Goal: Task Accomplishment & Management: Manage account settings

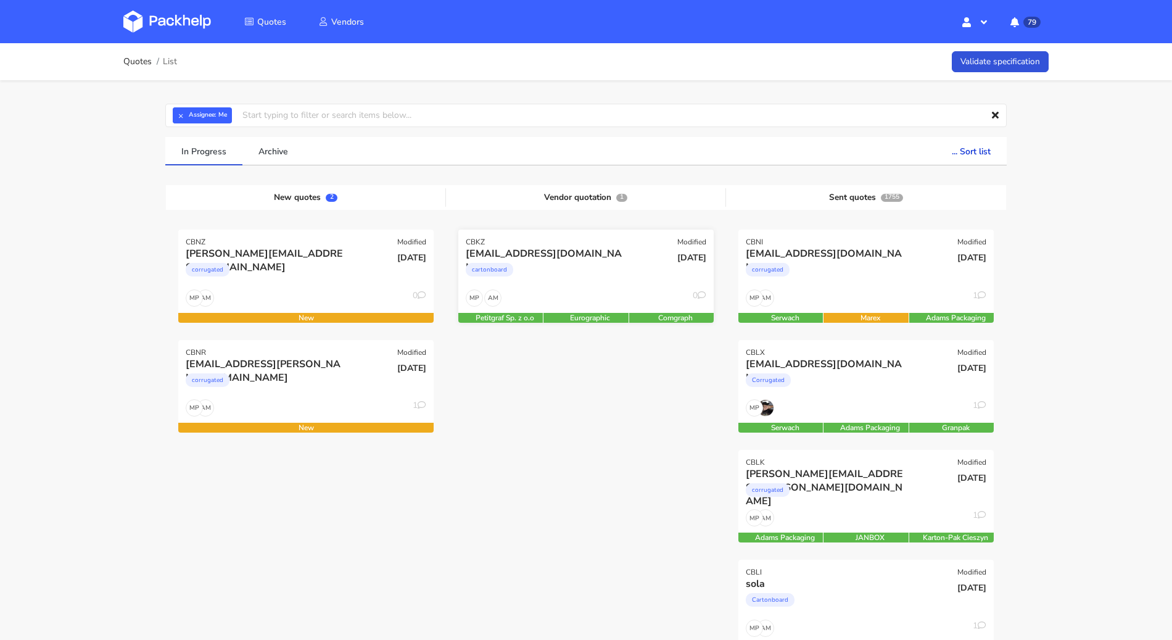
click at [586, 293] on div "AM MP 0" at bounding box center [585, 300] width 255 height 23
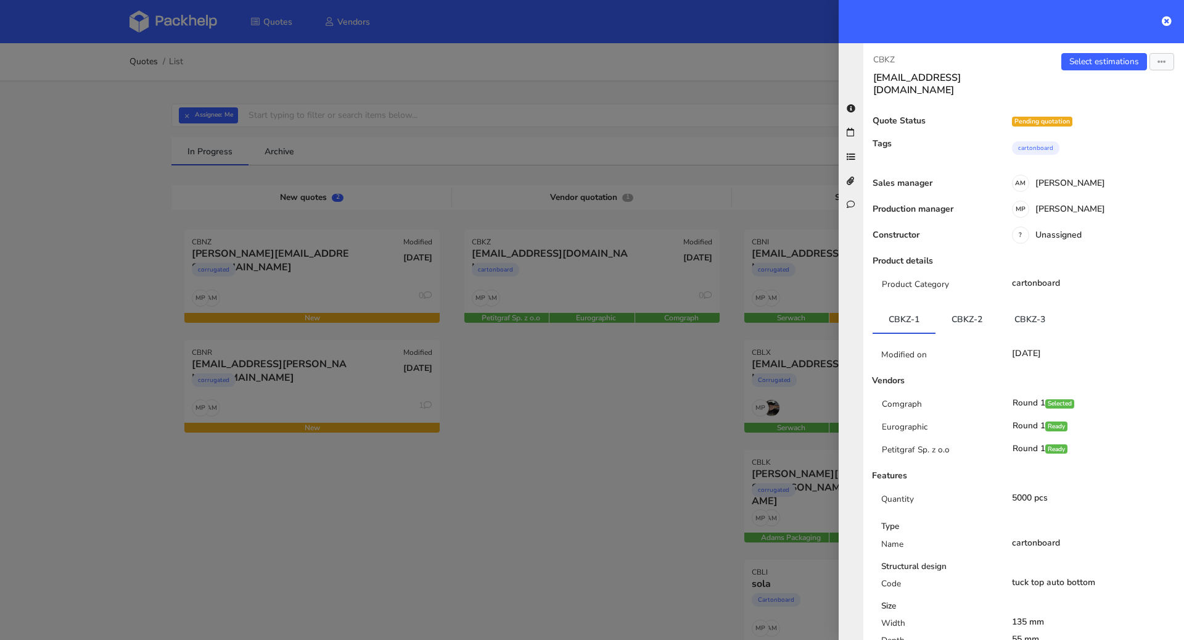
click at [647, 452] on div at bounding box center [592, 320] width 1184 height 640
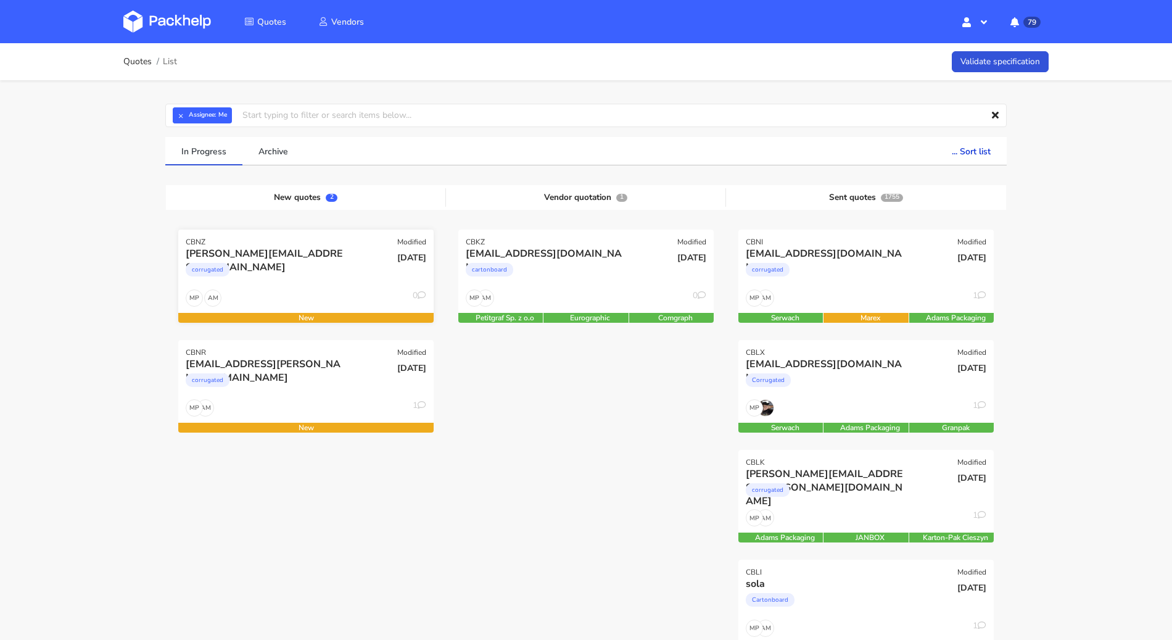
click at [347, 276] on div "corrugated" at bounding box center [267, 272] width 163 height 25
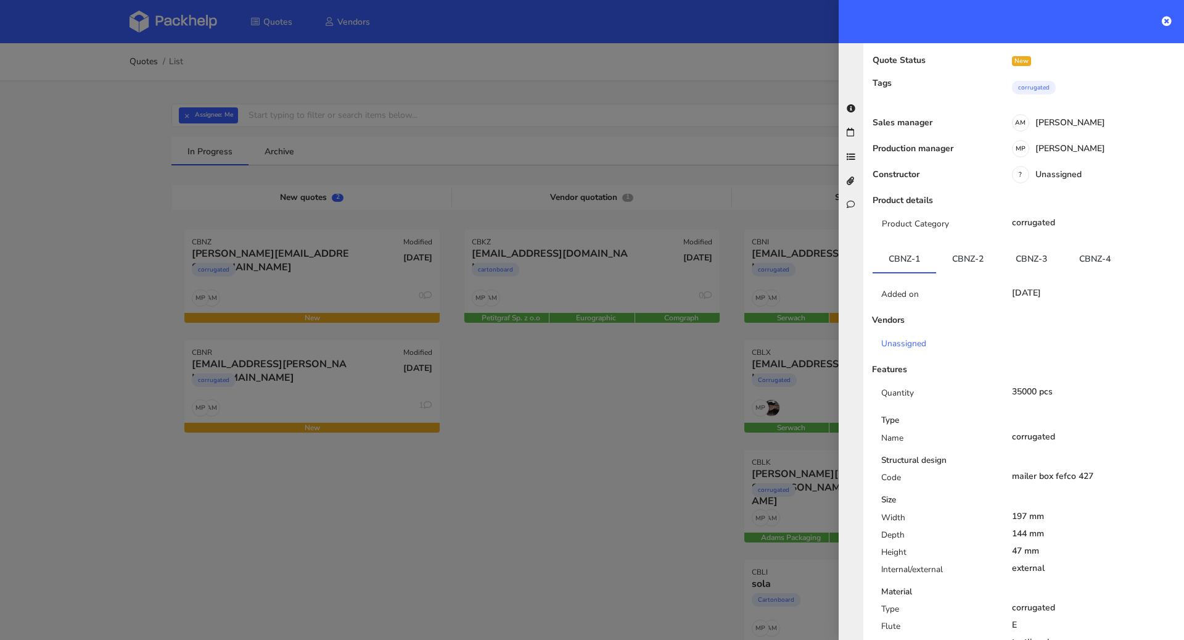
scroll to position [137, 0]
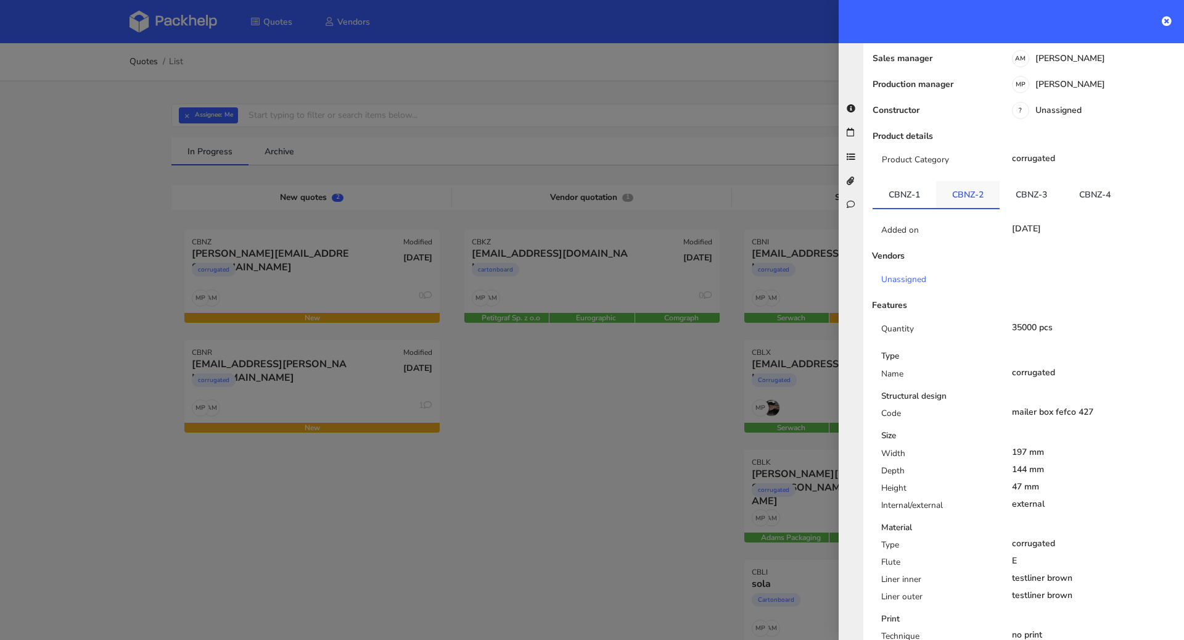
click at [974, 181] on link "CBNZ-2" at bounding box center [968, 194] width 64 height 27
click at [1032, 181] on link "CBNZ-3" at bounding box center [1032, 194] width 64 height 27
click at [1131, 181] on ul "CBNZ-1 CBNZ-2 CBNZ-3 CBNZ-4" at bounding box center [1024, 195] width 302 height 28
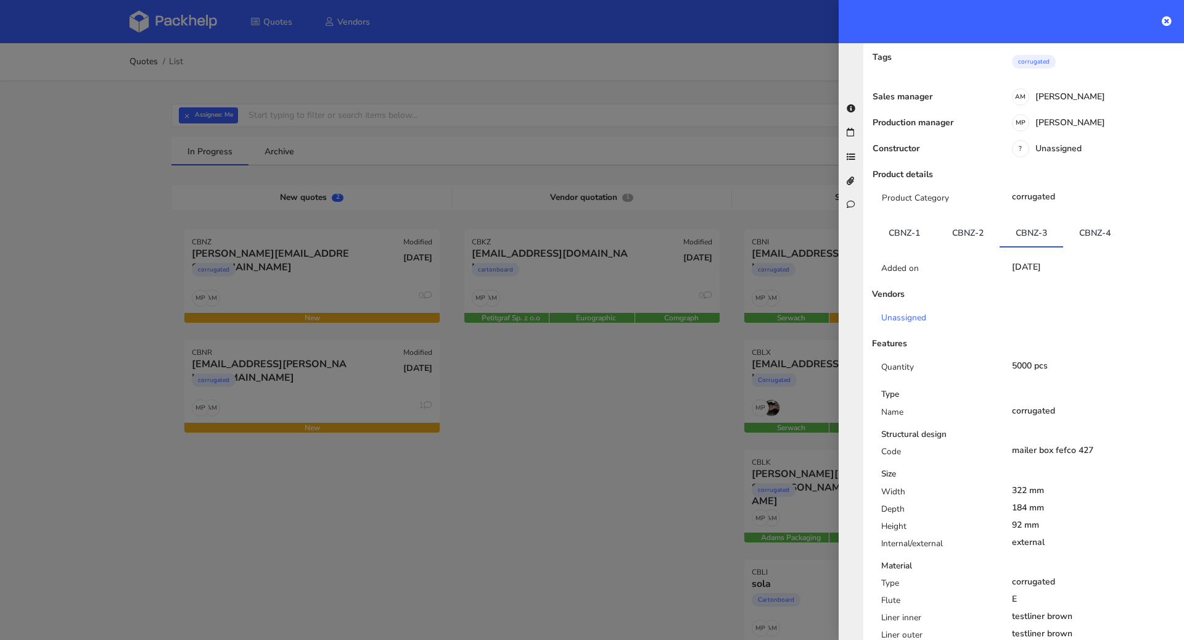
scroll to position [14, 0]
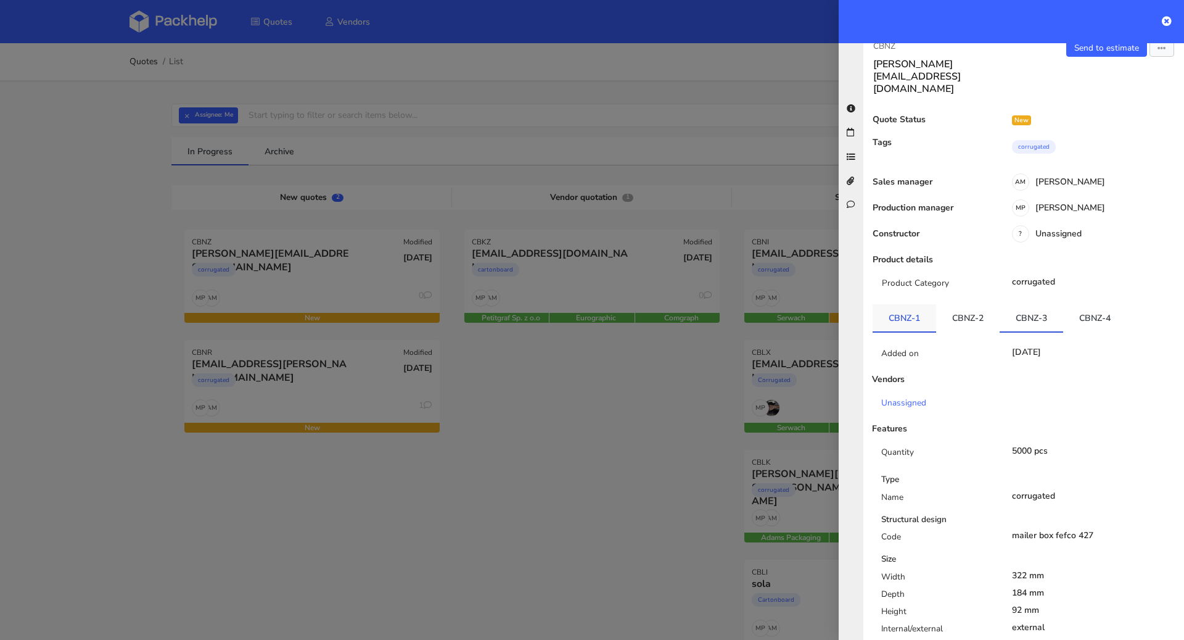
click at [896, 304] on link "CBNZ-1" at bounding box center [905, 317] width 64 height 27
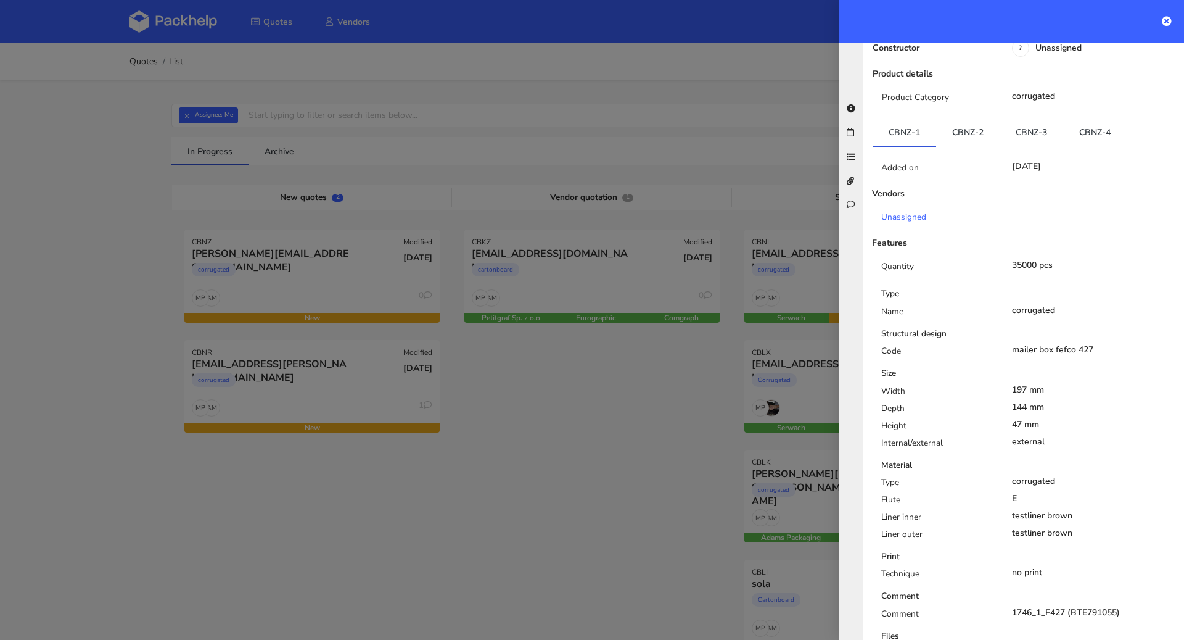
scroll to position [46, 0]
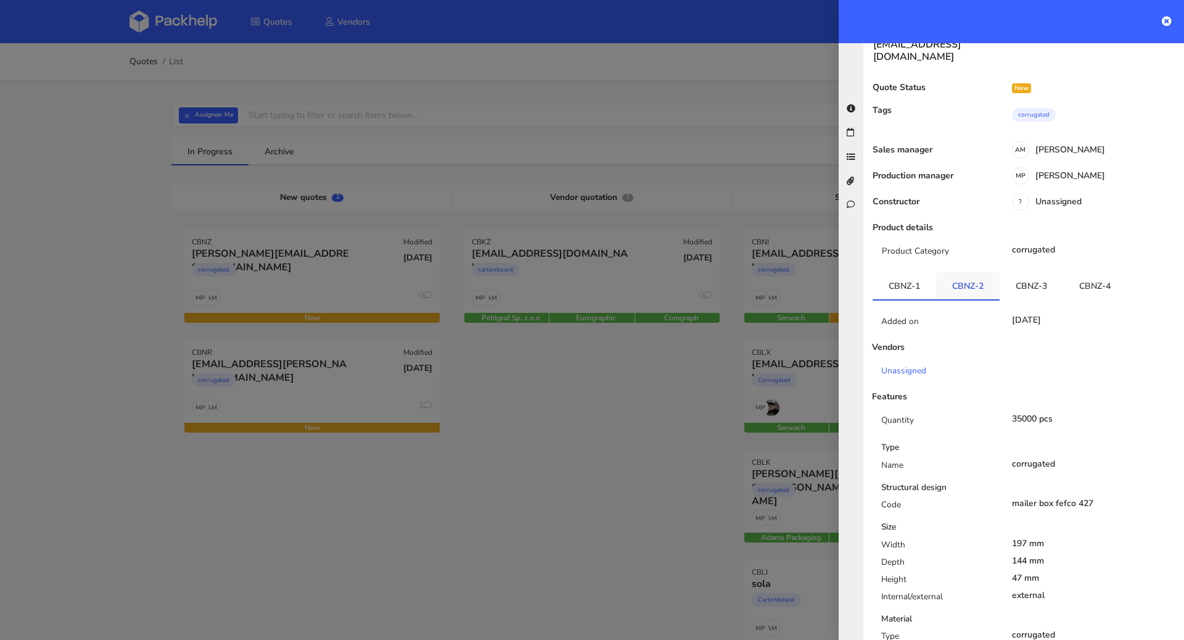
click at [982, 272] on link "CBNZ-2" at bounding box center [968, 285] width 64 height 27
click at [1016, 272] on link "CBNZ-3" at bounding box center [1032, 285] width 64 height 27
click at [1081, 272] on link "CBNZ-4" at bounding box center [1096, 285] width 64 height 27
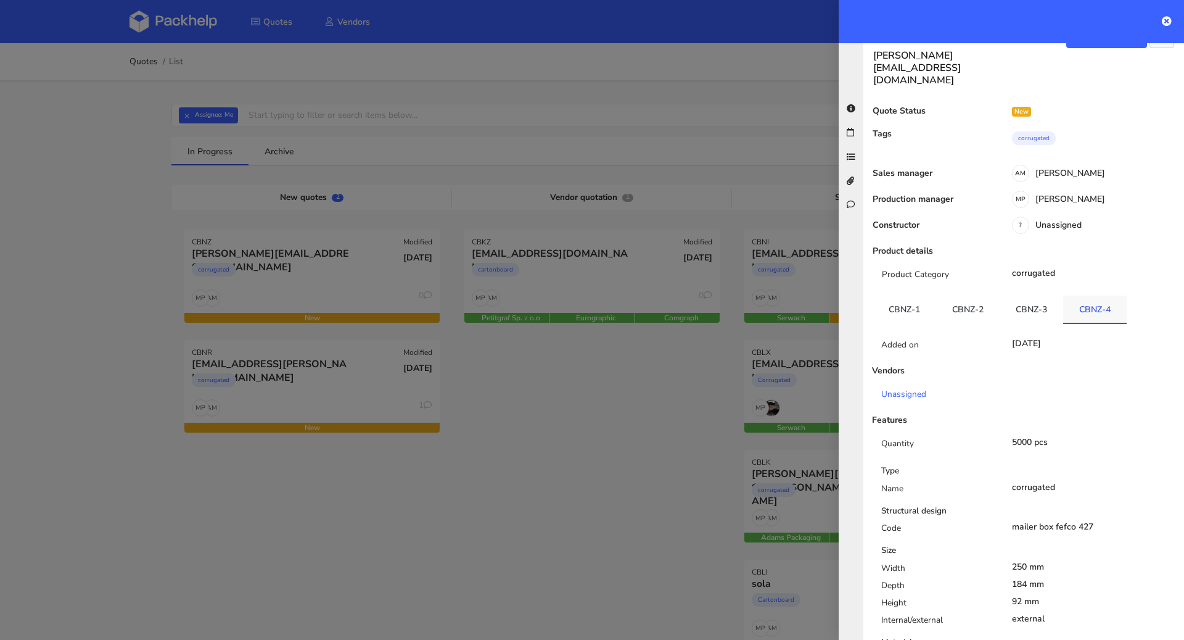
scroll to position [0, 0]
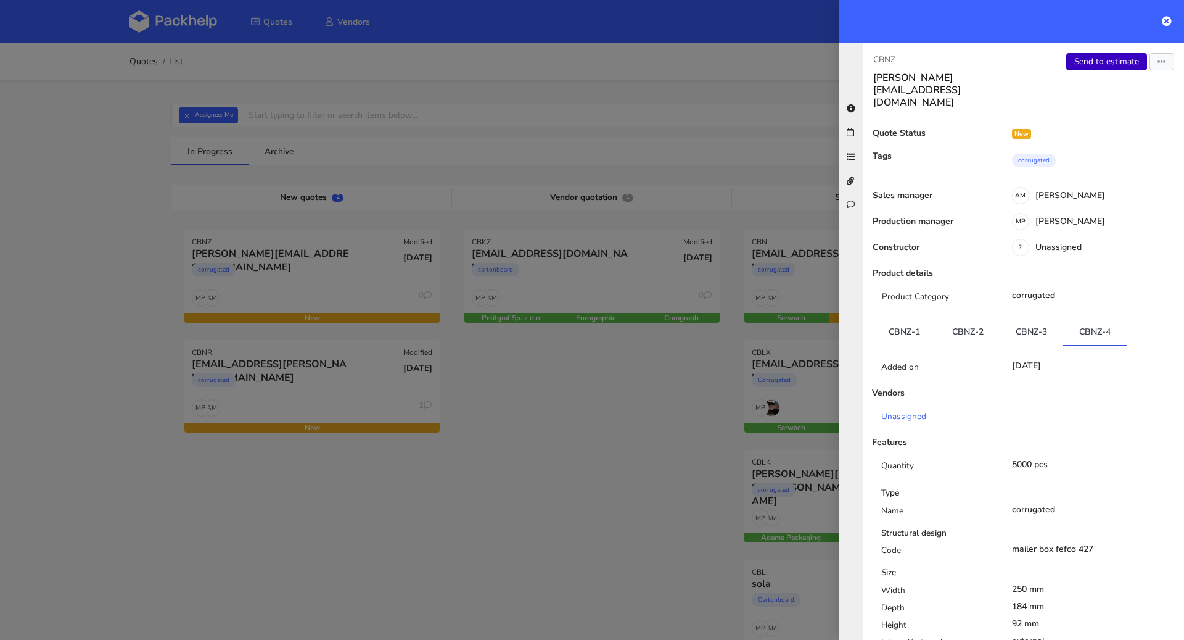
click at [1104, 57] on link "Send to estimate" at bounding box center [1107, 61] width 81 height 17
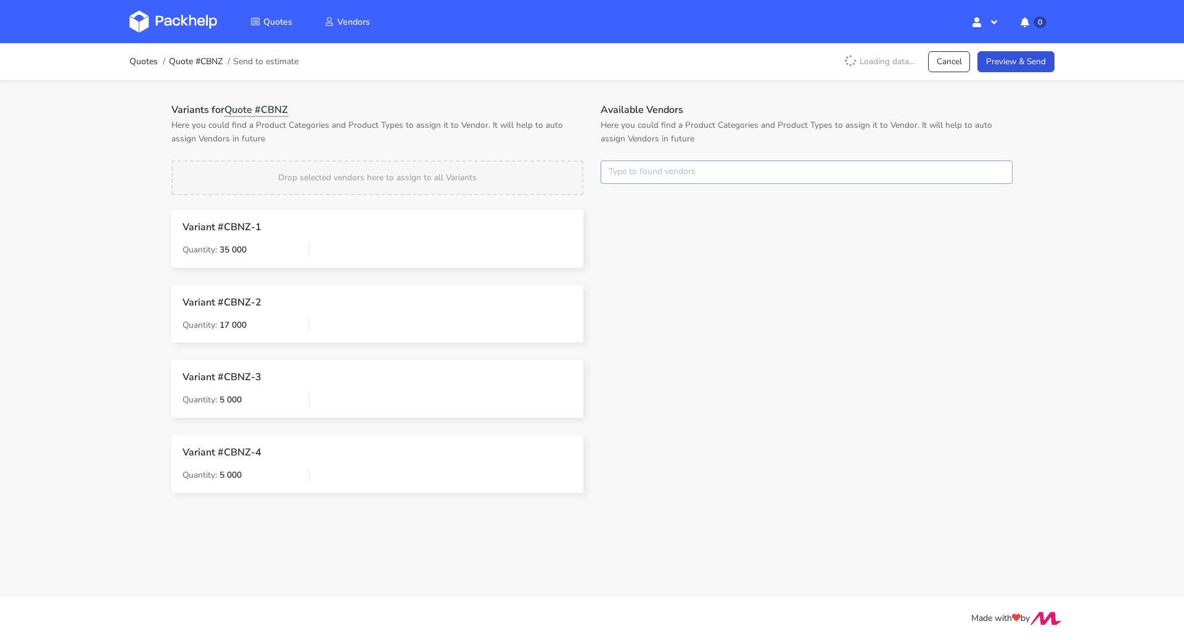
click at [637, 172] on input "text" at bounding box center [807, 171] width 412 height 23
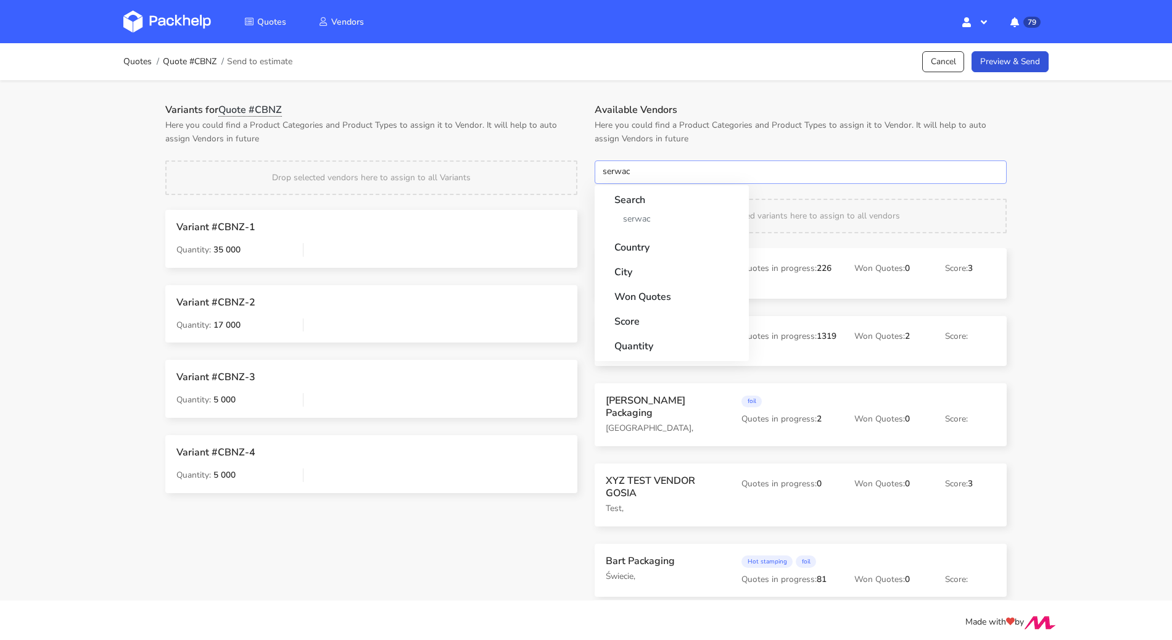
type input "serwach"
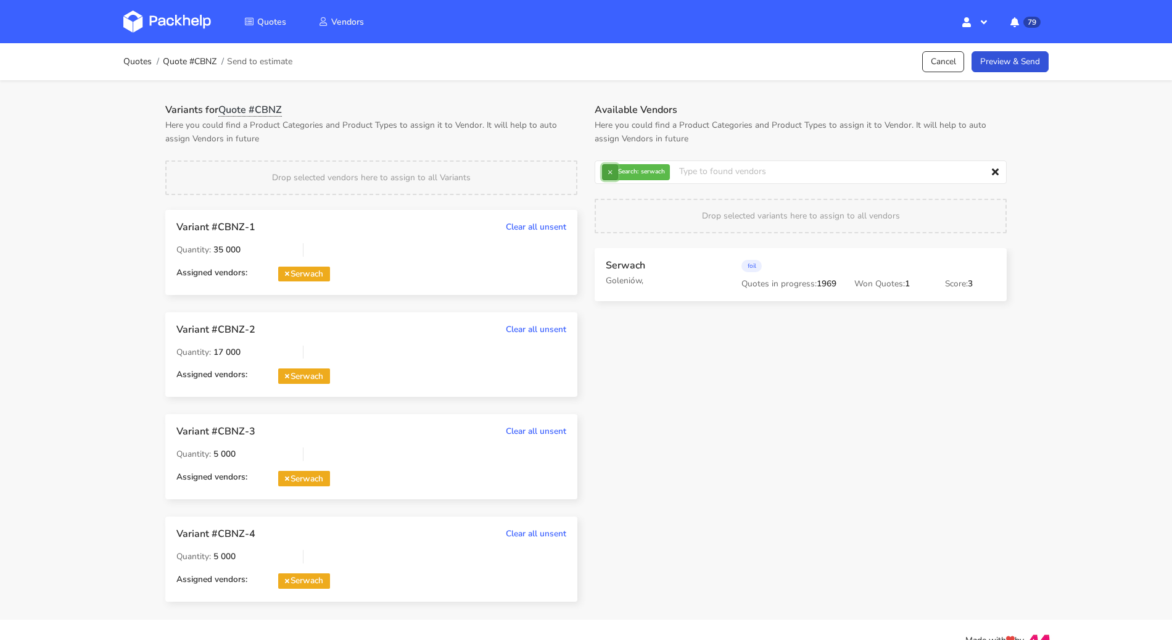
click at [603, 179] on button "×" at bounding box center [610, 172] width 16 height 16
click at [614, 167] on input "text" at bounding box center [801, 171] width 412 height 23
type input "adams"
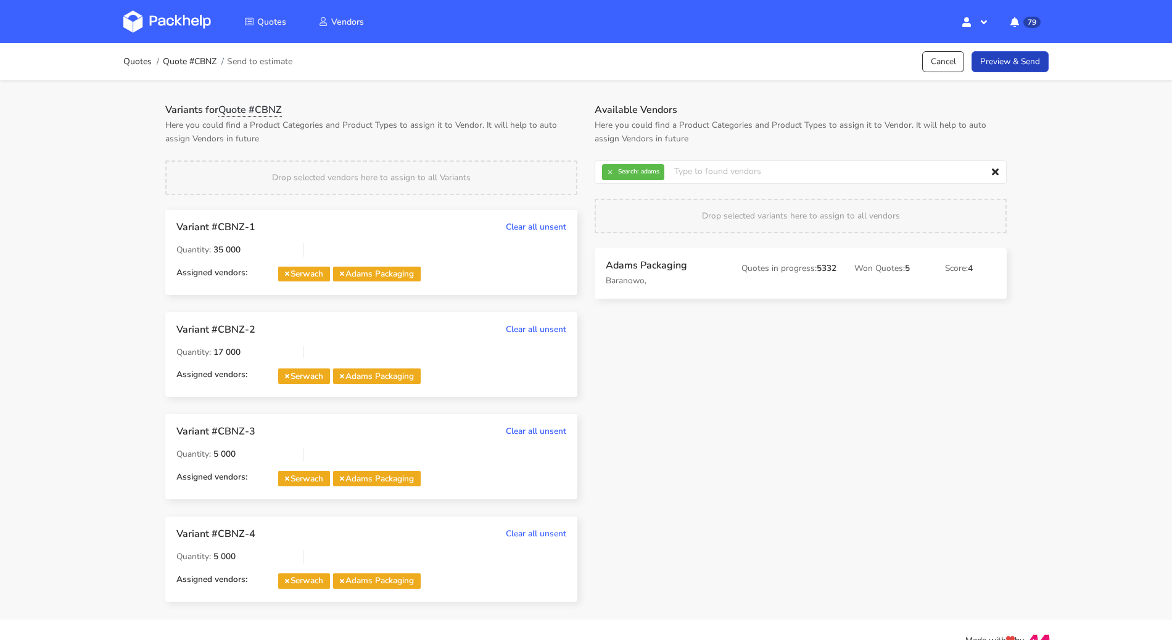
click at [1030, 59] on link "Preview & Send" at bounding box center [1010, 62] width 77 height 22
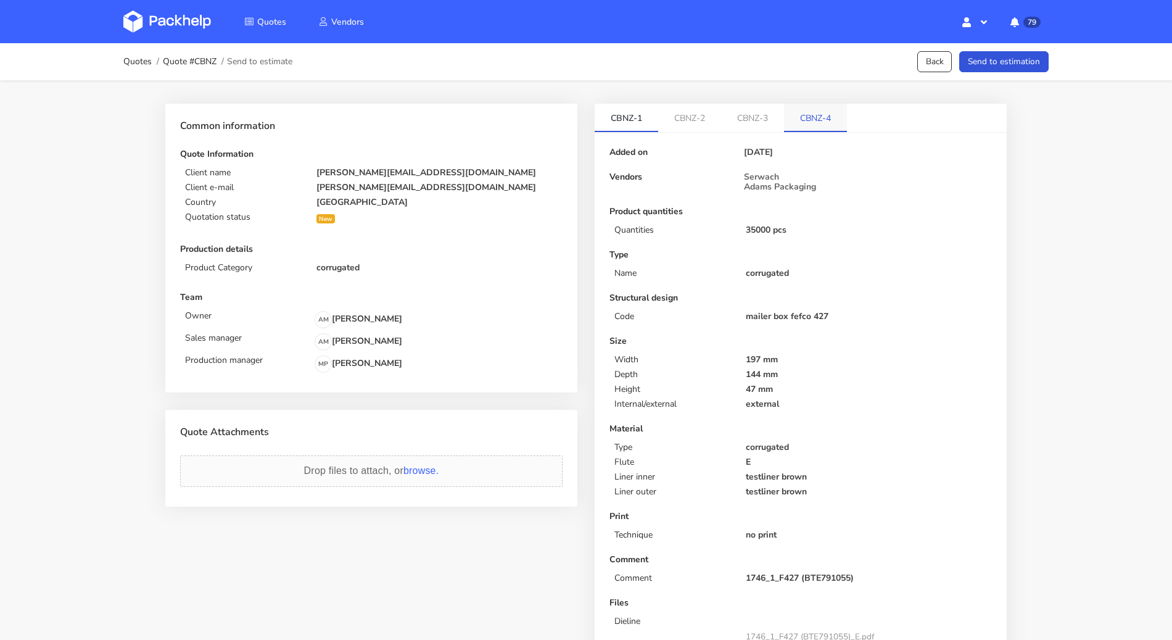
click at [817, 117] on link "CBNZ-4" at bounding box center [815, 117] width 63 height 27
click at [624, 111] on link "CBNZ-1" at bounding box center [627, 117] width 64 height 27
click at [1006, 64] on button "Send to estimation" at bounding box center [1003, 62] width 89 height 22
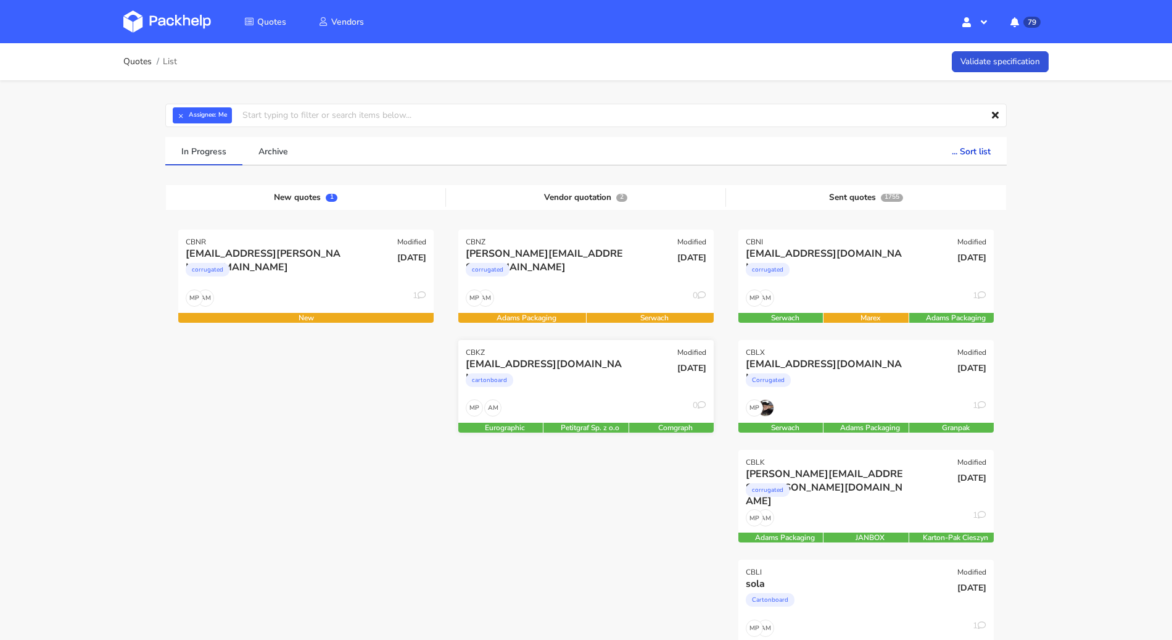
click at [576, 402] on div "AM MP 0" at bounding box center [585, 410] width 255 height 23
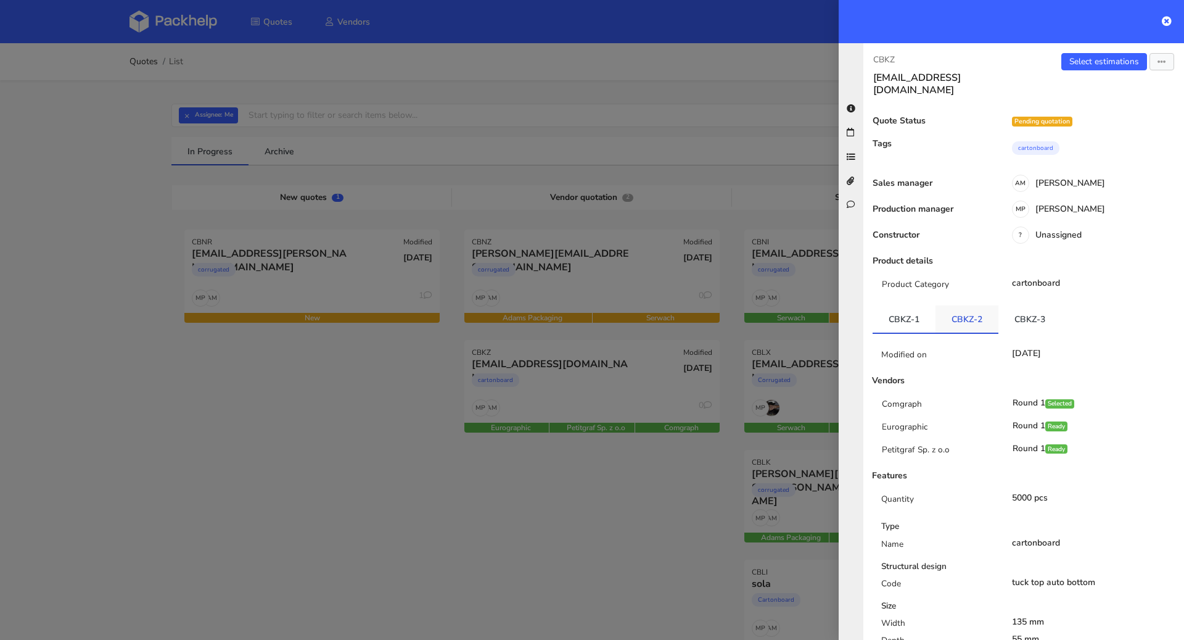
click at [958, 317] on link "CBKZ-2" at bounding box center [967, 318] width 63 height 27
click at [1023, 307] on link "CBKZ-3" at bounding box center [1030, 318] width 63 height 27
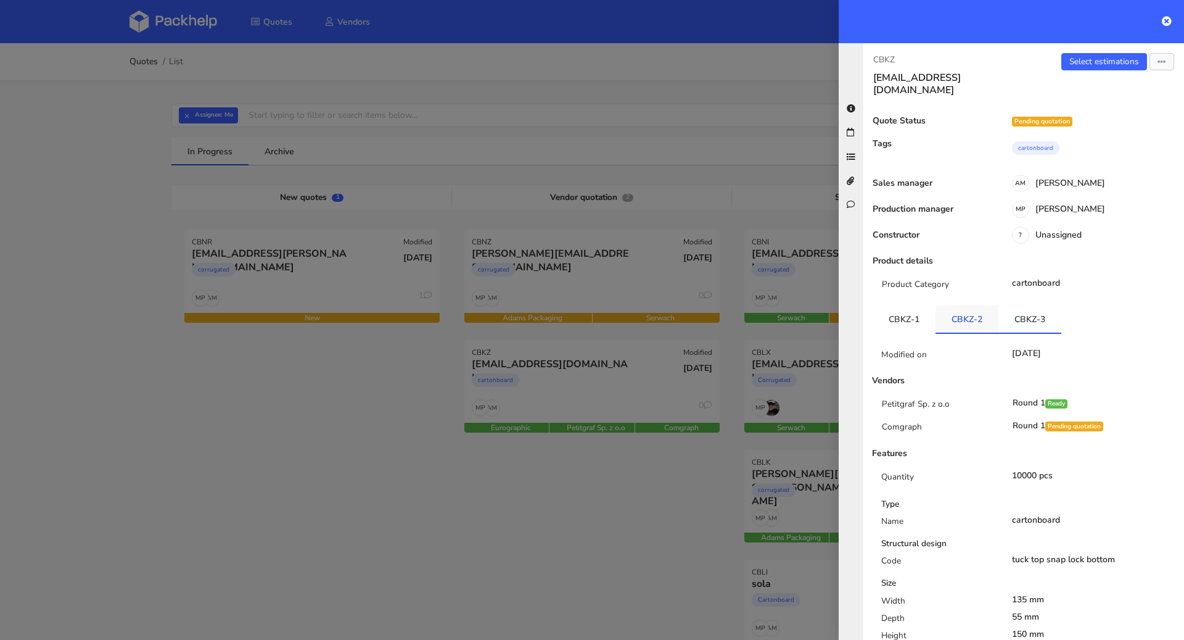
click at [965, 310] on link "CBKZ-2" at bounding box center [967, 318] width 63 height 27
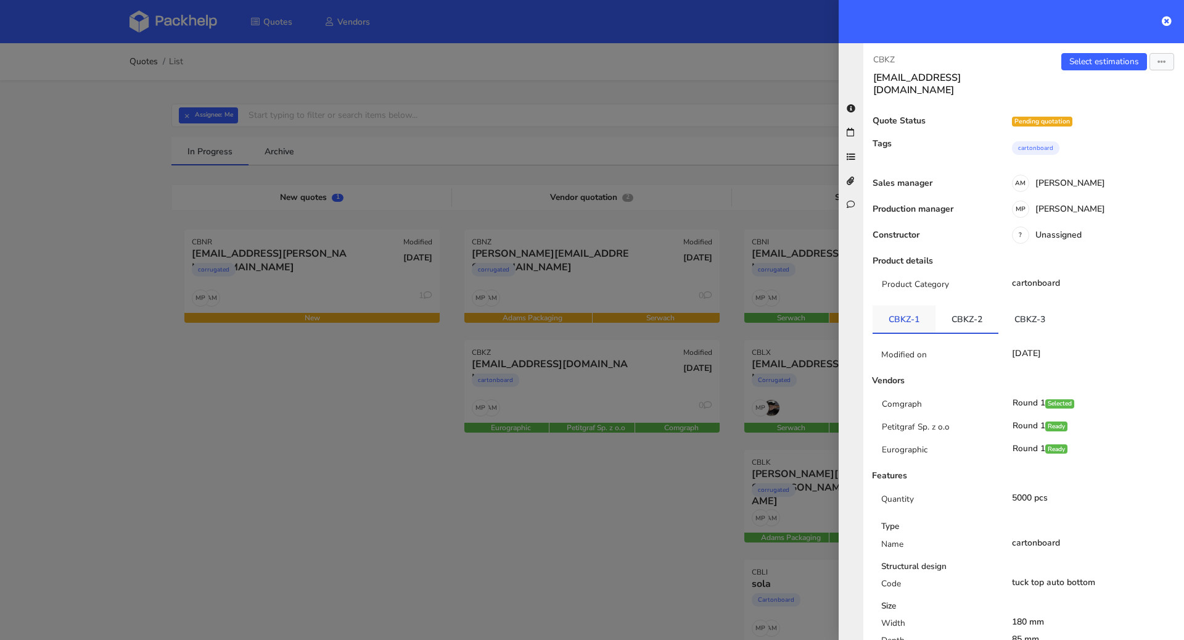
click at [916, 309] on link "CBKZ-1" at bounding box center [904, 318] width 63 height 27
click at [225, 436] on div at bounding box center [592, 320] width 1184 height 640
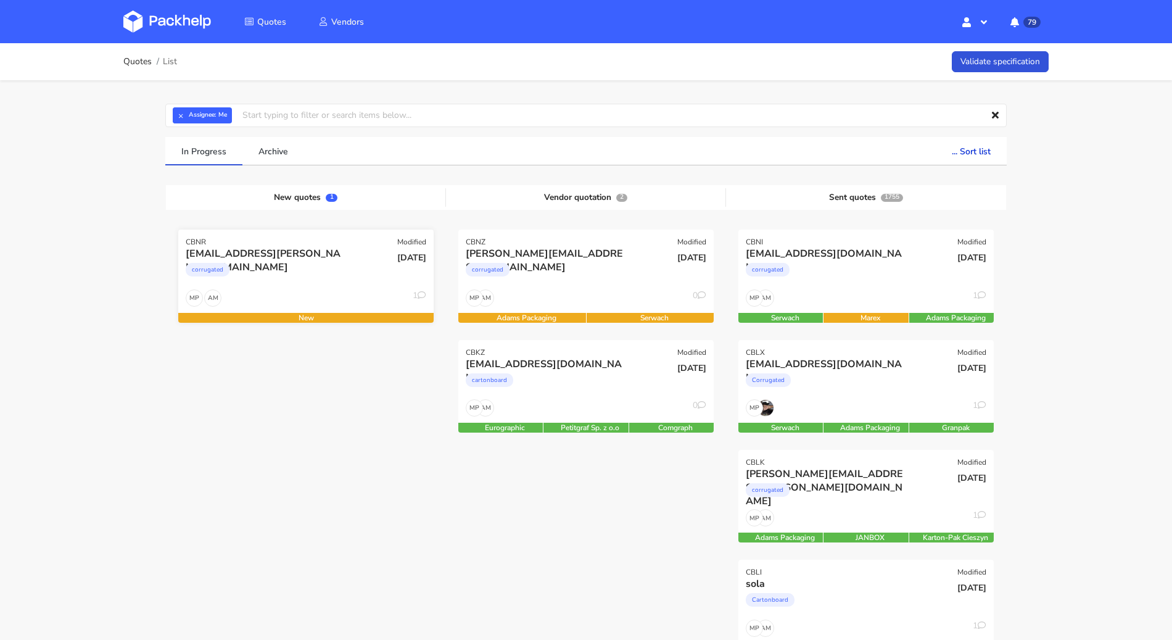
click at [269, 270] on div "corrugated" at bounding box center [267, 272] width 163 height 25
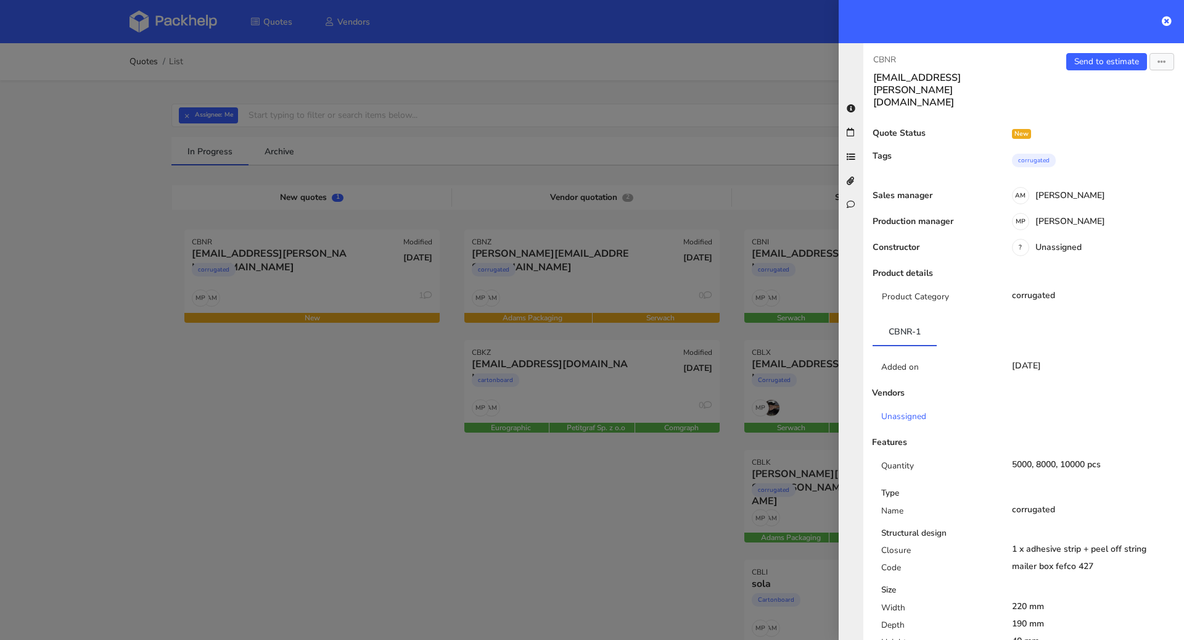
click at [424, 378] on div at bounding box center [592, 320] width 1184 height 640
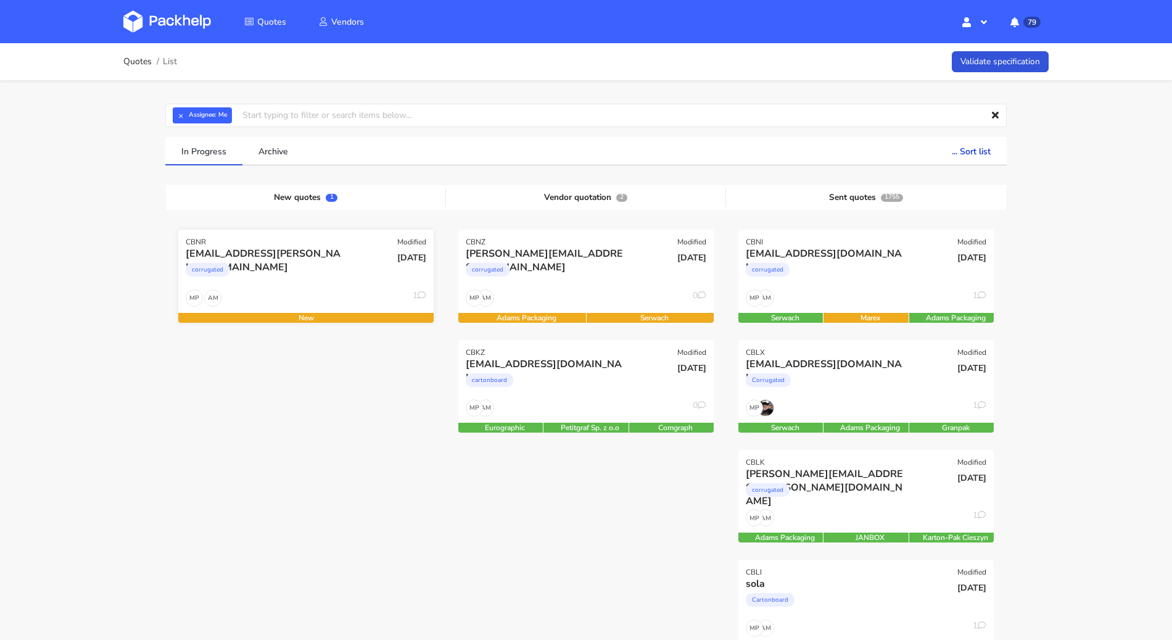
click at [280, 268] on div "corrugated" at bounding box center [267, 272] width 163 height 25
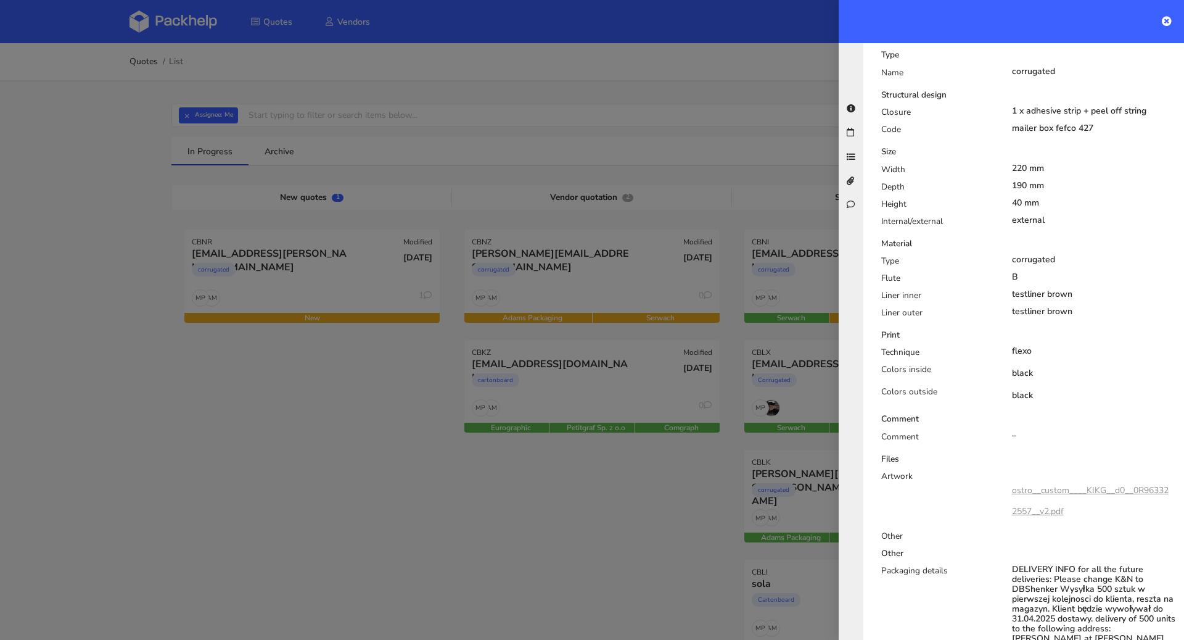
scroll to position [705, 0]
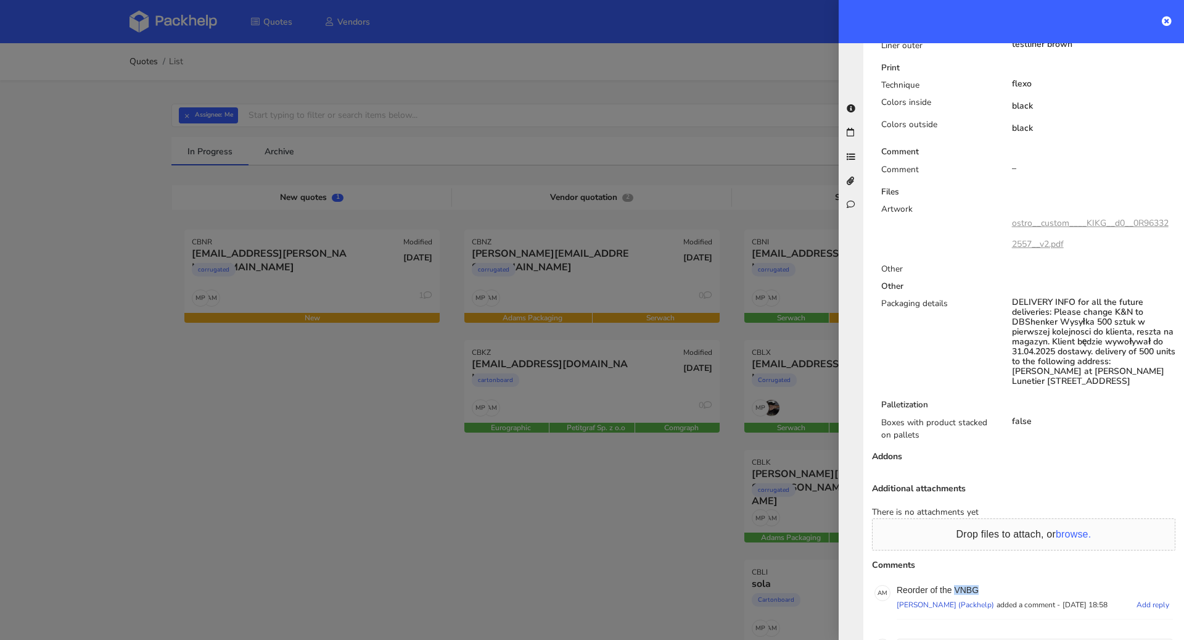
drag, startPoint x: 990, startPoint y: 561, endPoint x: 957, endPoint y: 564, distance: 32.8
click at [957, 585] on p "Reorder of the VNBG" at bounding box center [1035, 590] width 276 height 10
copy p "VNBG"
click at [997, 527] on div "Drop files to attach, or browse." at bounding box center [1024, 536] width 304 height 37
drag, startPoint x: 983, startPoint y: 561, endPoint x: 956, endPoint y: 561, distance: 26.5
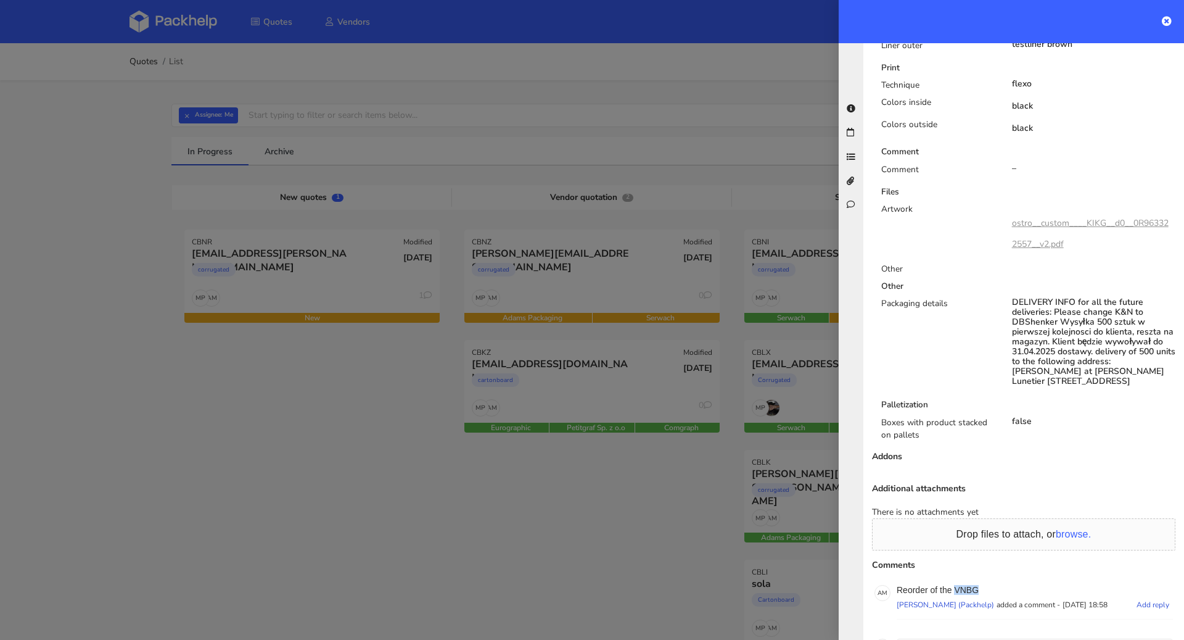
click at [956, 585] on p "Reorder of the VNBG" at bounding box center [1035, 590] width 276 height 10
copy p "VNBG"
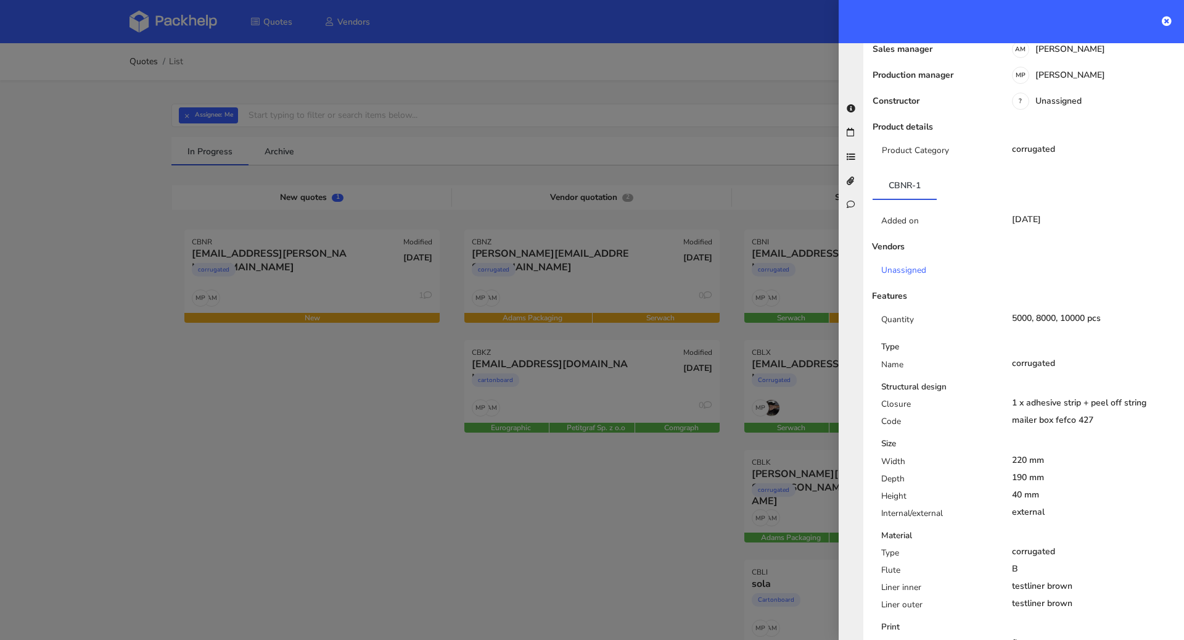
scroll to position [0, 0]
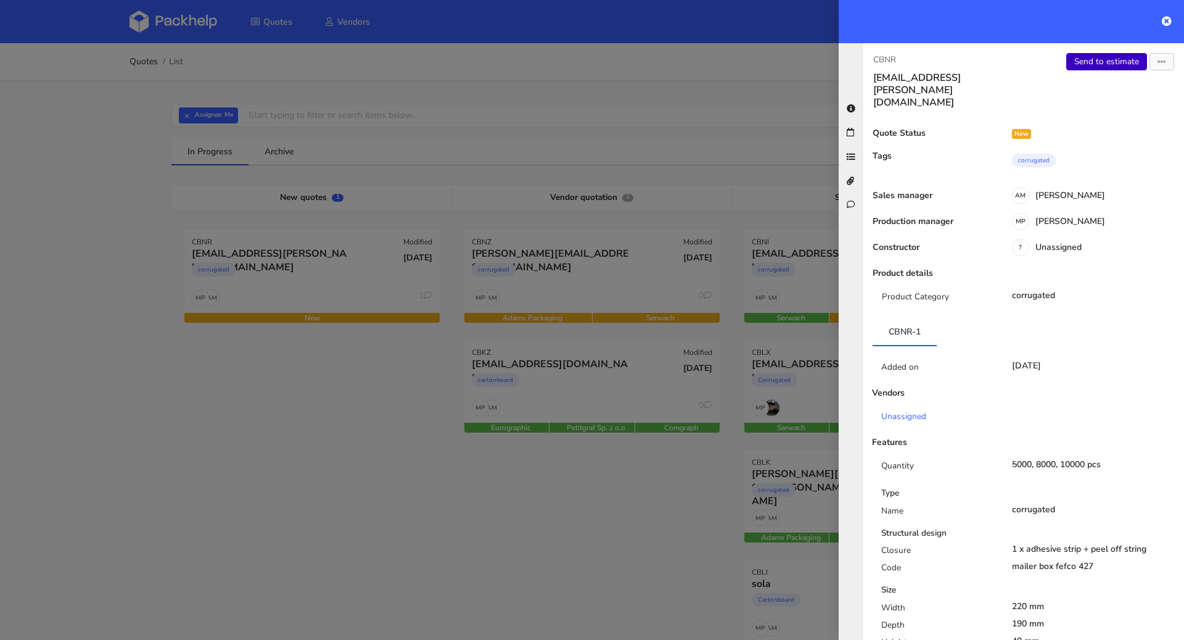
click at [1111, 68] on link "Send to estimate" at bounding box center [1107, 61] width 81 height 17
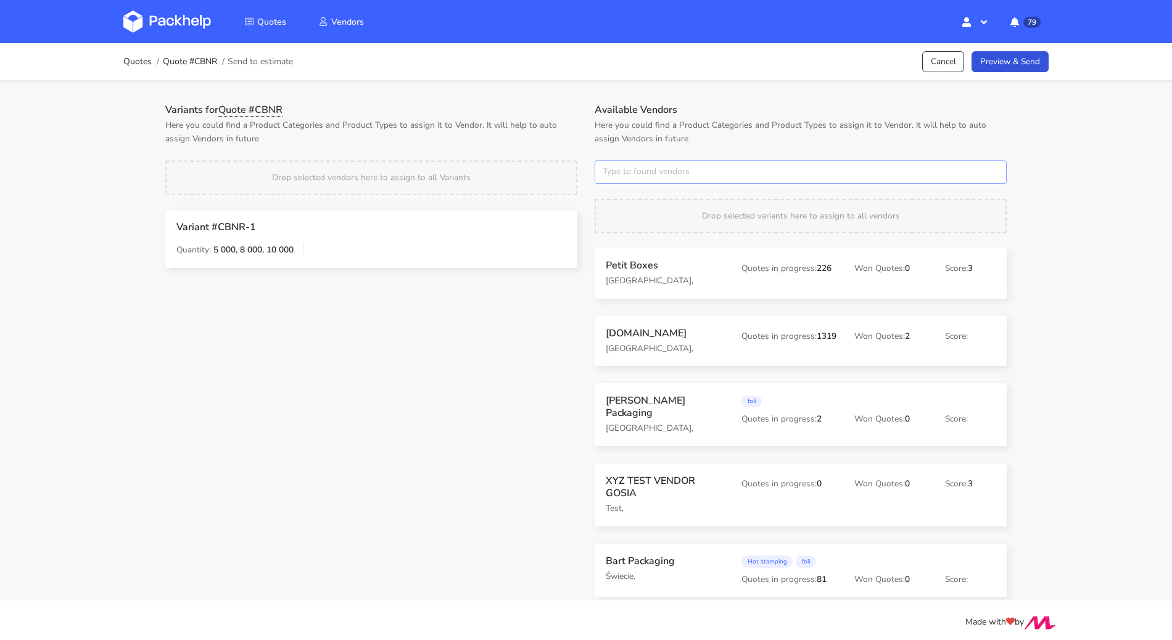
click at [666, 173] on input "text" at bounding box center [801, 171] width 412 height 23
type input "serwach"
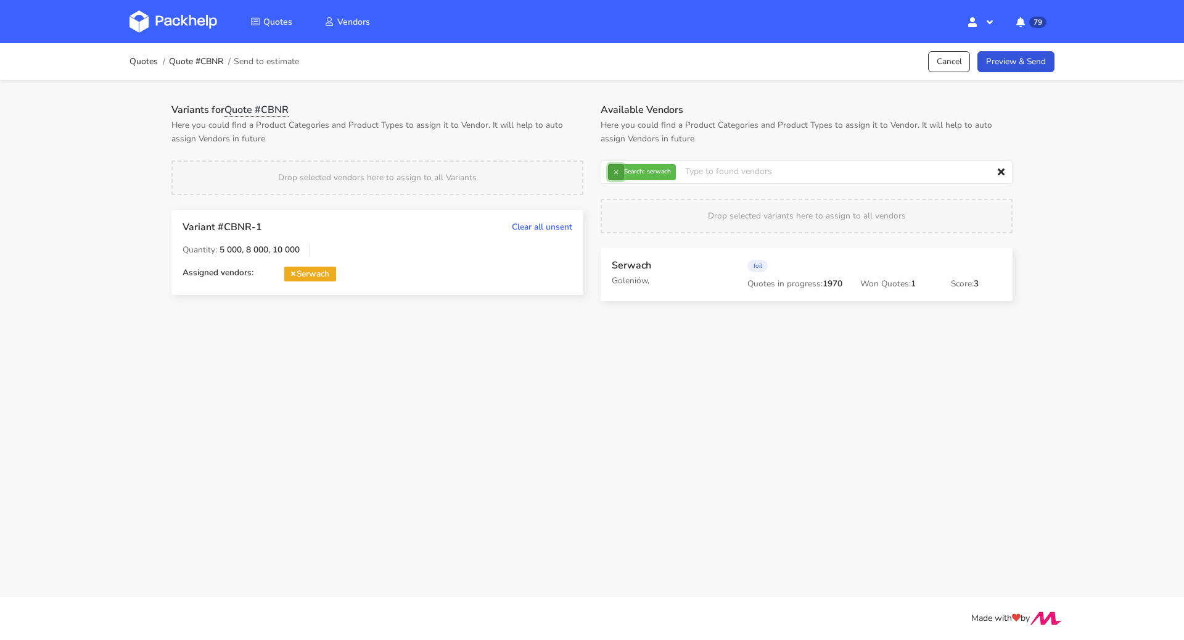
click at [616, 169] on button "×" at bounding box center [616, 172] width 16 height 16
click at [616, 169] on input "text" at bounding box center [807, 171] width 412 height 23
type input "marex"
click at [611, 172] on button "×" at bounding box center [616, 172] width 16 height 16
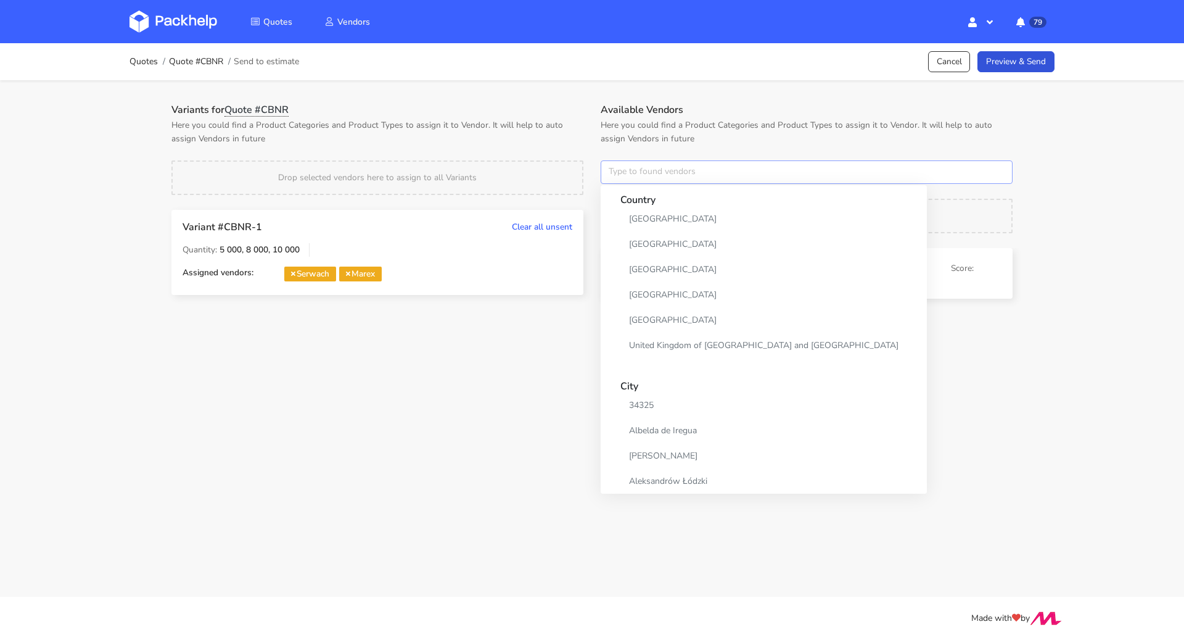
click at [611, 172] on input "text" at bounding box center [807, 171] width 412 height 23
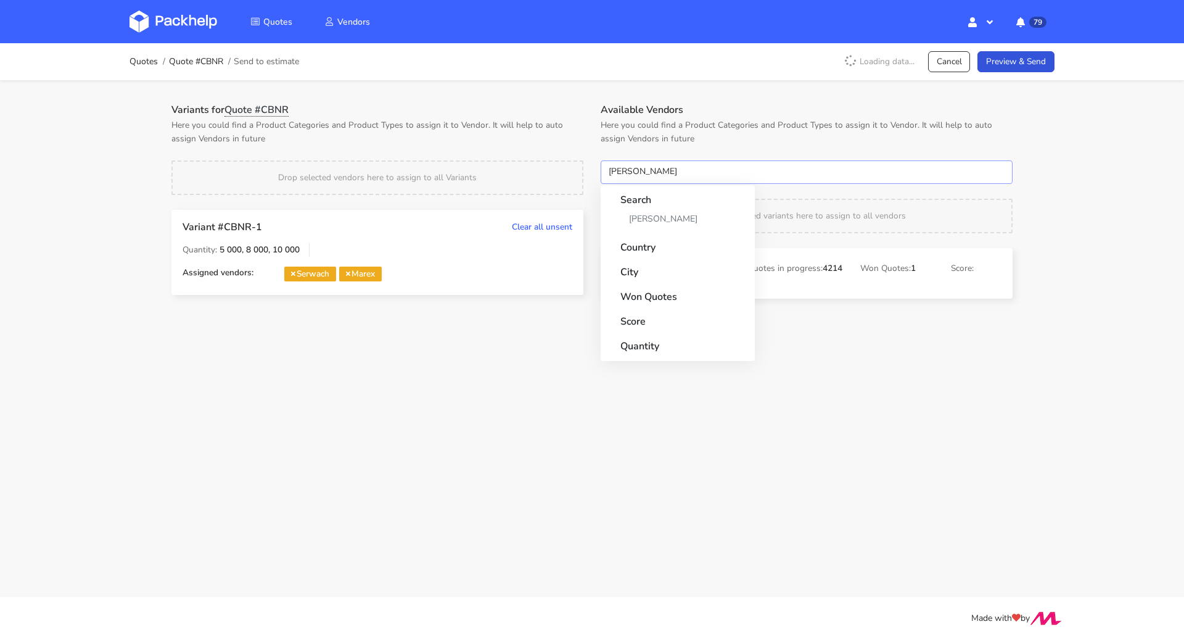
type input "adams"
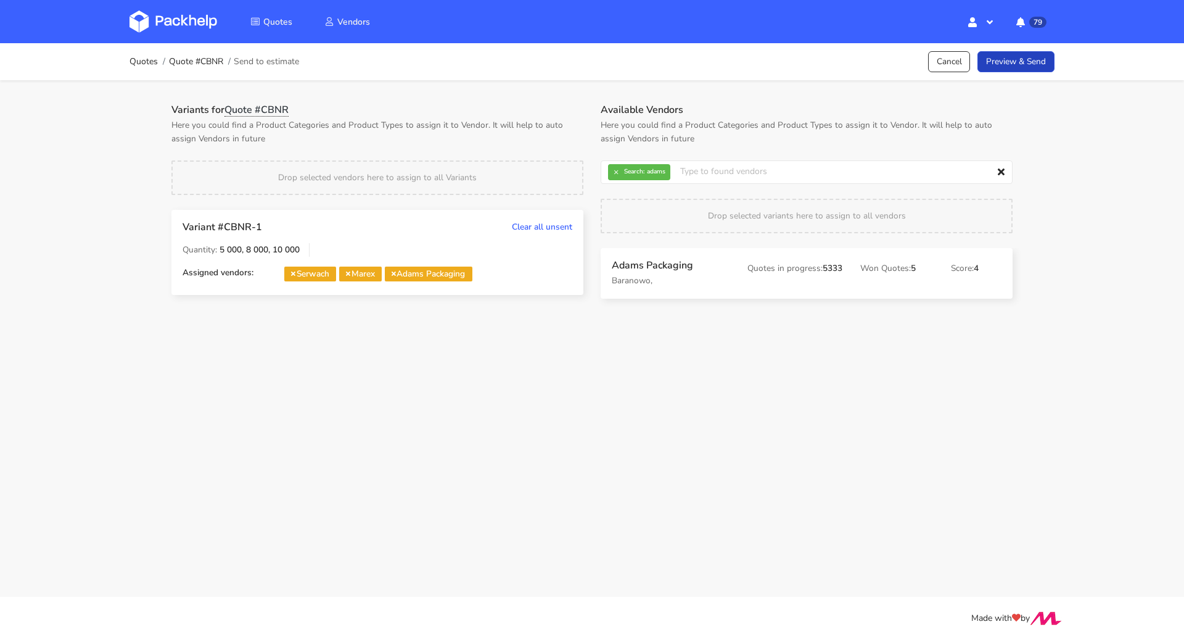
click at [1032, 67] on link "Preview & Send" at bounding box center [1016, 62] width 77 height 22
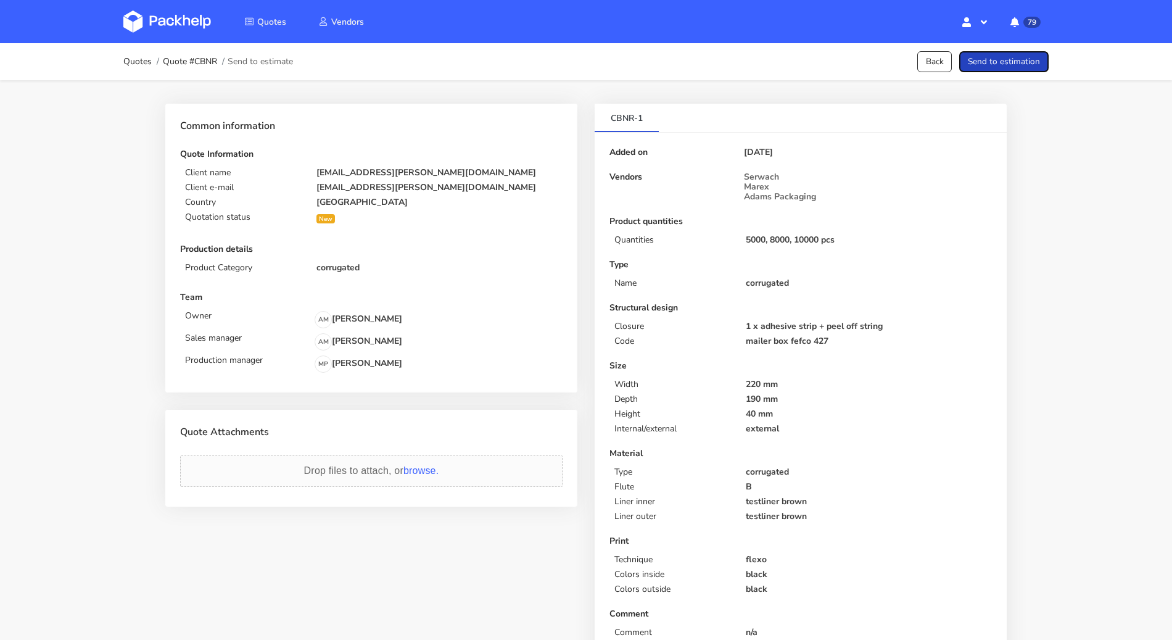
click at [1004, 54] on button "Send to estimation" at bounding box center [1003, 62] width 89 height 22
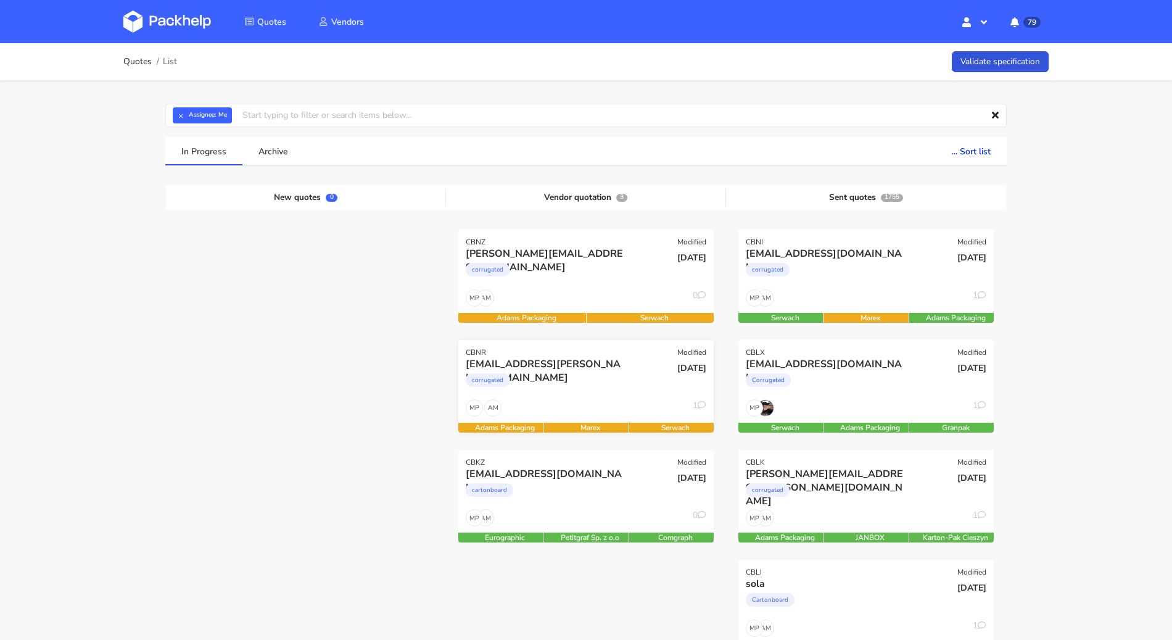
click at [626, 366] on div "[EMAIL_ADDRESS][PERSON_NAME][DOMAIN_NAME]" at bounding box center [547, 364] width 163 height 14
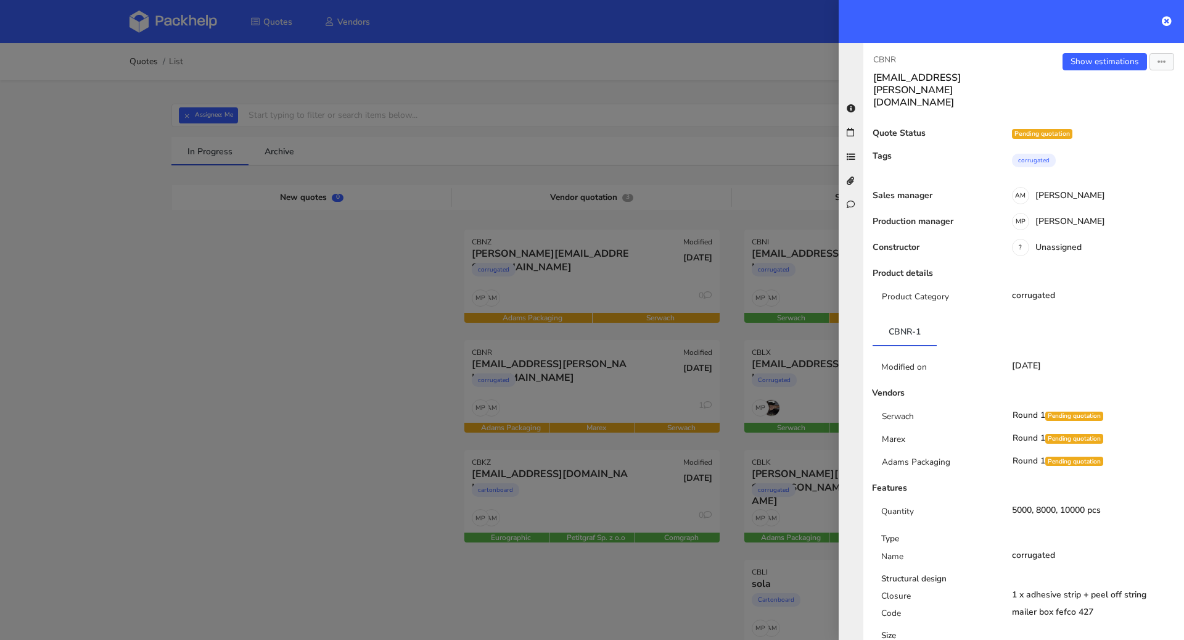
click at [1117, 72] on div "Show estimations Send to estimate View quote Edit quote Missing data Reject quo…" at bounding box center [1104, 81] width 160 height 56
click at [1109, 64] on link "Show estimations" at bounding box center [1105, 61] width 85 height 17
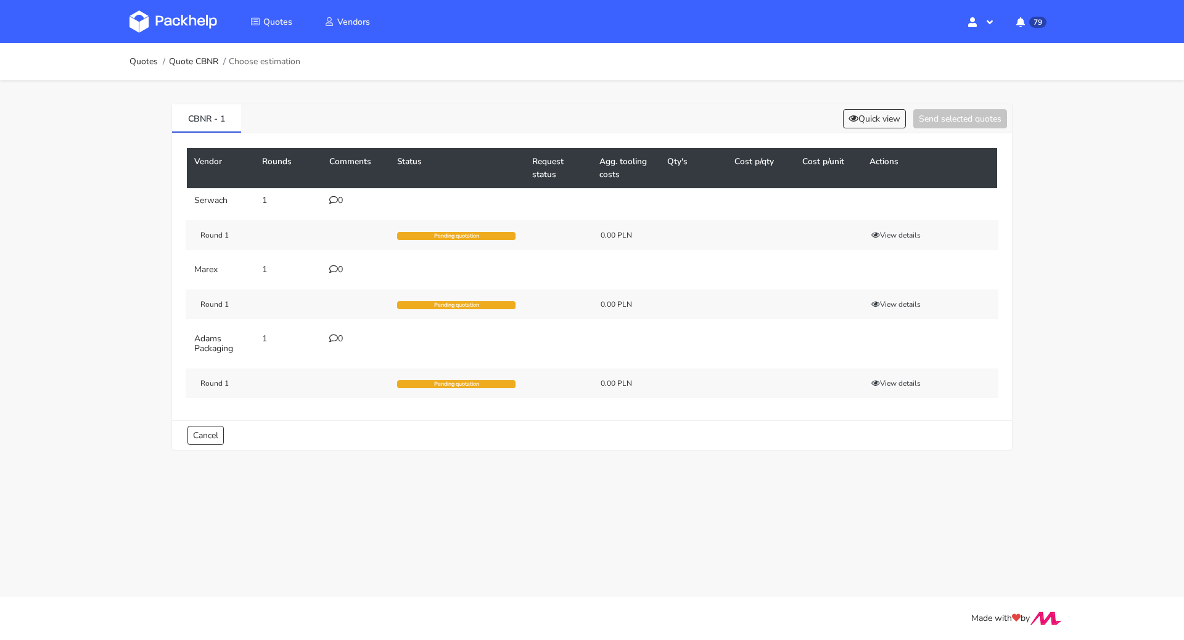
click at [334, 271] on icon at bounding box center [333, 269] width 9 height 9
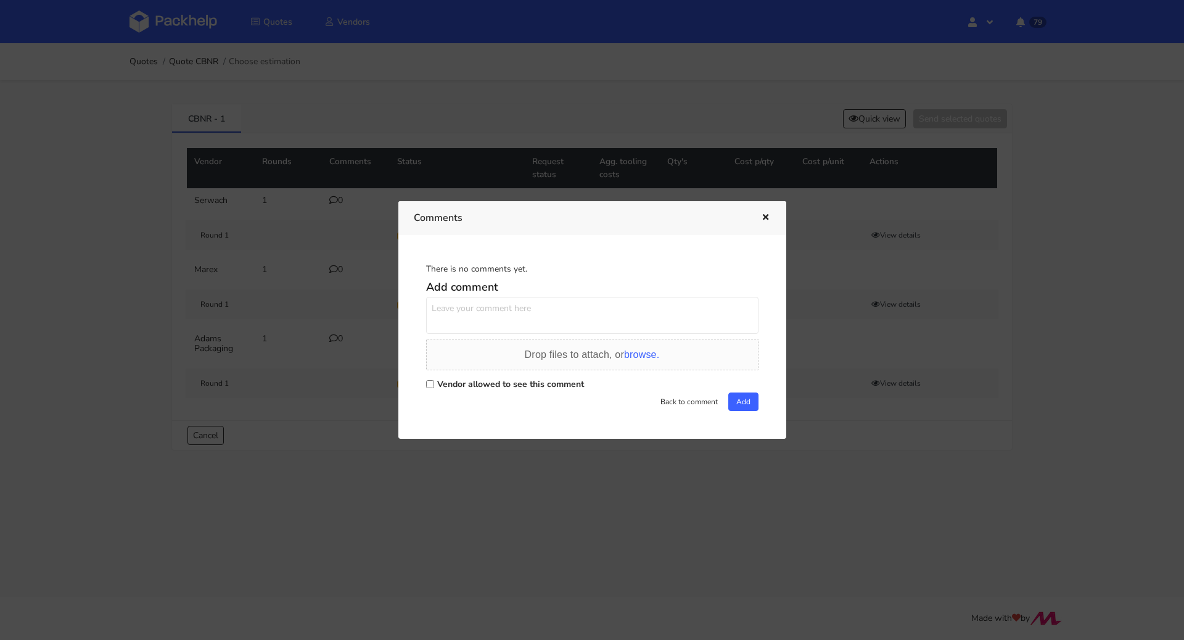
click at [470, 310] on textarea at bounding box center [592, 315] width 333 height 37
click at [448, 379] on label "Vendor allowed to see this comment" at bounding box center [510, 384] width 147 height 12
click at [434, 380] on input "Vendor allowed to see this comment" at bounding box center [430, 384] width 8 height 8
checkbox input "true"
click at [463, 309] on textarea at bounding box center [592, 315] width 333 height 37
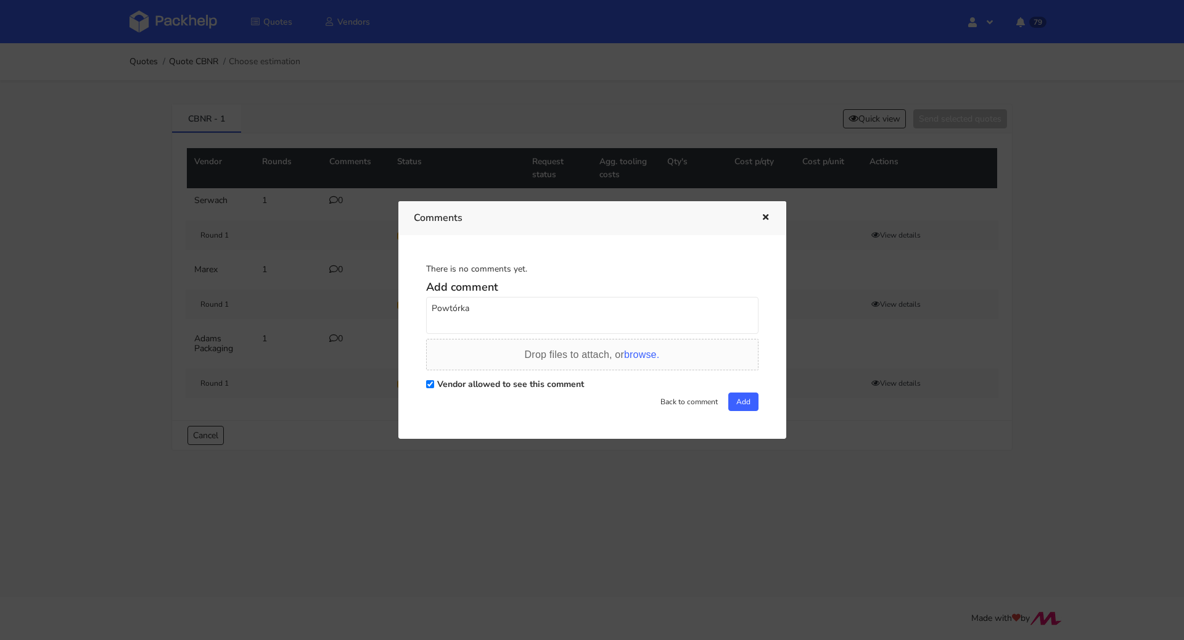
paste textarea "R112488362VNBG"
type textarea "Powtórka R112488362_VNBG"
click at [751, 409] on button "Add" at bounding box center [744, 401] width 30 height 19
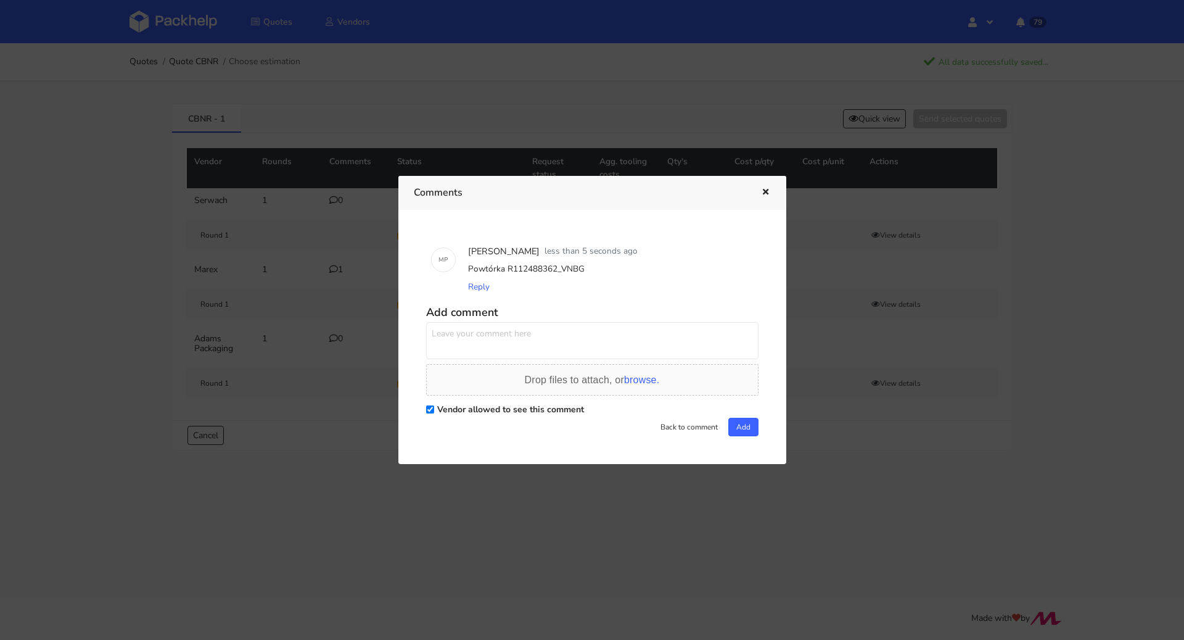
click at [764, 191] on icon "button" at bounding box center [766, 192] width 10 height 9
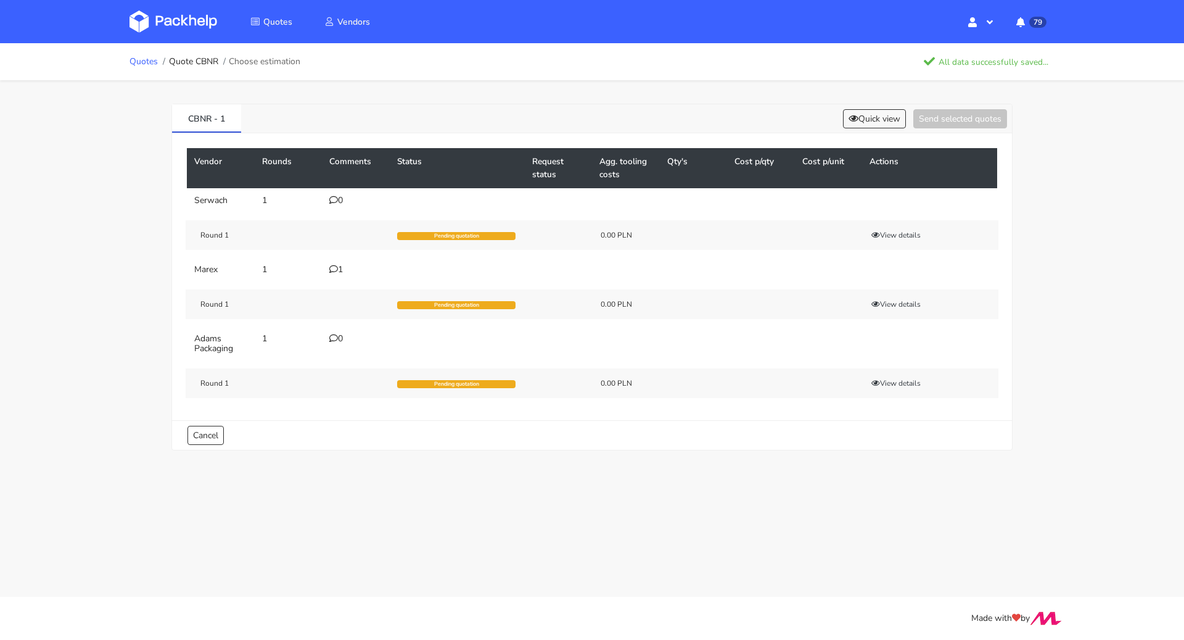
click at [146, 58] on link "Quotes" at bounding box center [144, 62] width 28 height 10
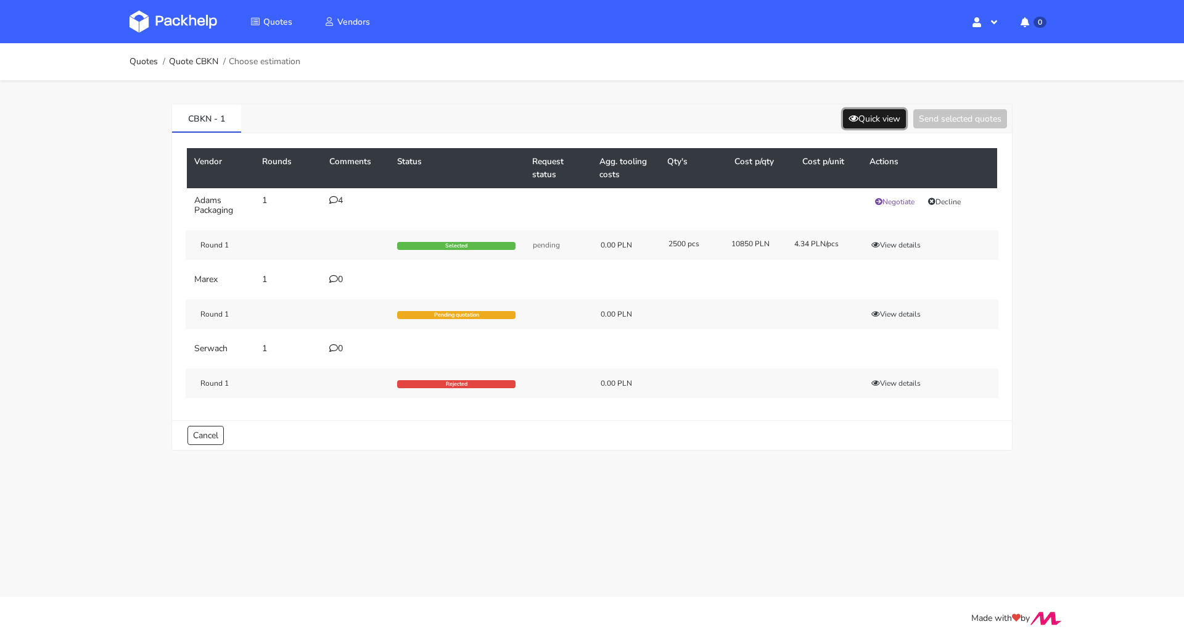
click at [864, 124] on button "Quick view" at bounding box center [874, 118] width 63 height 19
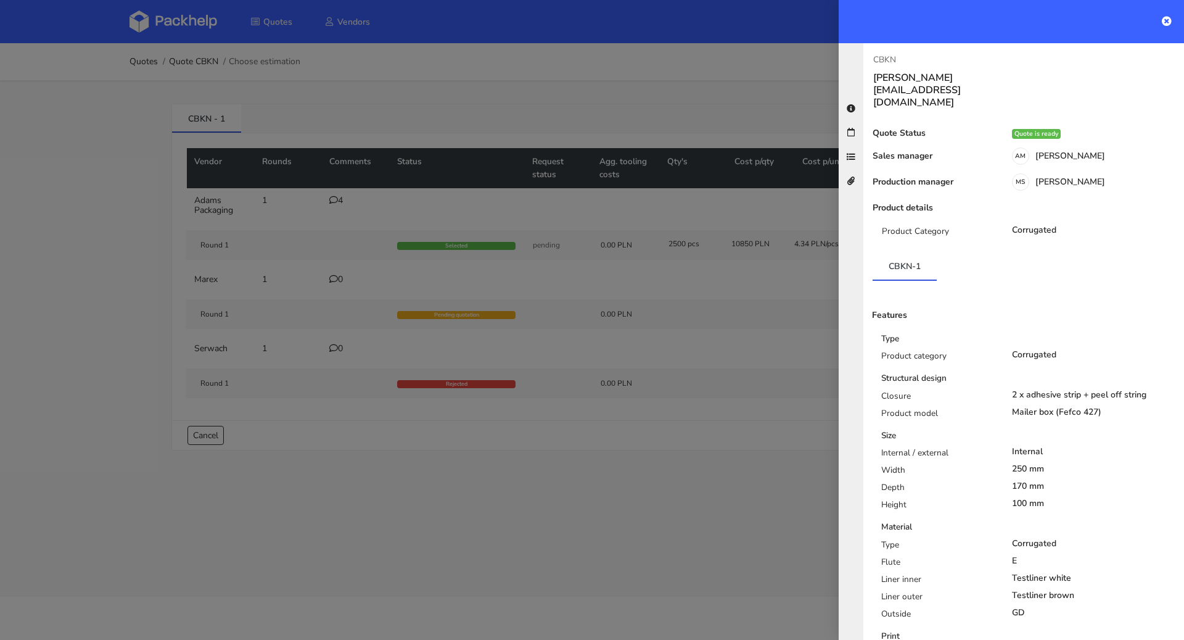
click at [674, 80] on div at bounding box center [592, 320] width 1184 height 640
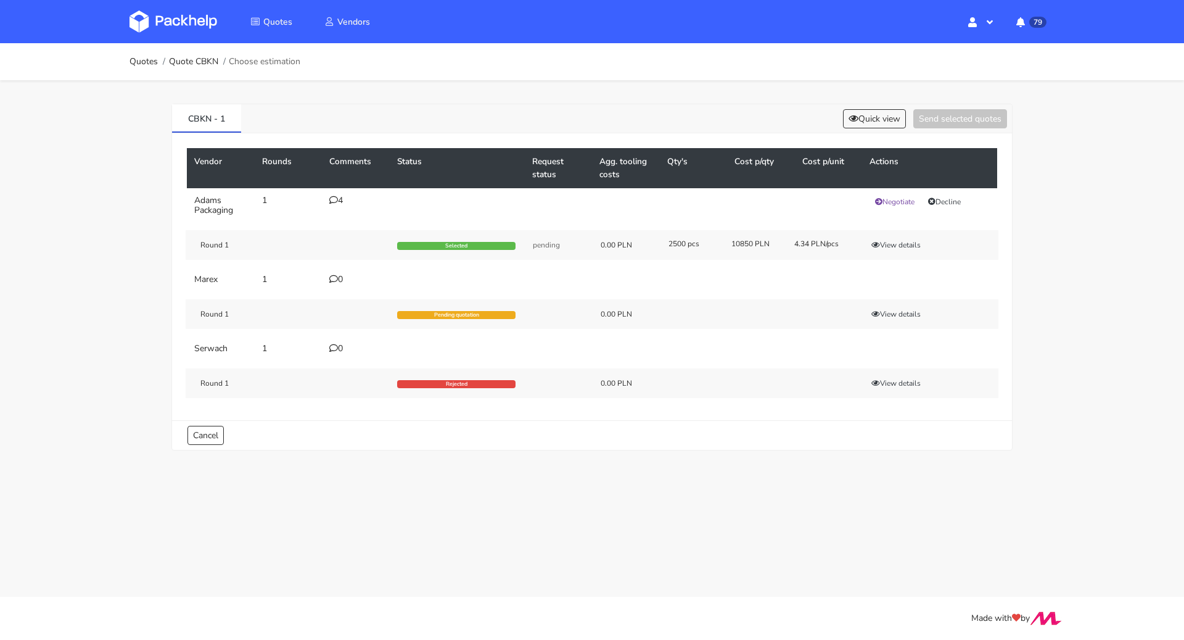
click at [329, 194] on td "4" at bounding box center [356, 205] width 68 height 35
click at [335, 198] on icon at bounding box center [333, 200] width 9 height 9
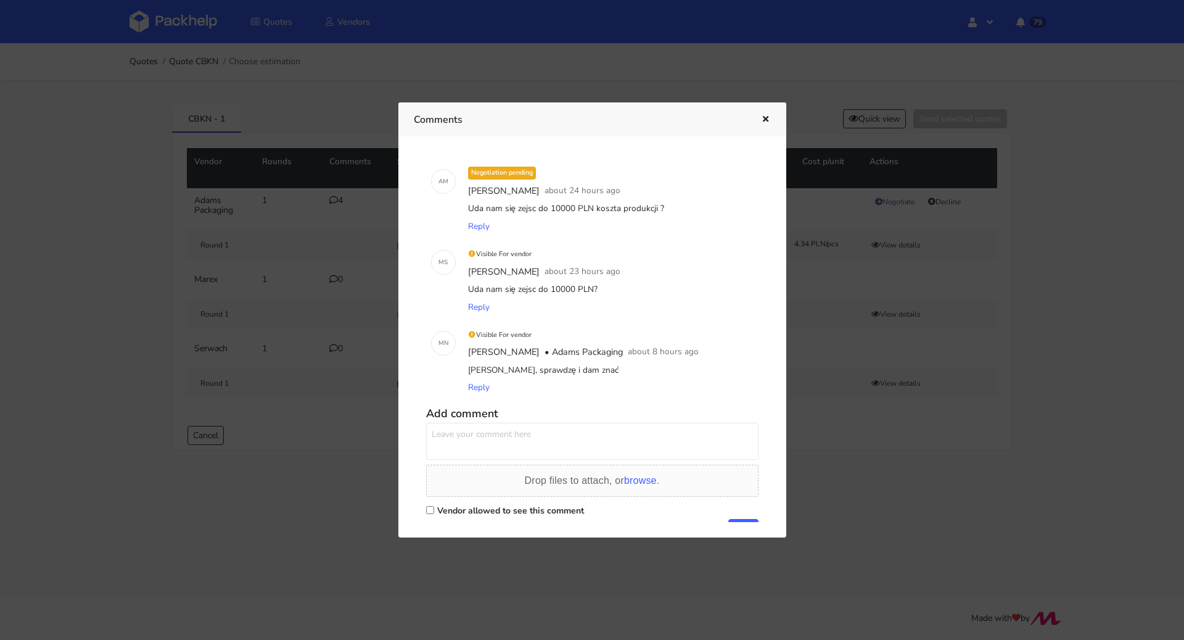
scroll to position [93, 0]
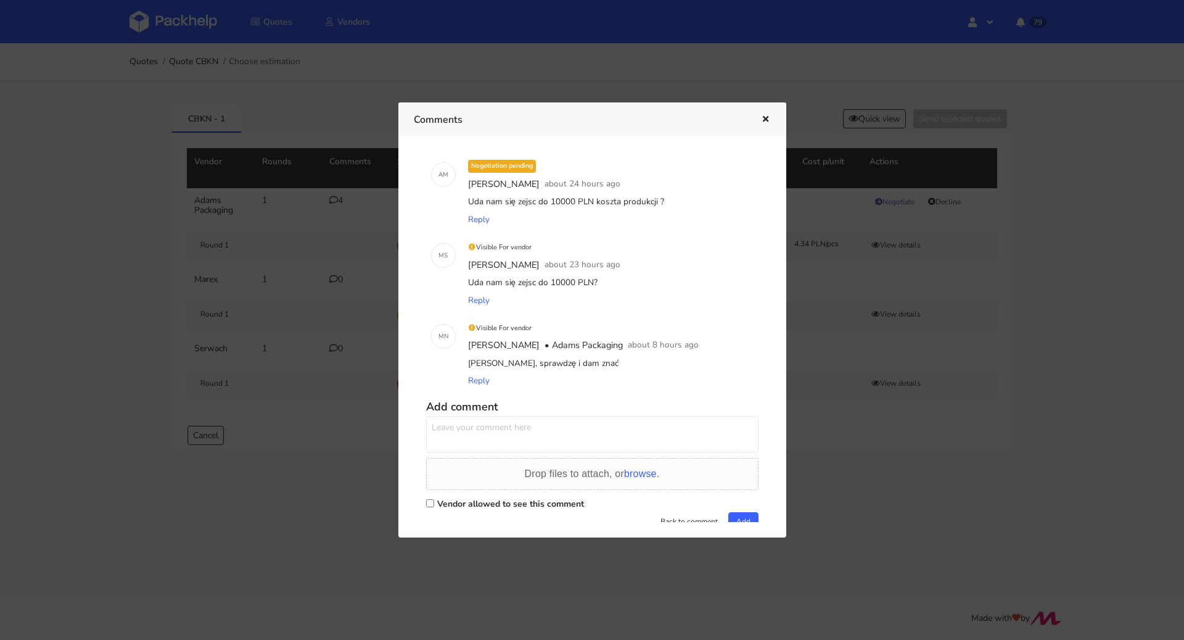
click at [761, 118] on icon "button" at bounding box center [766, 119] width 10 height 9
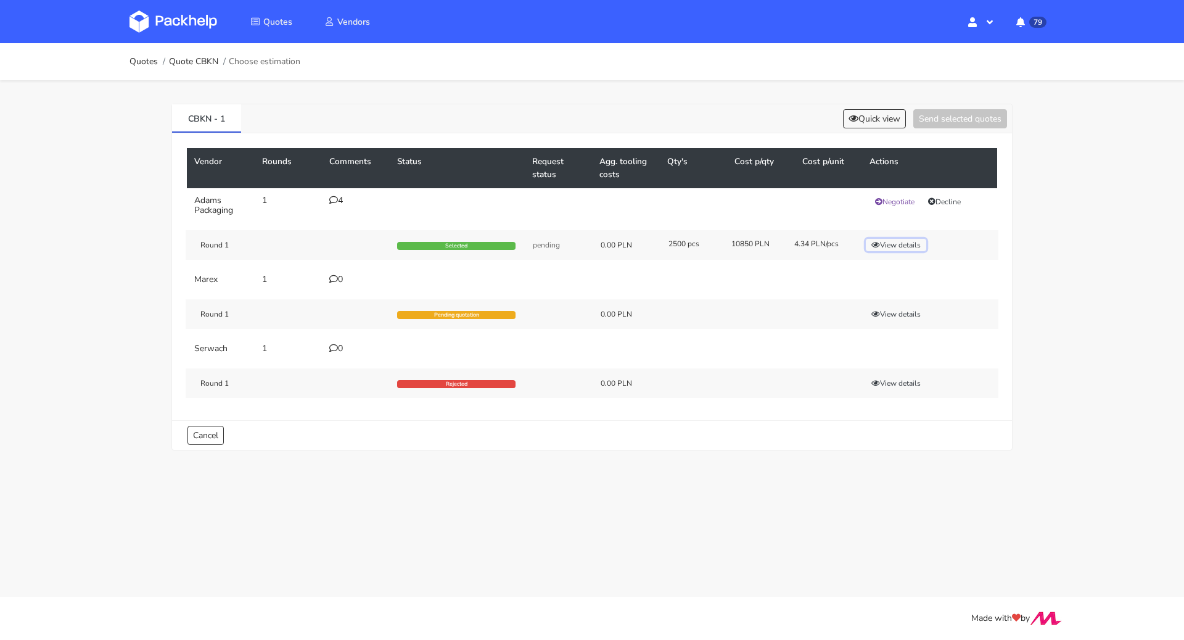
click at [889, 242] on button "View details" at bounding box center [896, 245] width 60 height 12
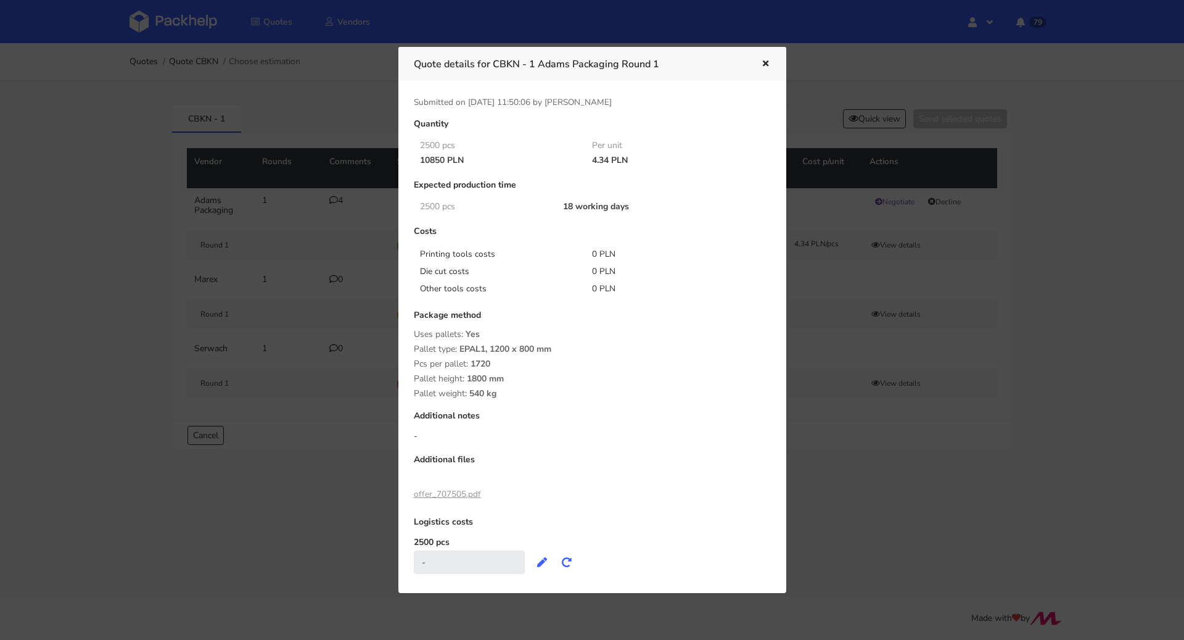
click at [766, 62] on icon "button" at bounding box center [766, 64] width 10 height 9
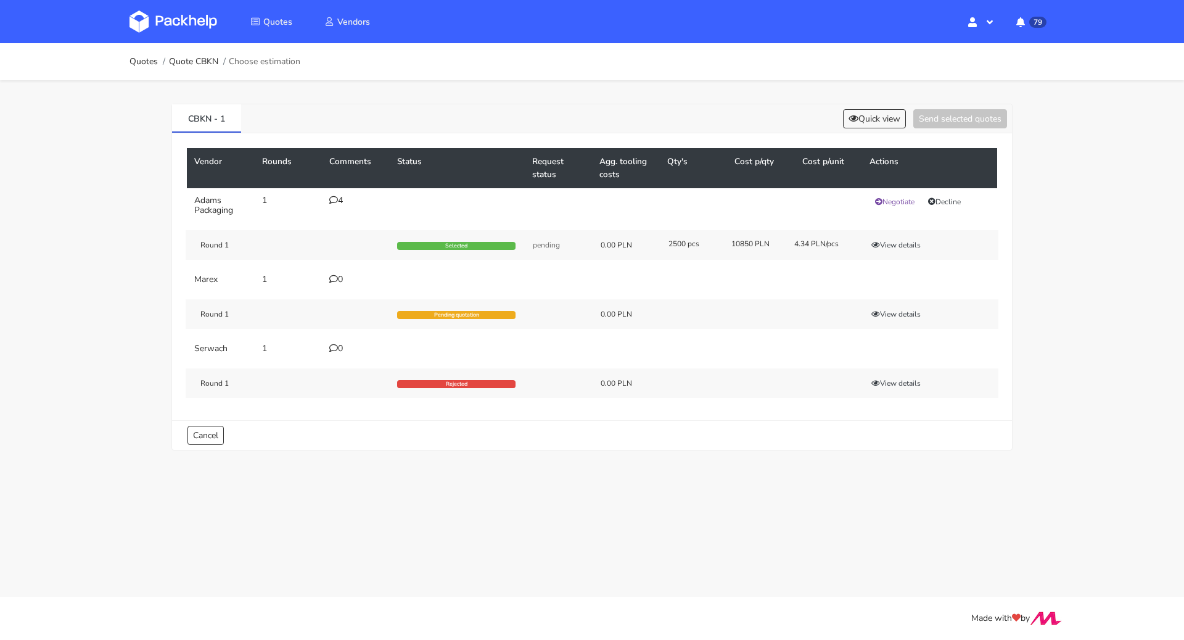
click at [340, 201] on div "4" at bounding box center [355, 201] width 53 height 10
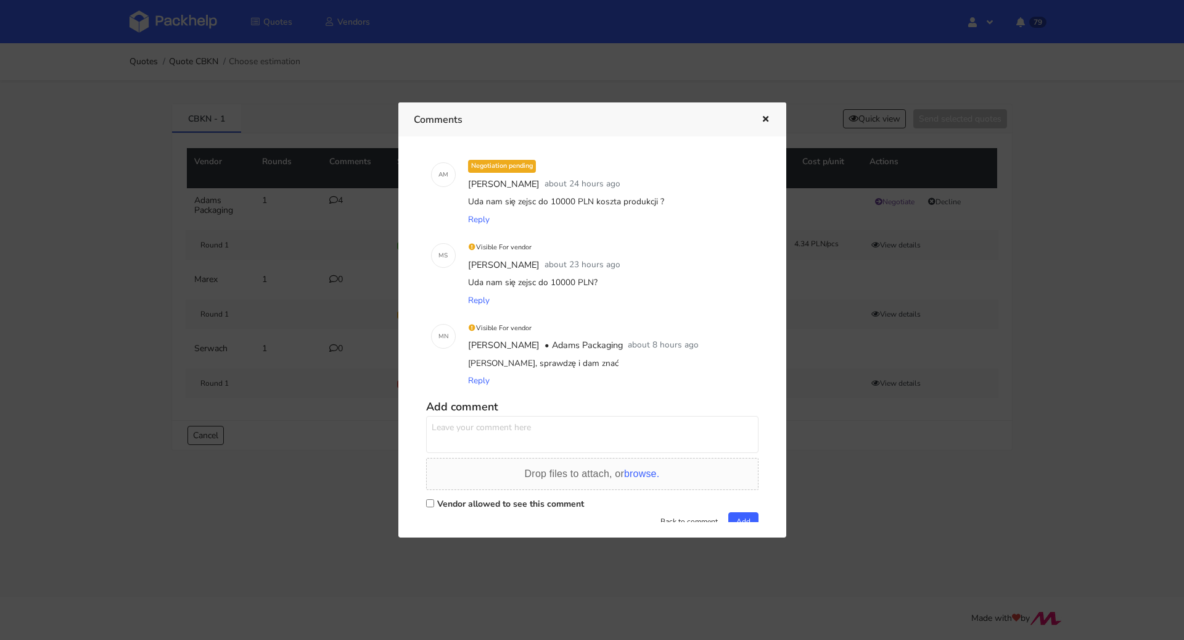
scroll to position [112, 0]
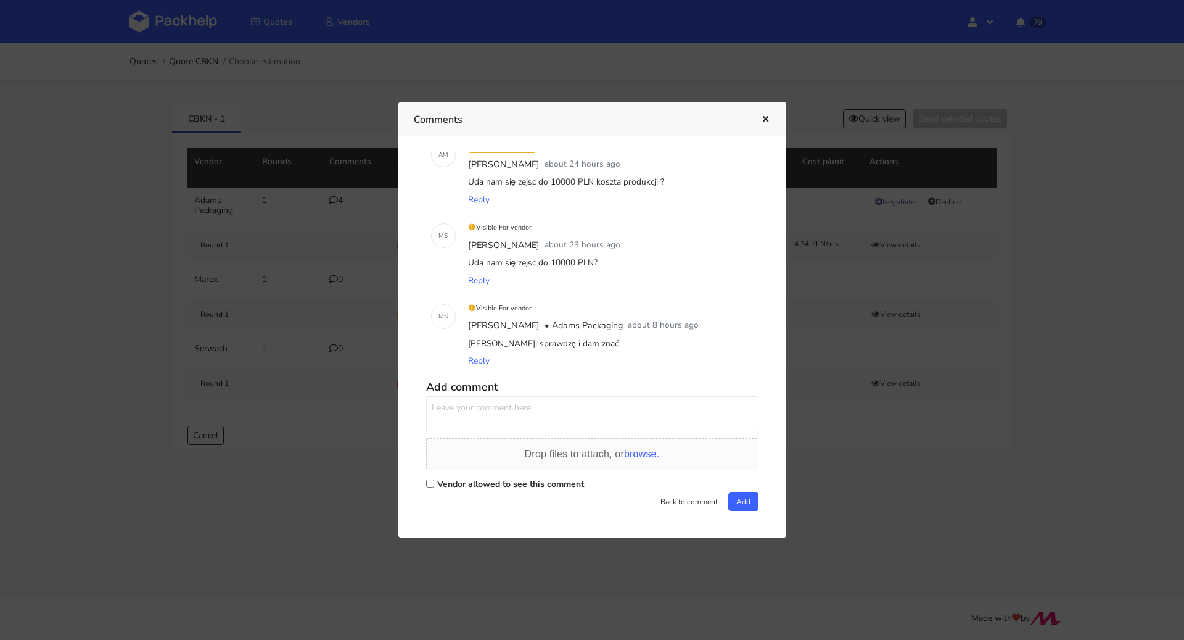
click at [761, 115] on icon "button" at bounding box center [766, 119] width 10 height 9
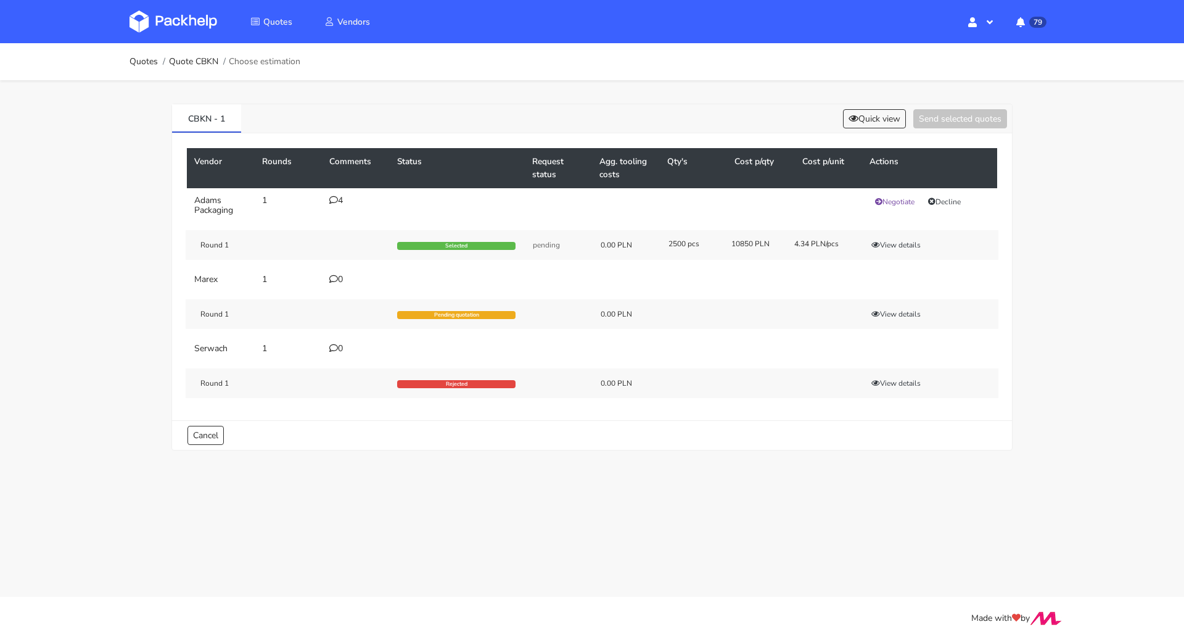
click at [345, 203] on div "4" at bounding box center [355, 201] width 53 height 10
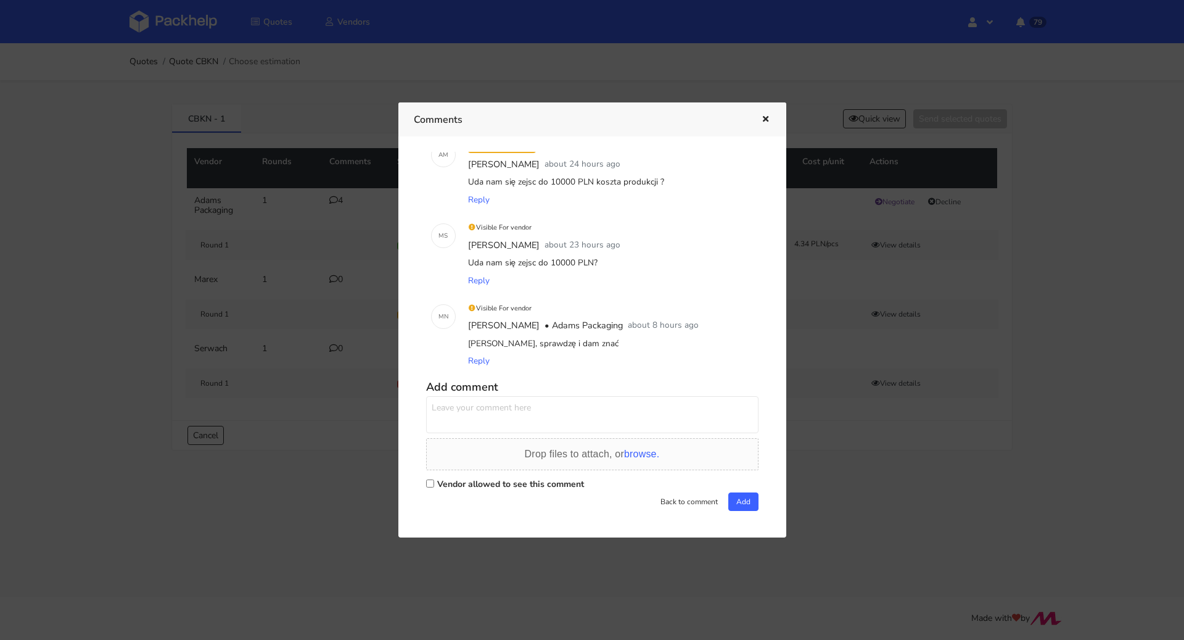
scroll to position [0, 0]
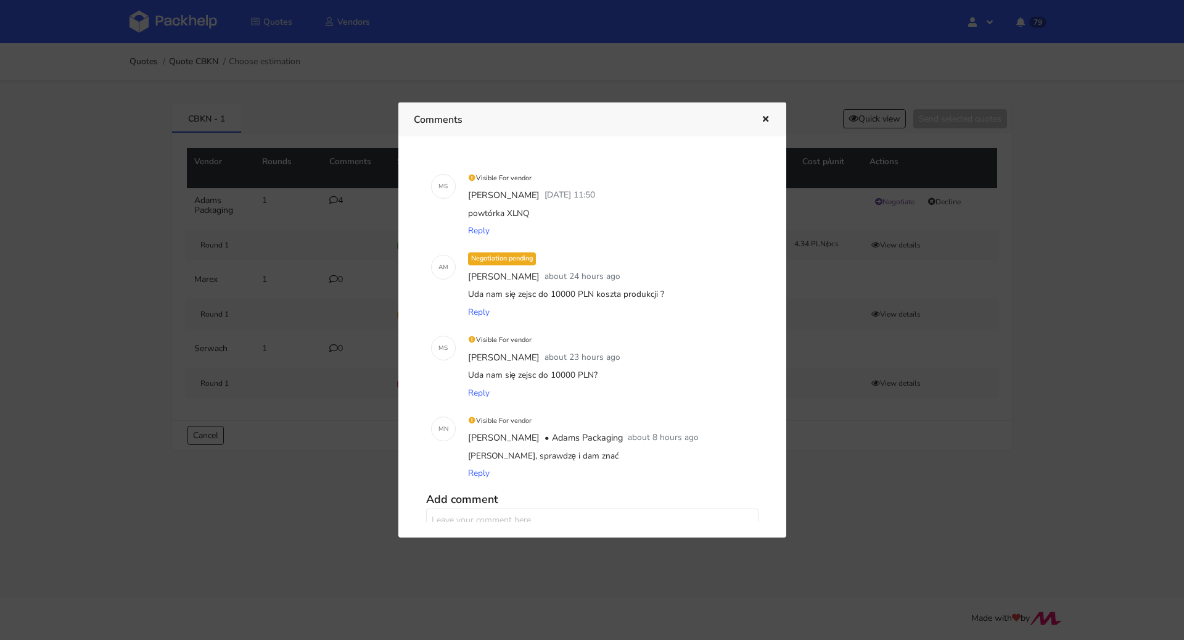
drag, startPoint x: 545, startPoint y: 213, endPoint x: 505, endPoint y: 210, distance: 40.2
click at [505, 210] on div "powtórka XLNQ" at bounding box center [610, 213] width 288 height 17
copy div "XLNQ"
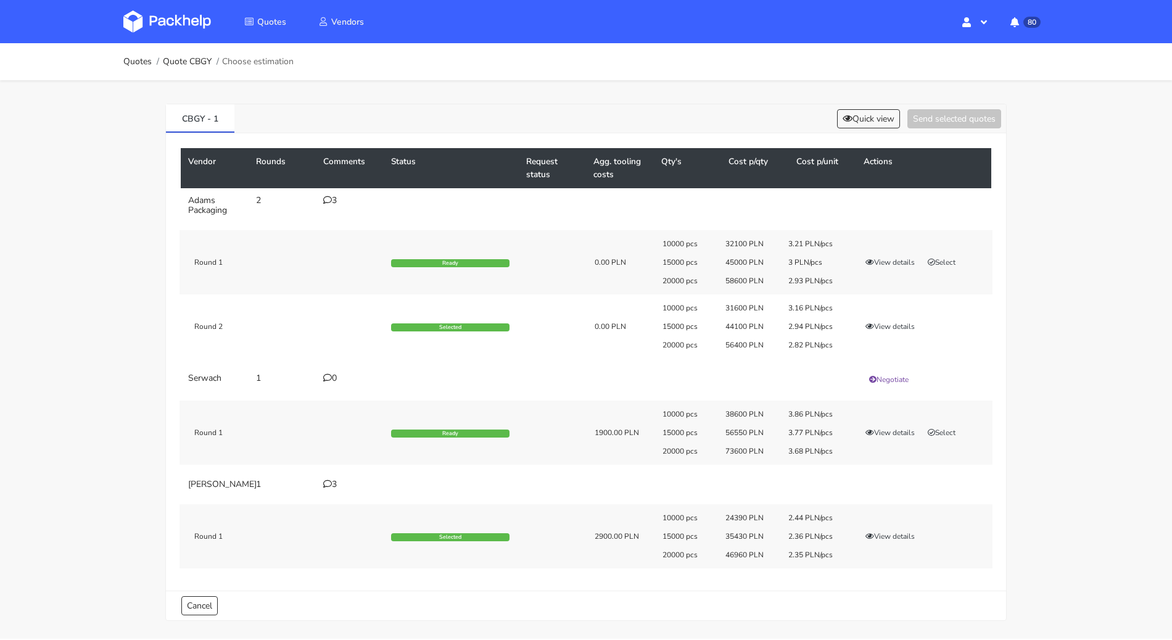
click at [333, 484] on div "3" at bounding box center [349, 484] width 53 height 10
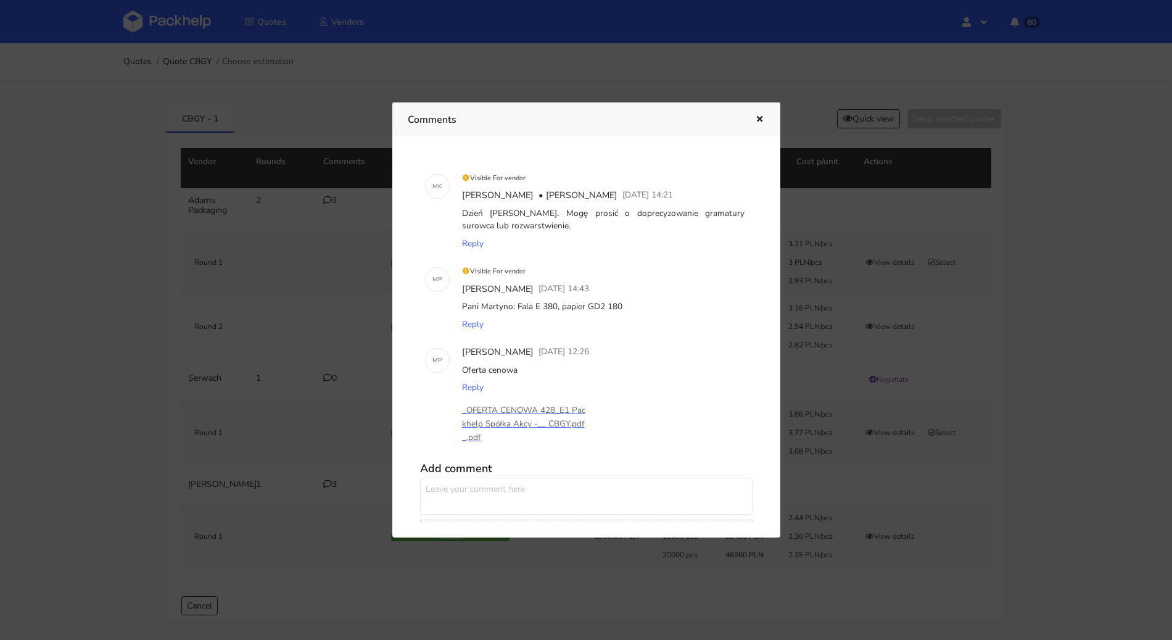
click at [756, 118] on icon "button" at bounding box center [760, 119] width 10 height 9
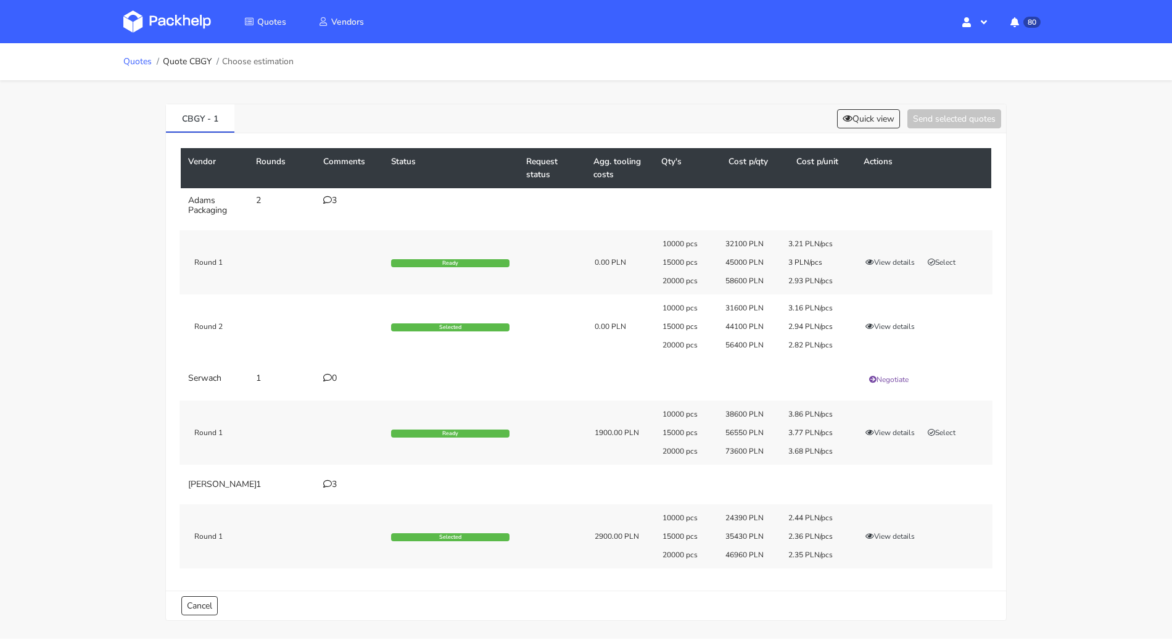
click at [128, 57] on link "Quotes" at bounding box center [137, 62] width 28 height 10
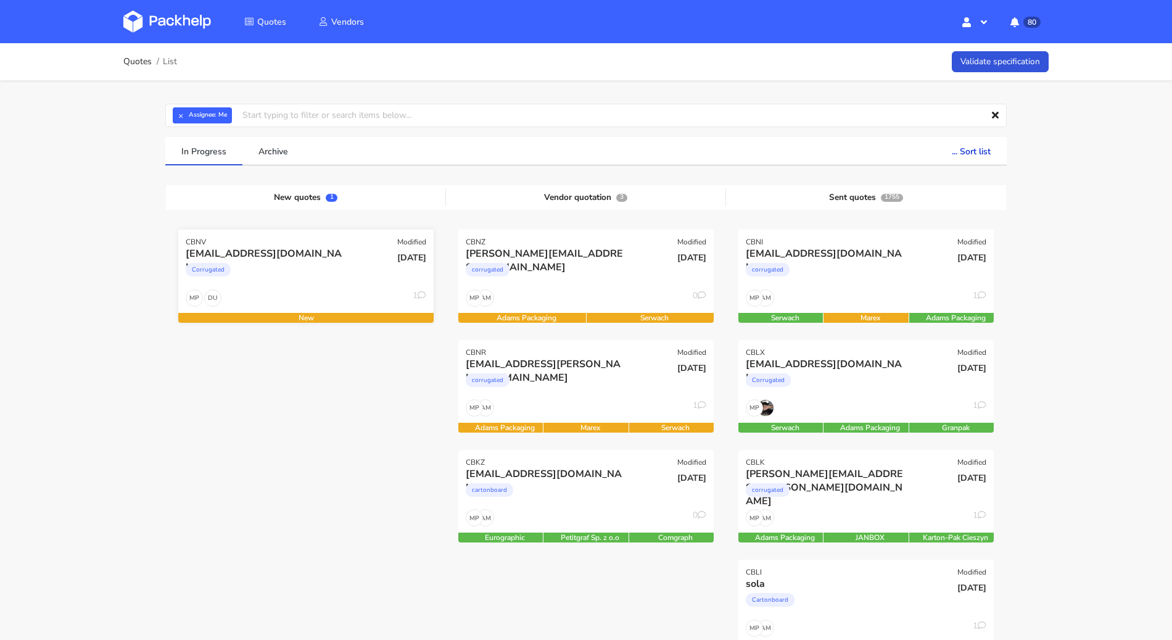
click at [323, 265] on div "Corrugated" at bounding box center [267, 272] width 163 height 25
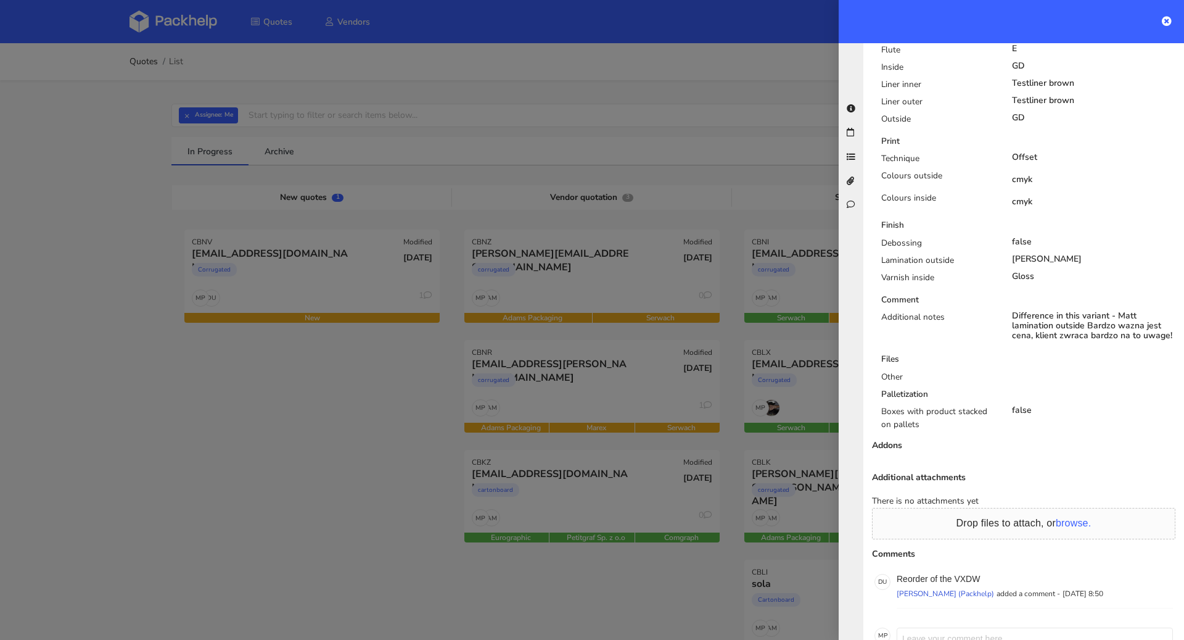
scroll to position [719, 0]
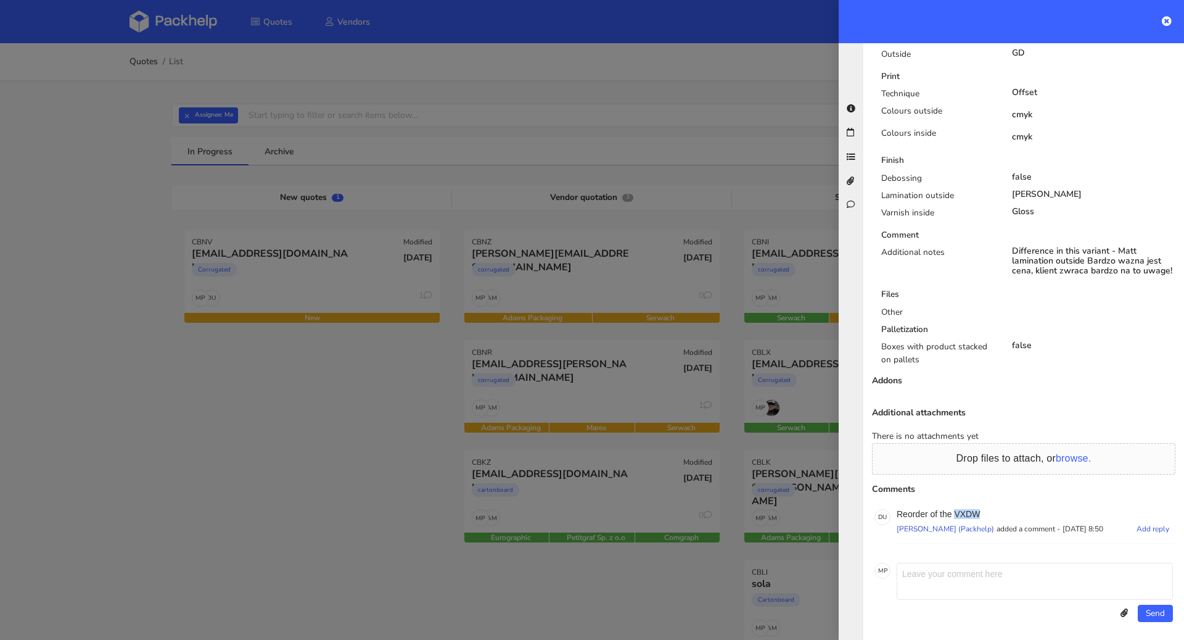
drag, startPoint x: 969, startPoint y: 511, endPoint x: 956, endPoint y: 510, distance: 13.0
click at [956, 510] on p "Reorder of the VXDW" at bounding box center [1035, 514] width 276 height 10
copy p "VXDW"
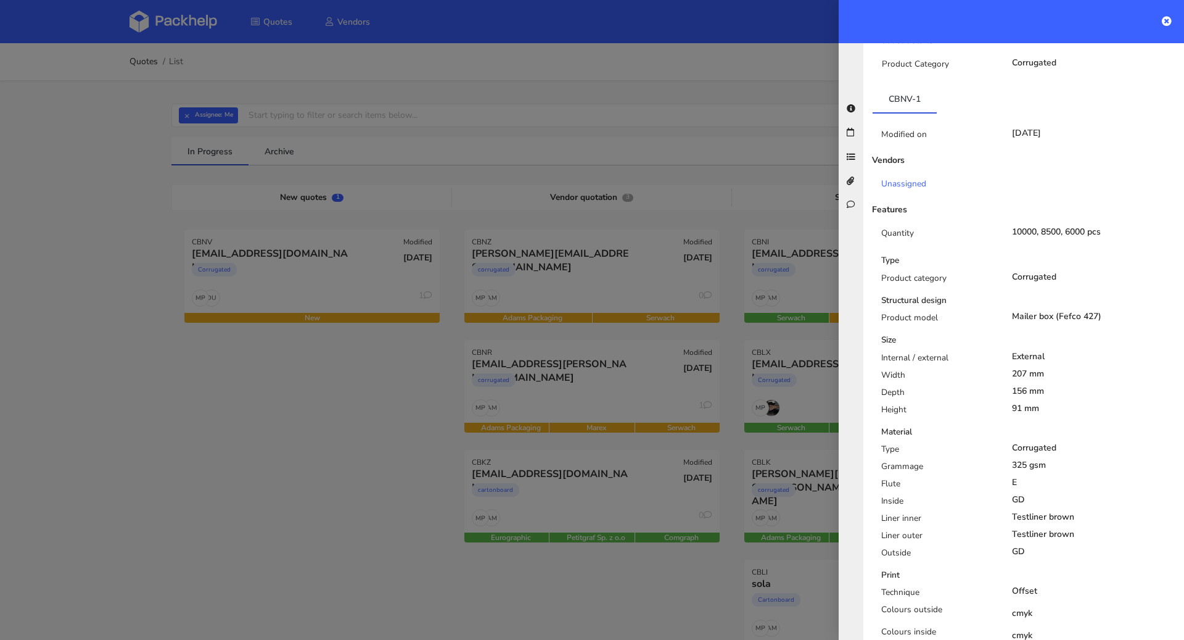
scroll to position [0, 0]
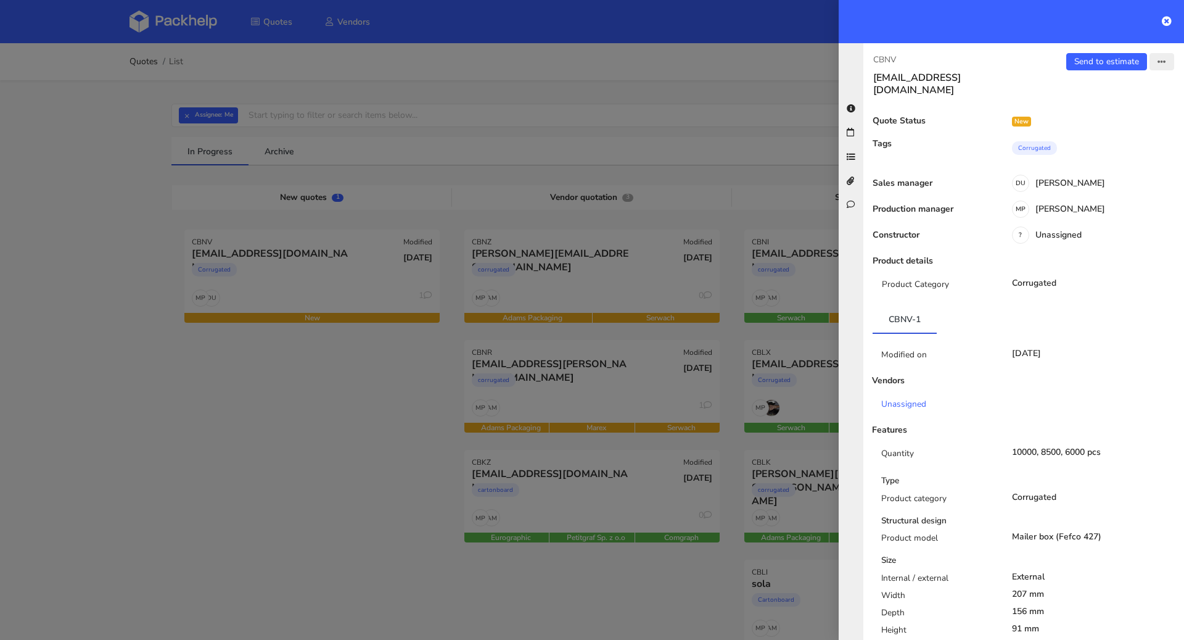
click at [1155, 60] on button "button" at bounding box center [1162, 61] width 25 height 17
click at [1101, 110] on link "Edit quote" at bounding box center [1121, 109] width 109 height 20
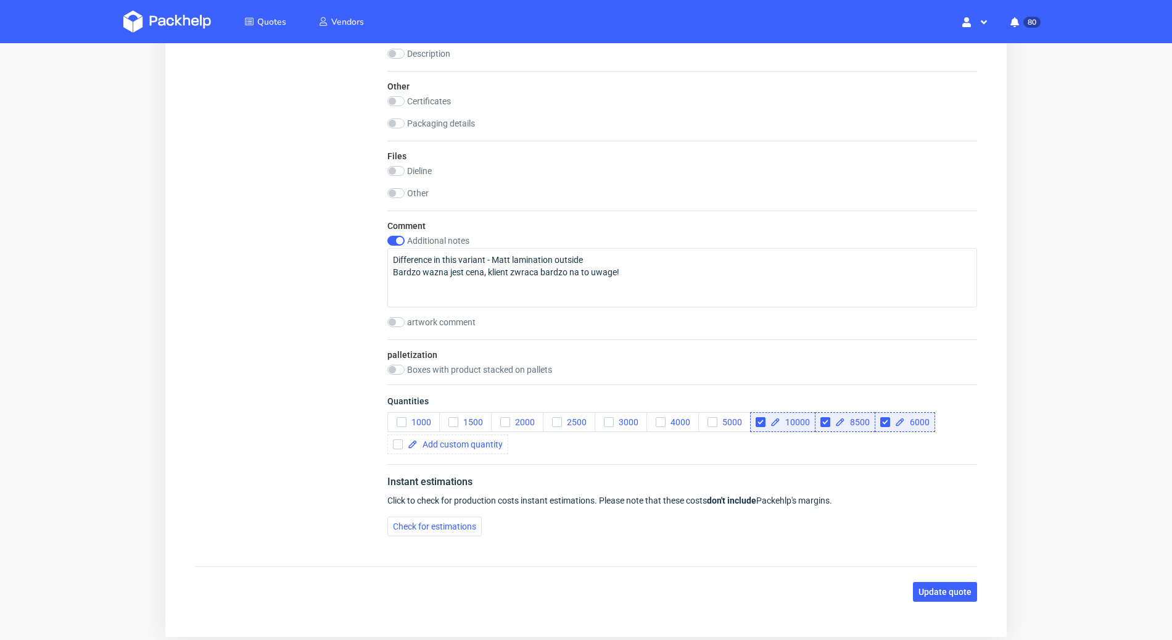
scroll to position [1505, 0]
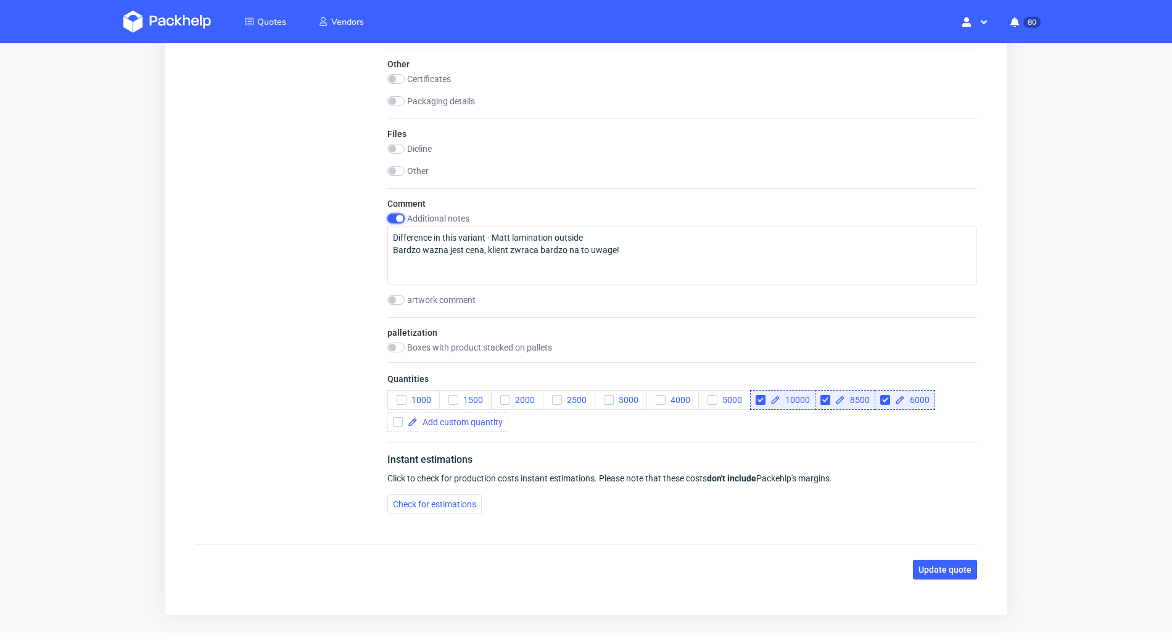
click at [398, 213] on input "checkbox" at bounding box center [395, 218] width 17 height 10
checkbox input "false"
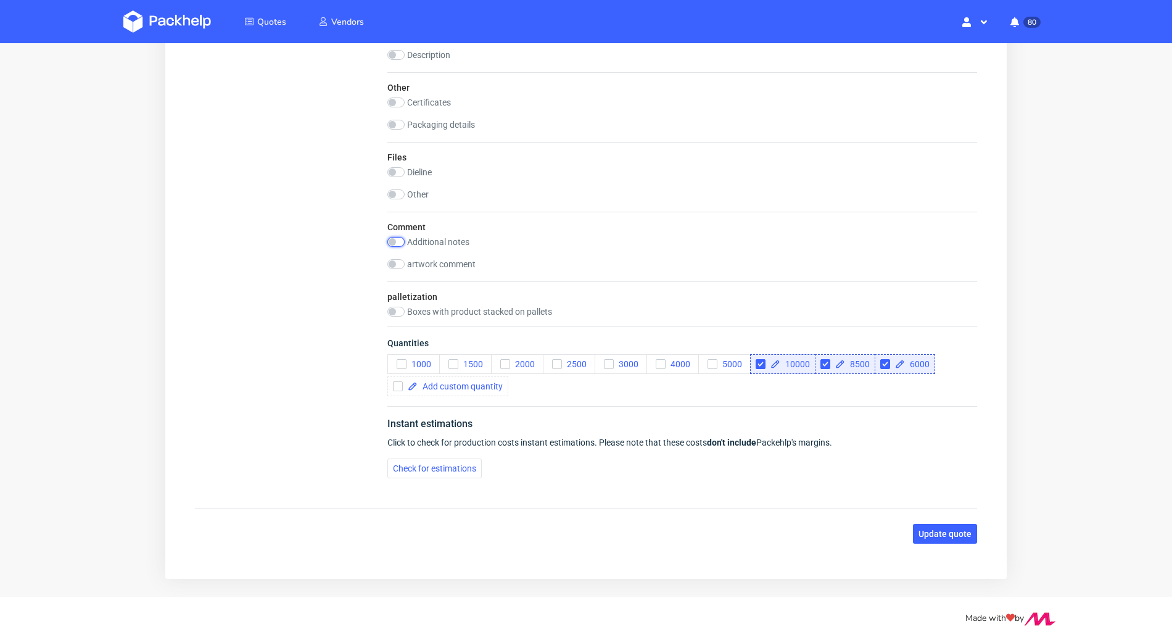
scroll to position [0, 0]
click at [952, 532] on span "Update quote" at bounding box center [945, 533] width 53 height 9
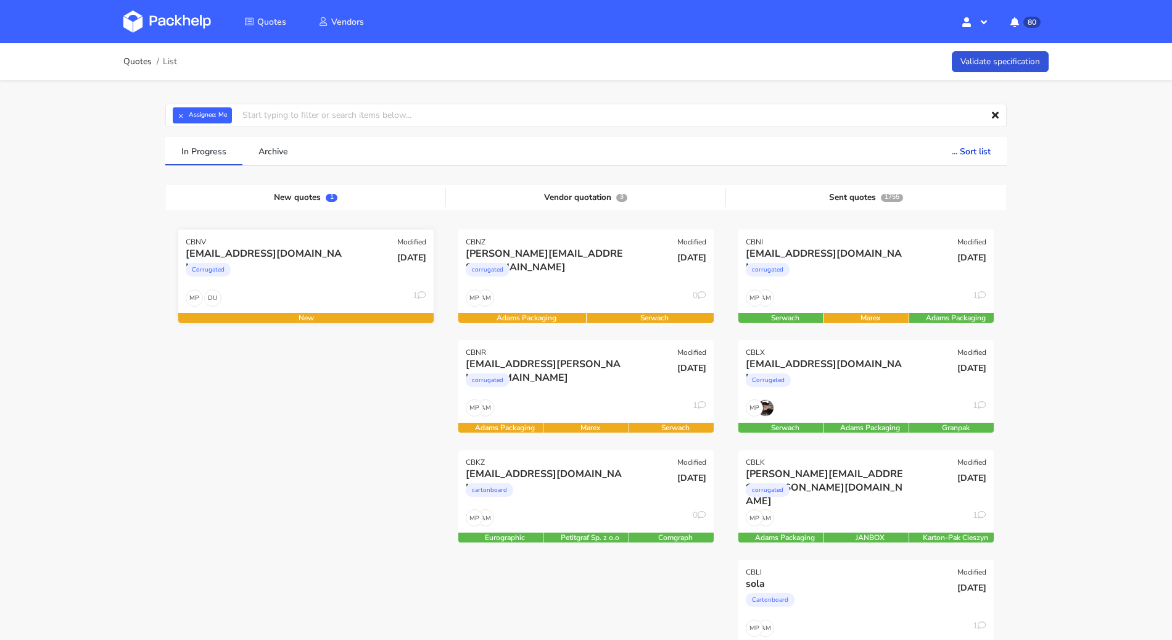
click at [313, 279] on div "Corrugated" at bounding box center [267, 272] width 163 height 25
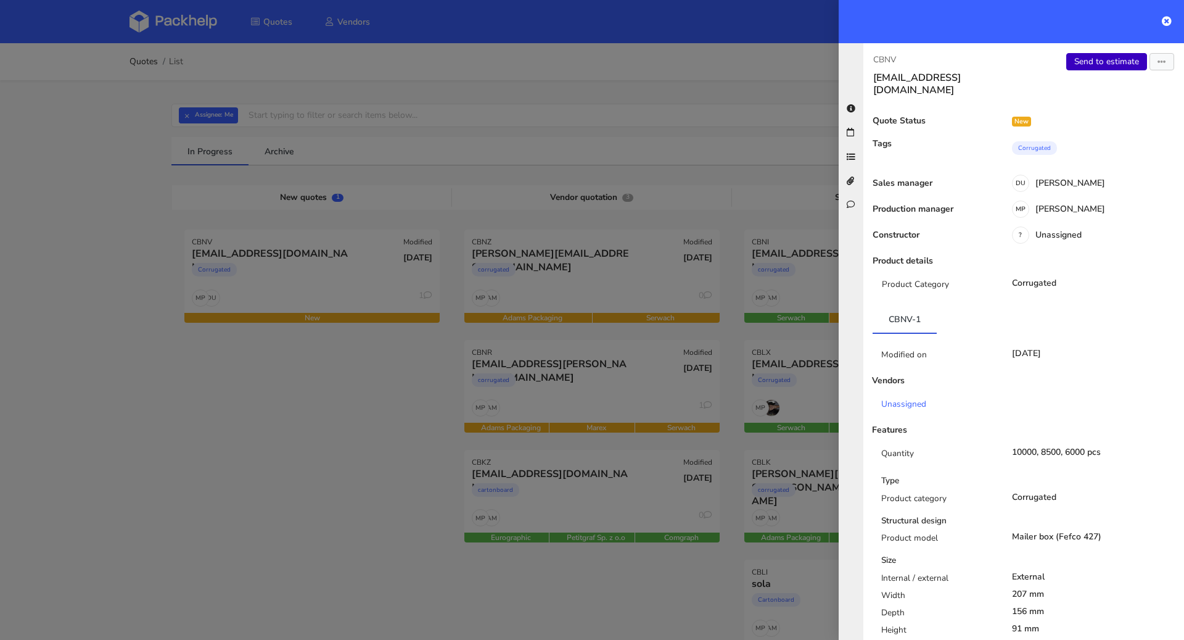
click at [1083, 67] on link "Send to estimate" at bounding box center [1107, 61] width 81 height 17
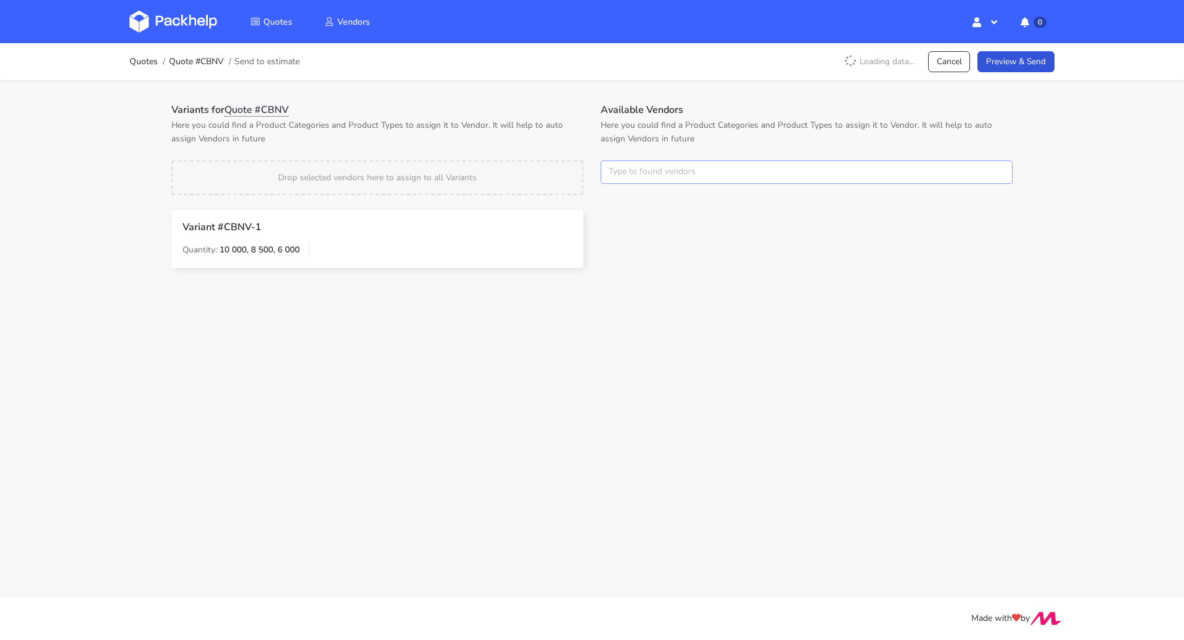
click at [645, 172] on input "text" at bounding box center [807, 171] width 412 height 23
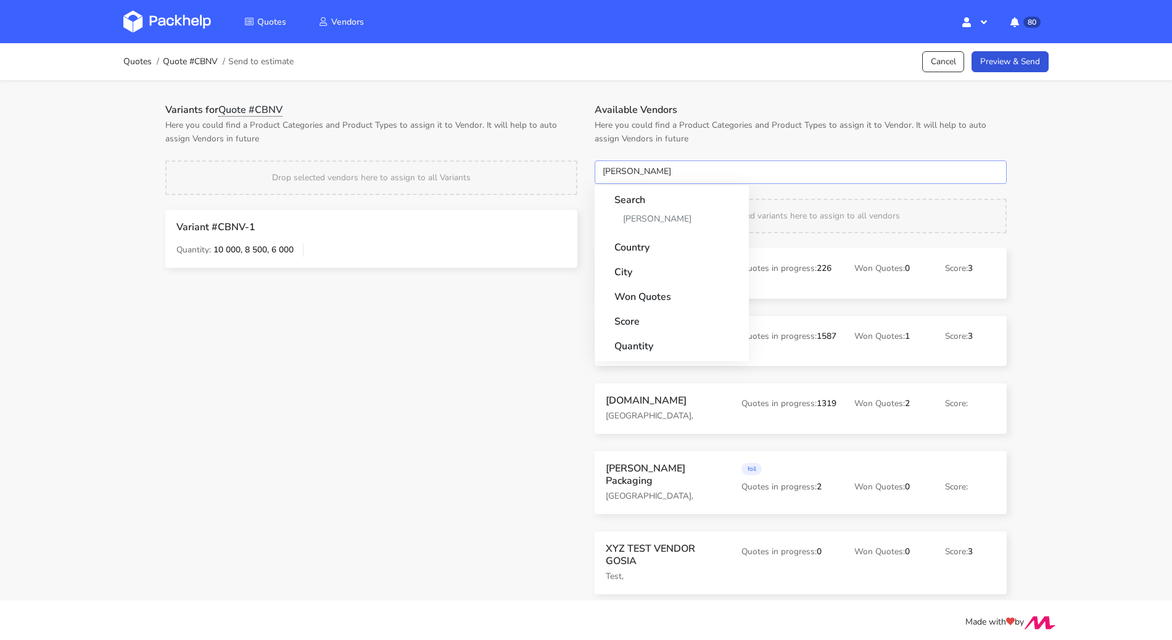
type input "adams"
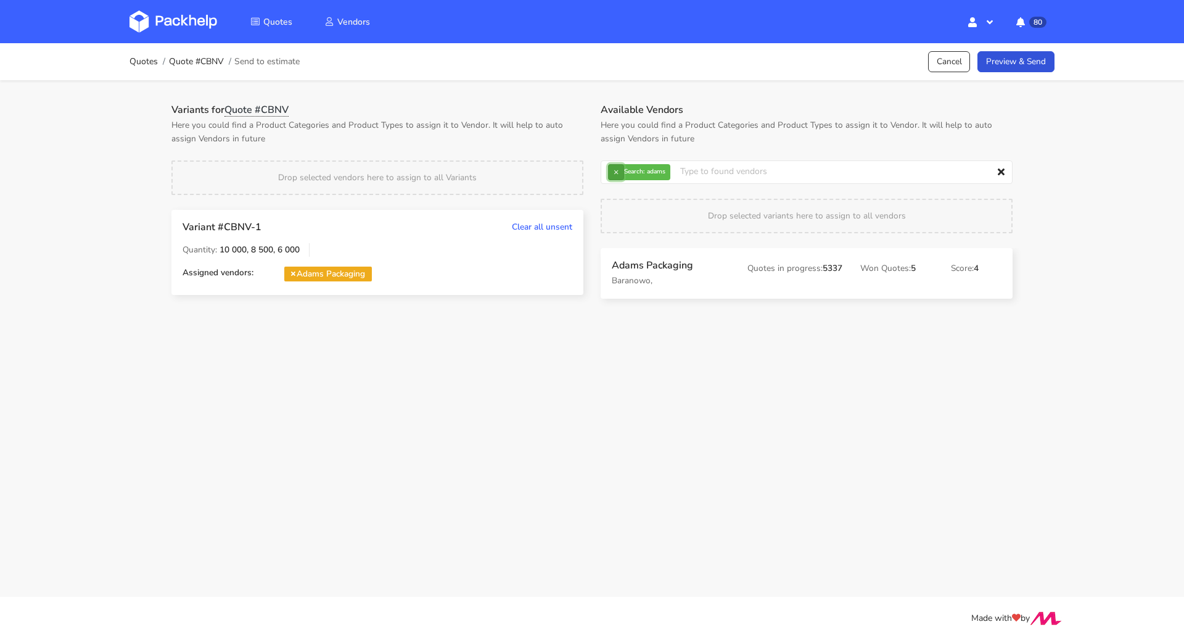
click at [618, 167] on button "×" at bounding box center [616, 172] width 16 height 16
click at [618, 167] on input "text" at bounding box center [807, 171] width 412 height 23
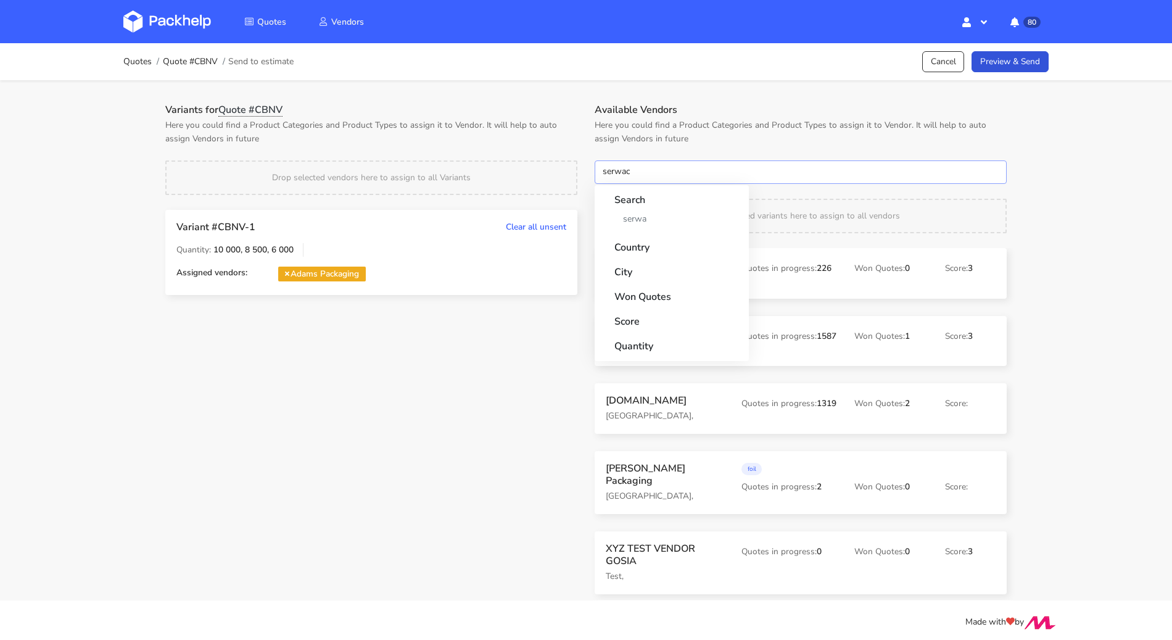
type input "serwach"
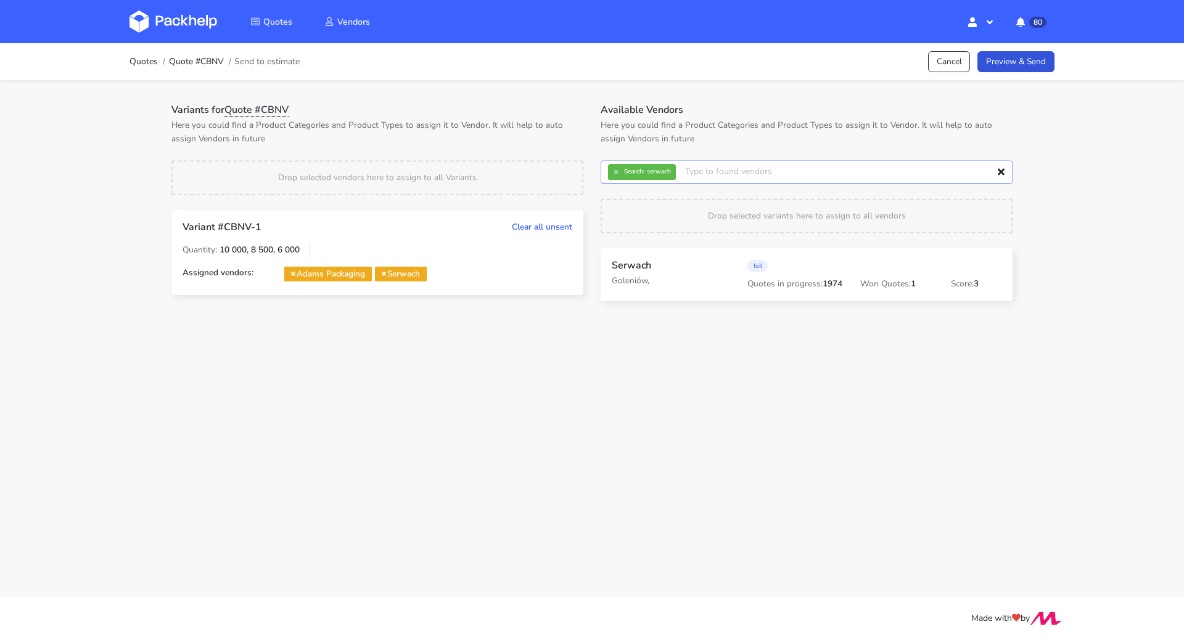
drag, startPoint x: 605, startPoint y: 174, endPoint x: 625, endPoint y: 171, distance: 20.0
click at [605, 174] on input "text" at bounding box center [807, 171] width 412 height 23
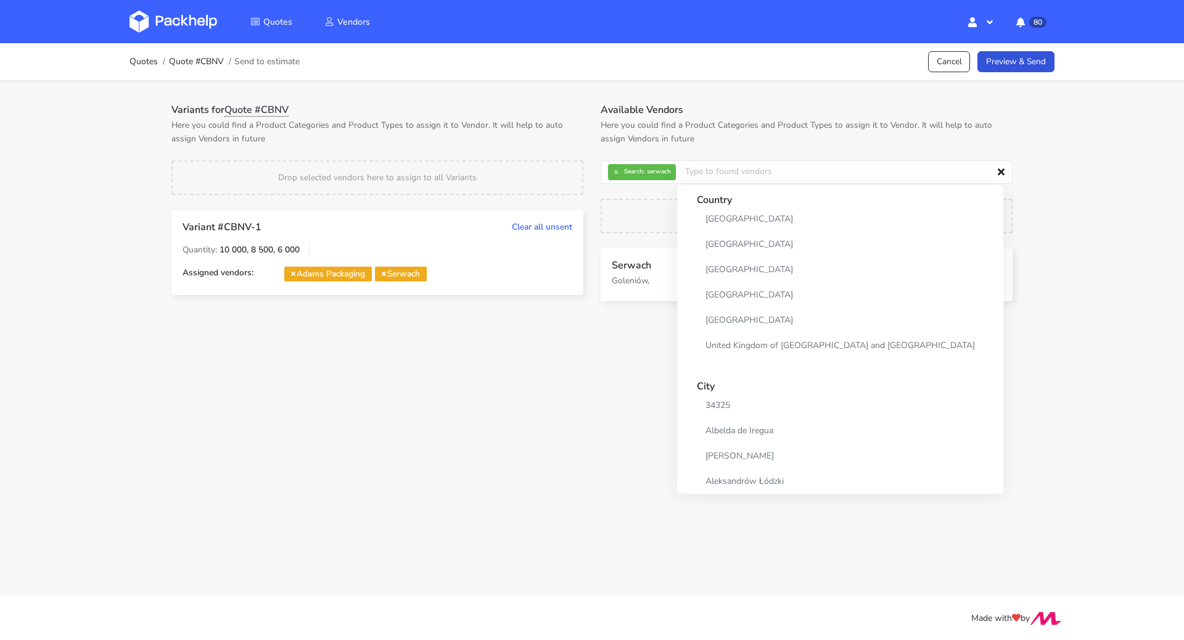
click at [625, 171] on strong "Search:" at bounding box center [634, 171] width 20 height 6
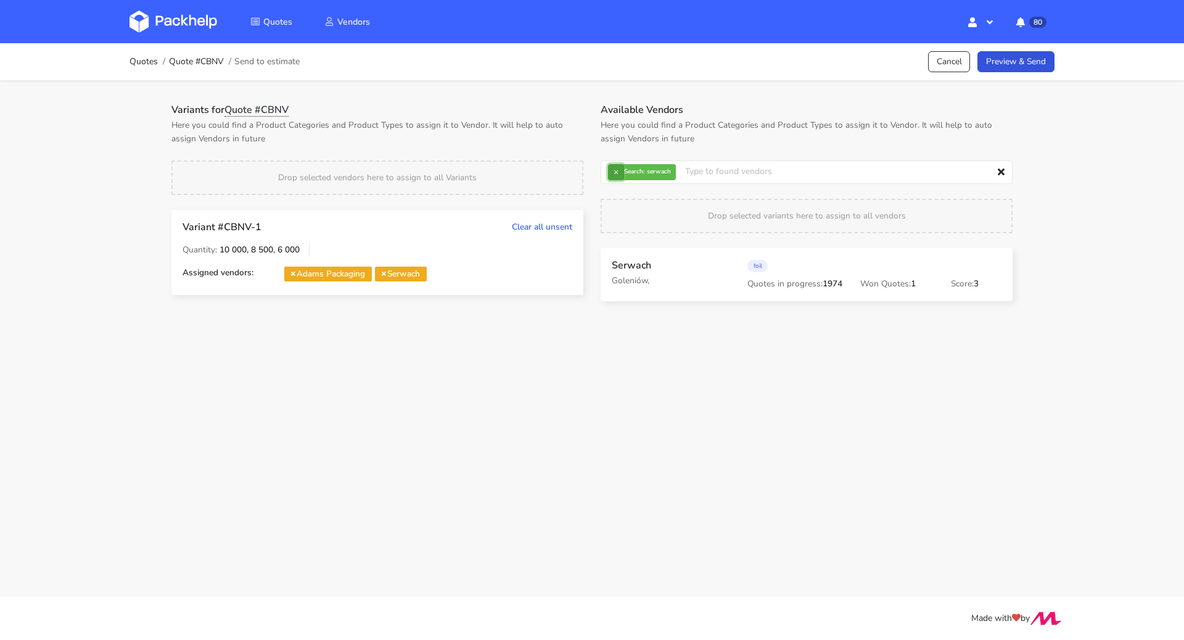
click at [617, 168] on button "×" at bounding box center [616, 172] width 16 height 16
click at [641, 172] on input "text" at bounding box center [807, 171] width 412 height 23
type input "marex"
click at [1011, 69] on link "Preview & Send" at bounding box center [1016, 62] width 77 height 22
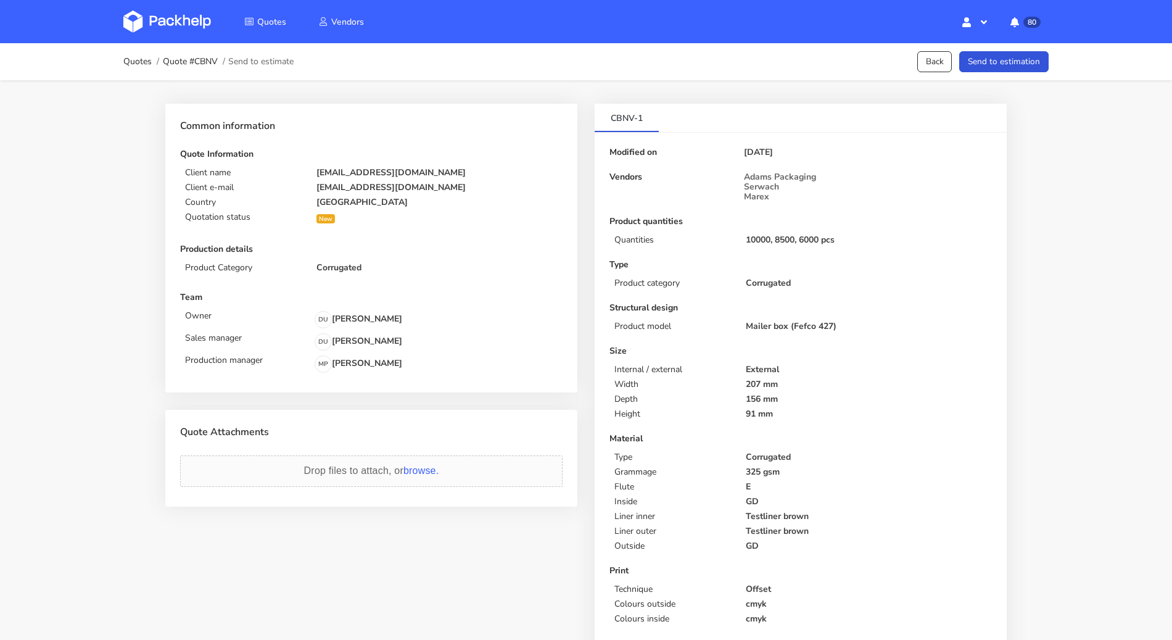
click at [1011, 69] on button "Send to estimation" at bounding box center [1003, 62] width 89 height 22
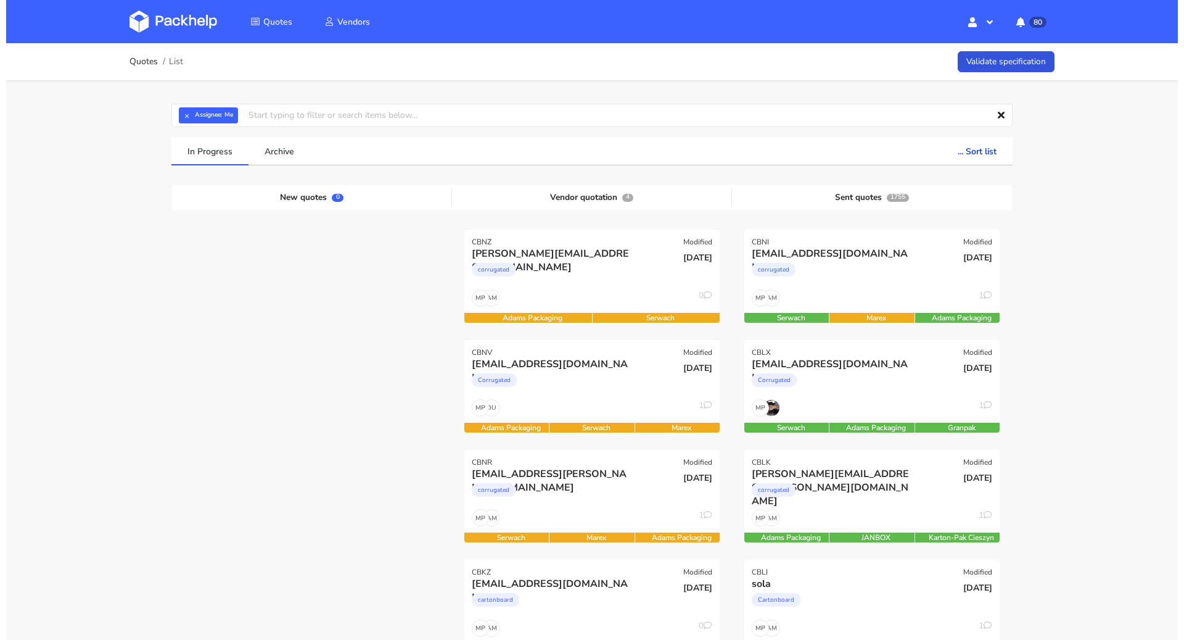
scroll to position [19, 0]
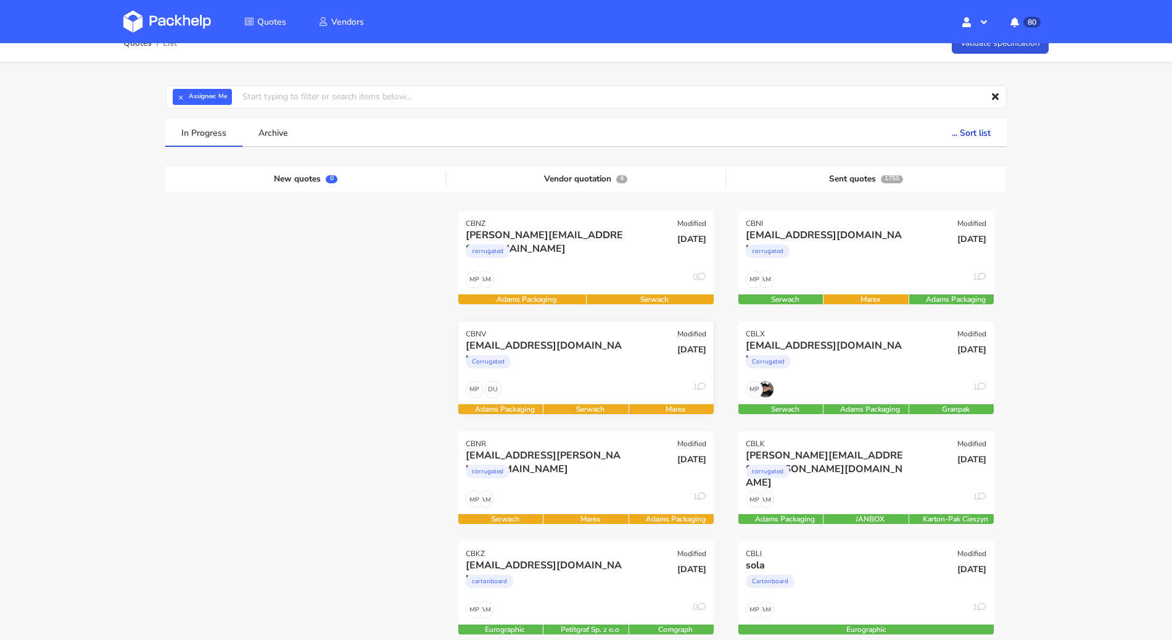
click at [645, 345] on div "24 Sep 2025" at bounding box center [672, 350] width 68 height 12
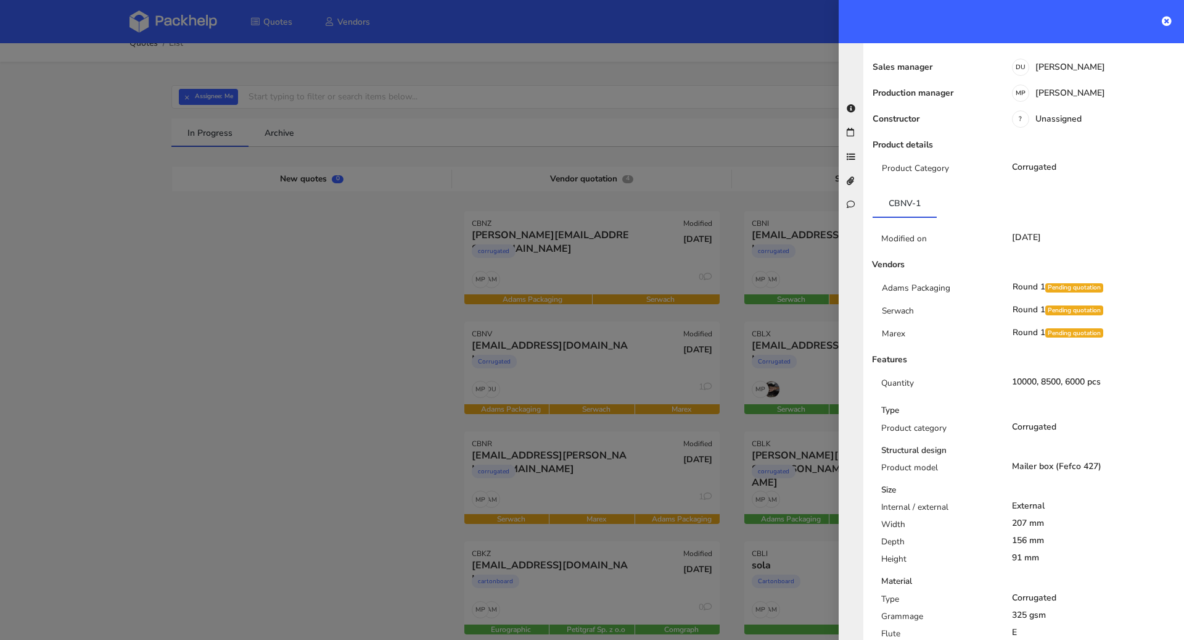
scroll to position [0, 0]
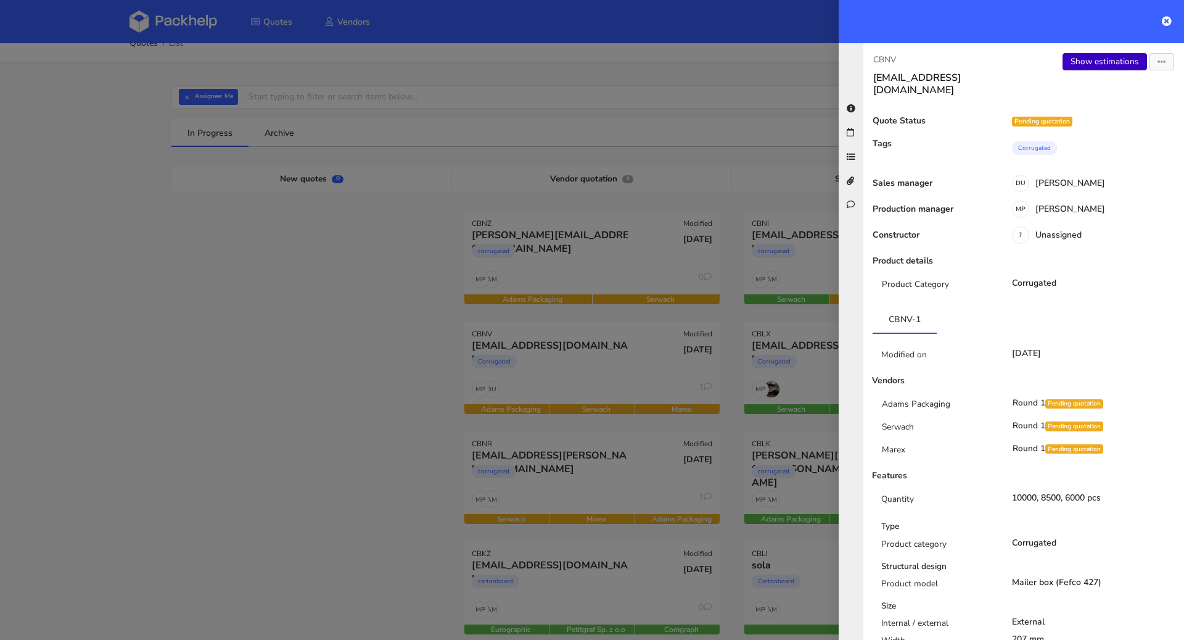
click at [1110, 60] on link "Show estimations" at bounding box center [1105, 61] width 85 height 17
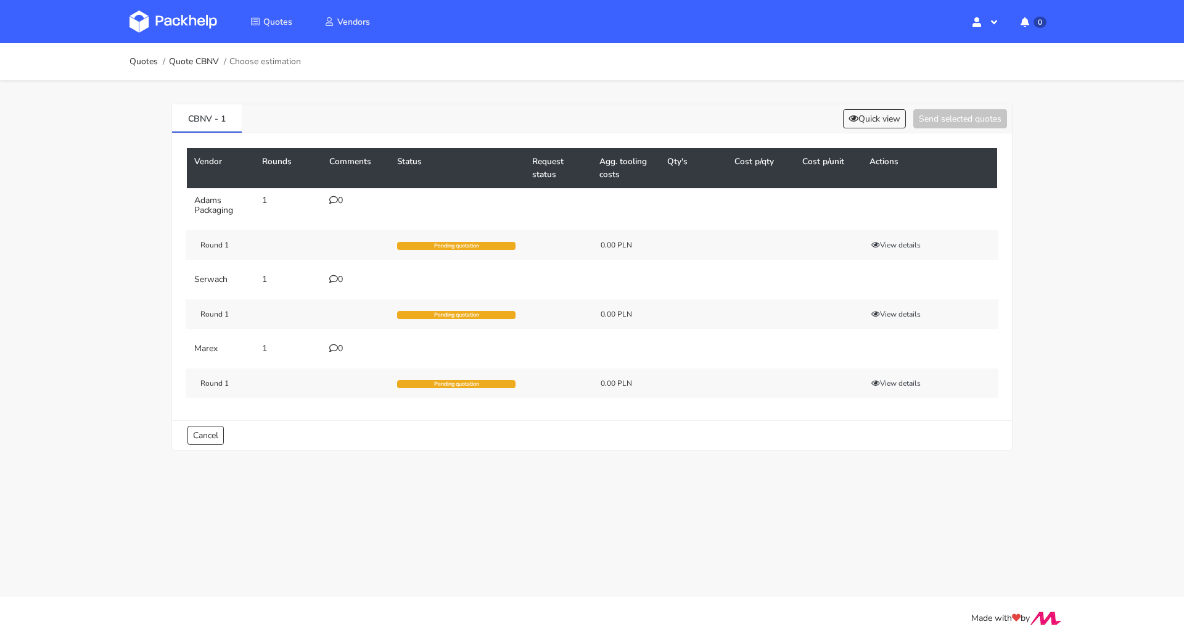
click at [339, 349] on div "0" at bounding box center [355, 349] width 53 height 10
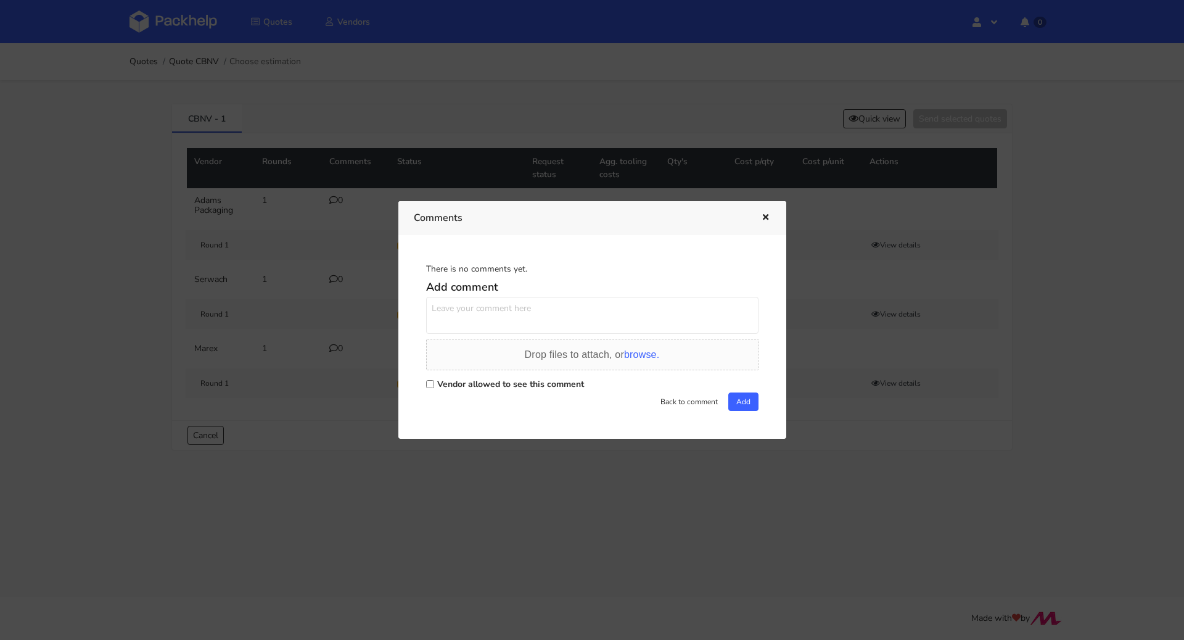
click at [494, 388] on label "Vendor allowed to see this comment" at bounding box center [510, 384] width 147 height 12
click at [434, 388] on input "Vendor allowed to see this comment" at bounding box center [430, 384] width 8 height 8
checkbox input "true"
click at [483, 322] on textarea at bounding box center [592, 315] width 333 height 37
paste textarea "R999261857VXDW"
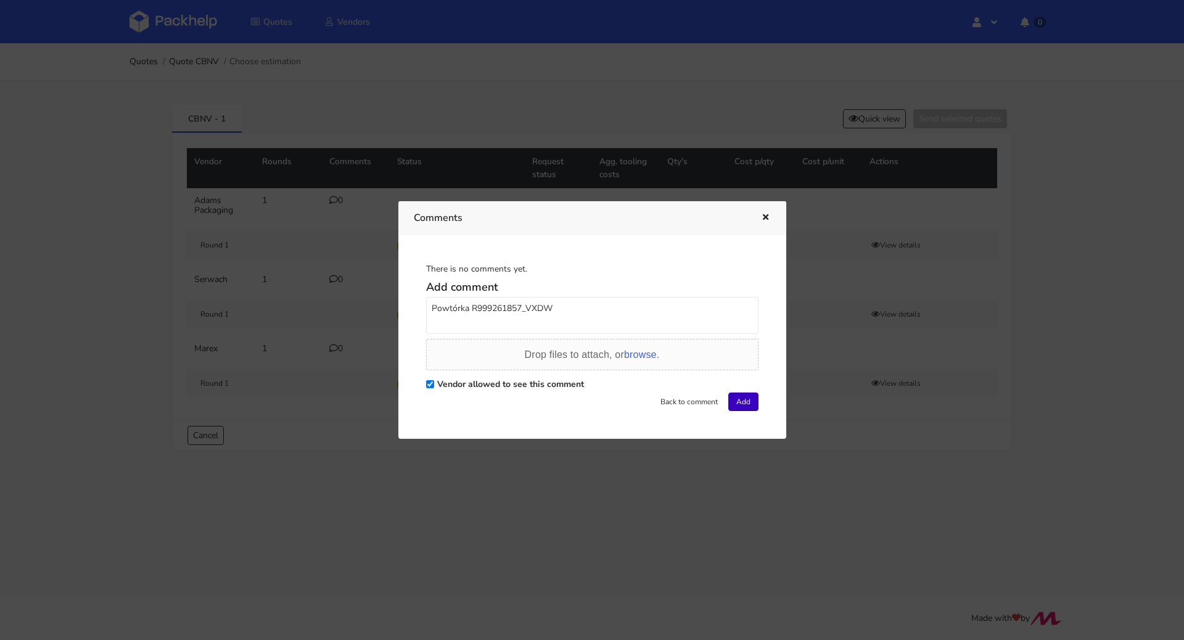
type textarea "Powtórka R999261857_VXDW"
click at [740, 407] on button "Add" at bounding box center [744, 401] width 30 height 19
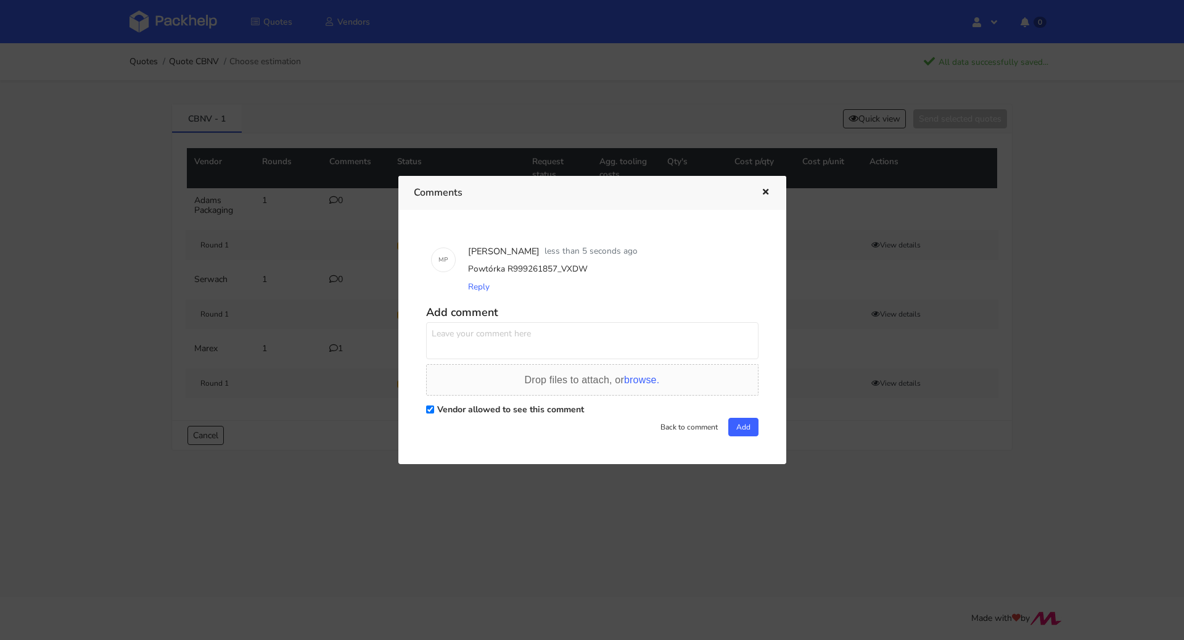
click at [768, 190] on icon "button" at bounding box center [766, 192] width 10 height 9
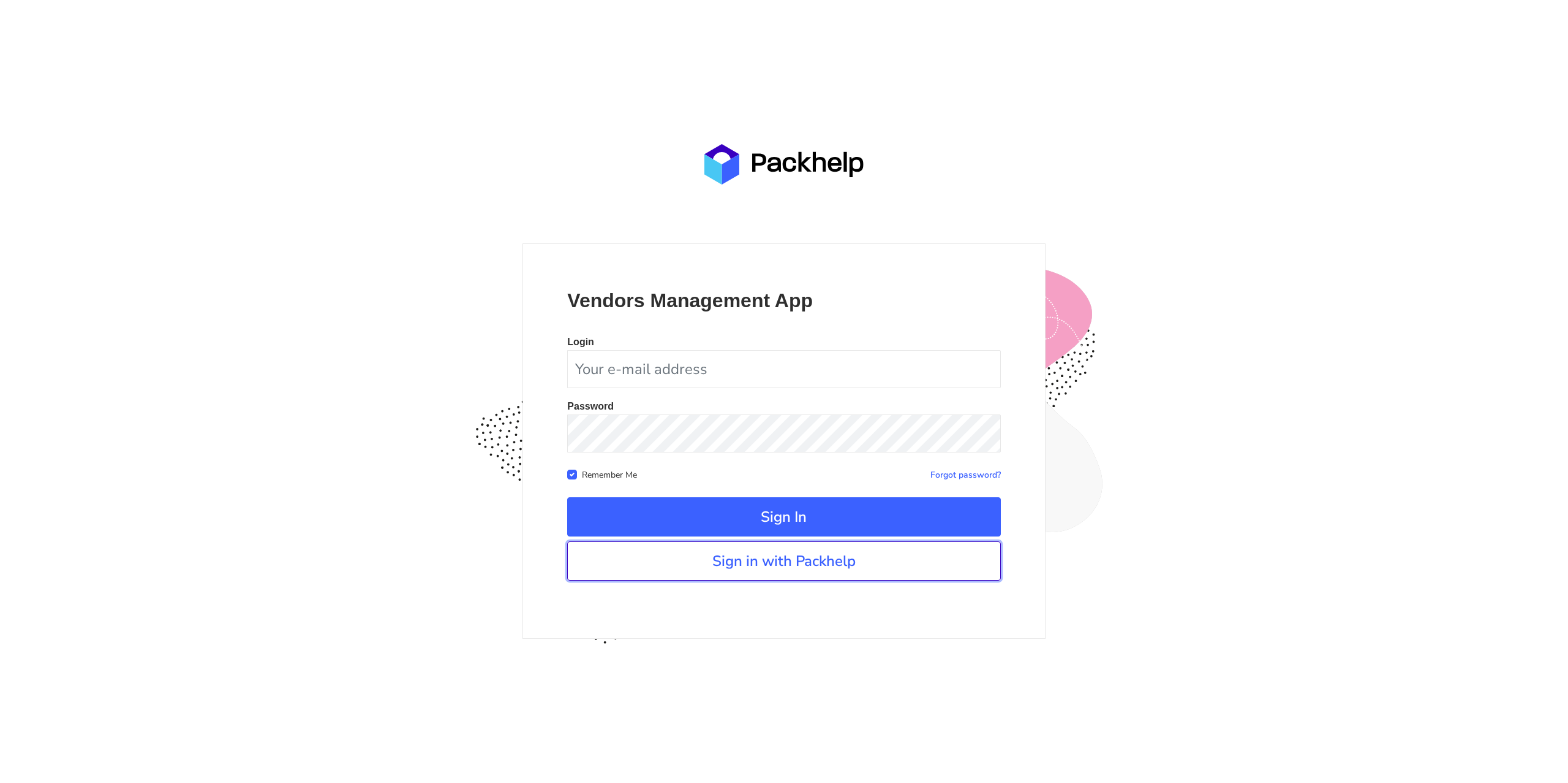
click at [801, 560] on link "Sign in with Packhelp" at bounding box center [784, 560] width 433 height 39
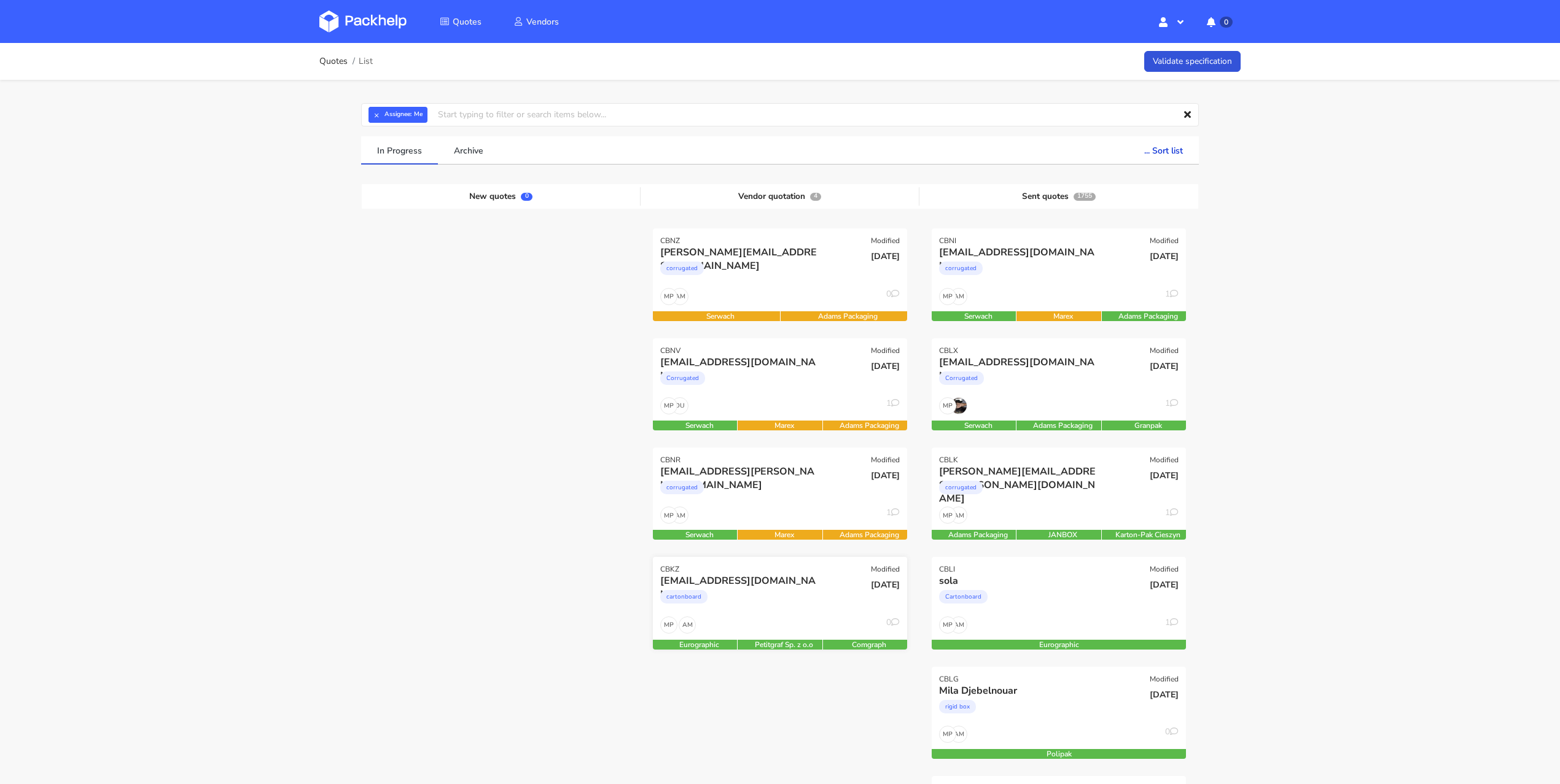
click at [779, 594] on div "cartonboard" at bounding box center [741, 599] width 162 height 25
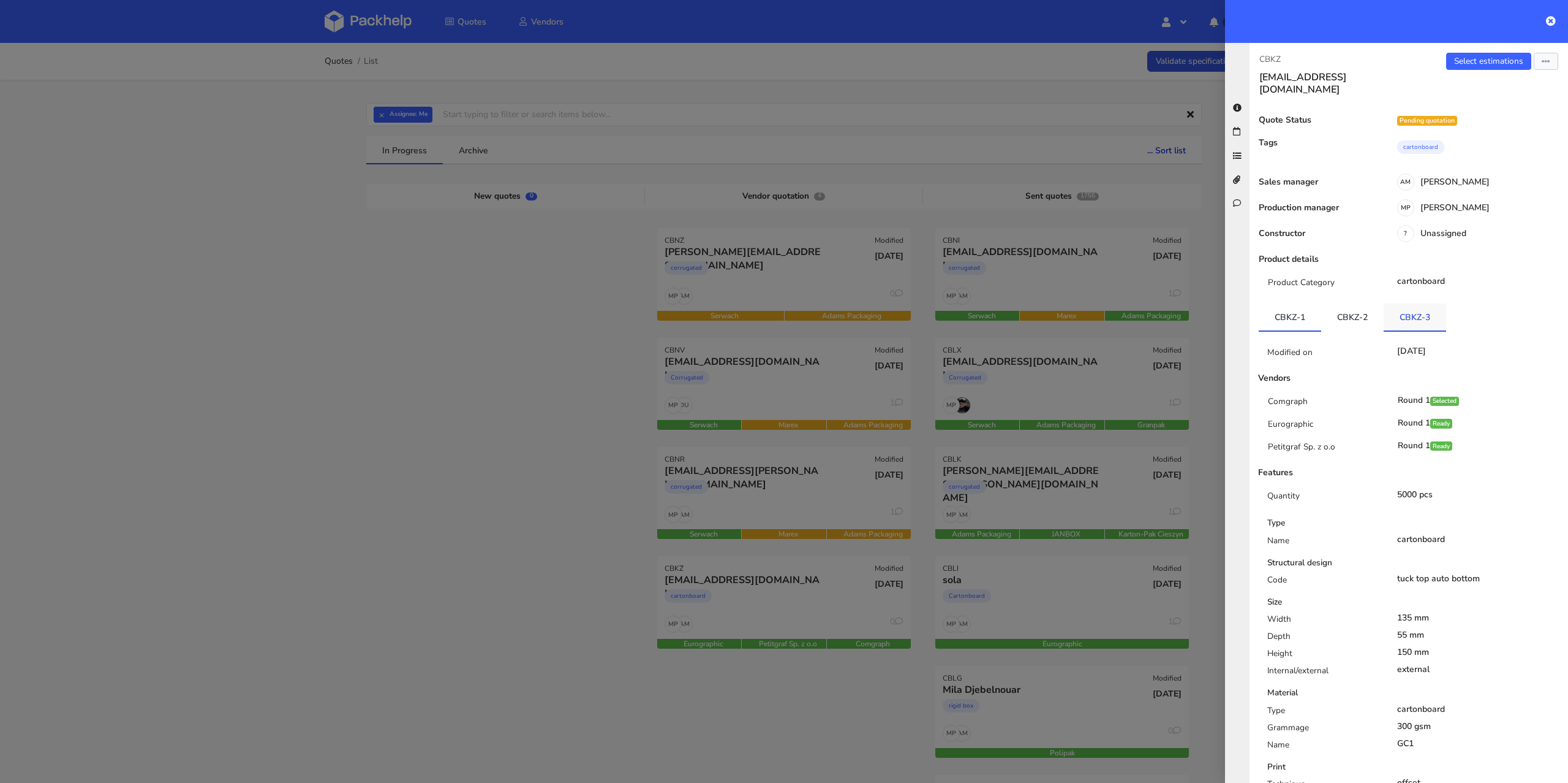
click at [1394, 311] on link "CBKZ-3" at bounding box center [1415, 316] width 63 height 27
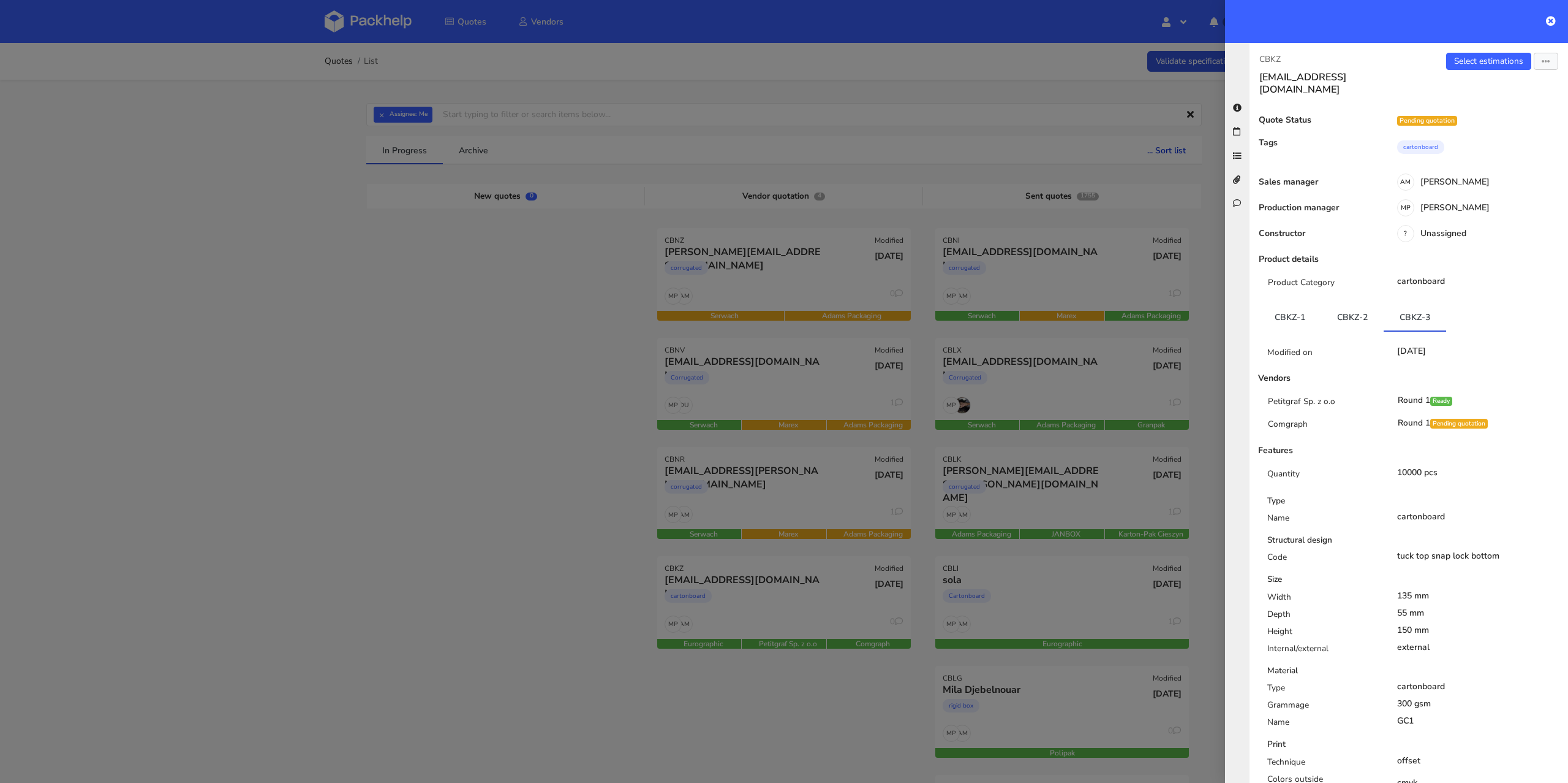
click at [416, 470] on div at bounding box center [784, 392] width 1568 height 783
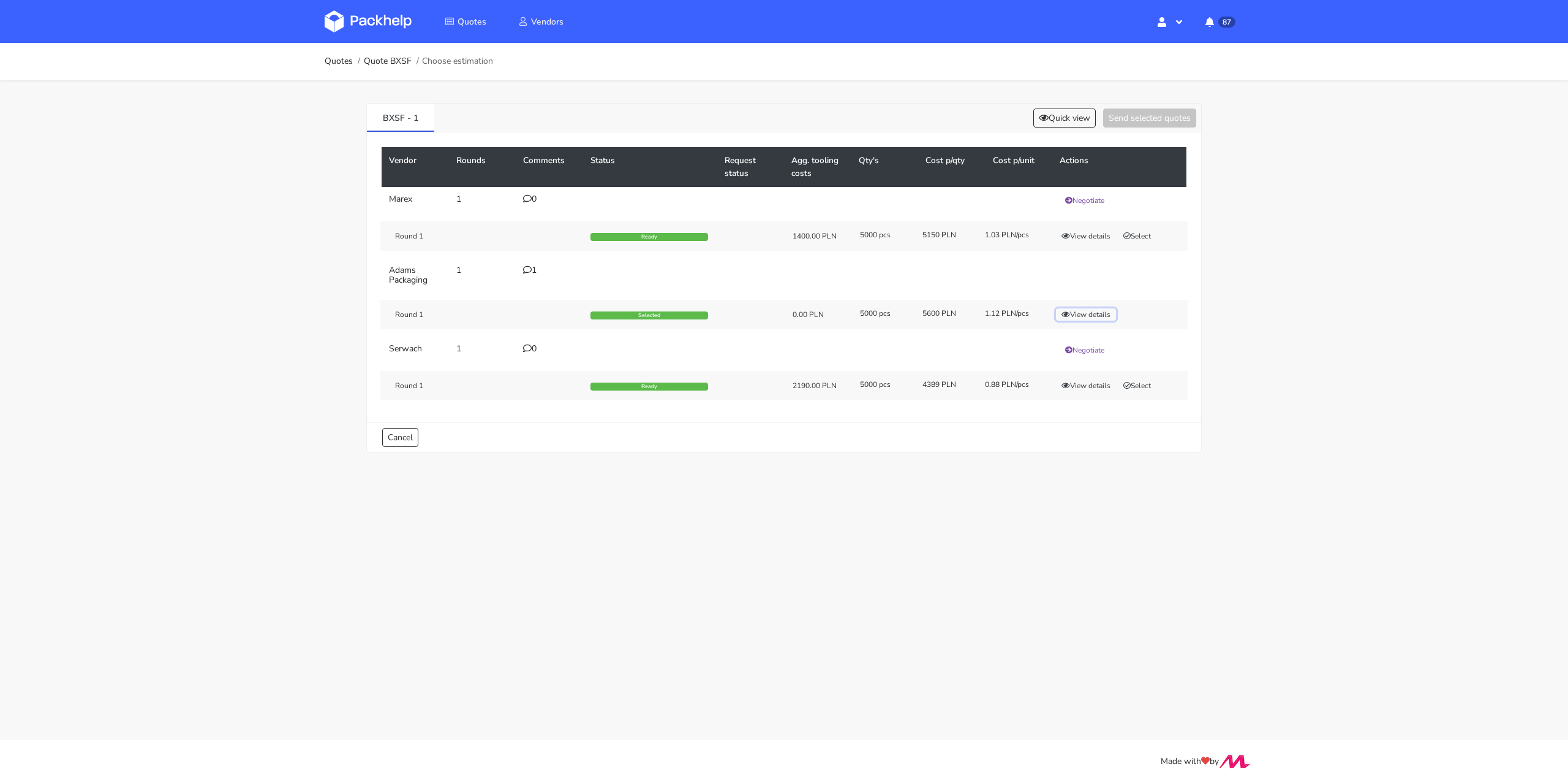
click at [1086, 312] on button "View details" at bounding box center [1086, 314] width 60 height 12
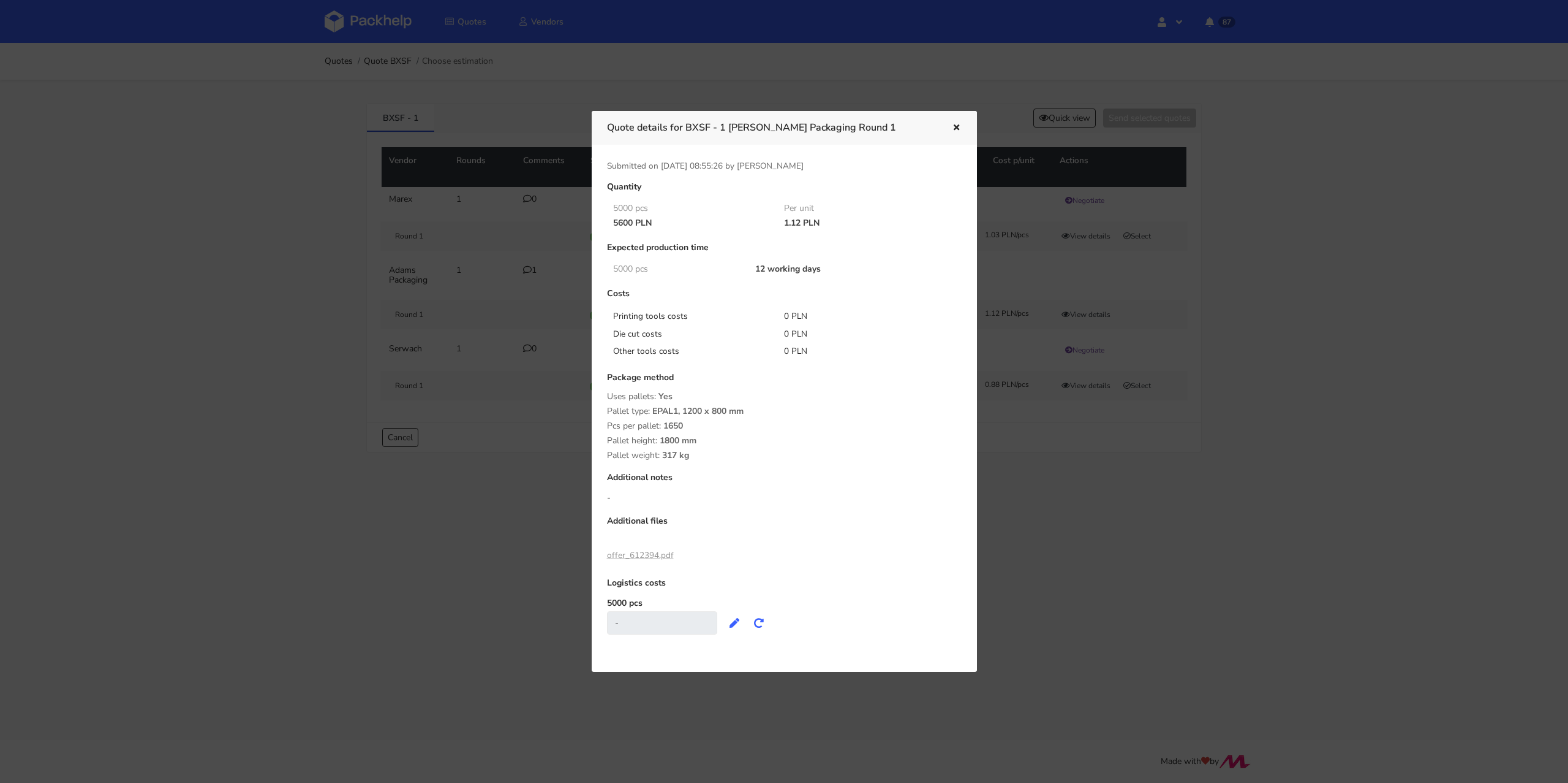
click at [957, 124] on icon "button" at bounding box center [956, 128] width 10 height 9
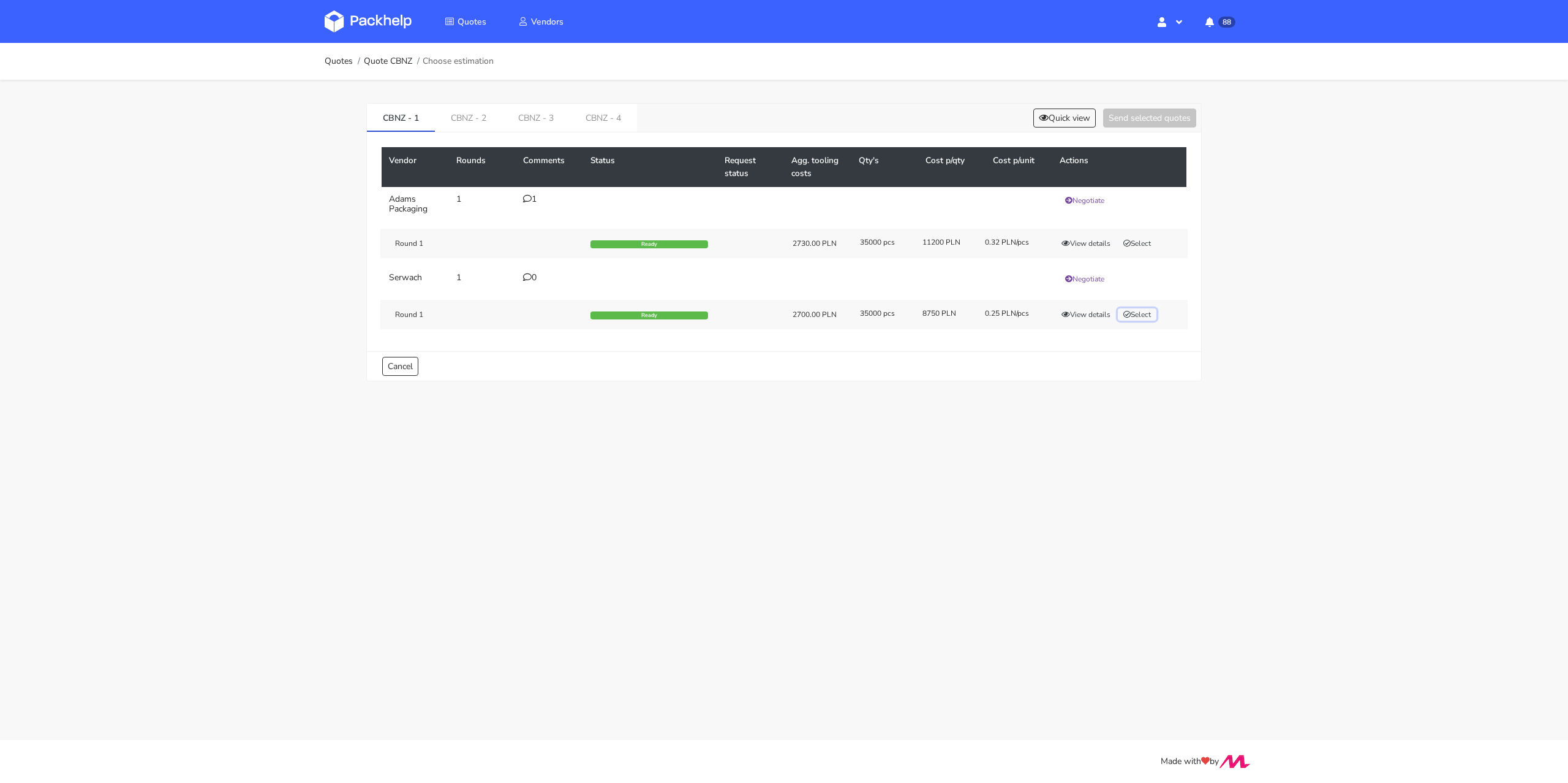
click at [1151, 311] on button "Select" at bounding box center [1137, 314] width 39 height 12
click at [462, 113] on link "CBNZ - 2" at bounding box center [469, 116] width 68 height 27
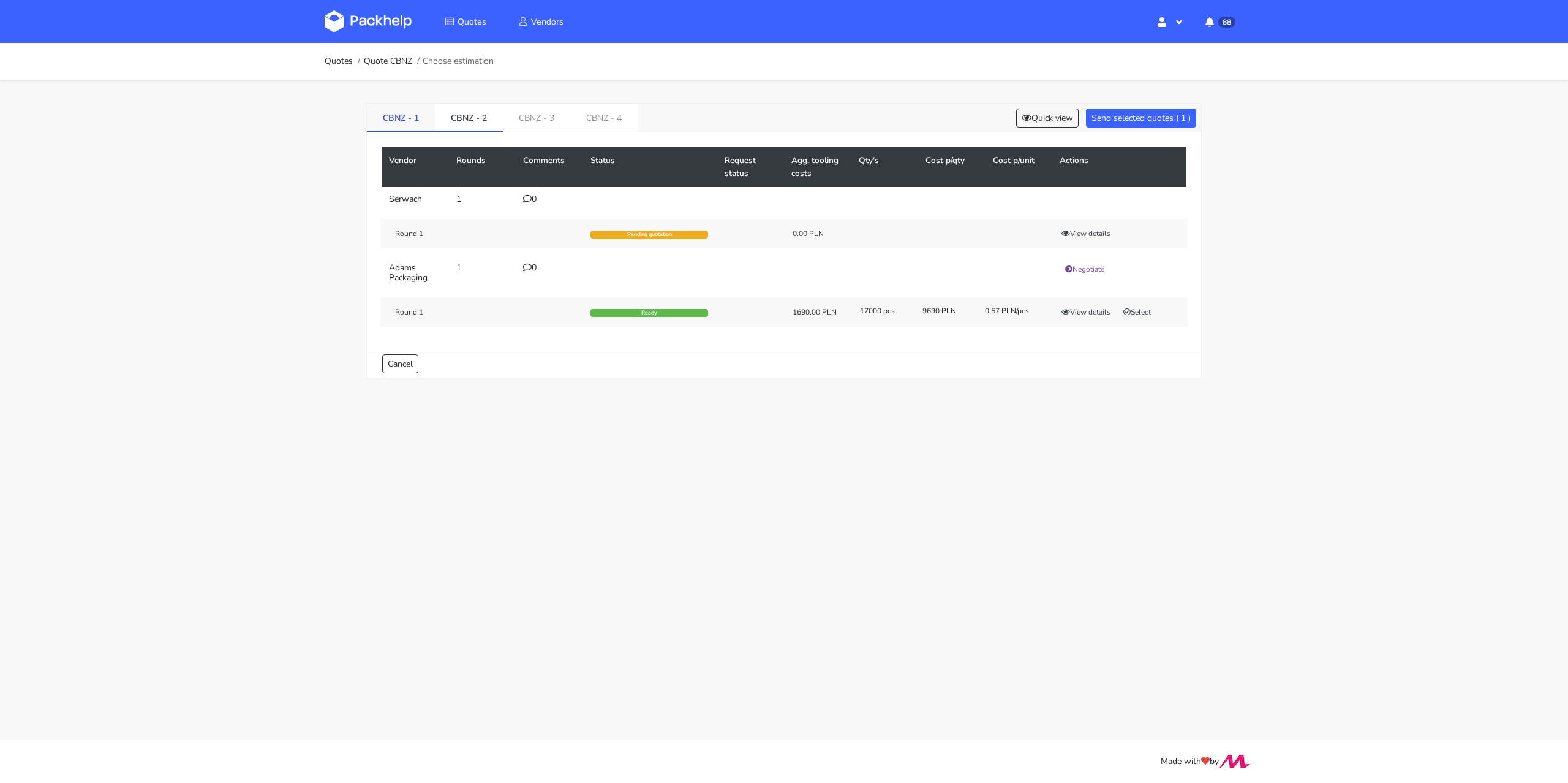
click at [412, 114] on link "CBNZ - 1" at bounding box center [401, 116] width 68 height 27
click at [548, 116] on link "CBNZ - 3" at bounding box center [536, 116] width 68 height 27
click at [617, 116] on link "CBNZ - 4" at bounding box center [605, 116] width 68 height 27
click at [321, 59] on div "Quotes Quote CBNZ Choose estimation" at bounding box center [784, 61] width 980 height 37
click at [337, 63] on link "Quotes" at bounding box center [339, 62] width 28 height 10
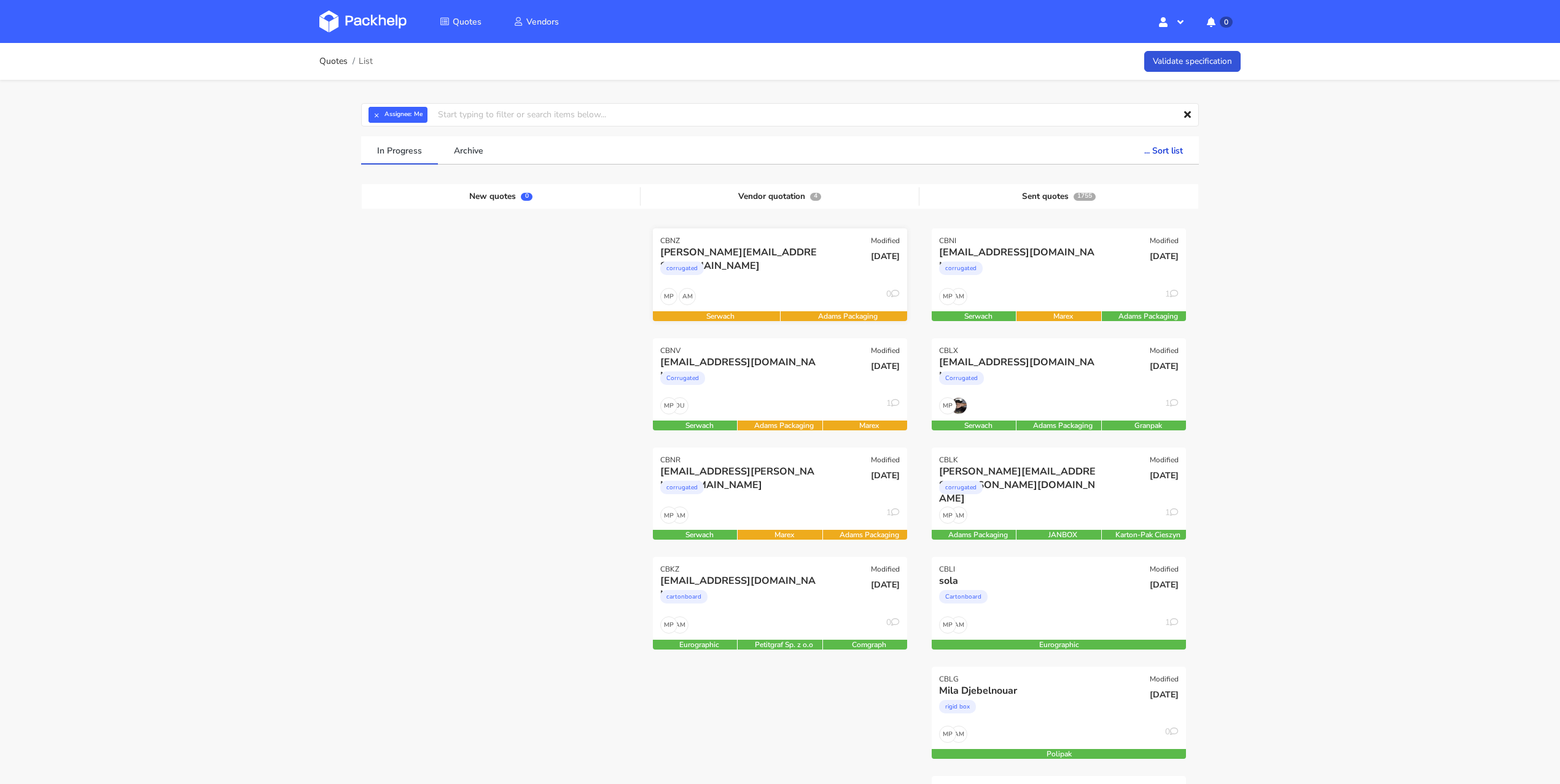
click at [784, 268] on div "corrugated" at bounding box center [741, 271] width 162 height 25
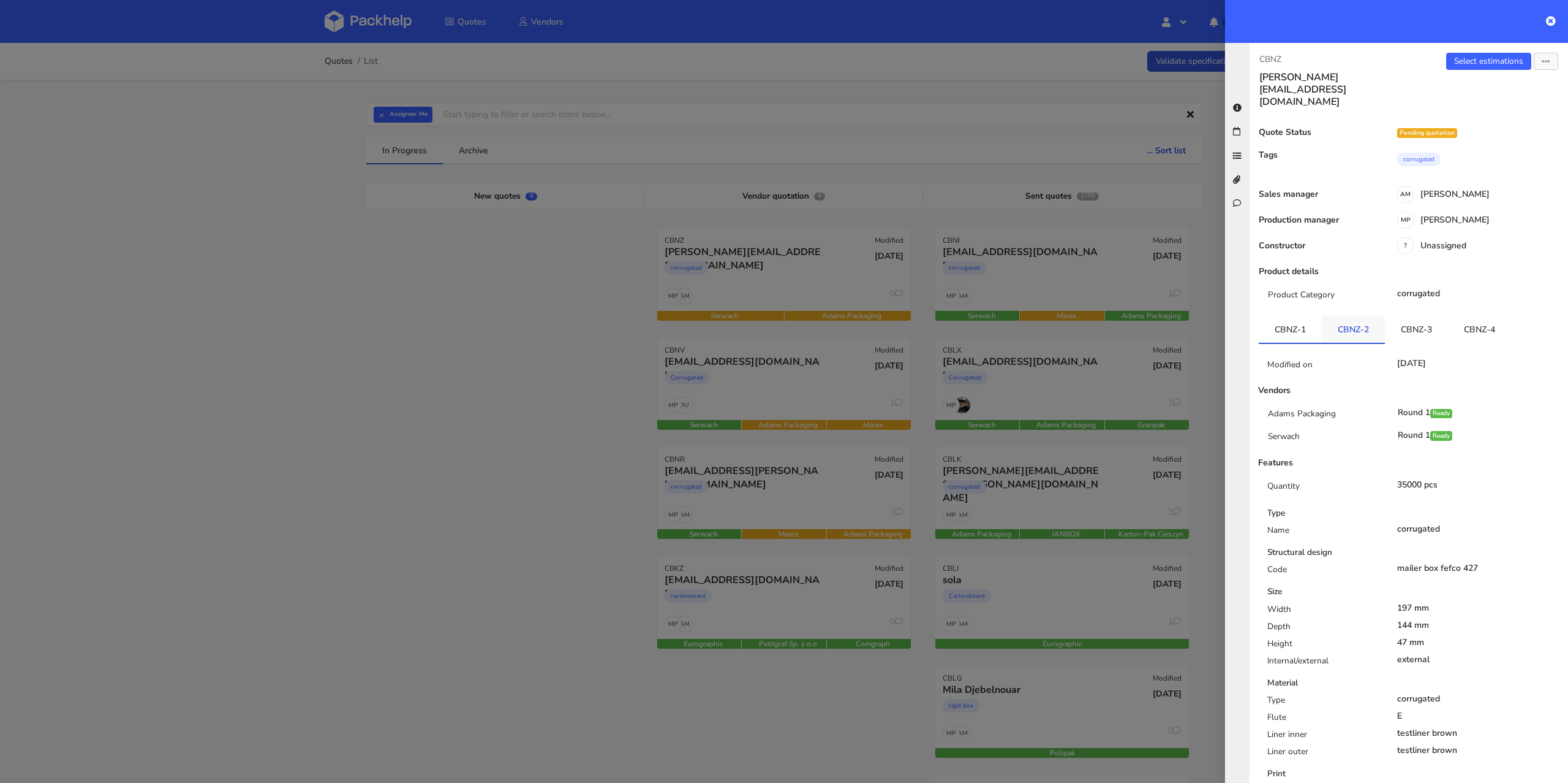
click at [1353, 316] on link "CBNZ-2" at bounding box center [1354, 329] width 64 height 27
click at [1402, 316] on link "CBNZ-3" at bounding box center [1417, 329] width 64 height 27
click at [1497, 316] on link "CBNZ-4" at bounding box center [1480, 329] width 64 height 27
click at [1430, 316] on link "CBNZ-3" at bounding box center [1417, 329] width 64 height 27
click at [1476, 316] on link "CBNZ-4" at bounding box center [1480, 329] width 64 height 27
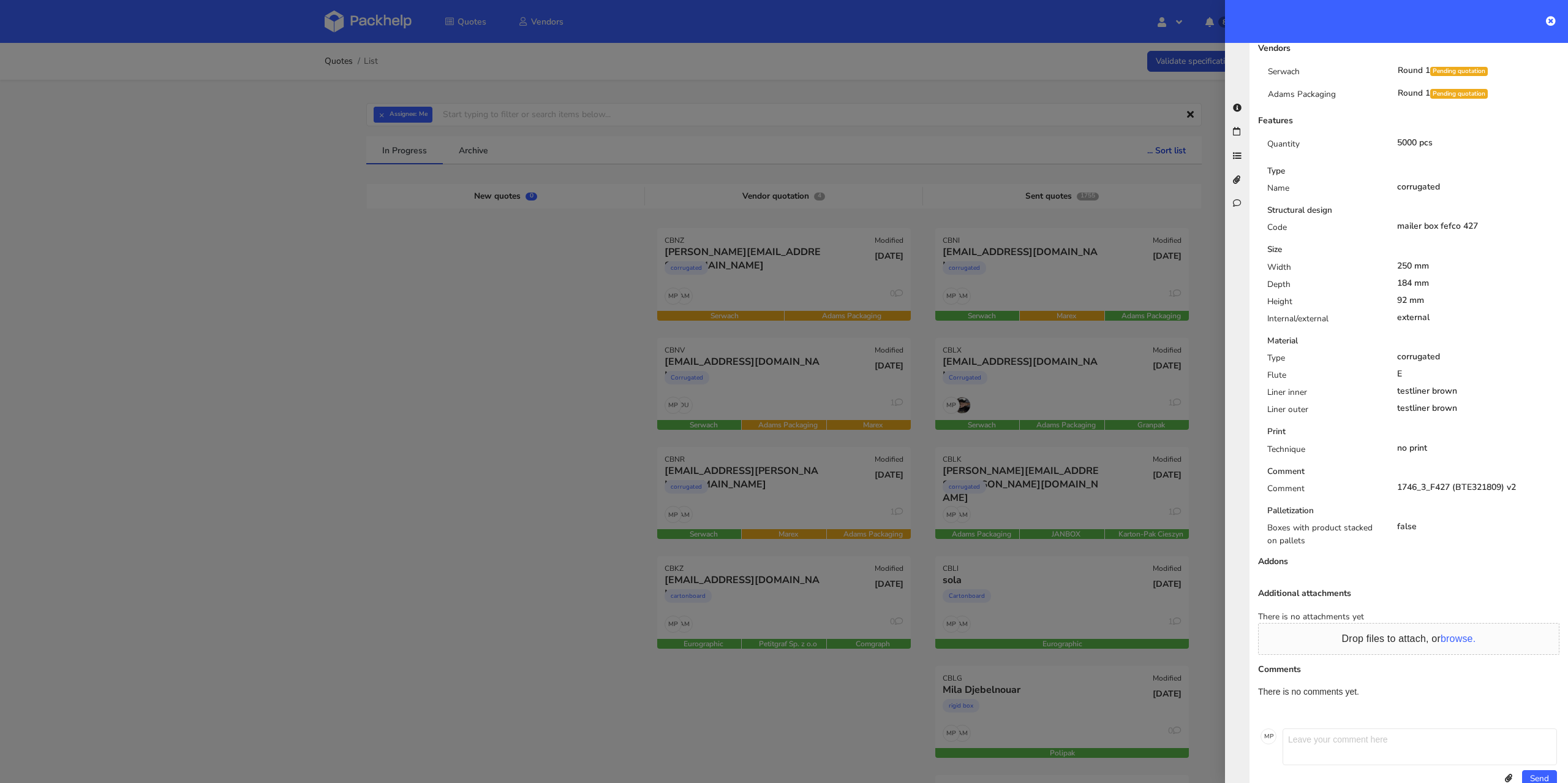
scroll to position [31, 0]
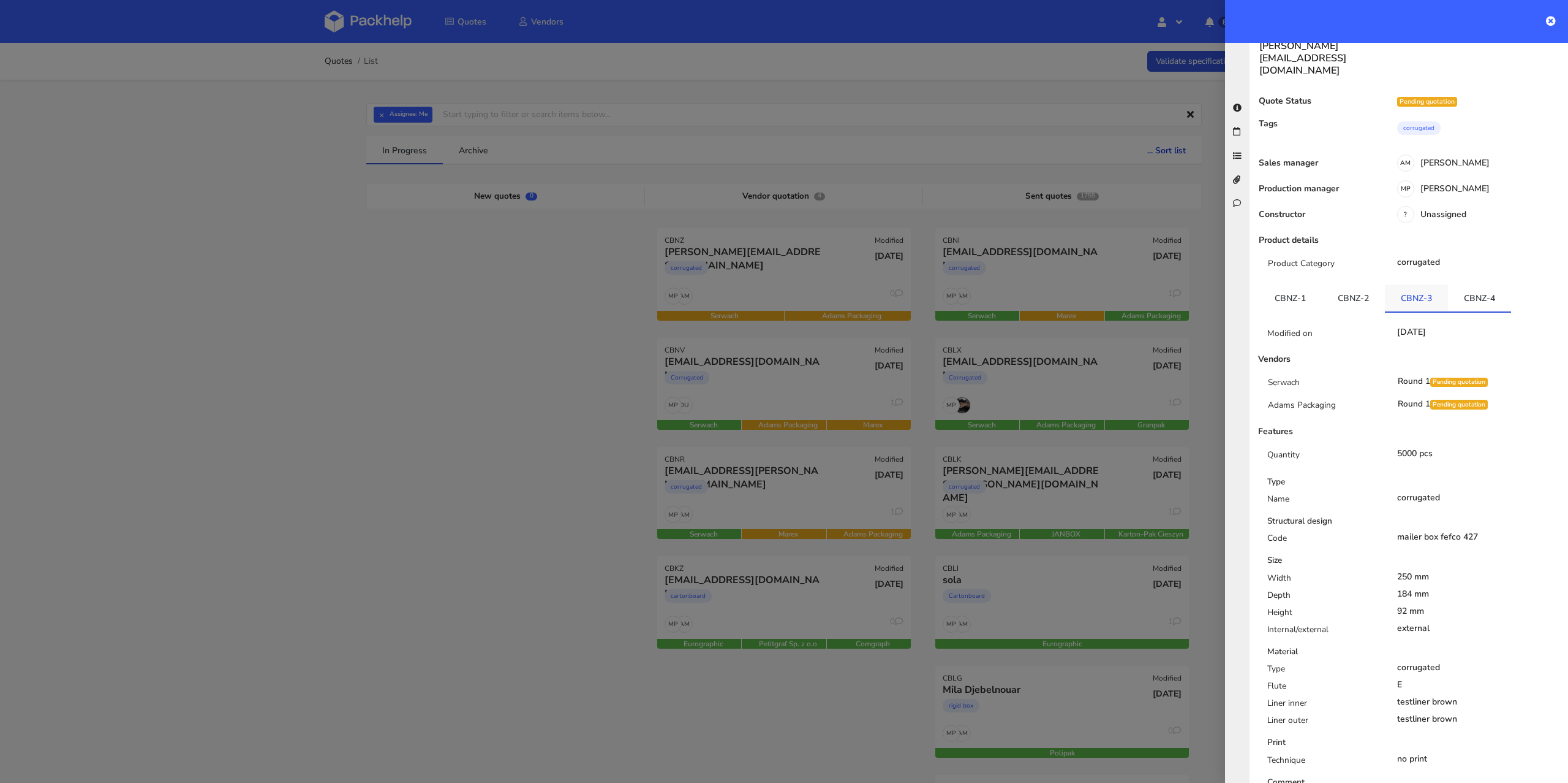
click at [1428, 284] on link "CBNZ-3" at bounding box center [1417, 297] width 64 height 27
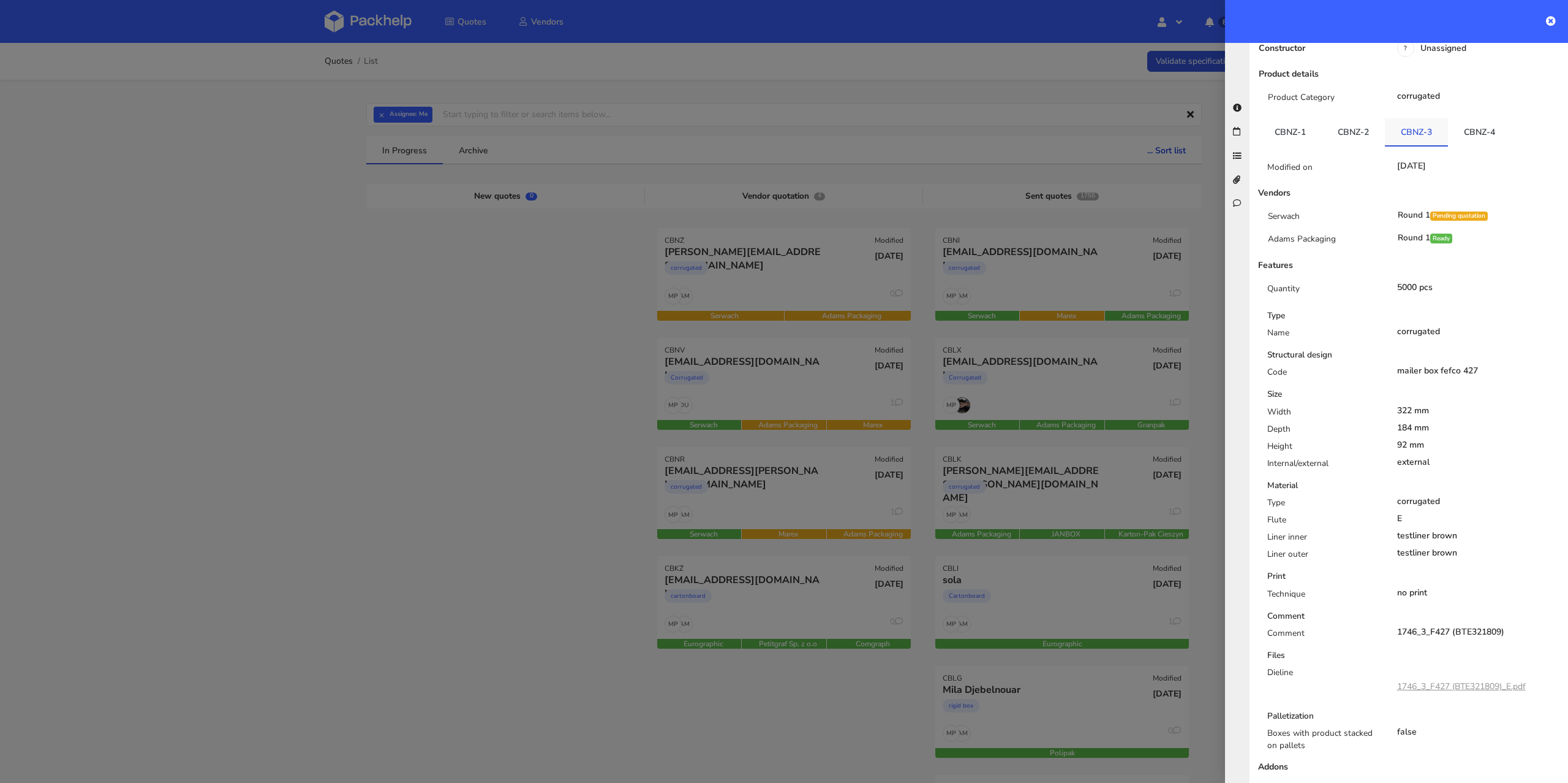
scroll to position [138, 0]
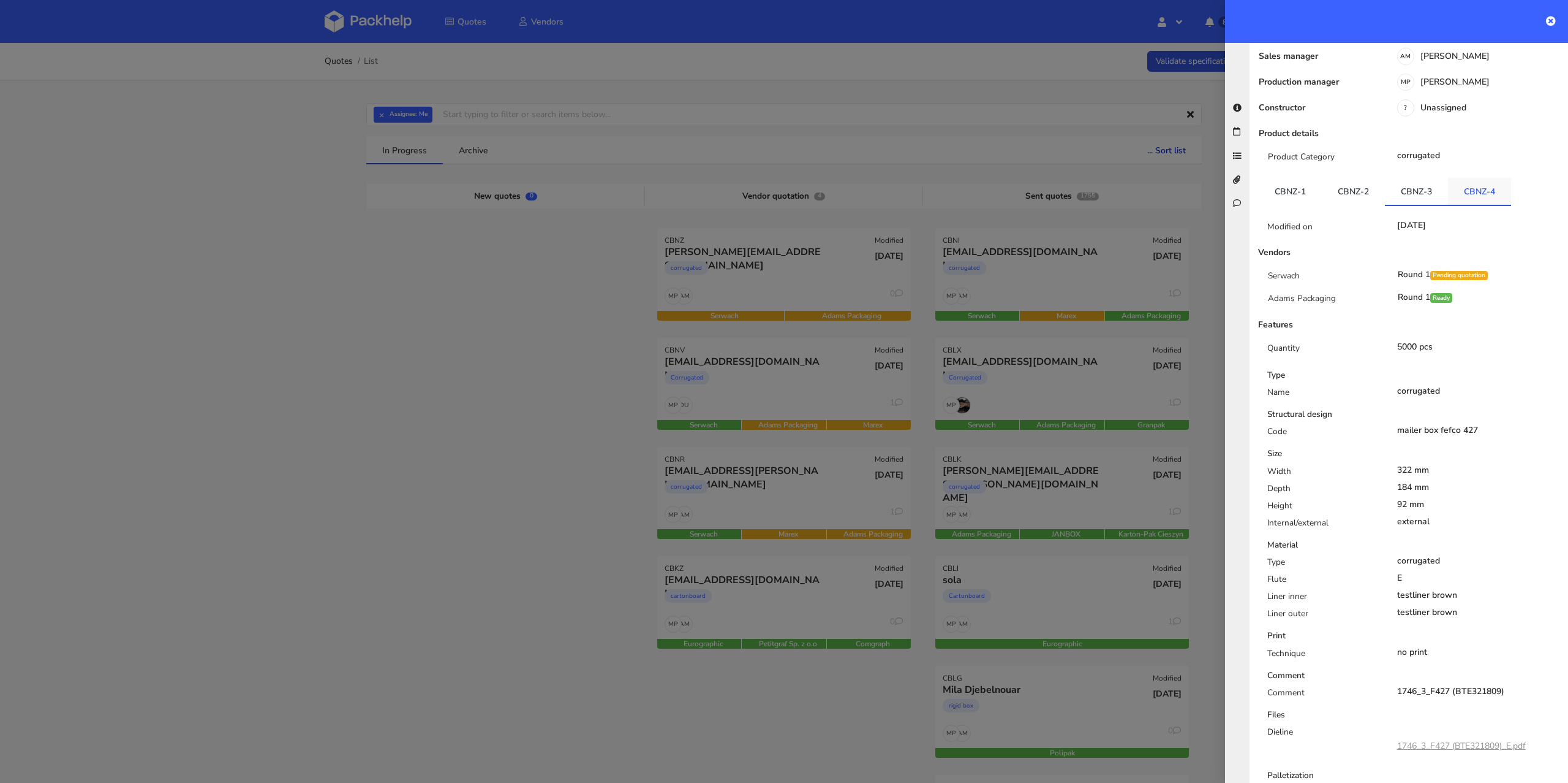
click at [1476, 178] on link "CBNZ-4" at bounding box center [1480, 191] width 64 height 27
click at [1341, 178] on link "CBNZ-2" at bounding box center [1354, 191] width 64 height 27
click at [1304, 178] on link "CBNZ-1" at bounding box center [1291, 191] width 64 height 27
click at [1353, 178] on link "CBNZ-2" at bounding box center [1354, 191] width 64 height 27
click at [1477, 178] on link "CBNZ-4" at bounding box center [1480, 191] width 64 height 27
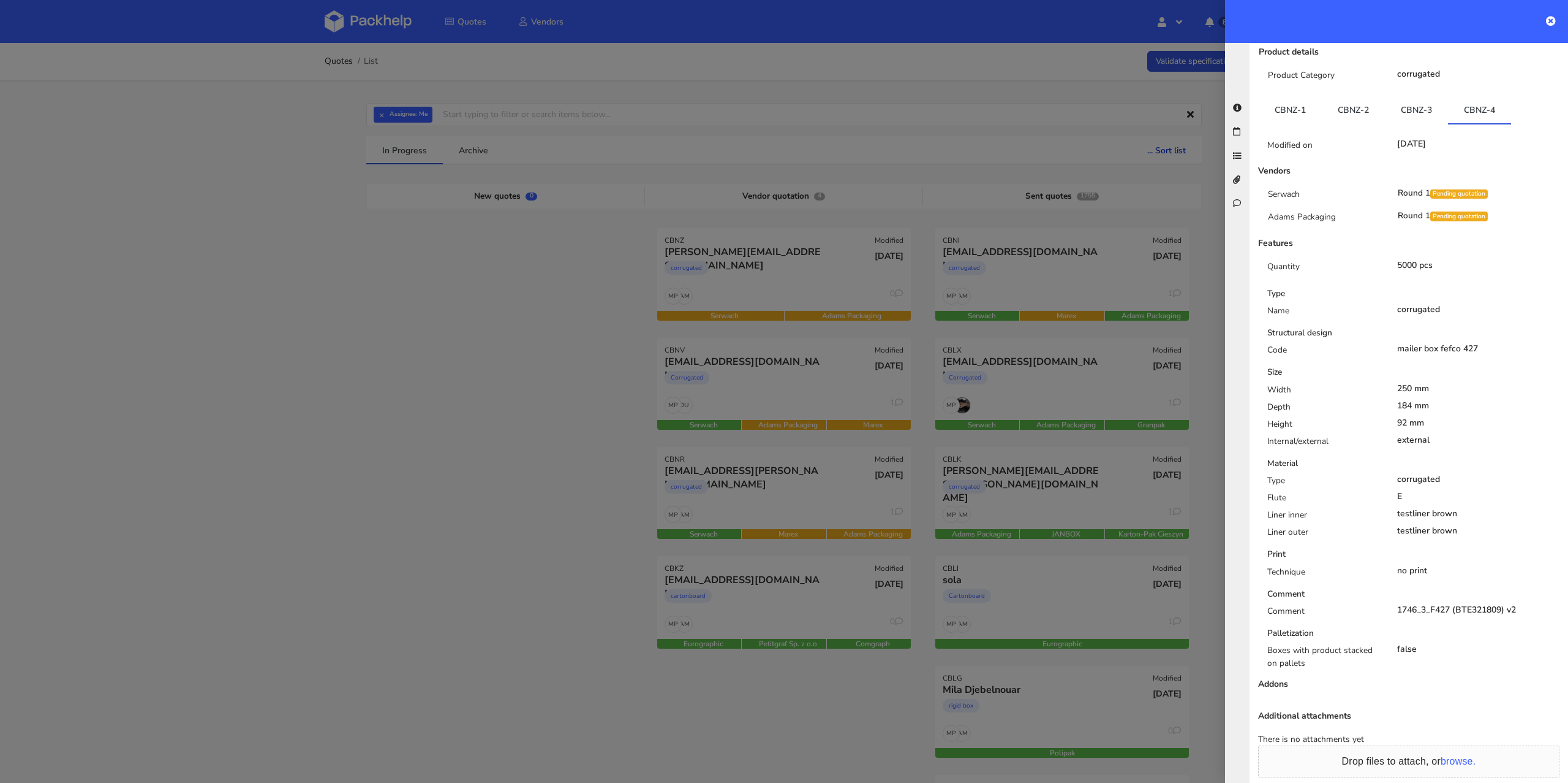
scroll to position [220, 0]
click at [1295, 96] on link "CBNZ-1" at bounding box center [1291, 109] width 64 height 27
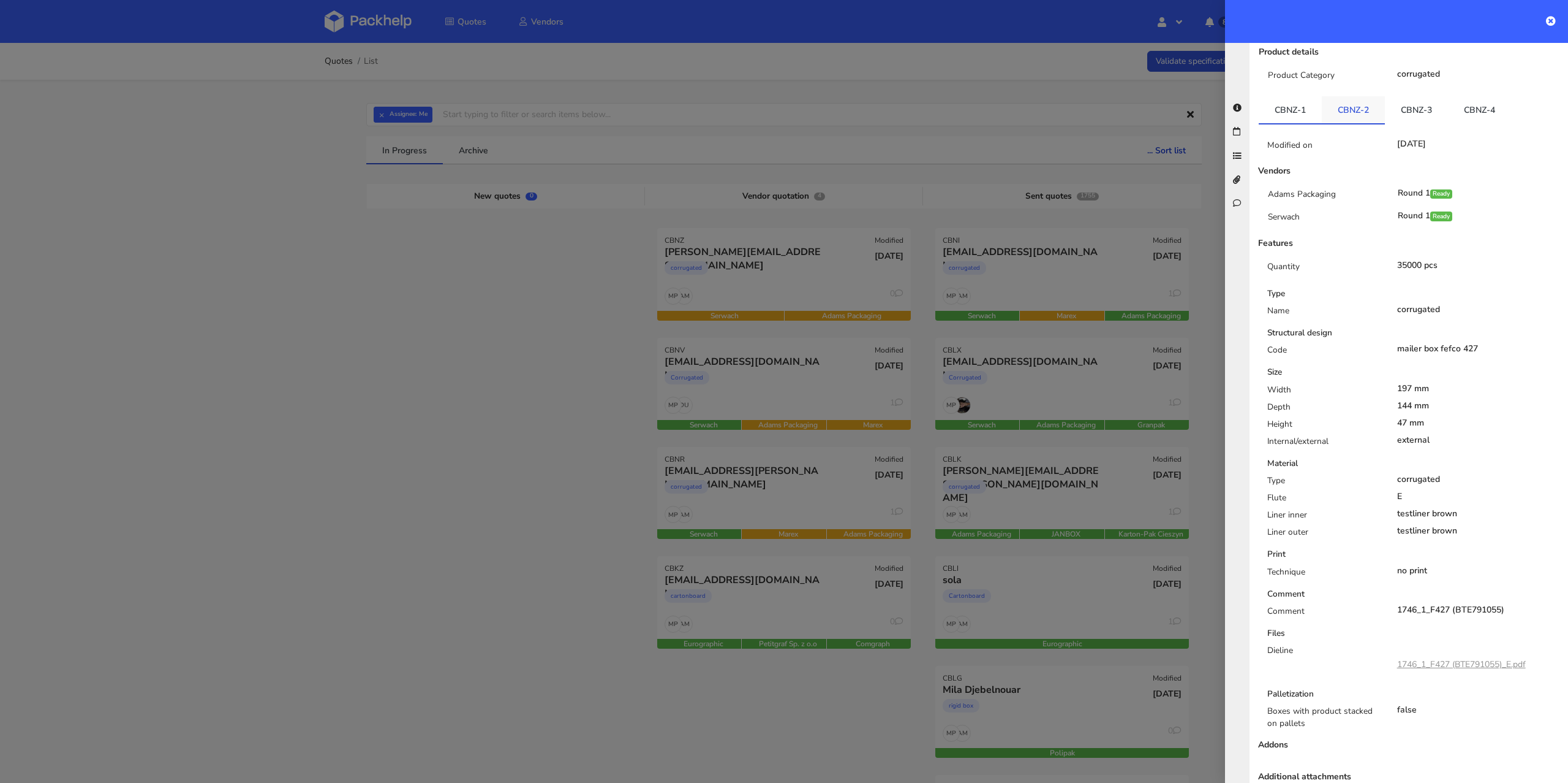
click at [1351, 96] on link "CBNZ-2" at bounding box center [1354, 109] width 64 height 27
click at [1415, 96] on link "CBNZ-3" at bounding box center [1417, 109] width 64 height 27
click at [1497, 96] on link "CBNZ-4" at bounding box center [1480, 109] width 64 height 27
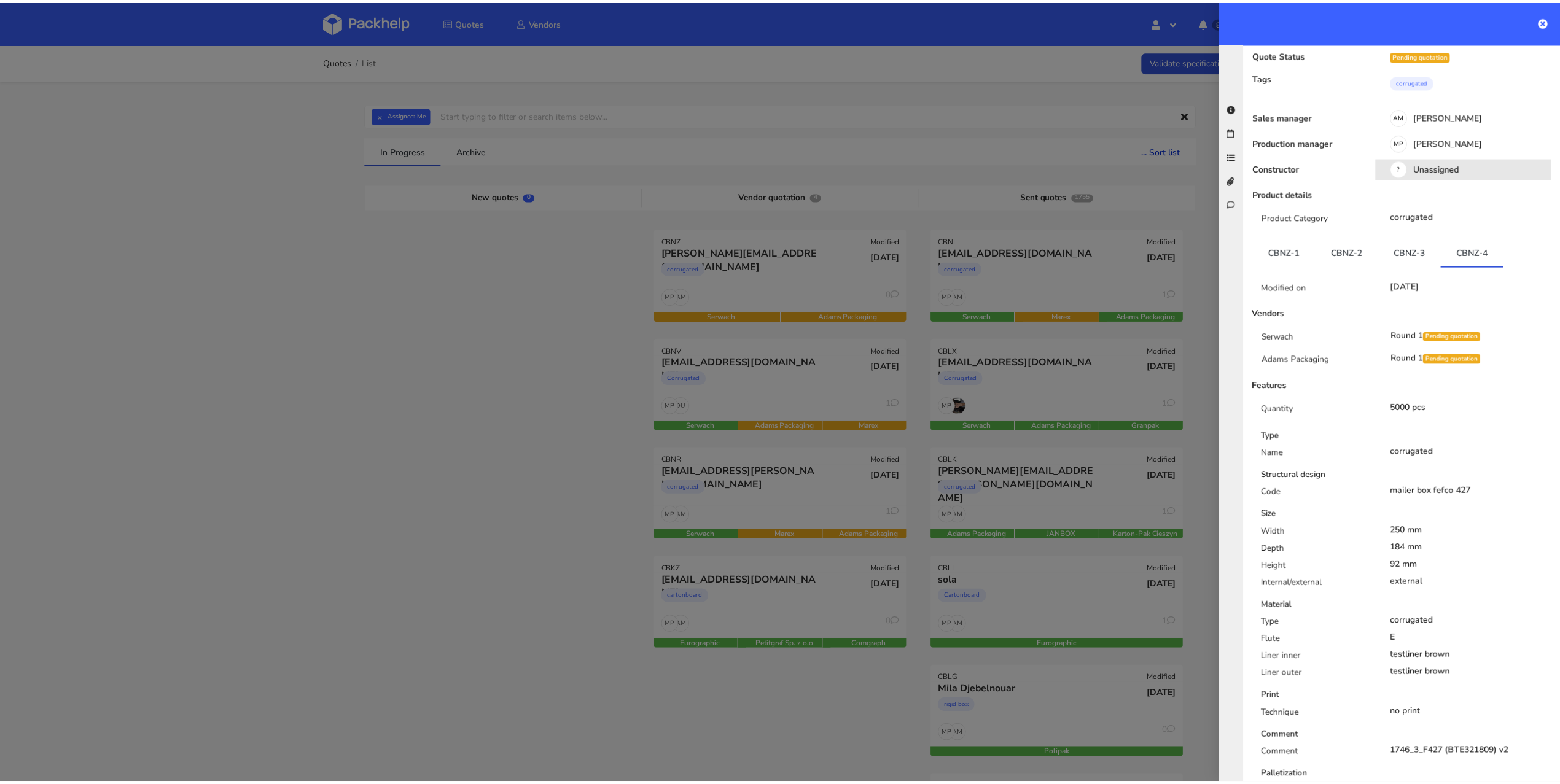
scroll to position [0, 0]
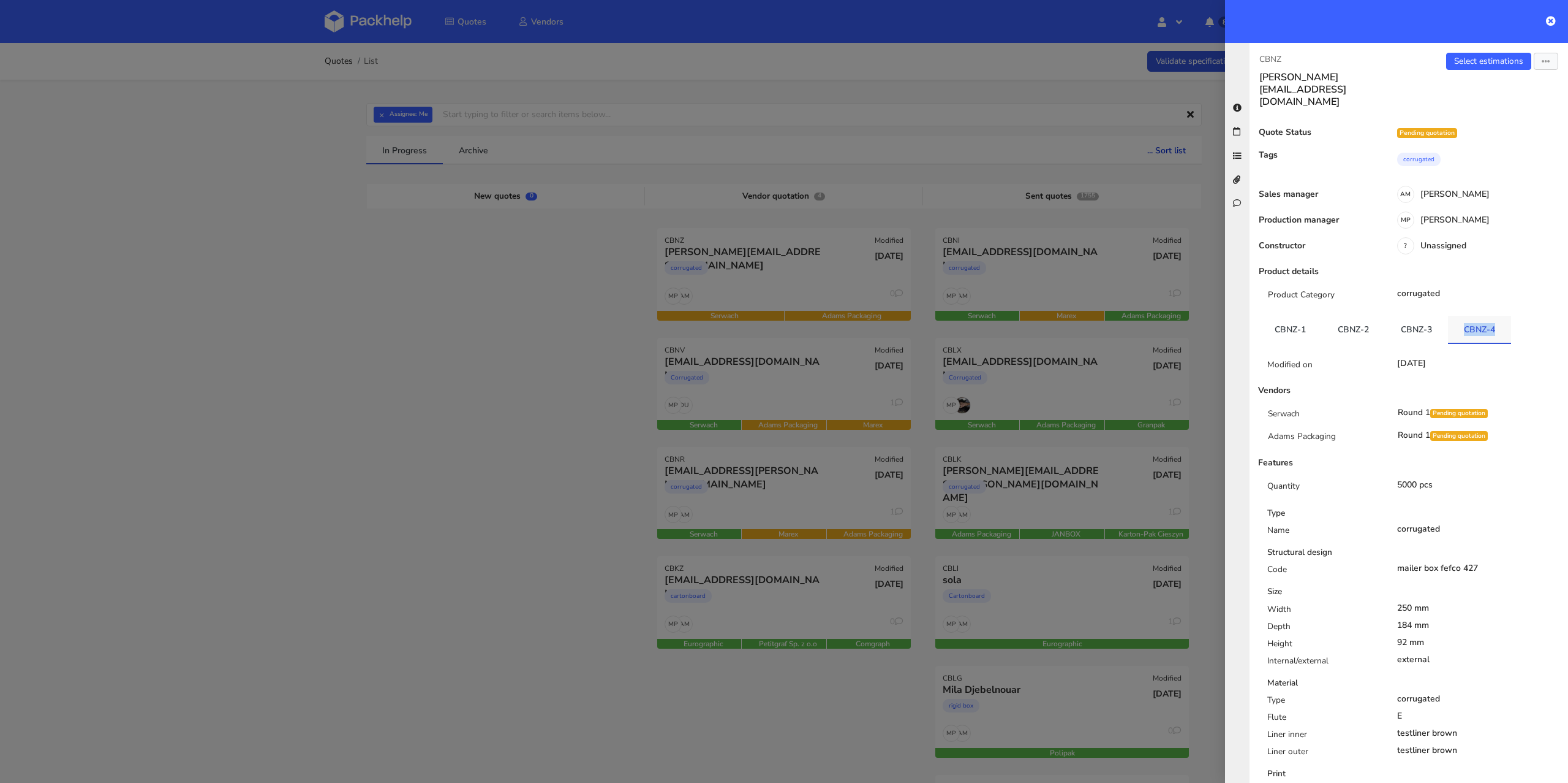
drag, startPoint x: 1460, startPoint y: 305, endPoint x: 1497, endPoint y: 310, distance: 37.3
click at [1497, 316] on link "CBNZ-4" at bounding box center [1480, 329] width 64 height 27
copy link "CBNZ-4"
click at [396, 228] on div at bounding box center [784, 392] width 1568 height 783
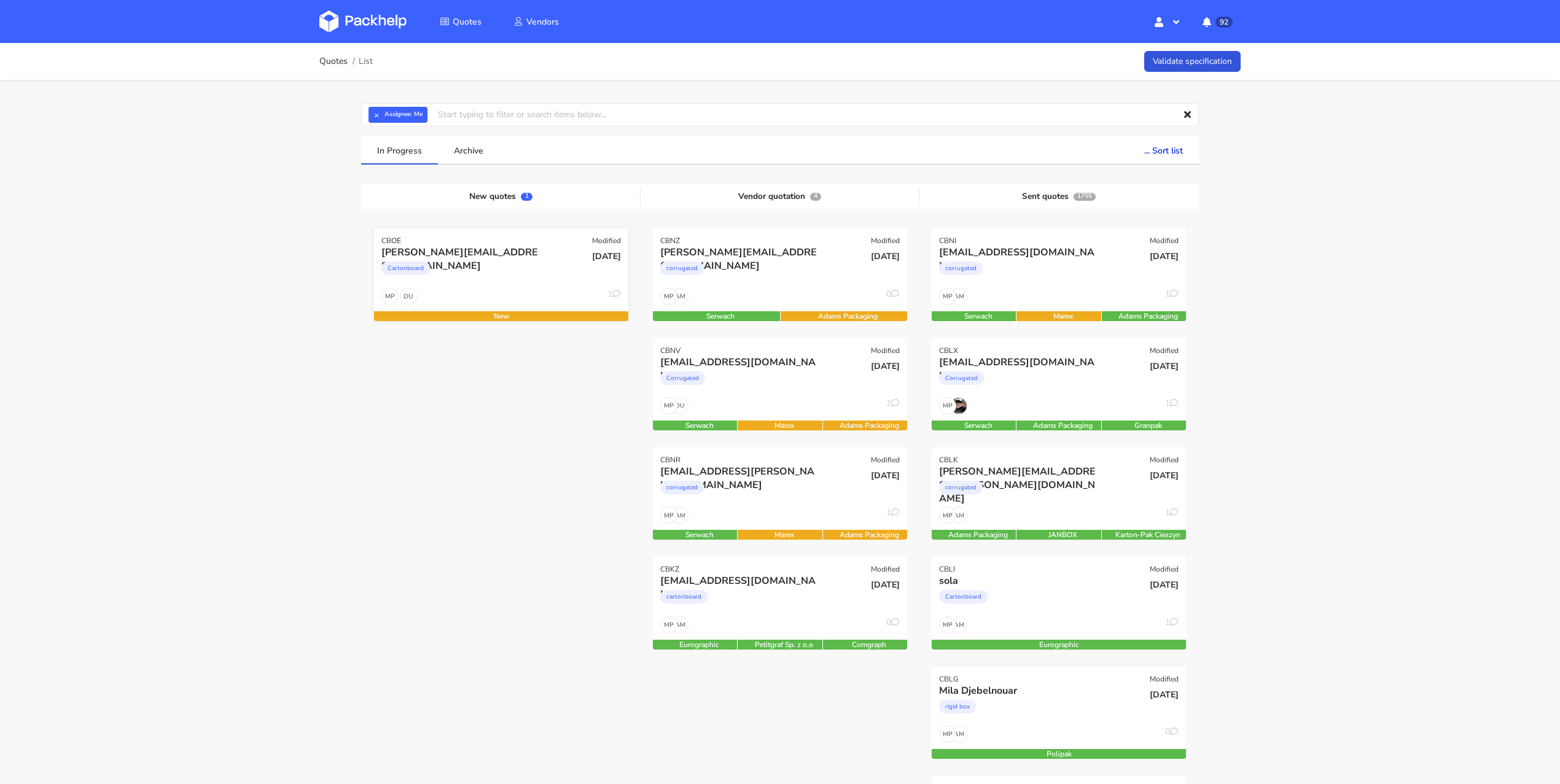
click at [538, 293] on div "DU MP 1" at bounding box center [501, 298] width 254 height 23
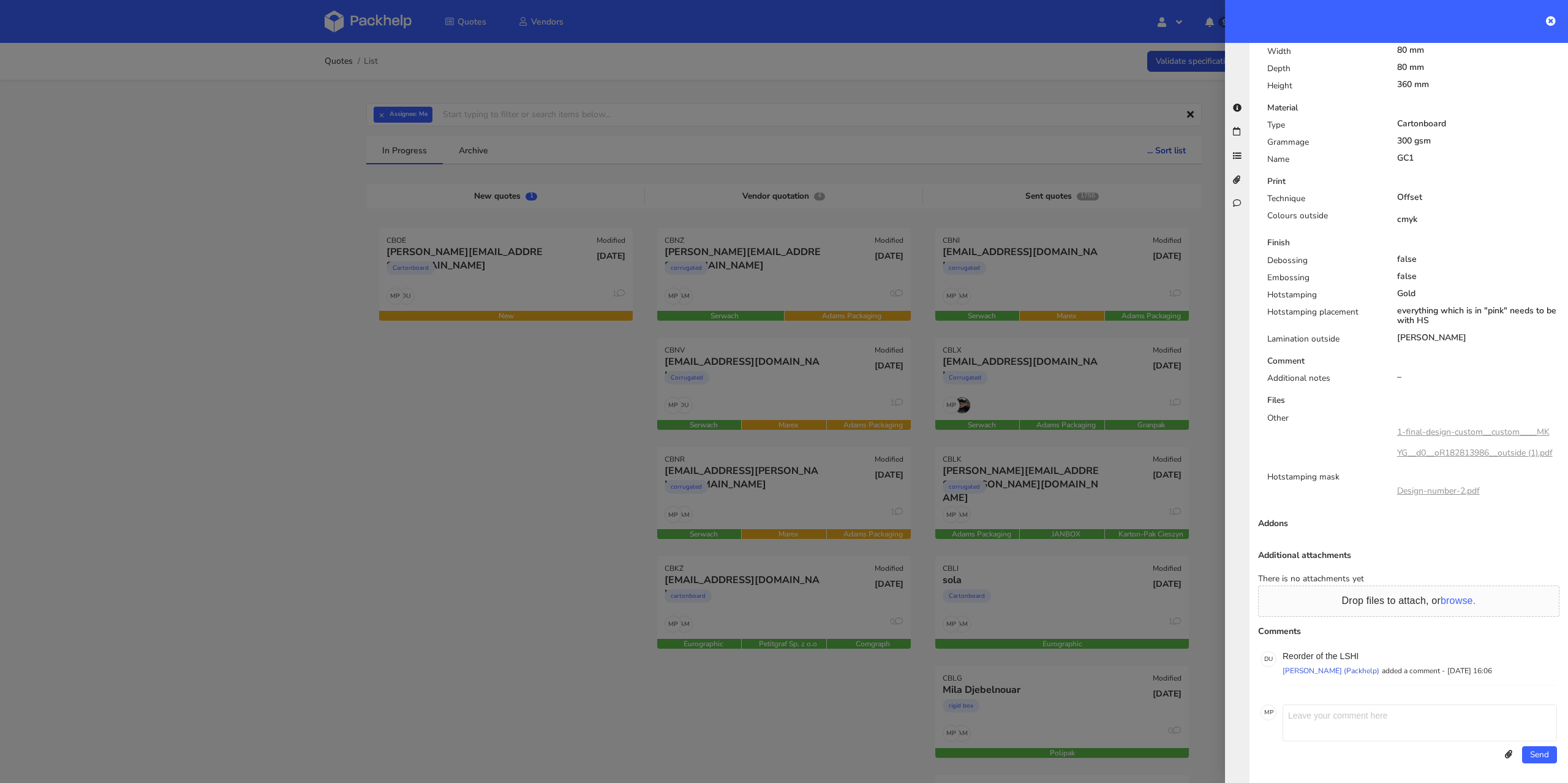
scroll to position [559, 0]
drag, startPoint x: 1365, startPoint y: 644, endPoint x: 1341, endPoint y: 644, distance: 24.0
click at [1341, 649] on p "Reorder of the LSHI" at bounding box center [1420, 654] width 274 height 10
copy p "LSHI"
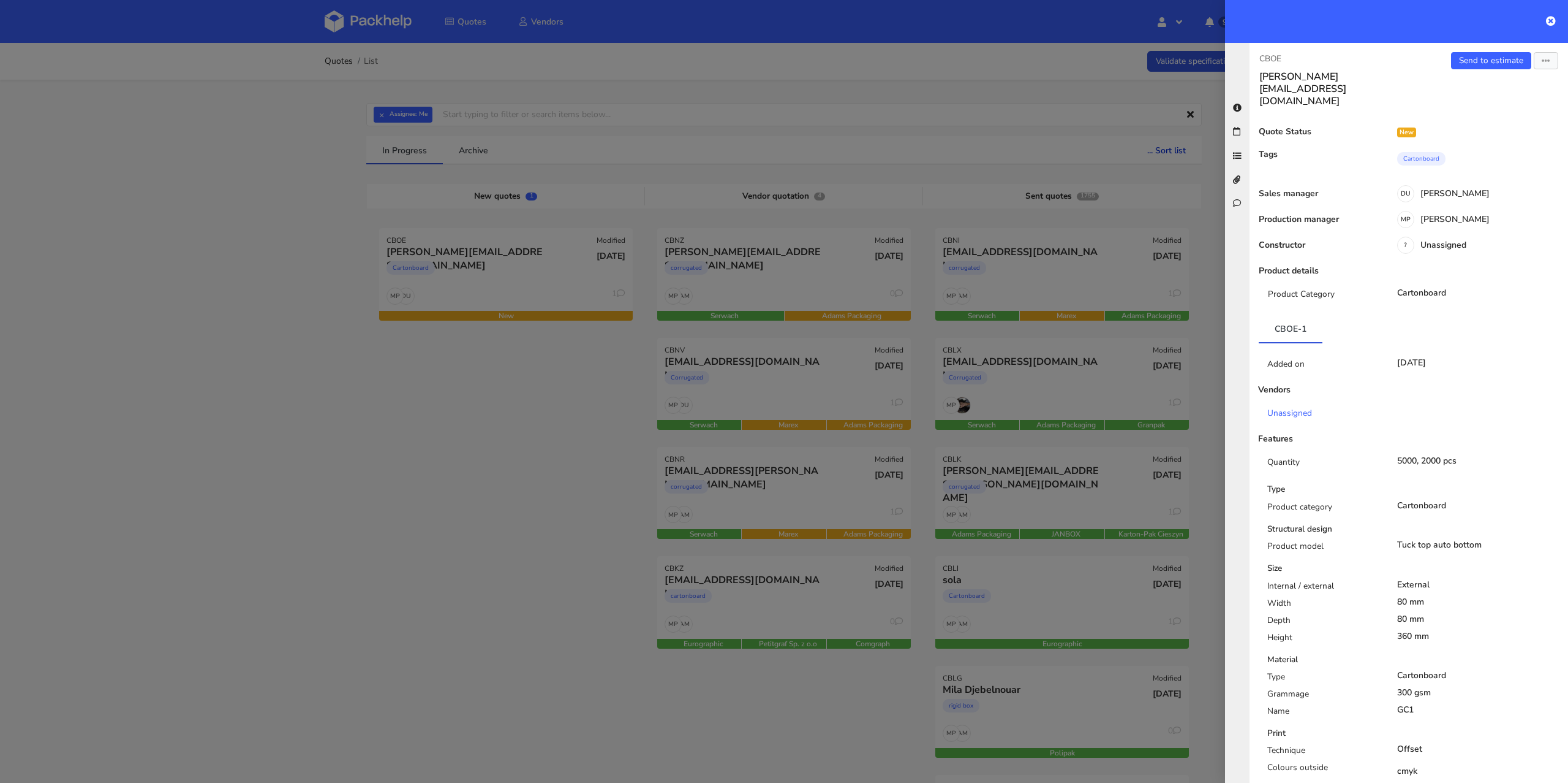
scroll to position [0, 0]
click at [1482, 67] on link "Send to estimate" at bounding box center [1491, 61] width 80 height 17
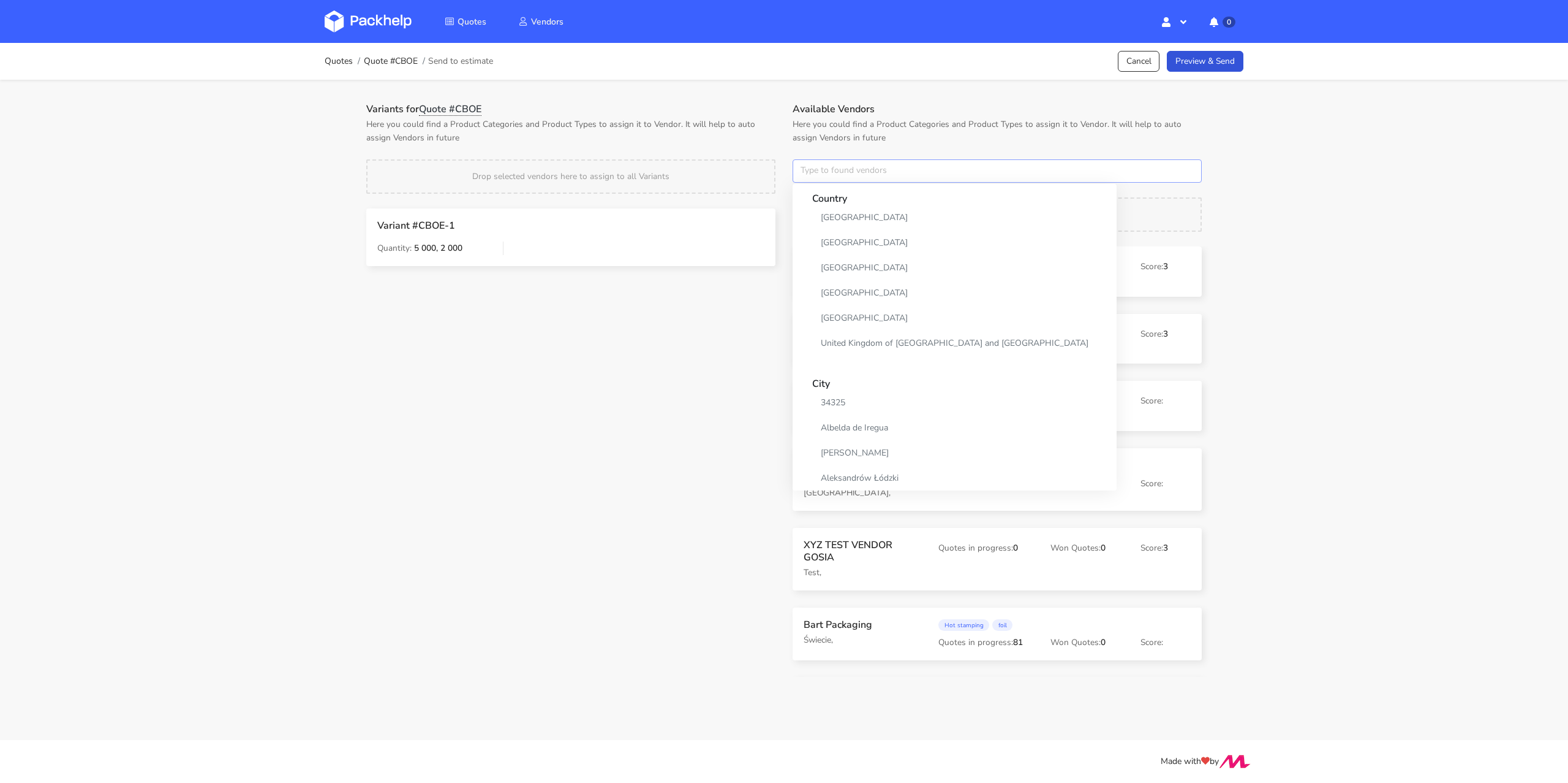
click at [828, 166] on input "text" at bounding box center [997, 170] width 409 height 23
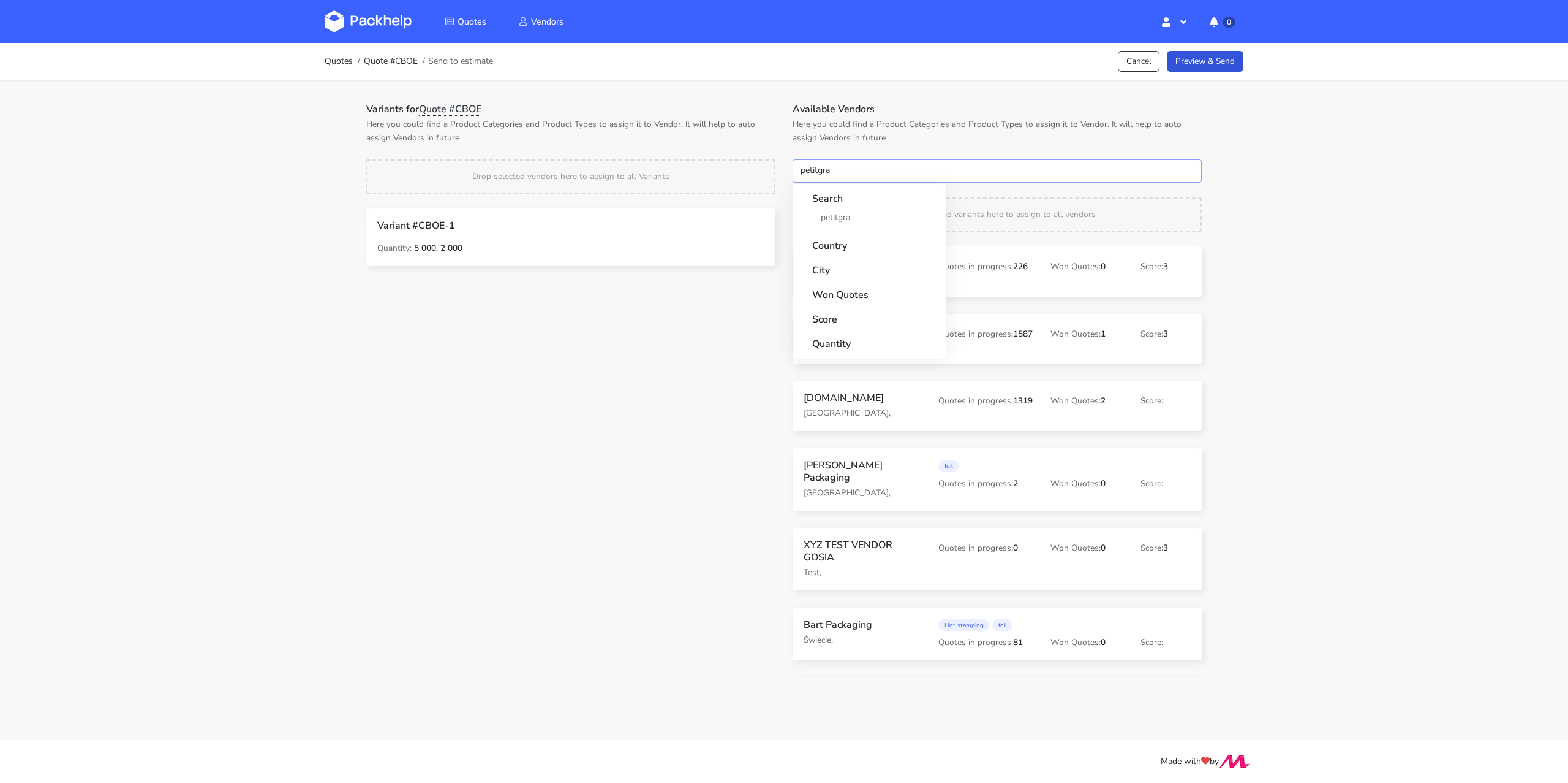
type input "petitgraf"
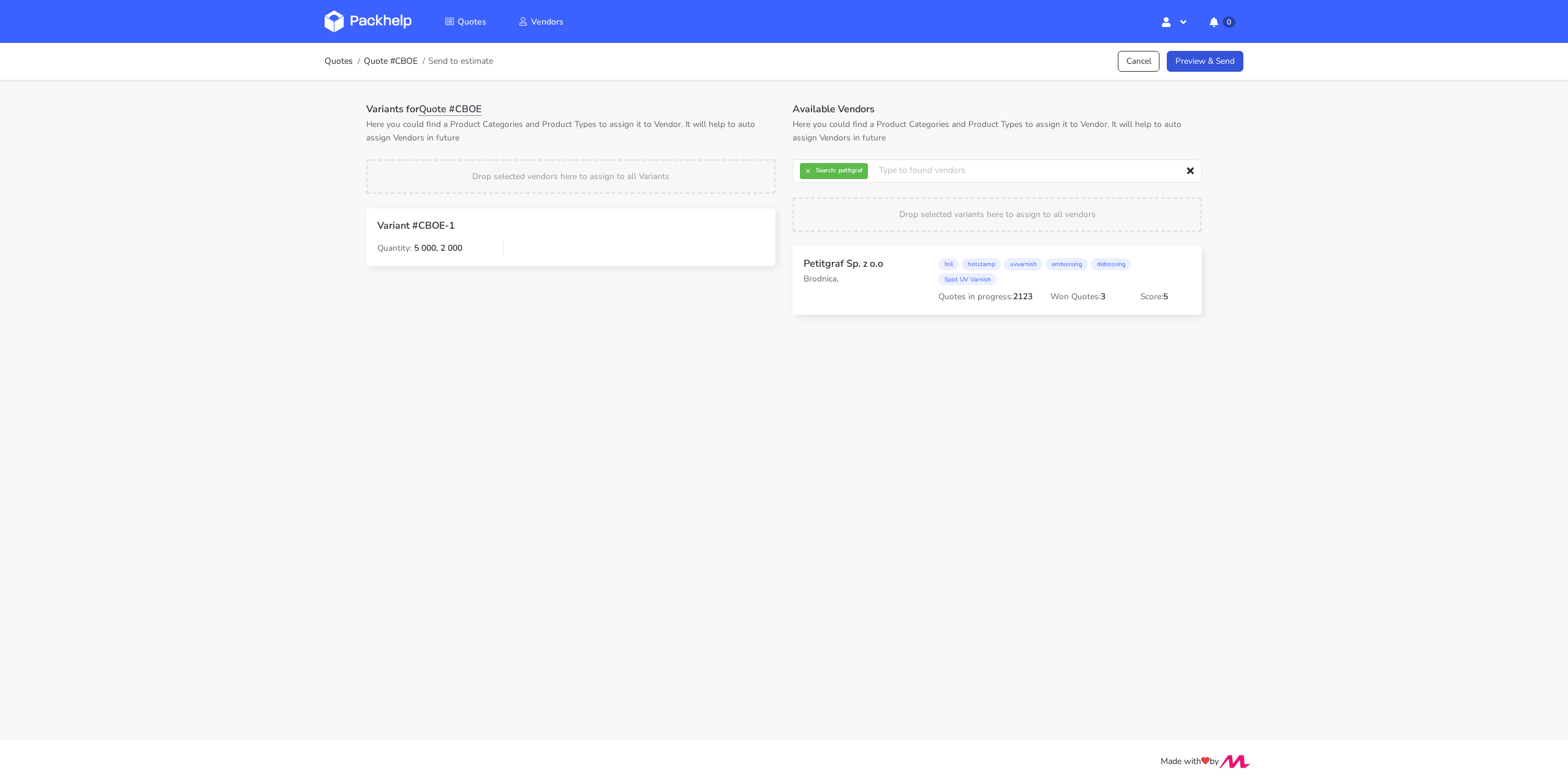
click at [618, 400] on main "Quotes Quote #CBOE Send to estimate Cancel Preview & Send Variants for Quote #C…" at bounding box center [784, 370] width 1568 height 740
click at [1210, 63] on link "Preview & Send" at bounding box center [1205, 62] width 76 height 22
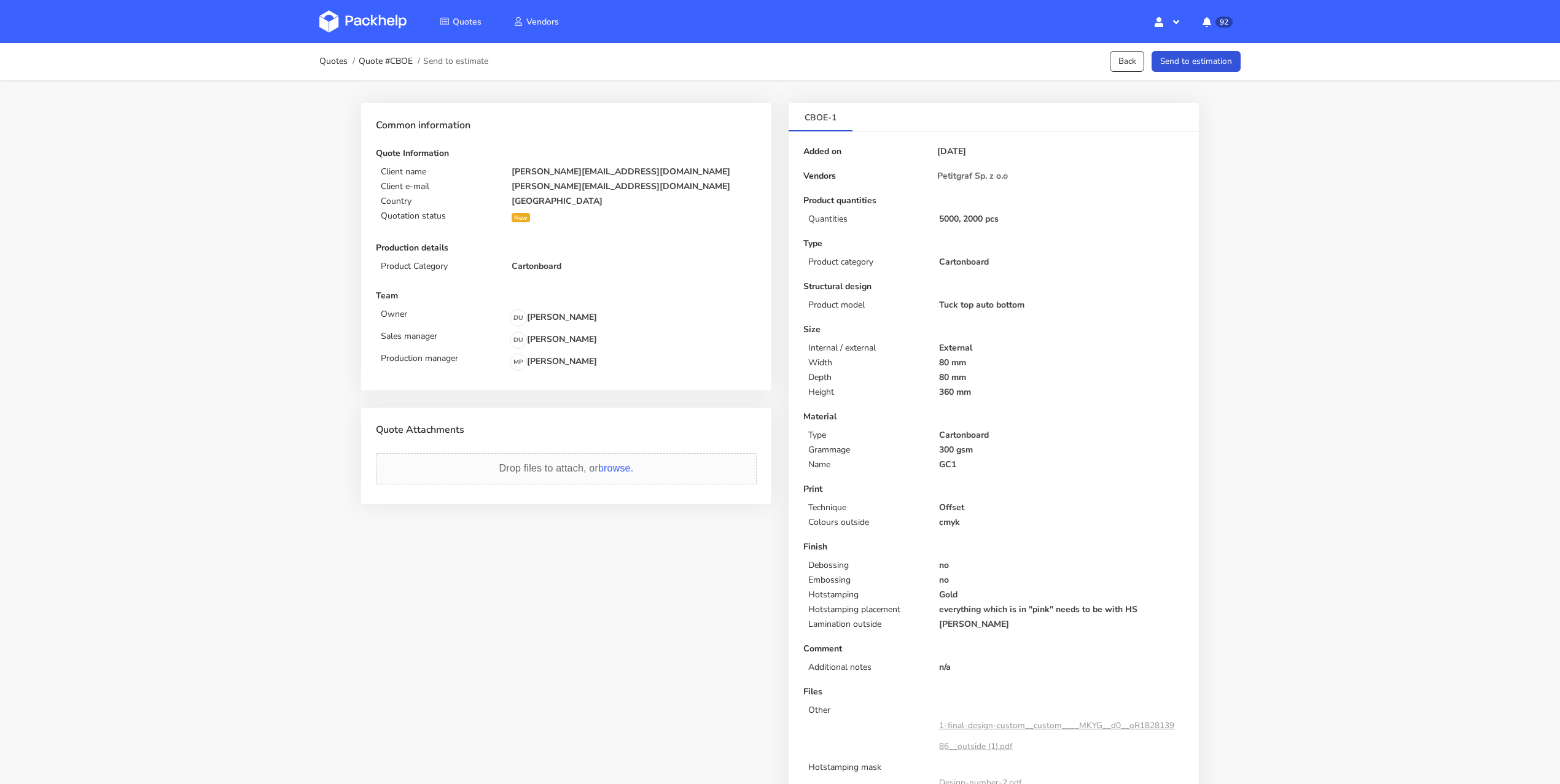
click at [1359, 135] on div "Quotes Quote #CBOE Send to estimate Back Send to estimation Variants for Quote …" at bounding box center [780, 458] width 1560 height 831
click at [1192, 67] on button "Send to estimation" at bounding box center [1196, 62] width 89 height 22
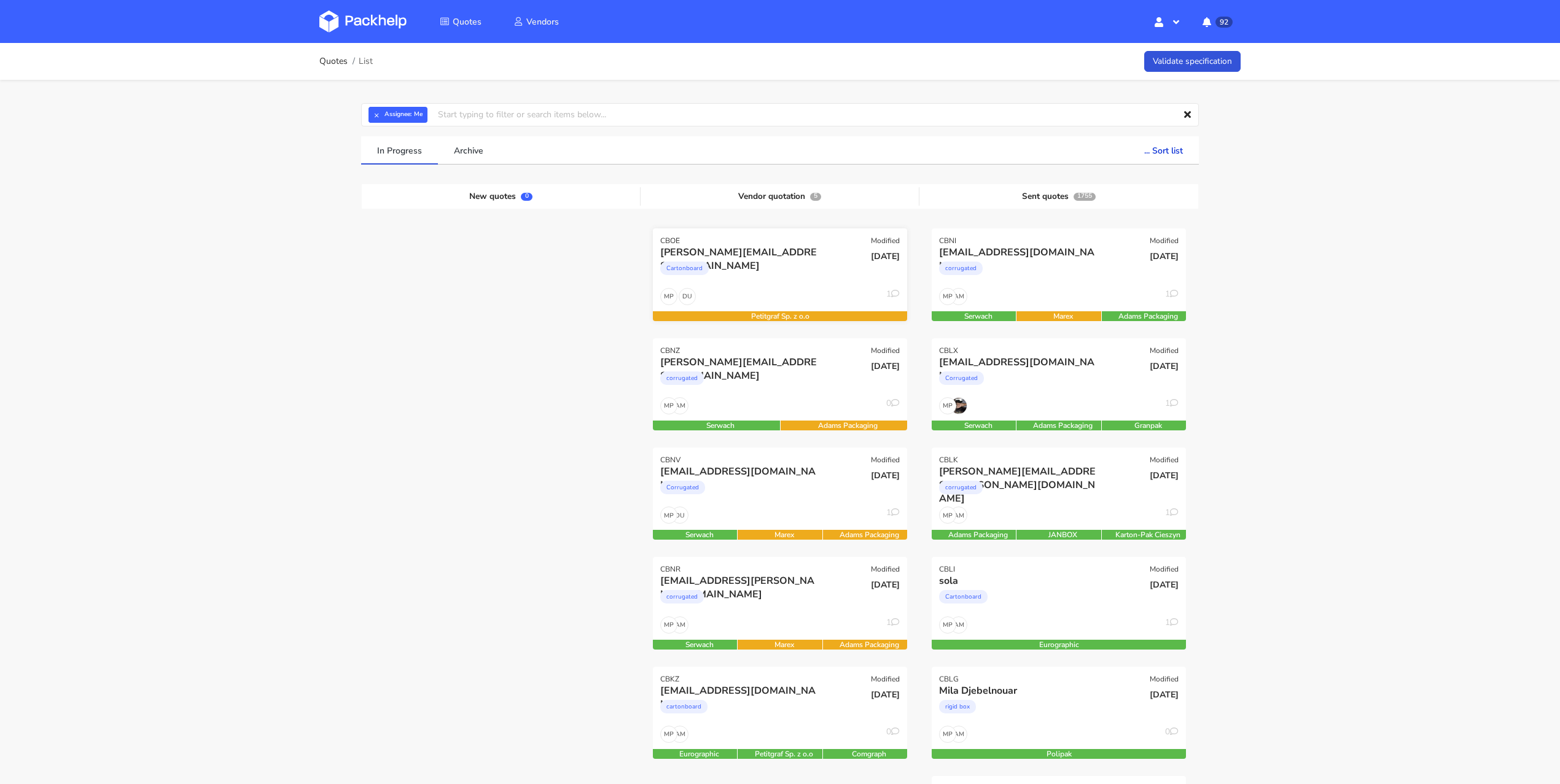
click at [753, 278] on div "Cartonboard" at bounding box center [741, 271] width 162 height 25
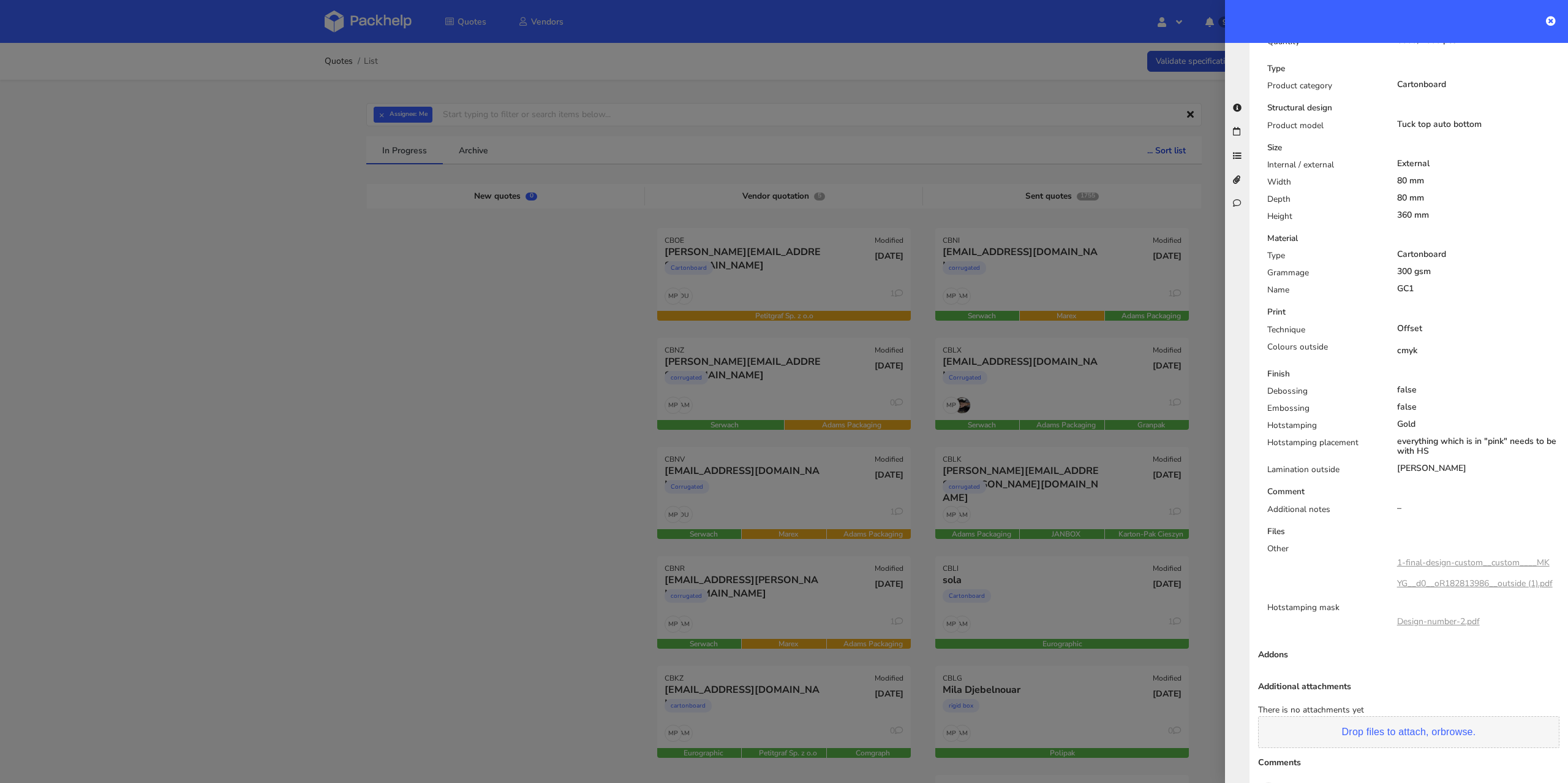
scroll to position [559, 0]
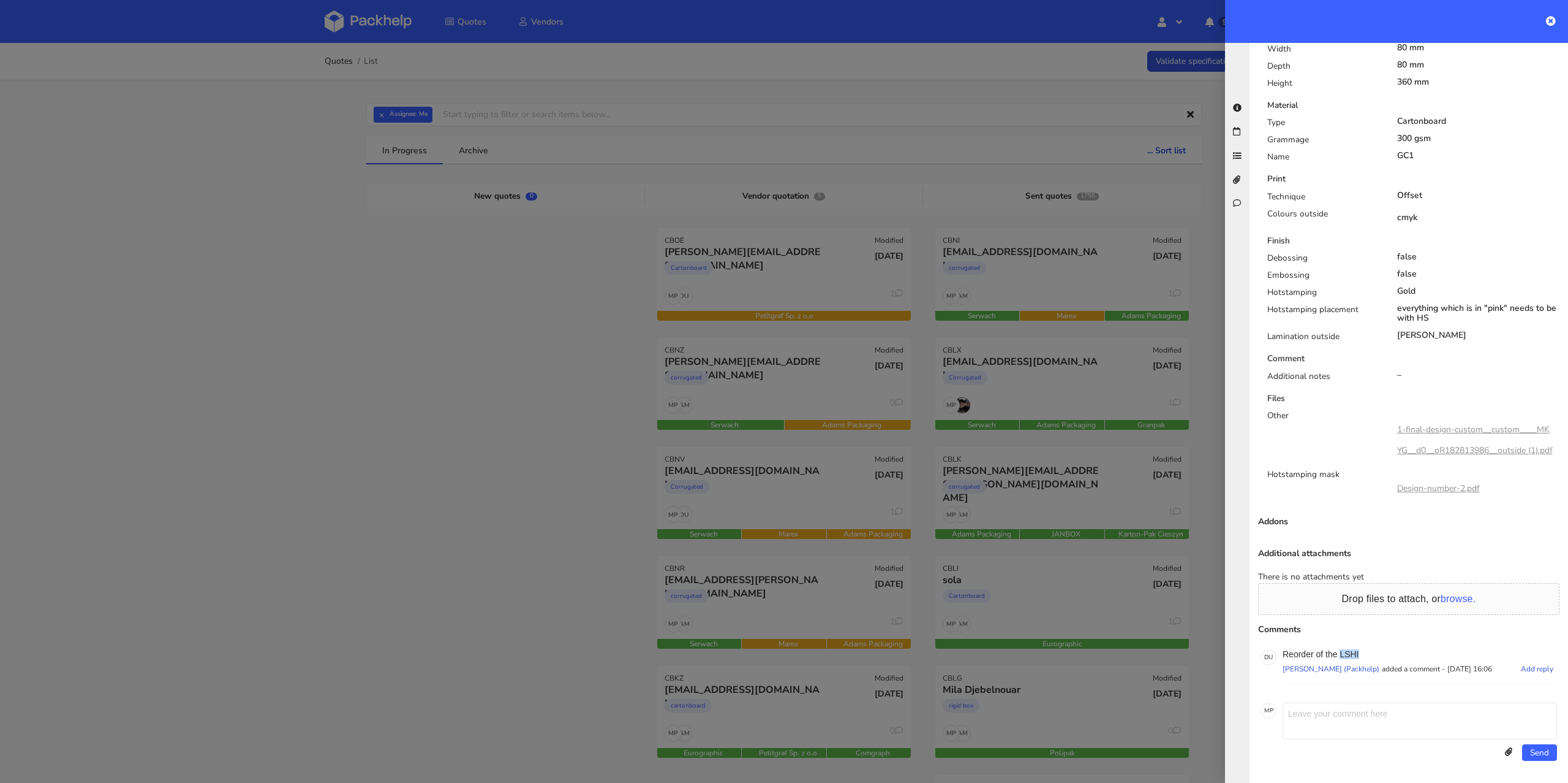
drag, startPoint x: 1377, startPoint y: 644, endPoint x: 1342, endPoint y: 647, distance: 35.1
click at [1342, 649] on p "Reorder of the LSHI" at bounding box center [1420, 654] width 274 height 10
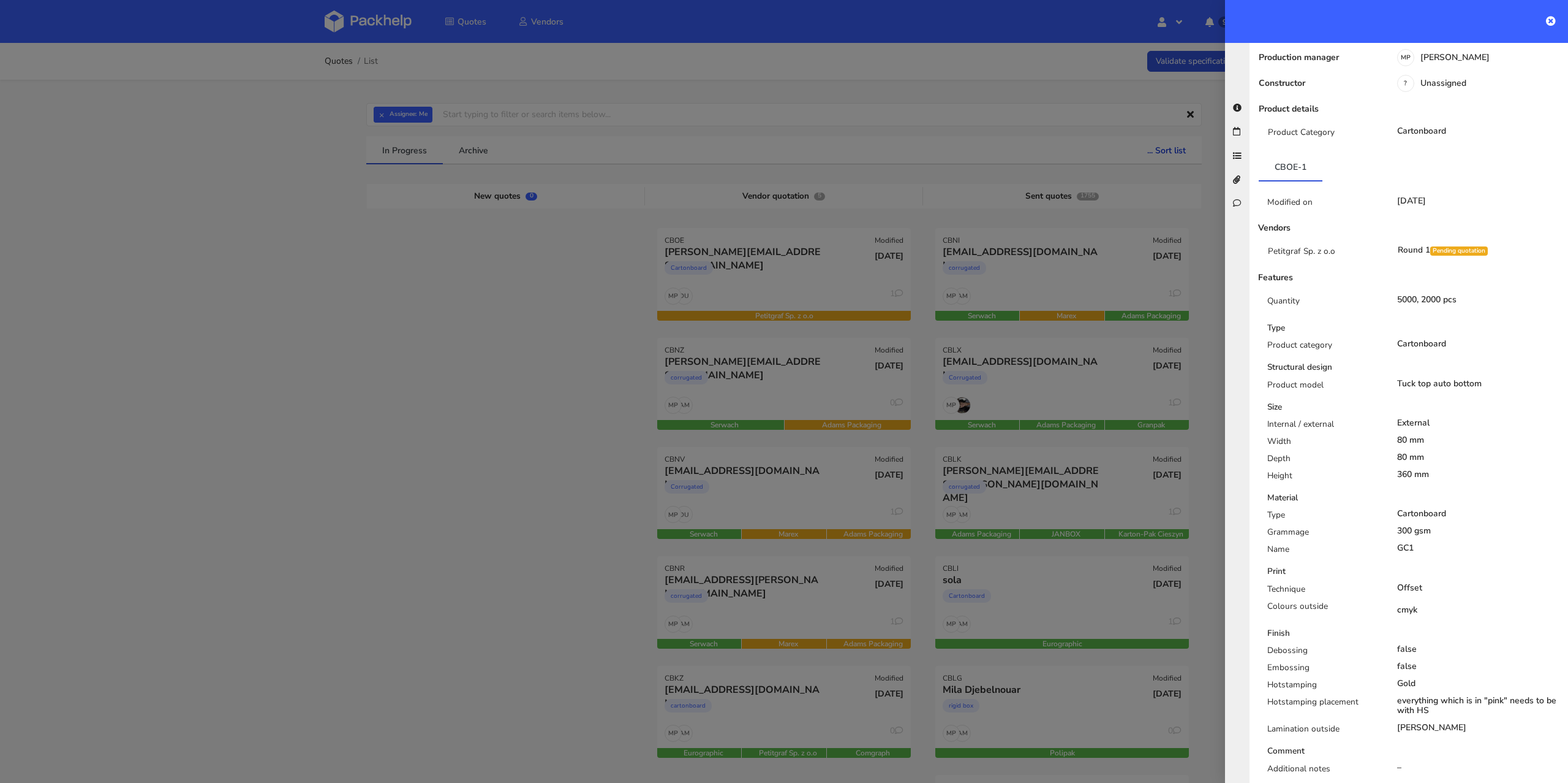
scroll to position [0, 0]
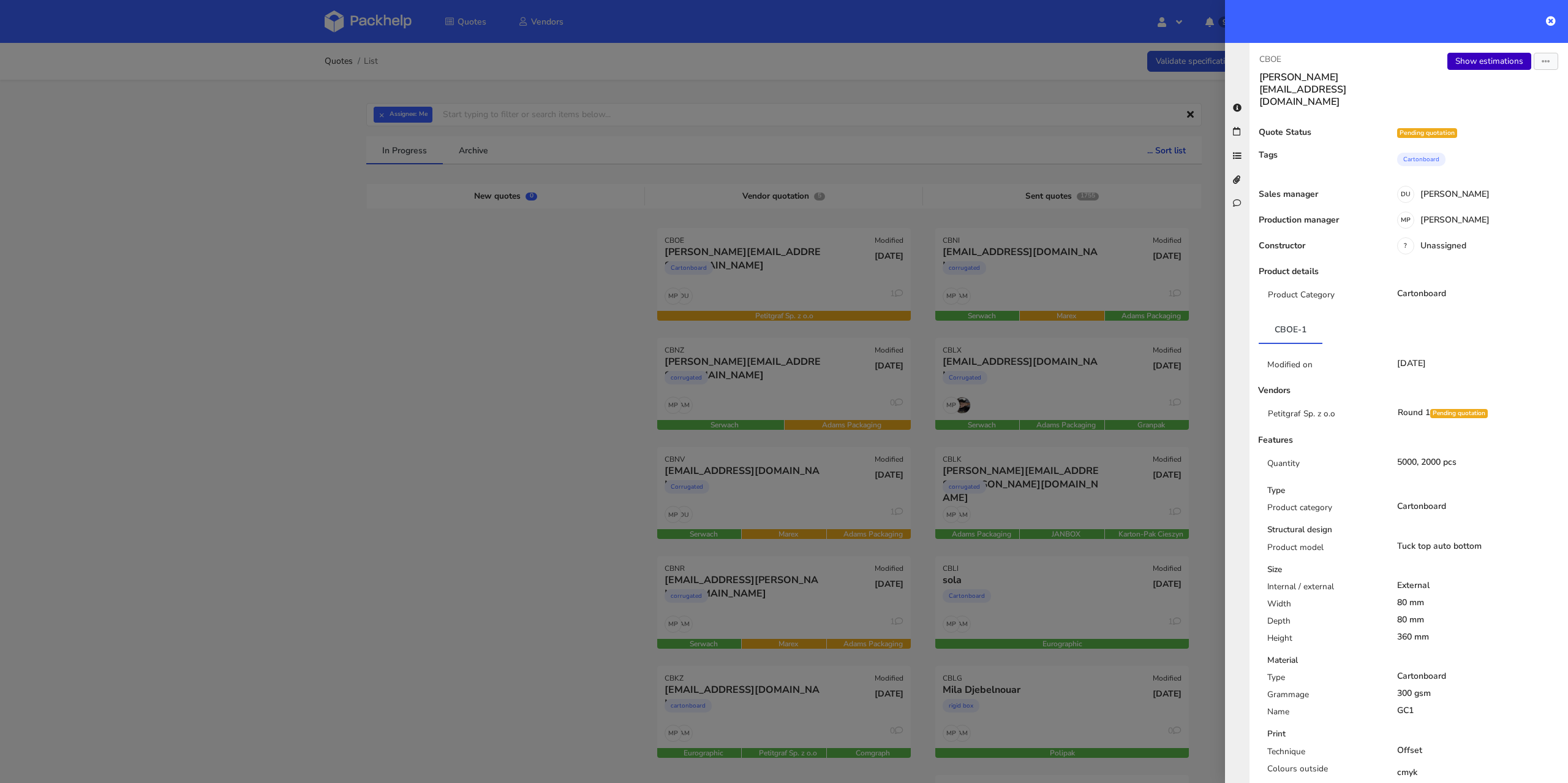
click at [1499, 65] on link "Show estimations" at bounding box center [1490, 61] width 84 height 17
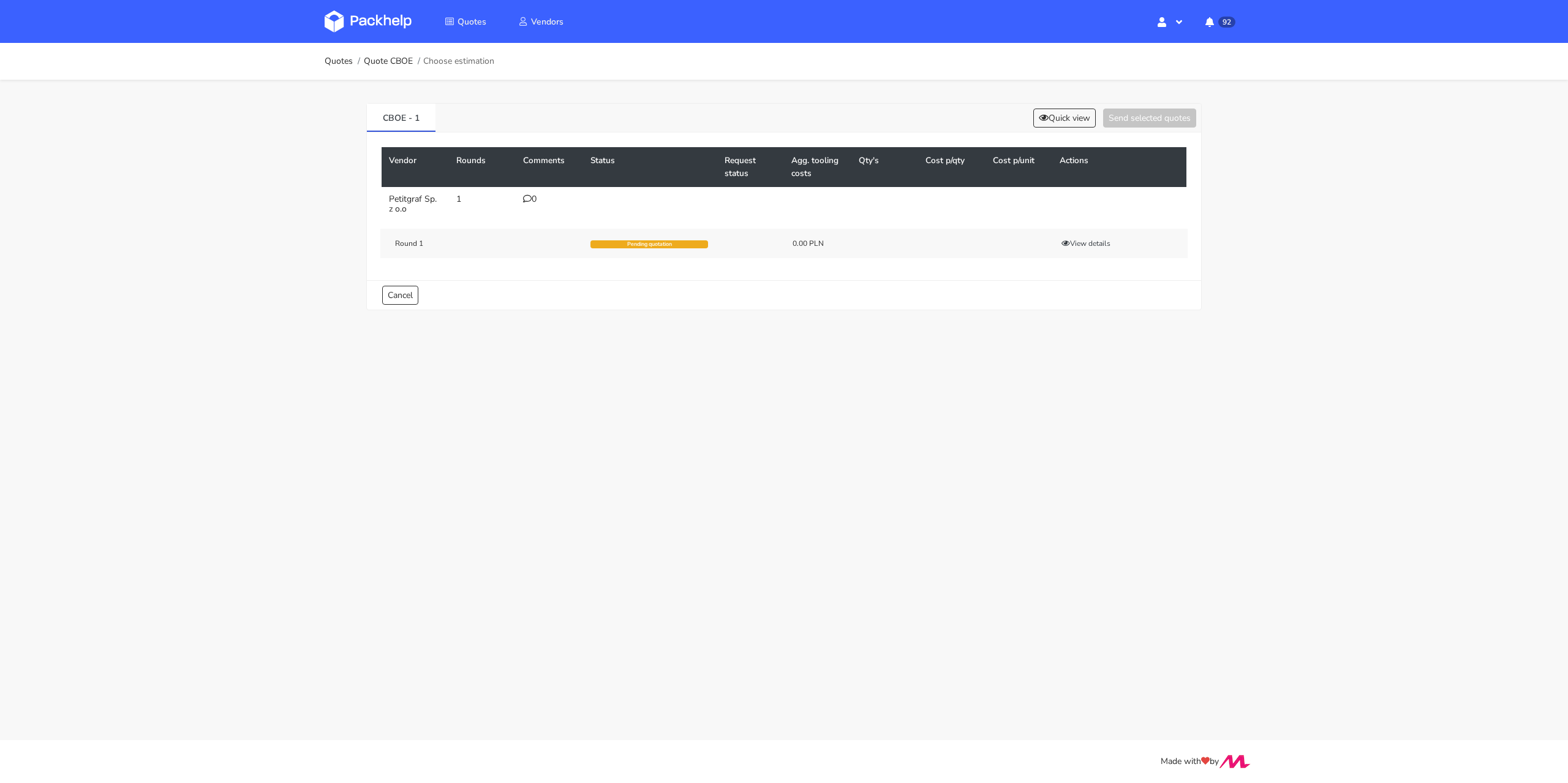
click at [536, 190] on td "0" at bounding box center [549, 204] width 68 height 35
click at [534, 191] on td "0" at bounding box center [549, 204] width 68 height 35
click at [517, 197] on td "0" at bounding box center [549, 204] width 68 height 35
click at [526, 200] on icon at bounding box center [527, 199] width 9 height 9
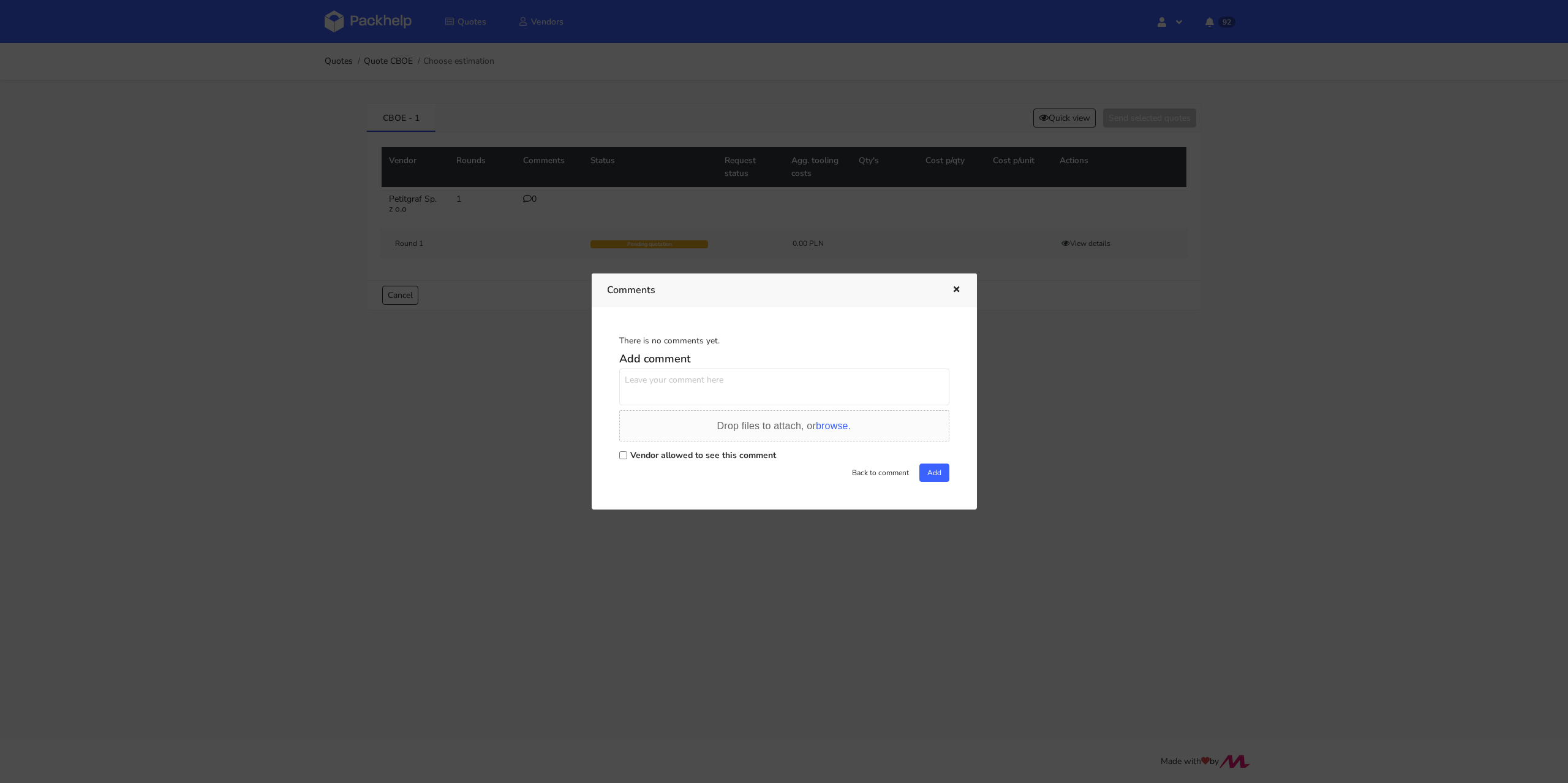
click at [651, 455] on label "Vendor allowed to see this comment" at bounding box center [703, 455] width 146 height 12
click at [628, 455] on input "Vendor allowed to see this comment" at bounding box center [624, 455] width 8 height 8
checkbox input "true"
click at [649, 381] on textarea at bounding box center [784, 387] width 331 height 37
paste textarea "R252354131LSHI"
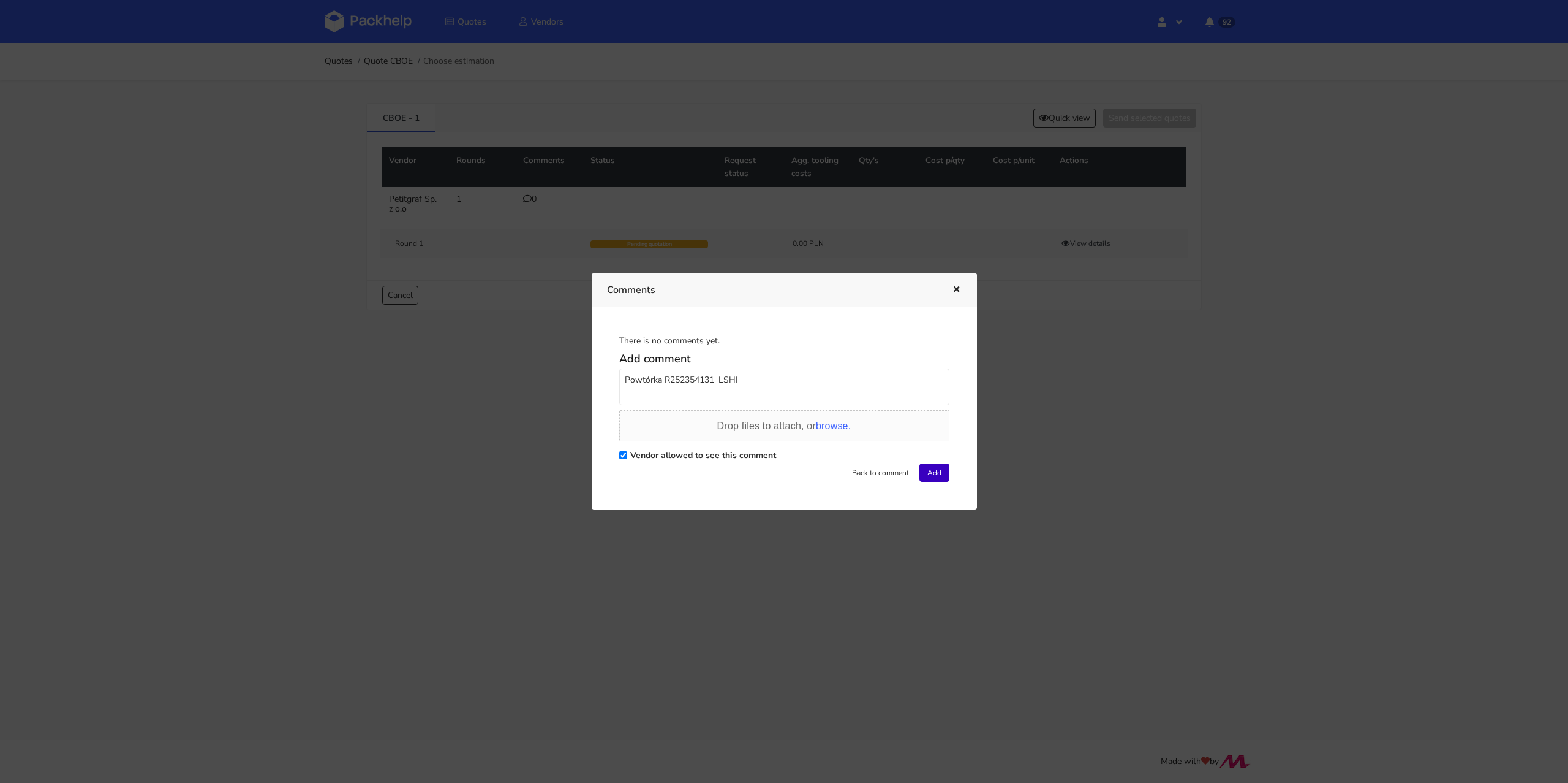
type textarea "Powtórka R252354131_LSHI"
click at [927, 474] on button "Add" at bounding box center [934, 472] width 30 height 19
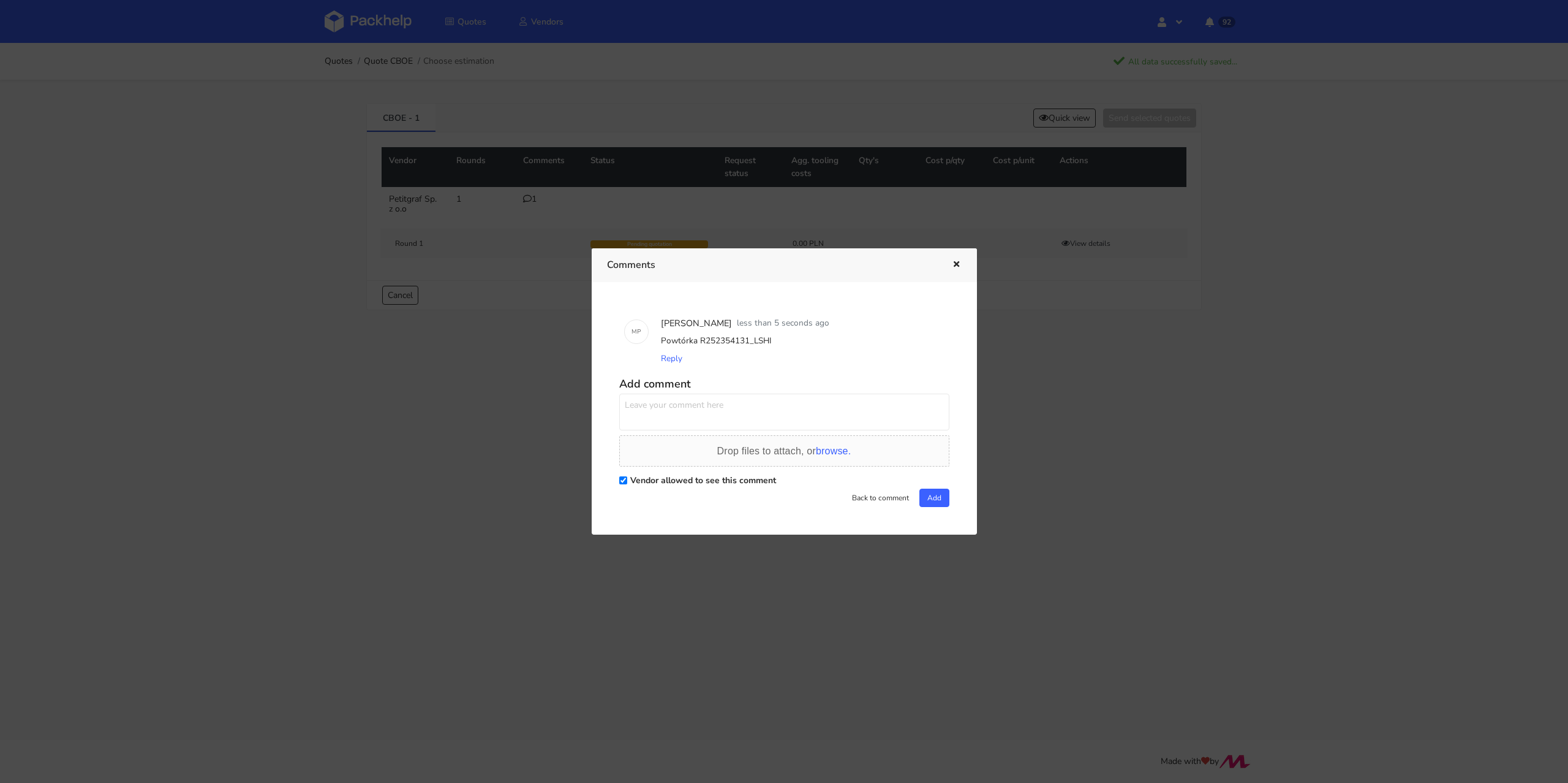
click at [955, 266] on icon "button" at bounding box center [956, 264] width 10 height 9
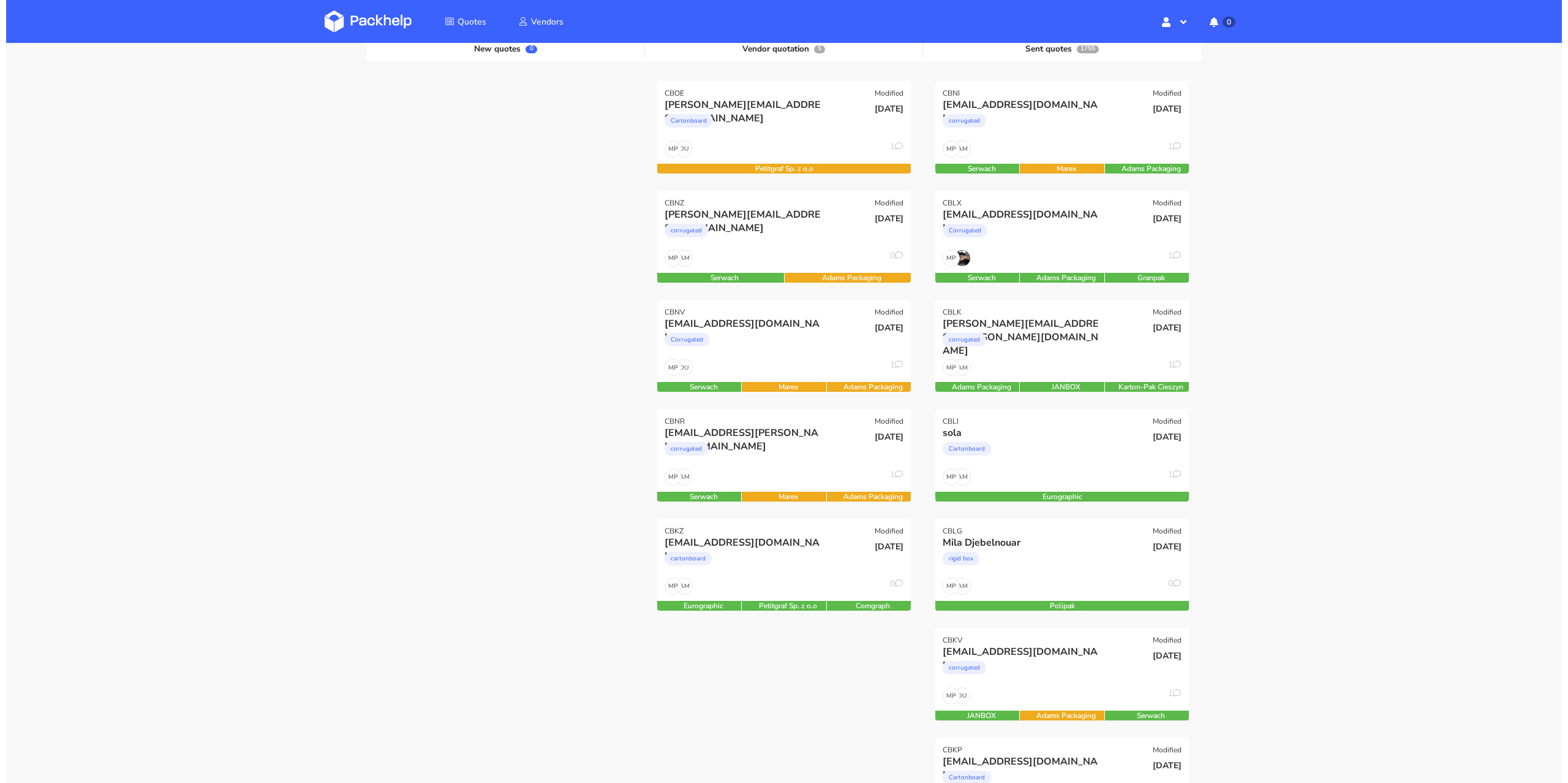
scroll to position [148, 0]
click at [847, 236] on div "24 Sep 2025" at bounding box center [864, 228] width 85 height 42
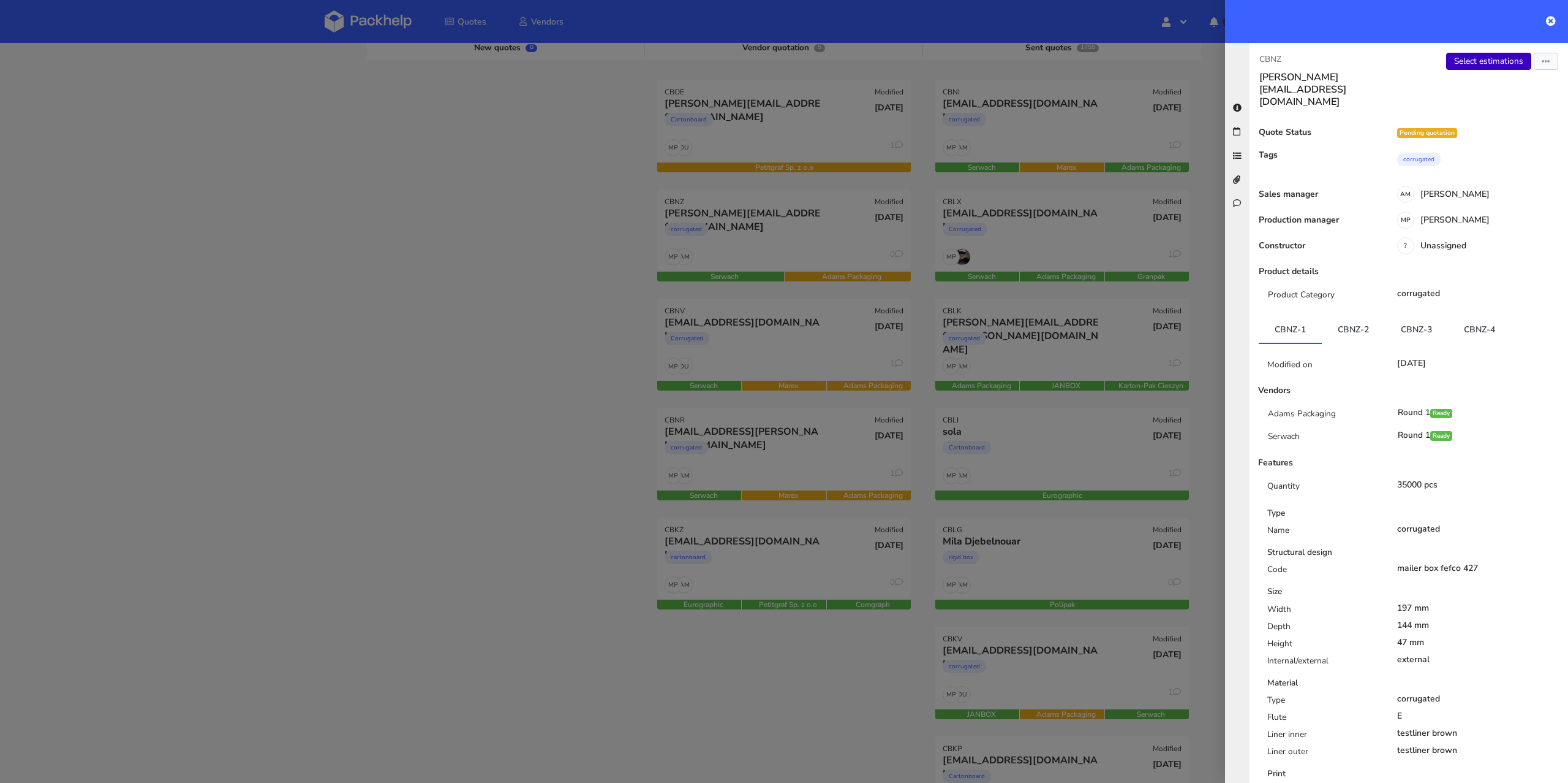
click at [1505, 67] on link "Select estimations" at bounding box center [1490, 61] width 85 height 17
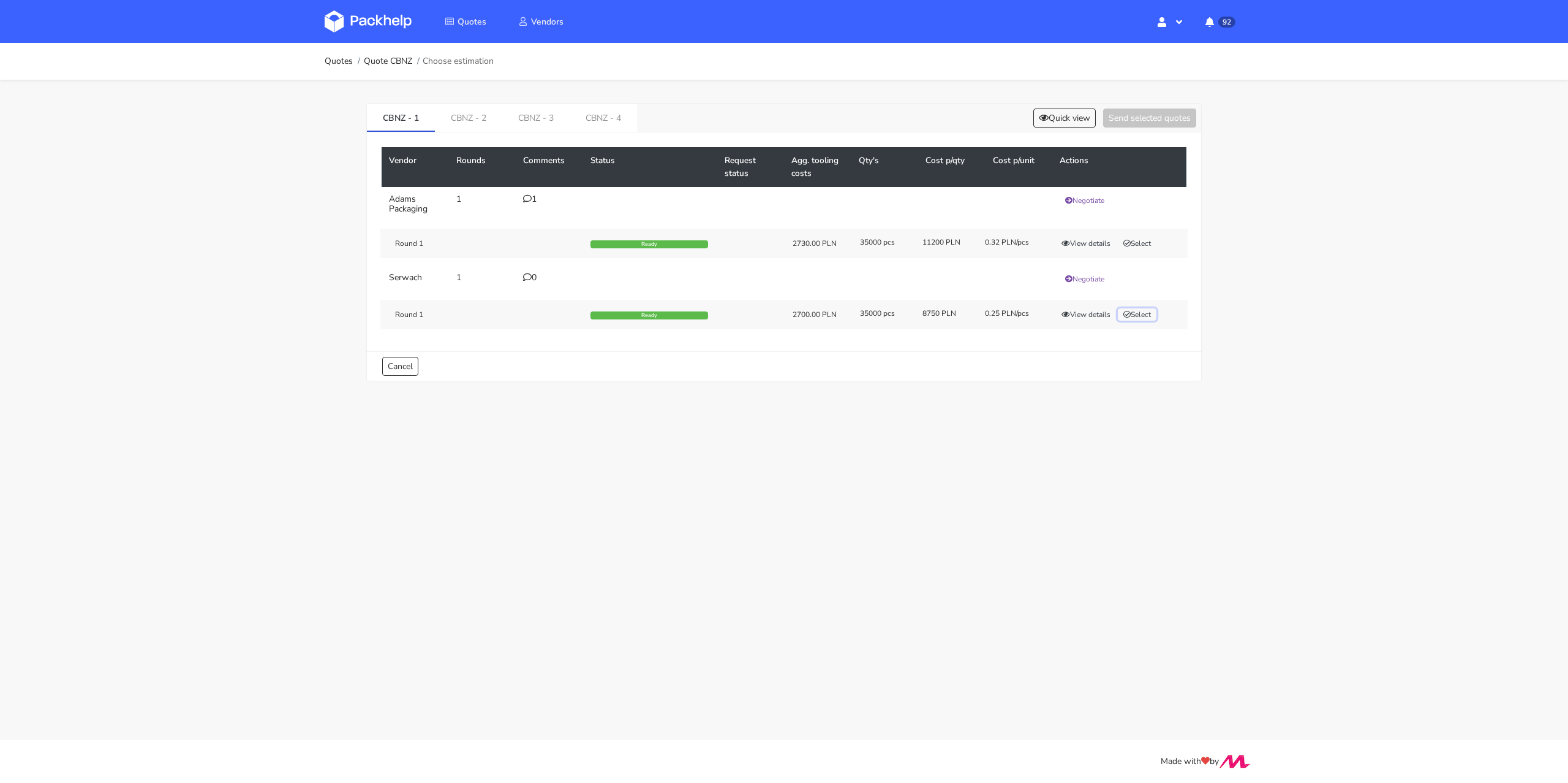
click at [1139, 316] on button "Select" at bounding box center [1137, 314] width 39 height 12
click at [478, 119] on link "CBNZ - 2" at bounding box center [469, 116] width 68 height 27
click at [1148, 233] on button "Select" at bounding box center [1137, 235] width 39 height 12
click at [520, 120] on link "CBNZ - 3" at bounding box center [536, 116] width 68 height 27
click at [1141, 238] on button "Select" at bounding box center [1137, 235] width 39 height 12
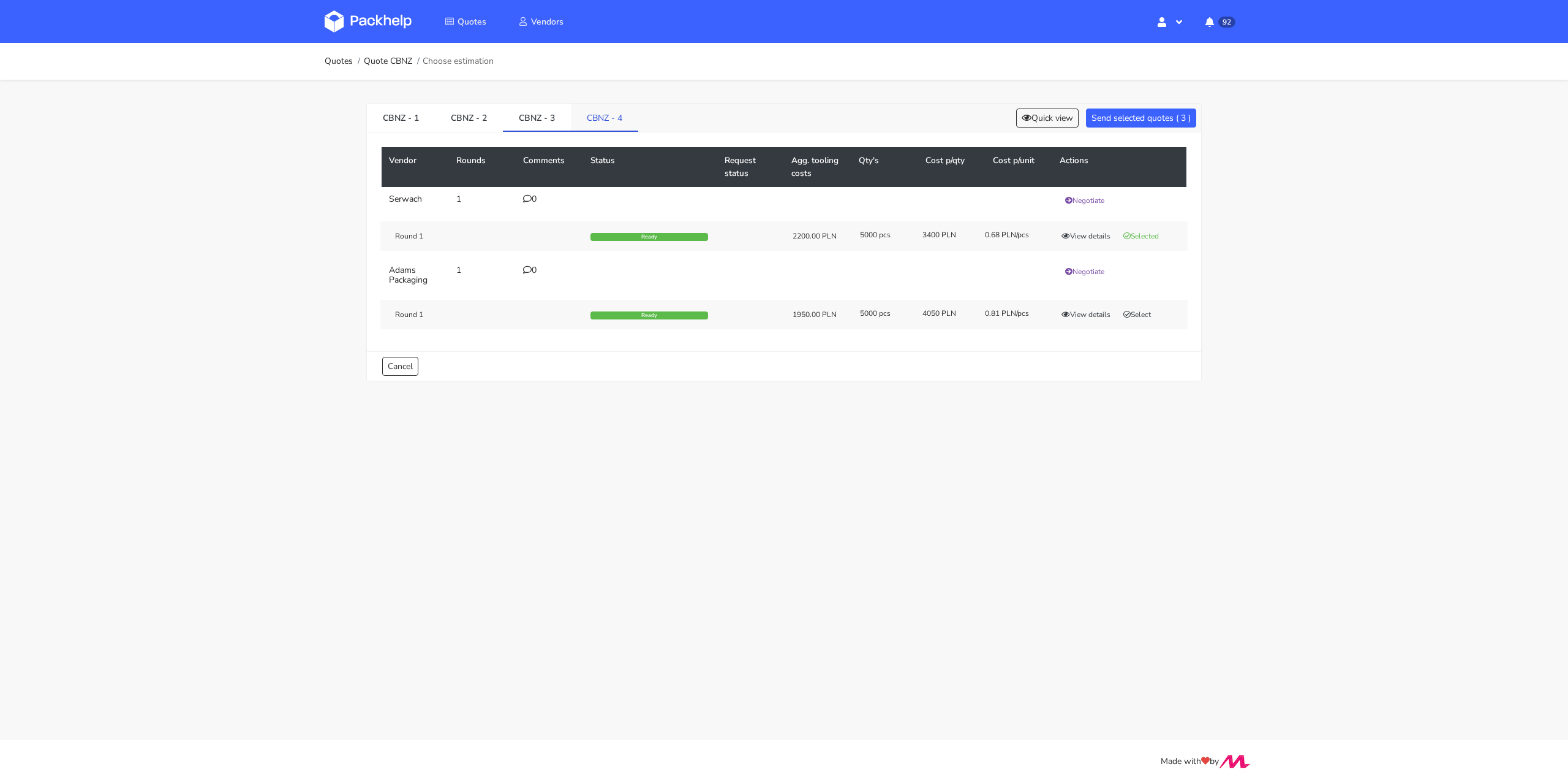
click at [630, 121] on link "CBNZ - 4" at bounding box center [605, 116] width 68 height 27
click at [1148, 233] on button "Select" at bounding box center [1137, 235] width 39 height 12
click at [533, 267] on div "1" at bounding box center [549, 270] width 53 height 10
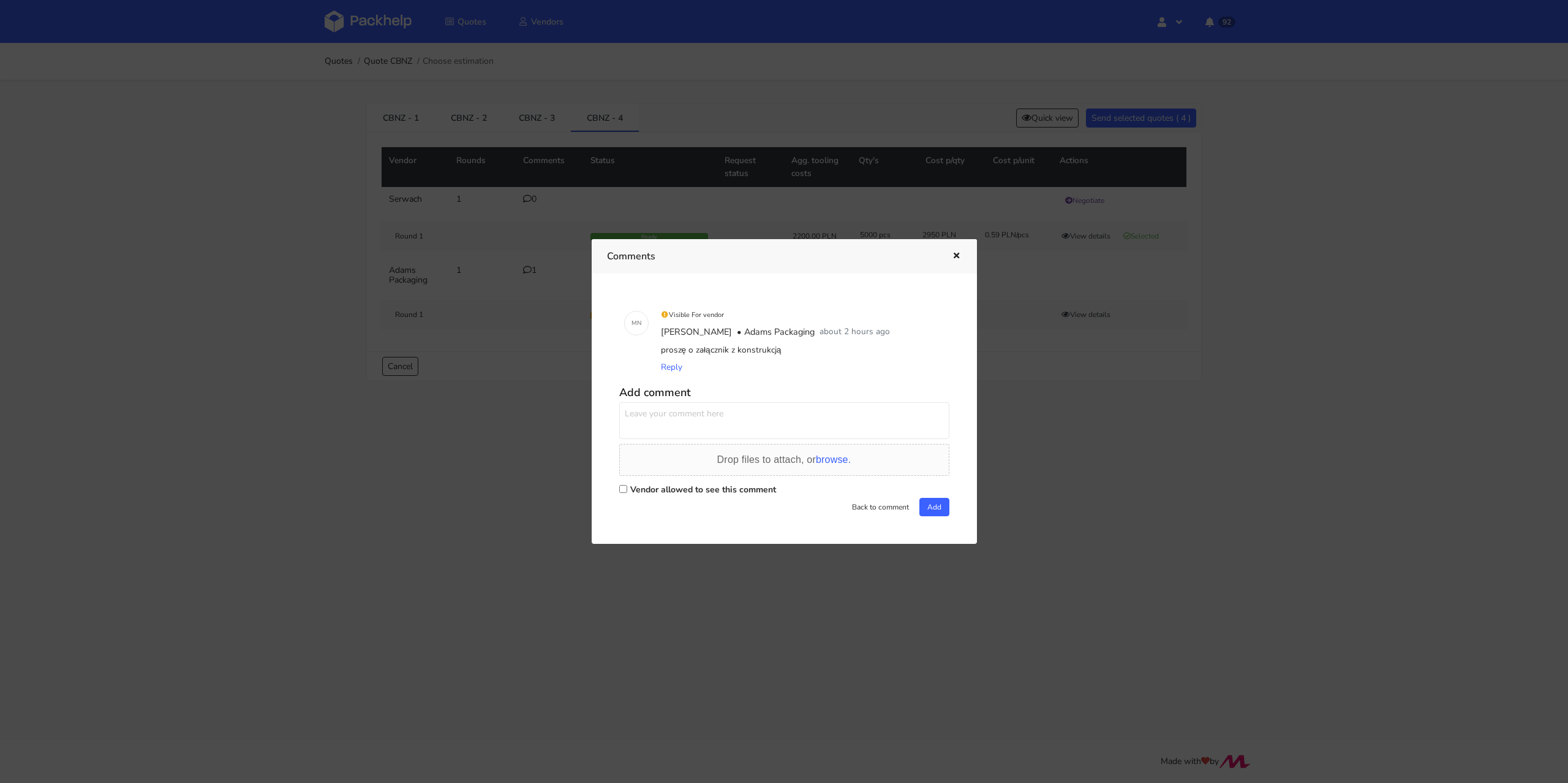
click at [649, 490] on label "Vendor allowed to see this comment" at bounding box center [703, 490] width 146 height 12
click at [628, 490] on input "Vendor allowed to see this comment" at bounding box center [624, 489] width 8 height 8
checkbox input "true"
click at [687, 419] on textarea at bounding box center [784, 420] width 331 height 37
type textarea "Pani Małgorzato konstrukcja będzie taka sama jak w wariancie 3 tylko inne wymia…"
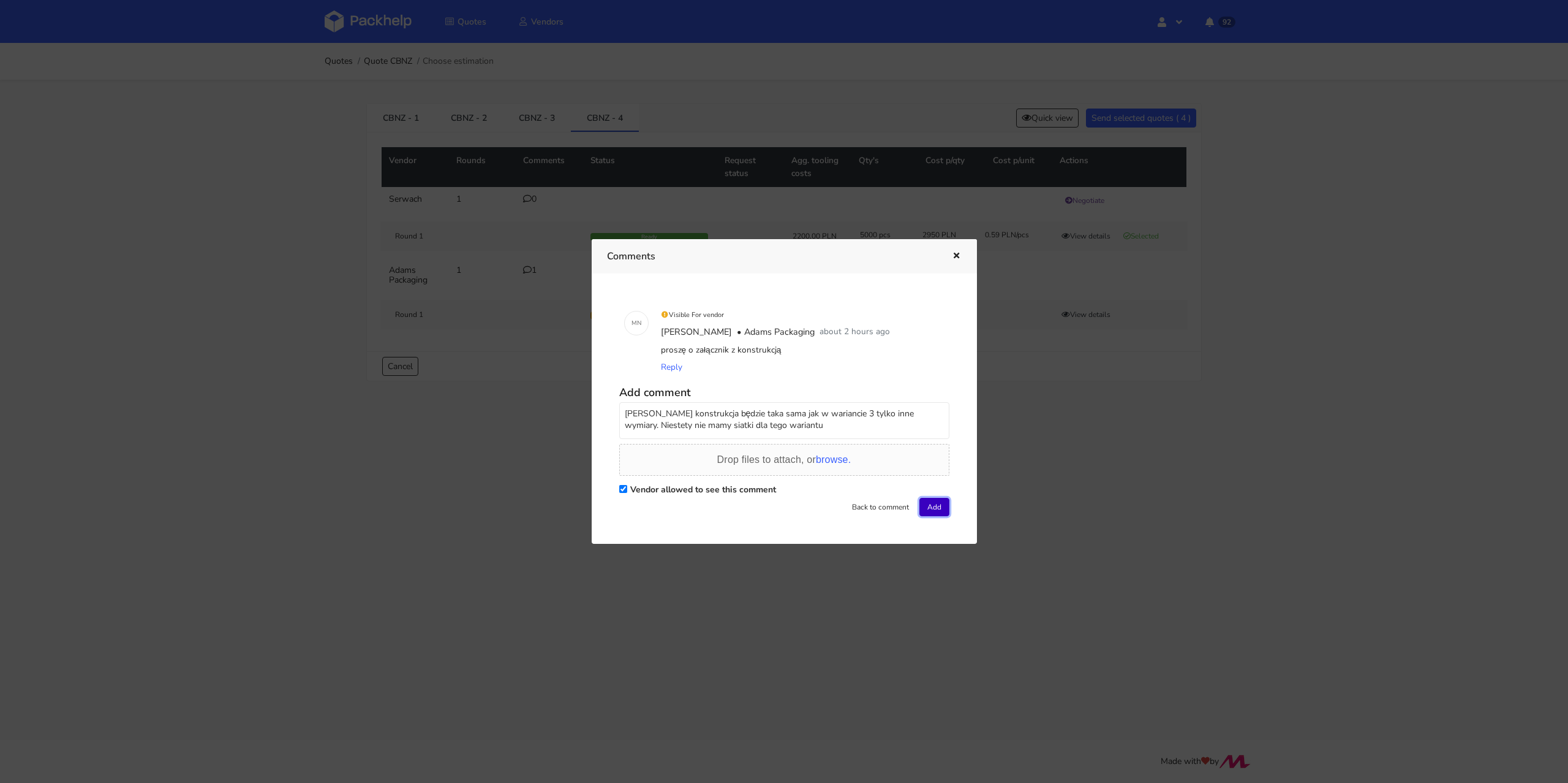
click at [938, 513] on button "Add" at bounding box center [934, 507] width 30 height 19
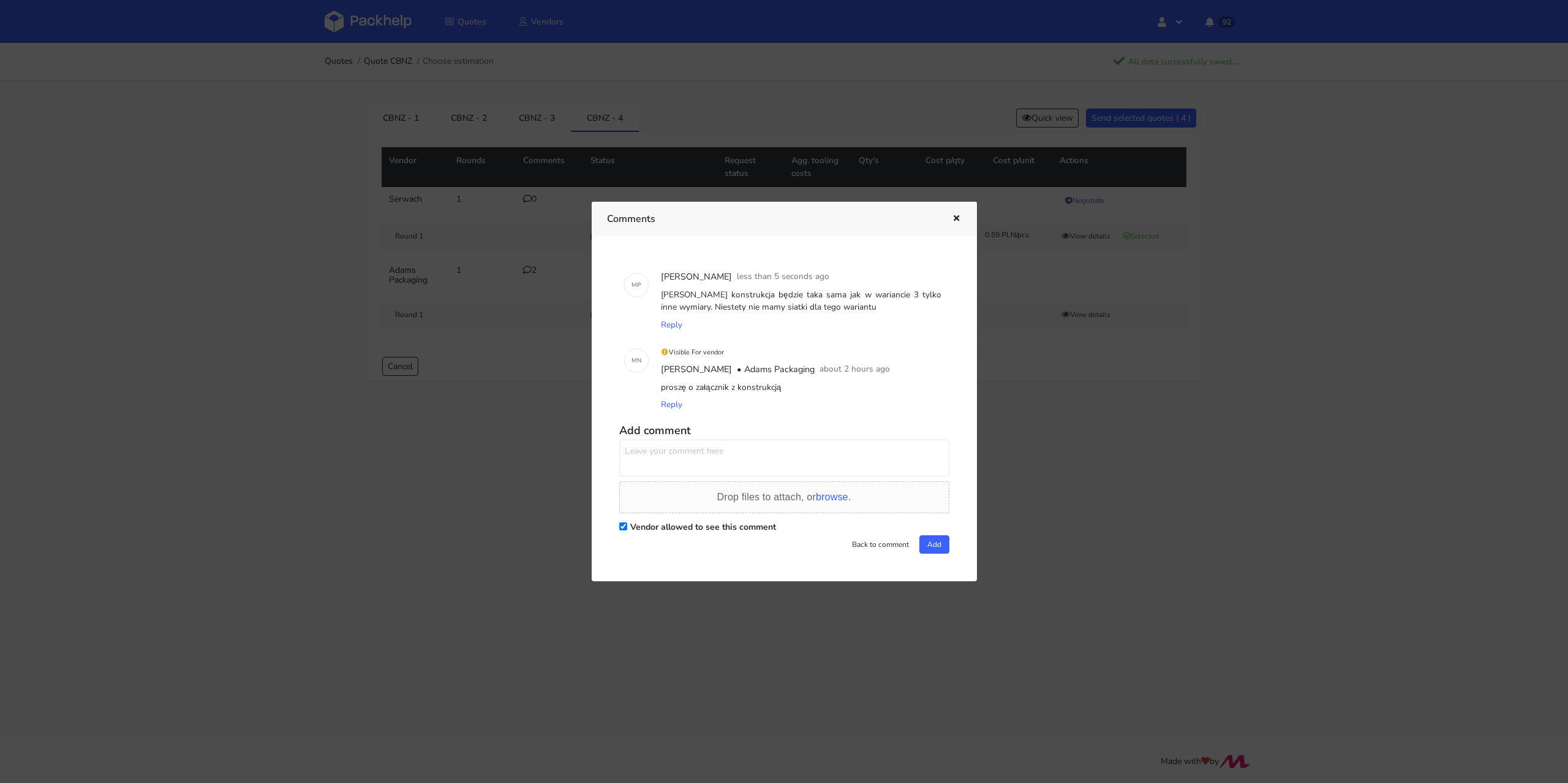
click at [958, 219] on icon "button" at bounding box center [956, 219] width 10 height 9
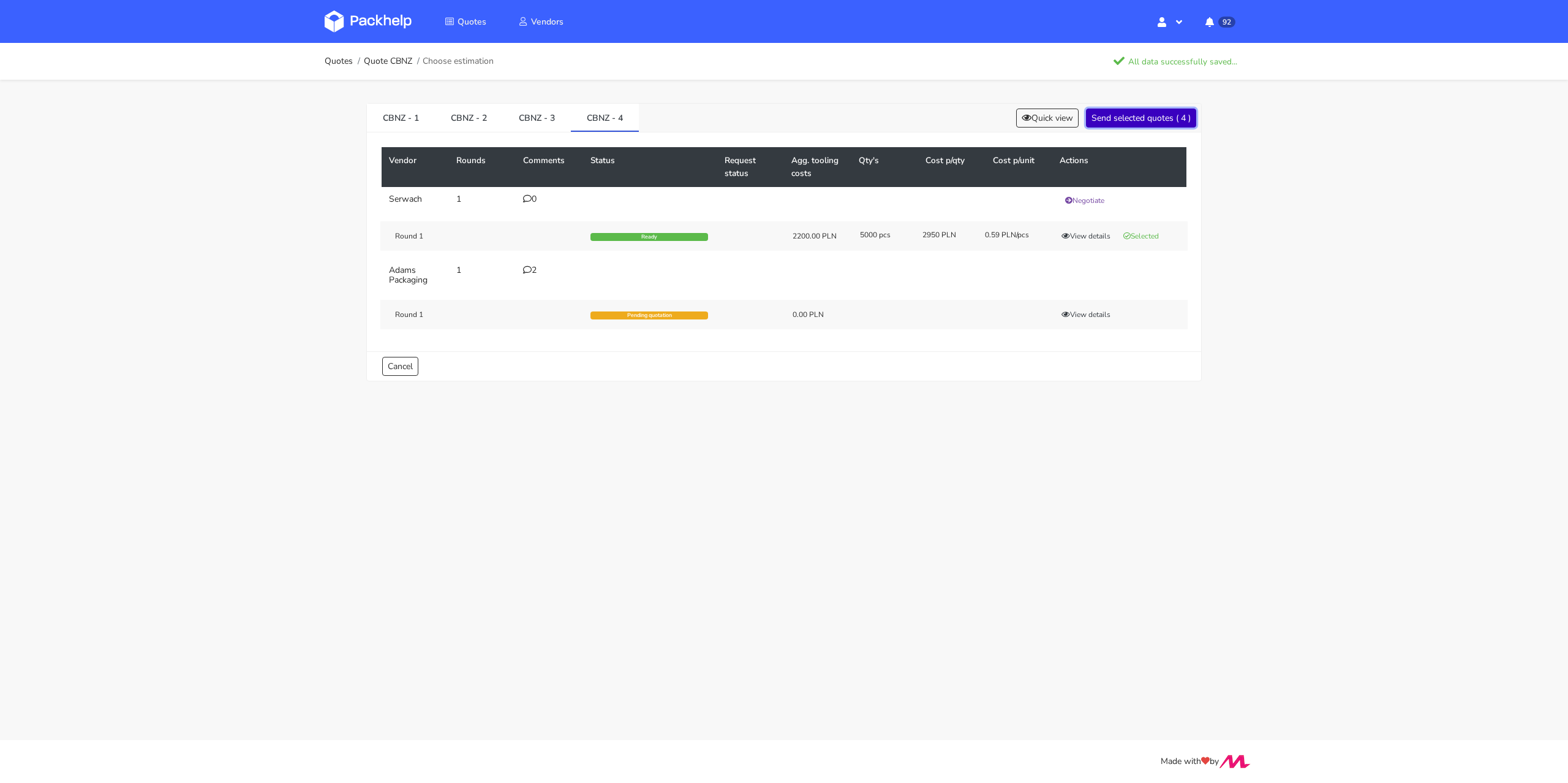
click at [1130, 125] on button "Send selected quotes ( 4 )" at bounding box center [1141, 117] width 110 height 19
click at [348, 57] on link "Quotes" at bounding box center [339, 62] width 28 height 10
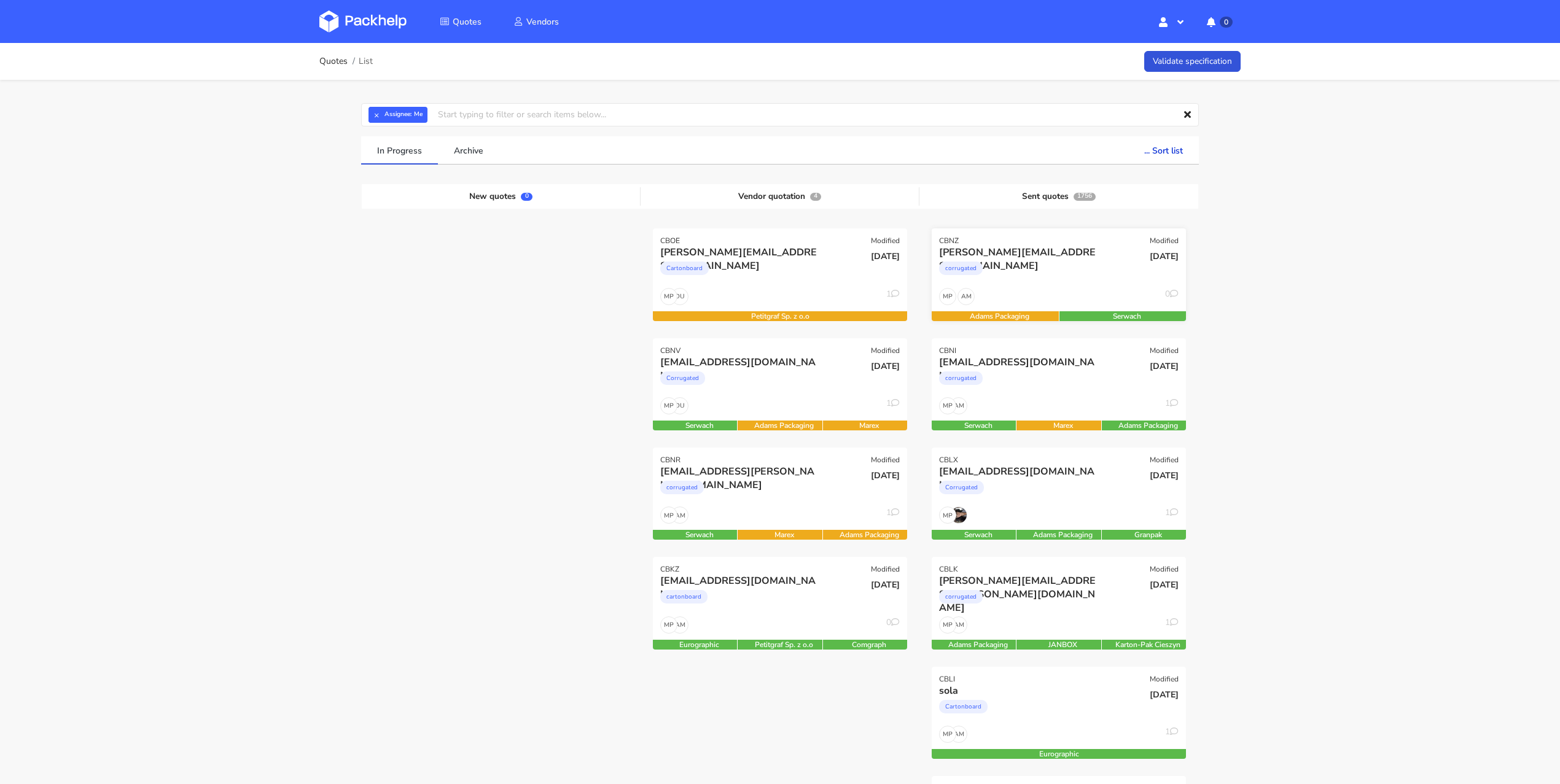
click at [1099, 263] on div "corrugated" at bounding box center [1019, 271] width 162 height 25
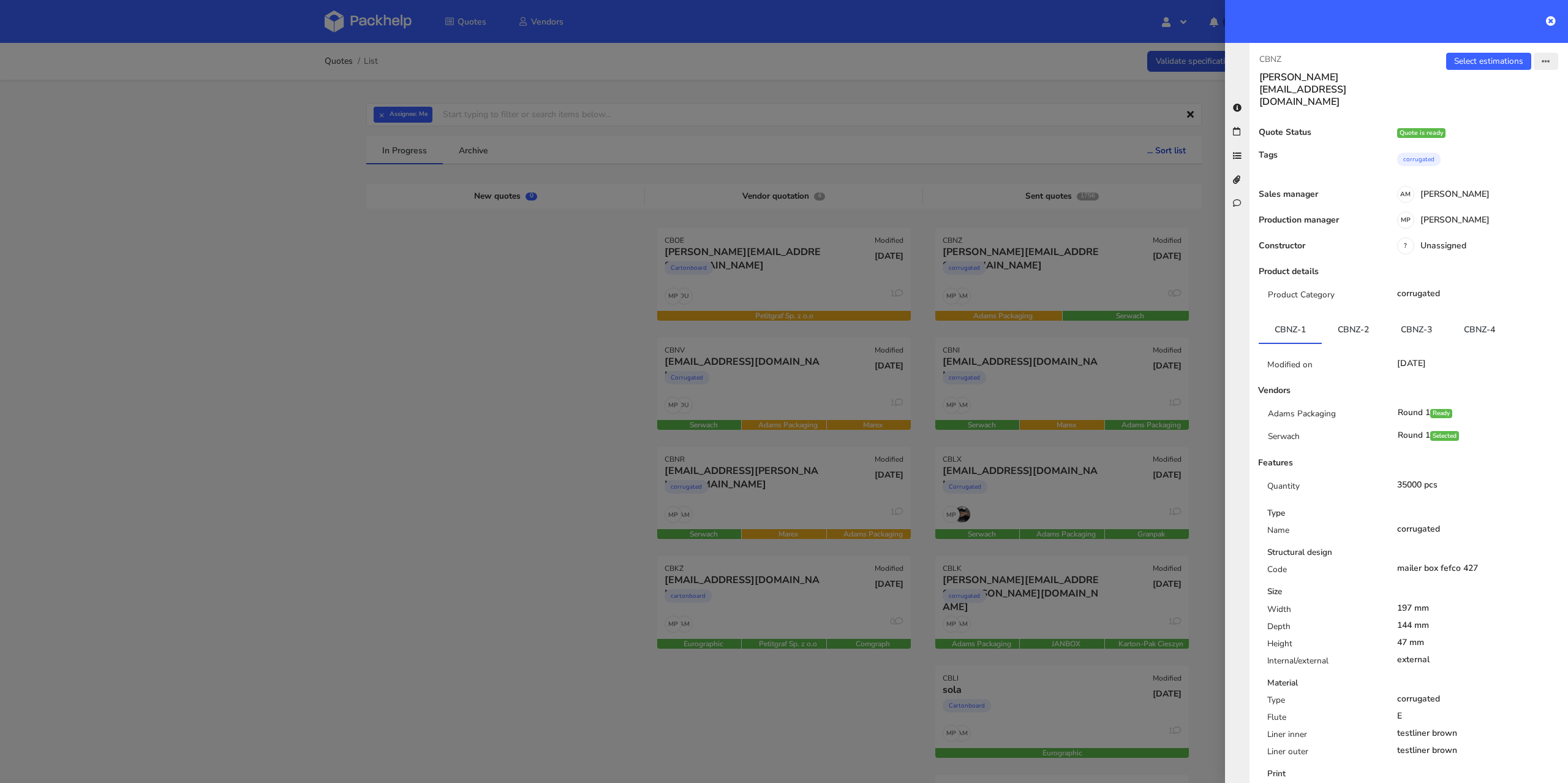
click at [1539, 58] on button "button" at bounding box center [1546, 61] width 25 height 17
click at [1497, 90] on link "View quote" at bounding box center [1505, 85] width 108 height 20
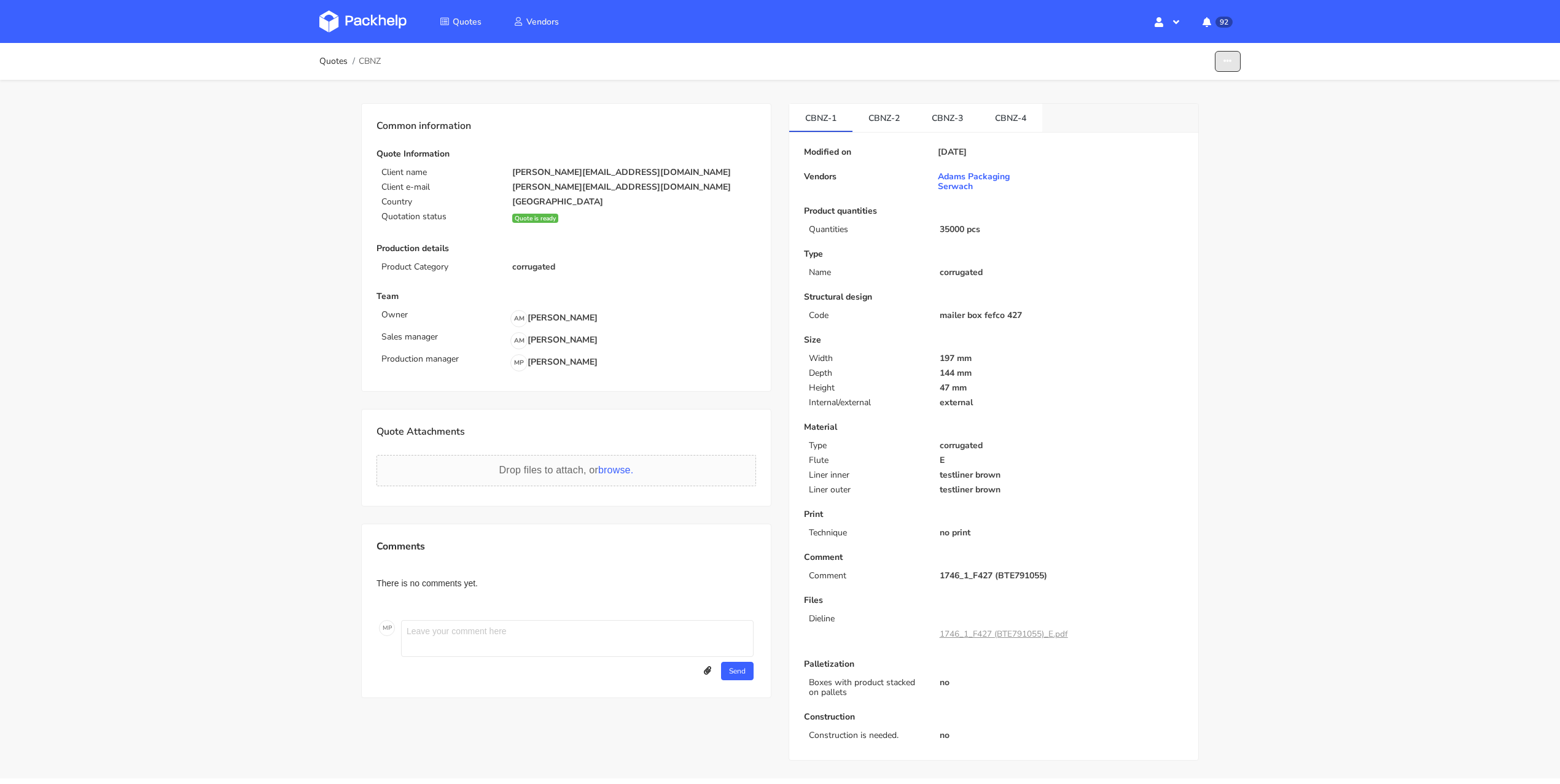
click at [1229, 59] on icon "button" at bounding box center [1227, 61] width 9 height 9
click at [1188, 87] on link "Edit quote" at bounding box center [1180, 88] width 109 height 20
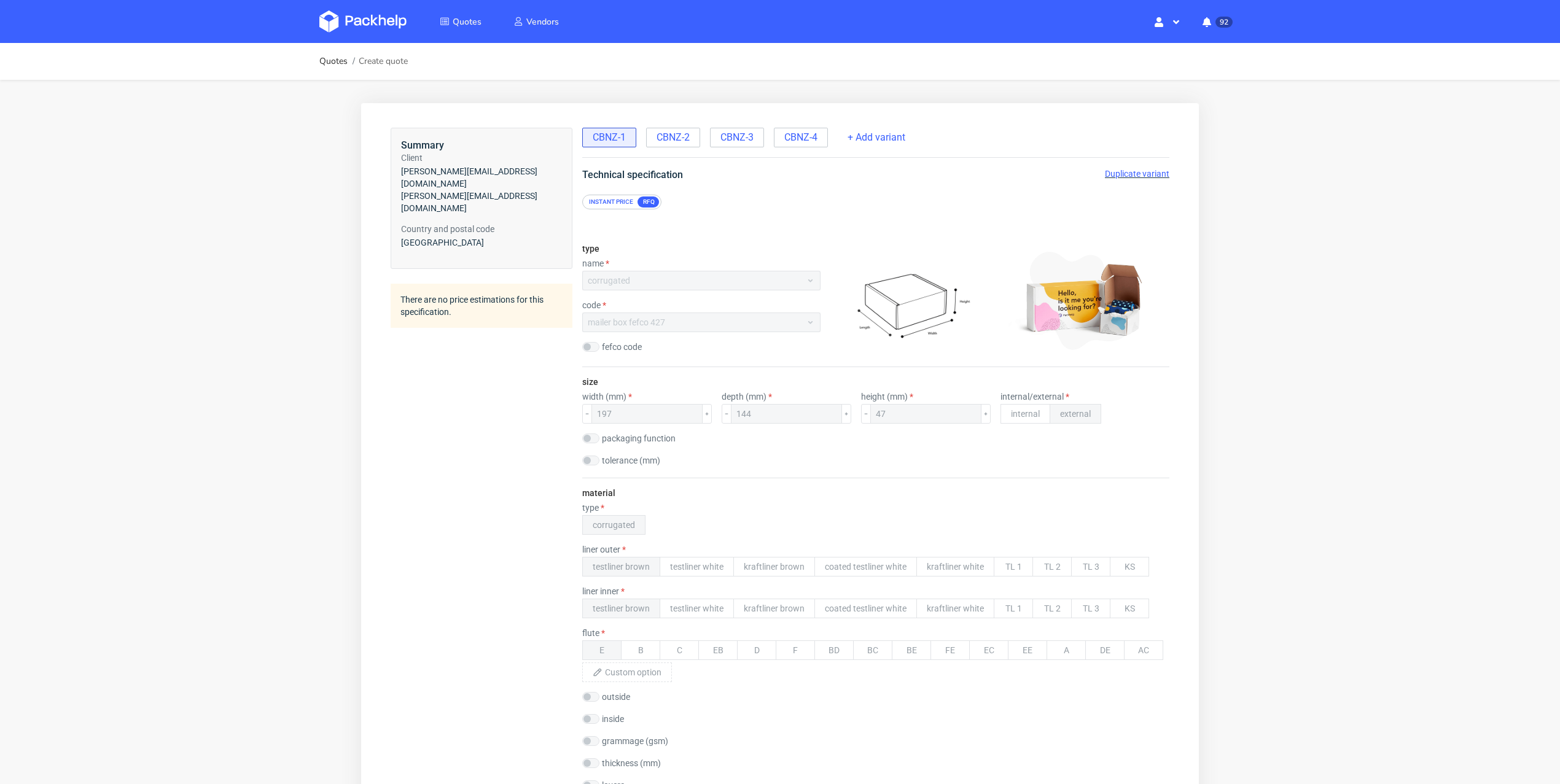
click at [1127, 171] on span "Duplicate variant" at bounding box center [1137, 174] width 65 height 10
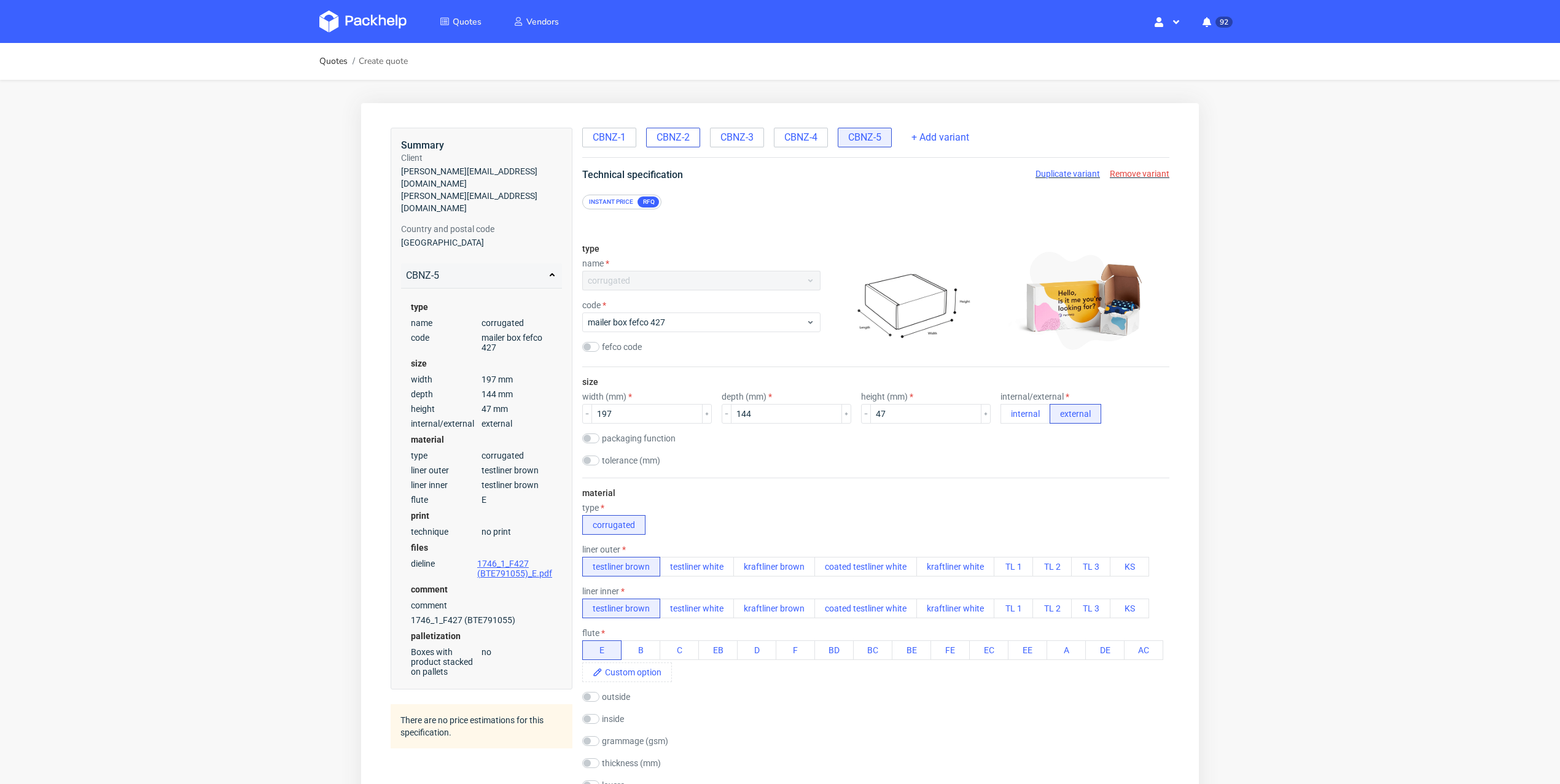
click at [684, 135] on span "CBNZ-2" at bounding box center [672, 137] width 33 height 14
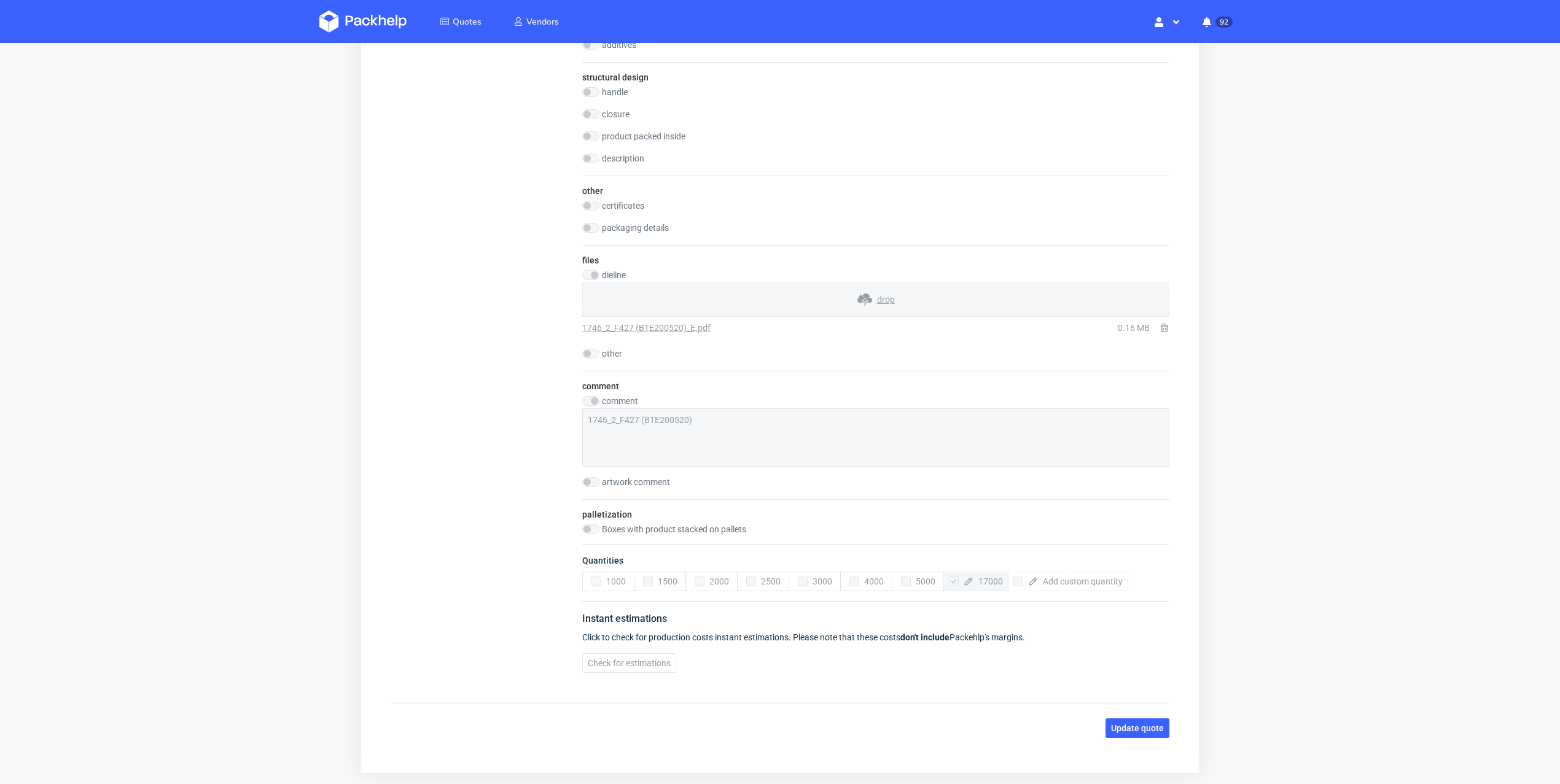
scroll to position [993, 0]
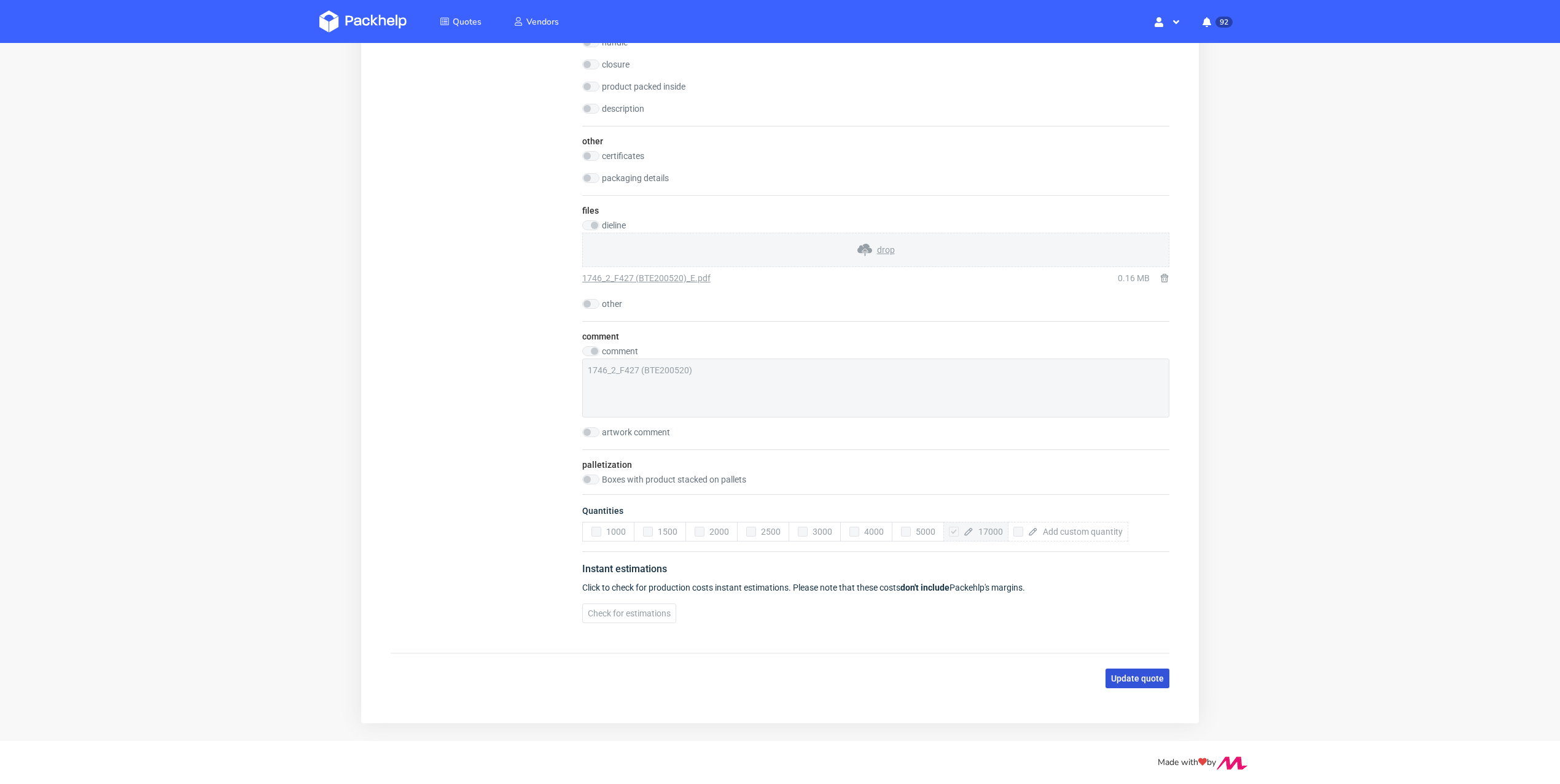
click at [1112, 674] on span "Update quote" at bounding box center [1137, 678] width 53 height 9
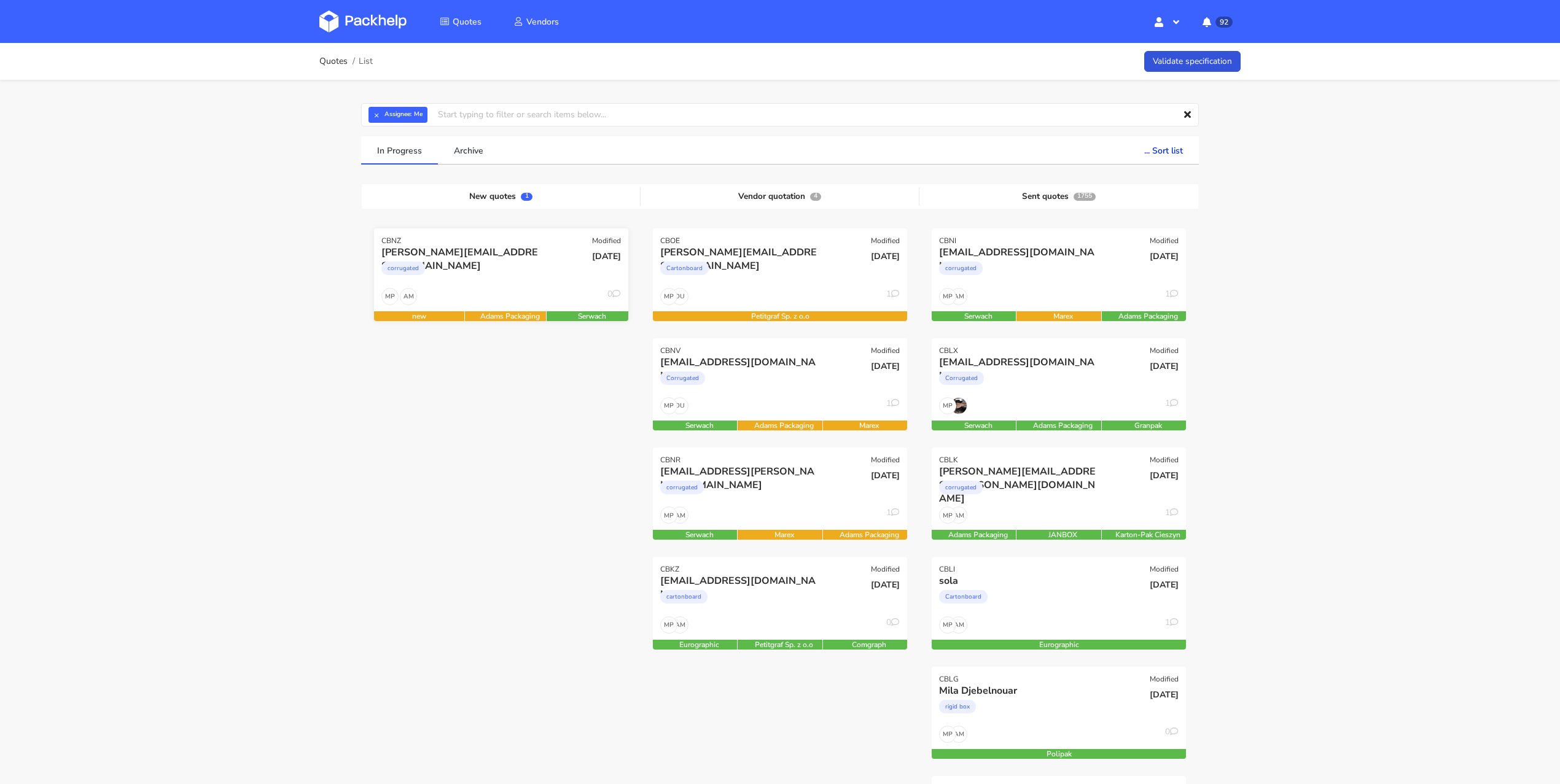
click at [550, 293] on div "AM MP 0" at bounding box center [501, 298] width 254 height 23
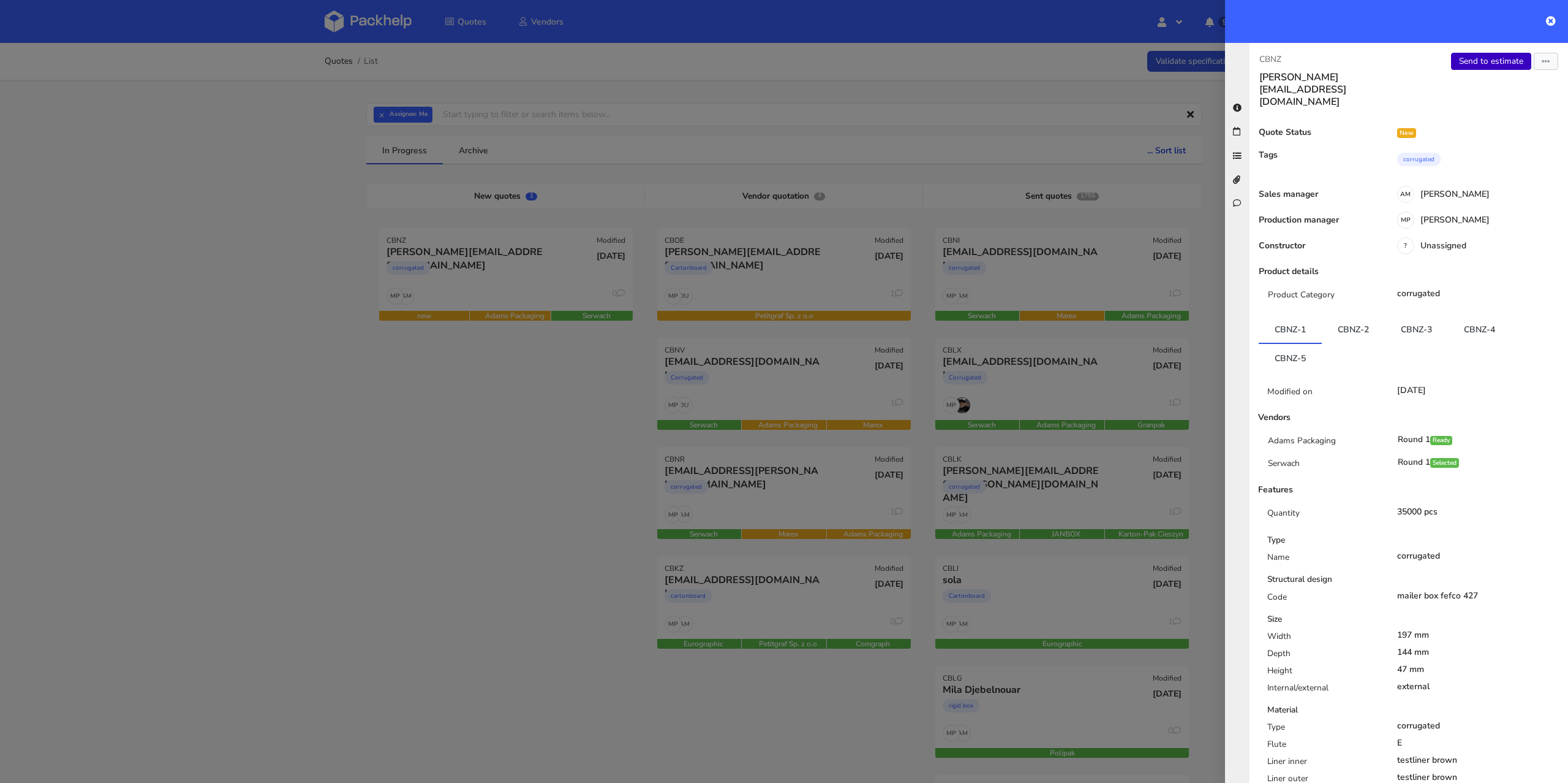
click at [1503, 62] on link "Send to estimate" at bounding box center [1491, 61] width 80 height 17
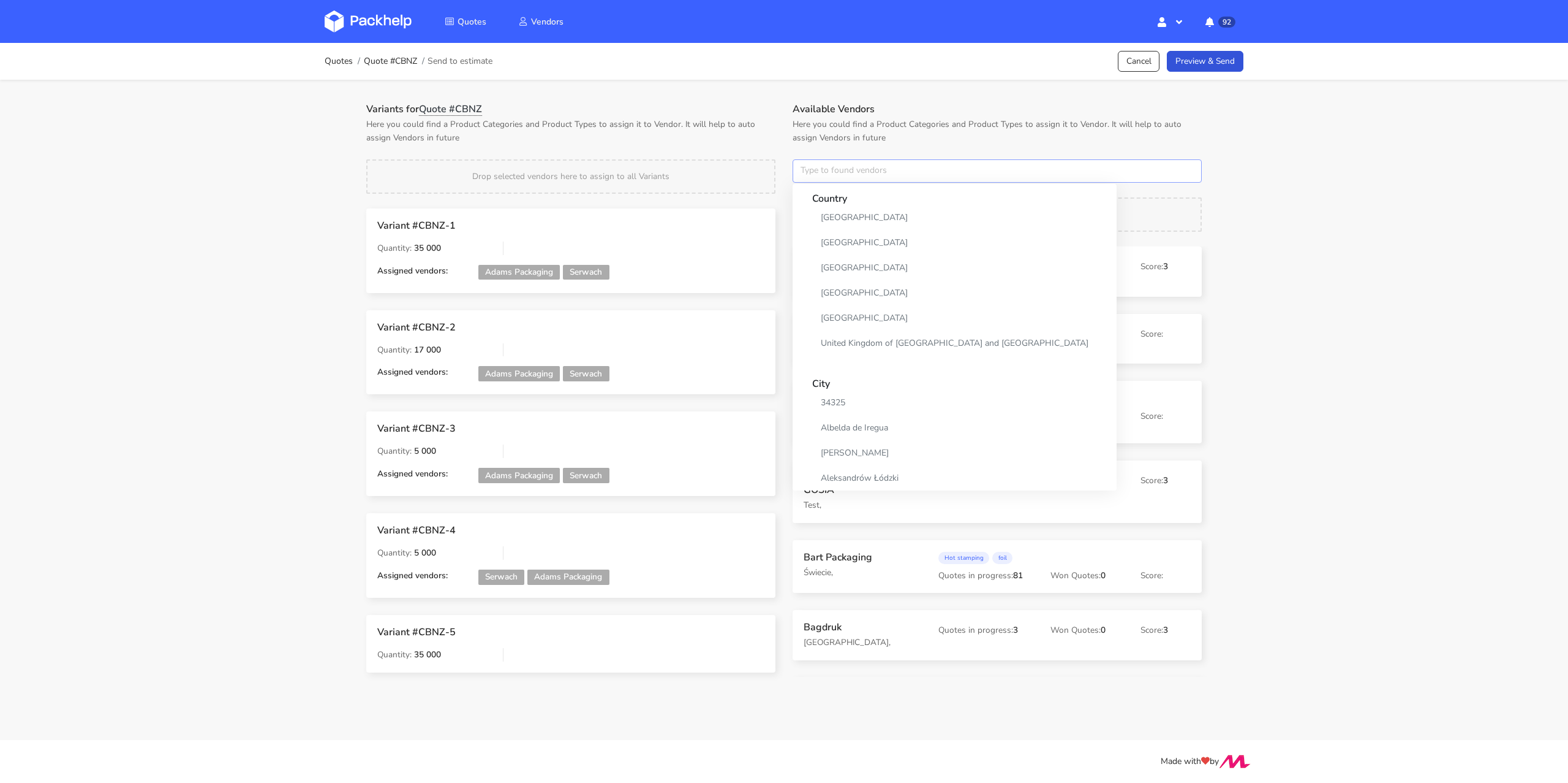
click at [863, 178] on input "text" at bounding box center [997, 170] width 409 height 23
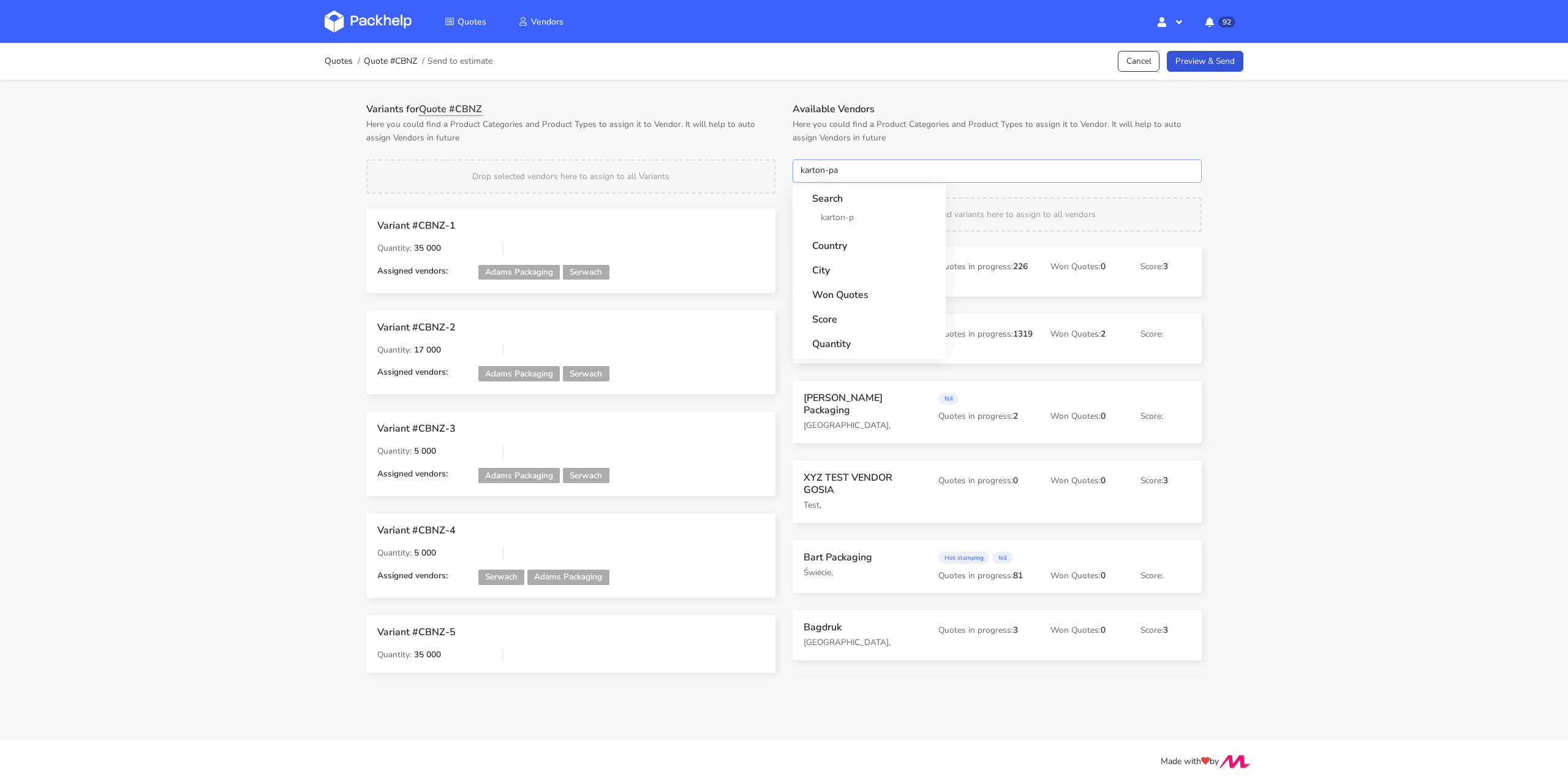
type input "karton-pak"
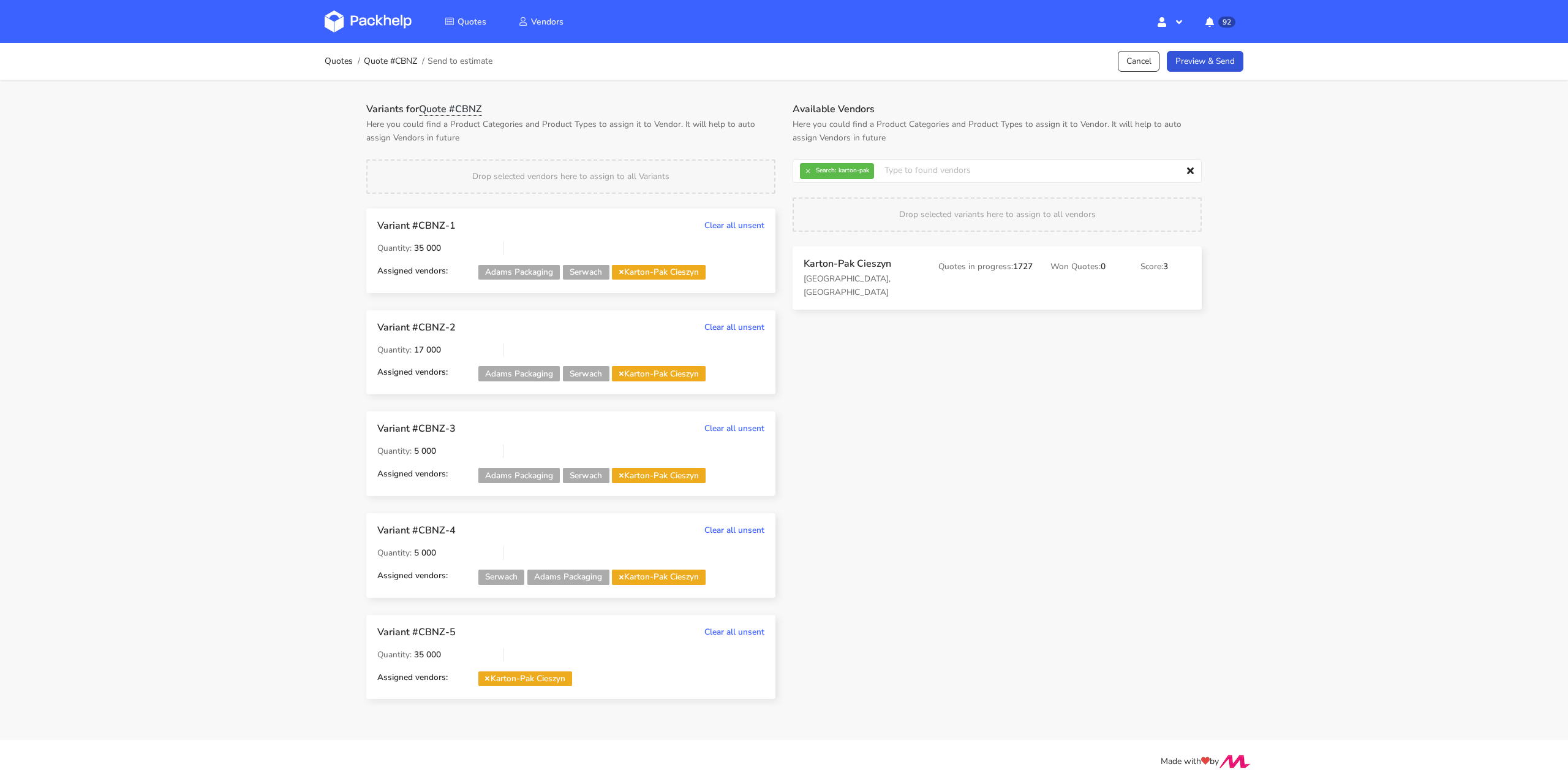
click at [494, 678] on span "Karton-Pak Cieszyn" at bounding box center [525, 679] width 93 height 15
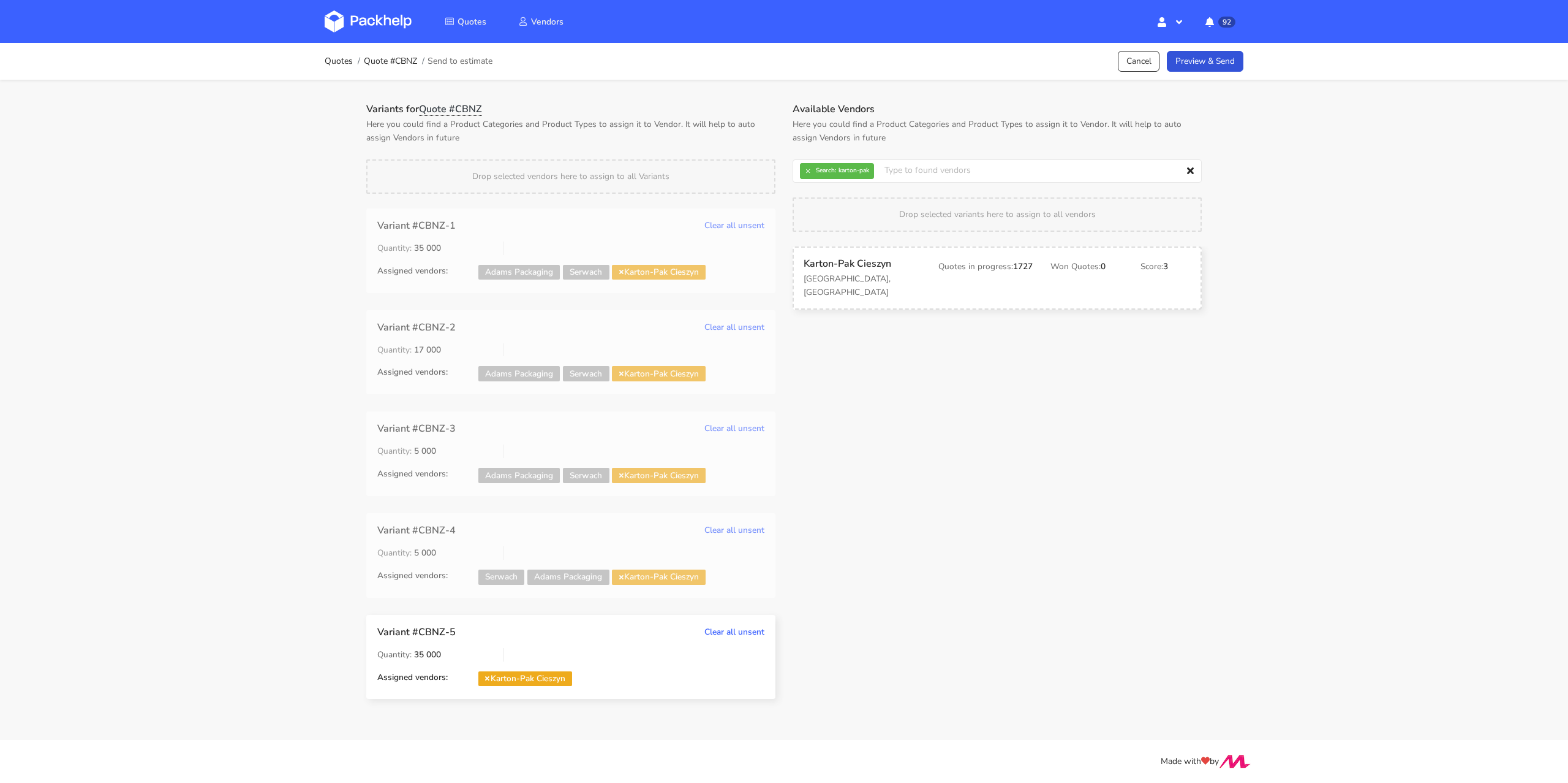
click at [485, 678] on span "Karton-Pak Cieszyn" at bounding box center [525, 679] width 93 height 15
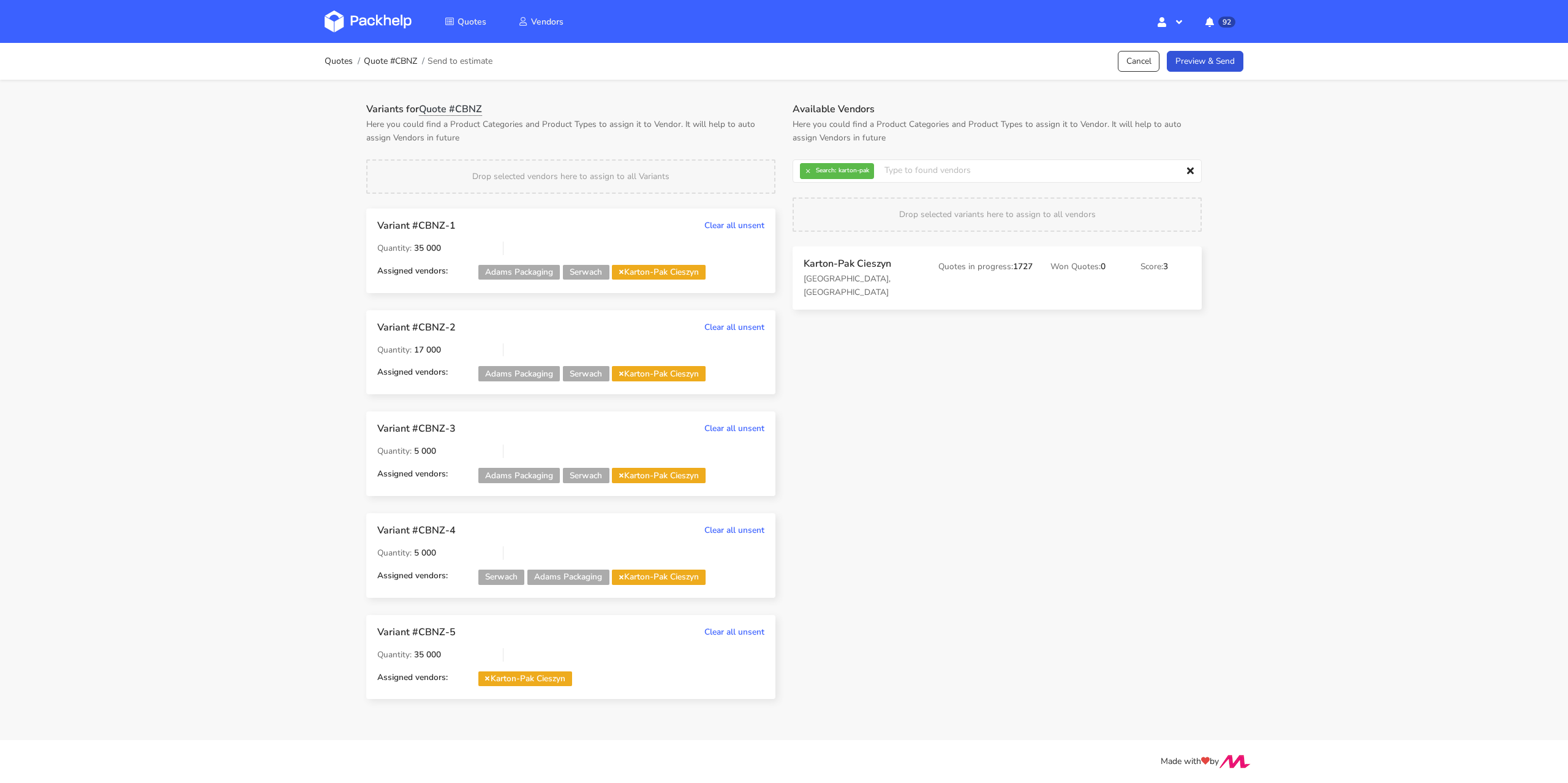
click at [486, 679] on icon at bounding box center [488, 678] width 4 height 6
click at [1243, 49] on div "Quotes Quote #CBNZ Send to estimate Cancel Preview & Send" at bounding box center [784, 61] width 919 height 25
click at [1222, 64] on link "Preview & Send" at bounding box center [1205, 62] width 76 height 22
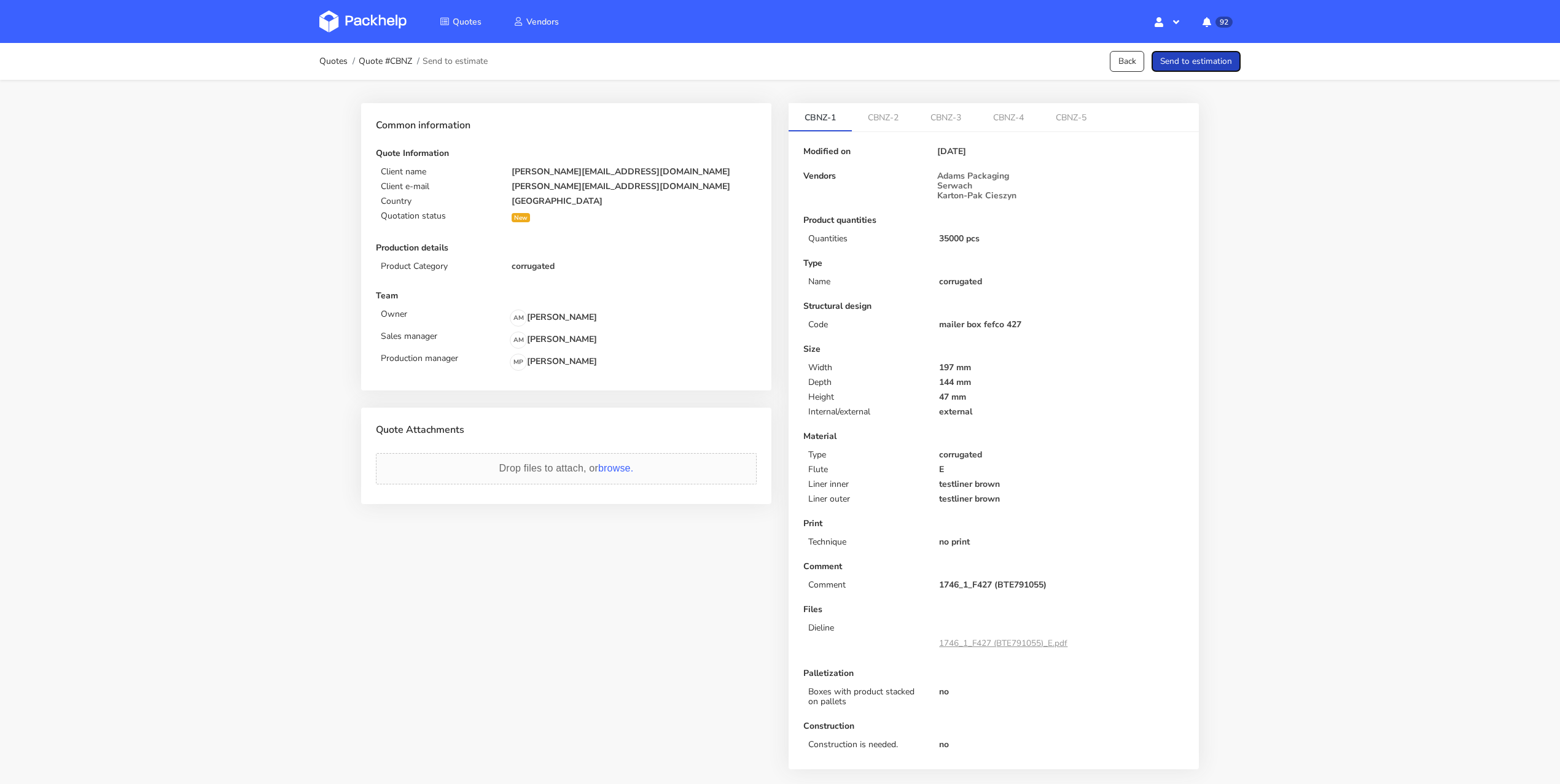
click at [1226, 64] on button "Send to estimation" at bounding box center [1196, 62] width 89 height 22
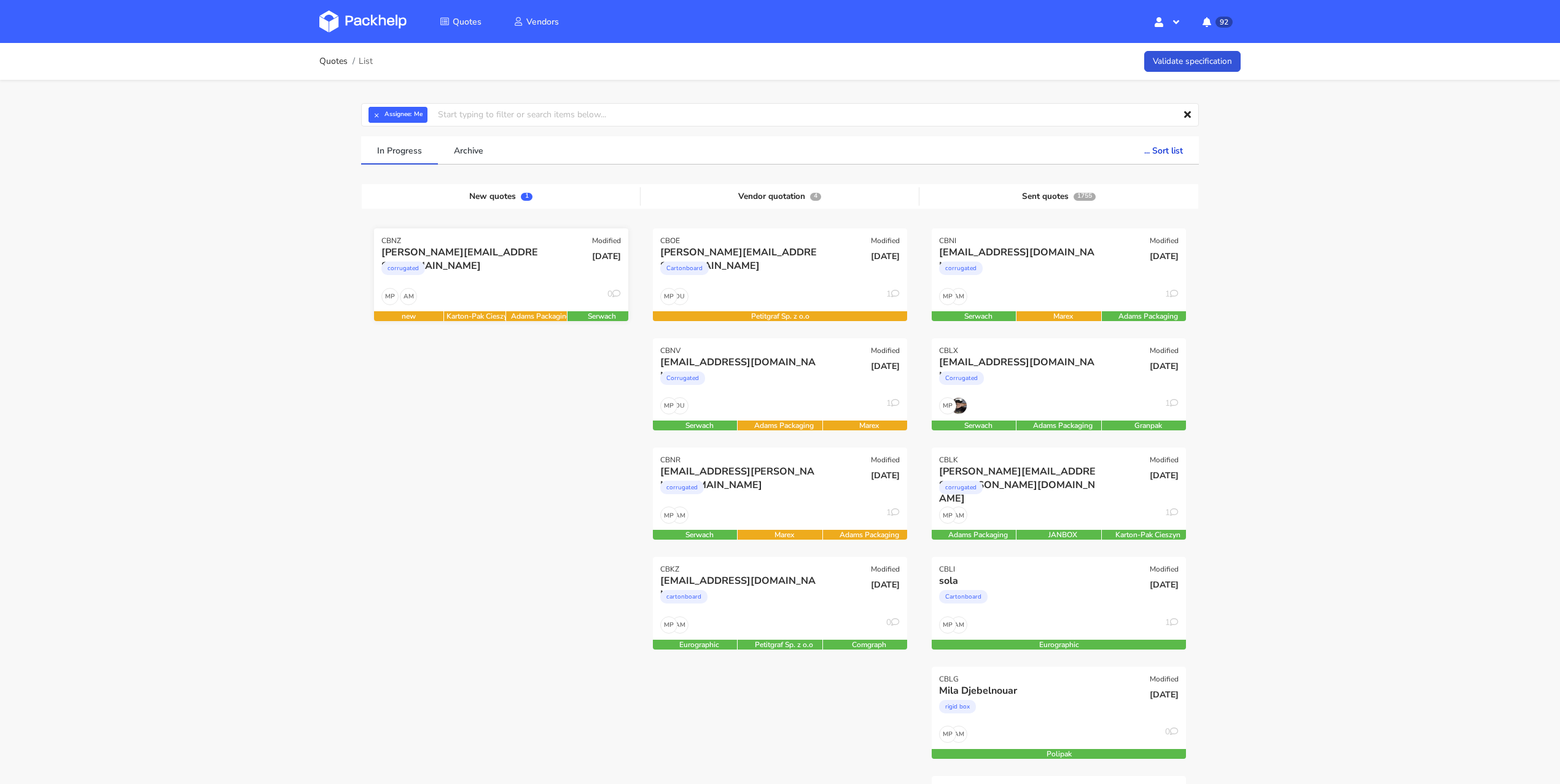
click at [462, 295] on div "AM MP 0" at bounding box center [501, 298] width 254 height 23
click at [478, 278] on div "corrugated" at bounding box center [462, 271] width 162 height 25
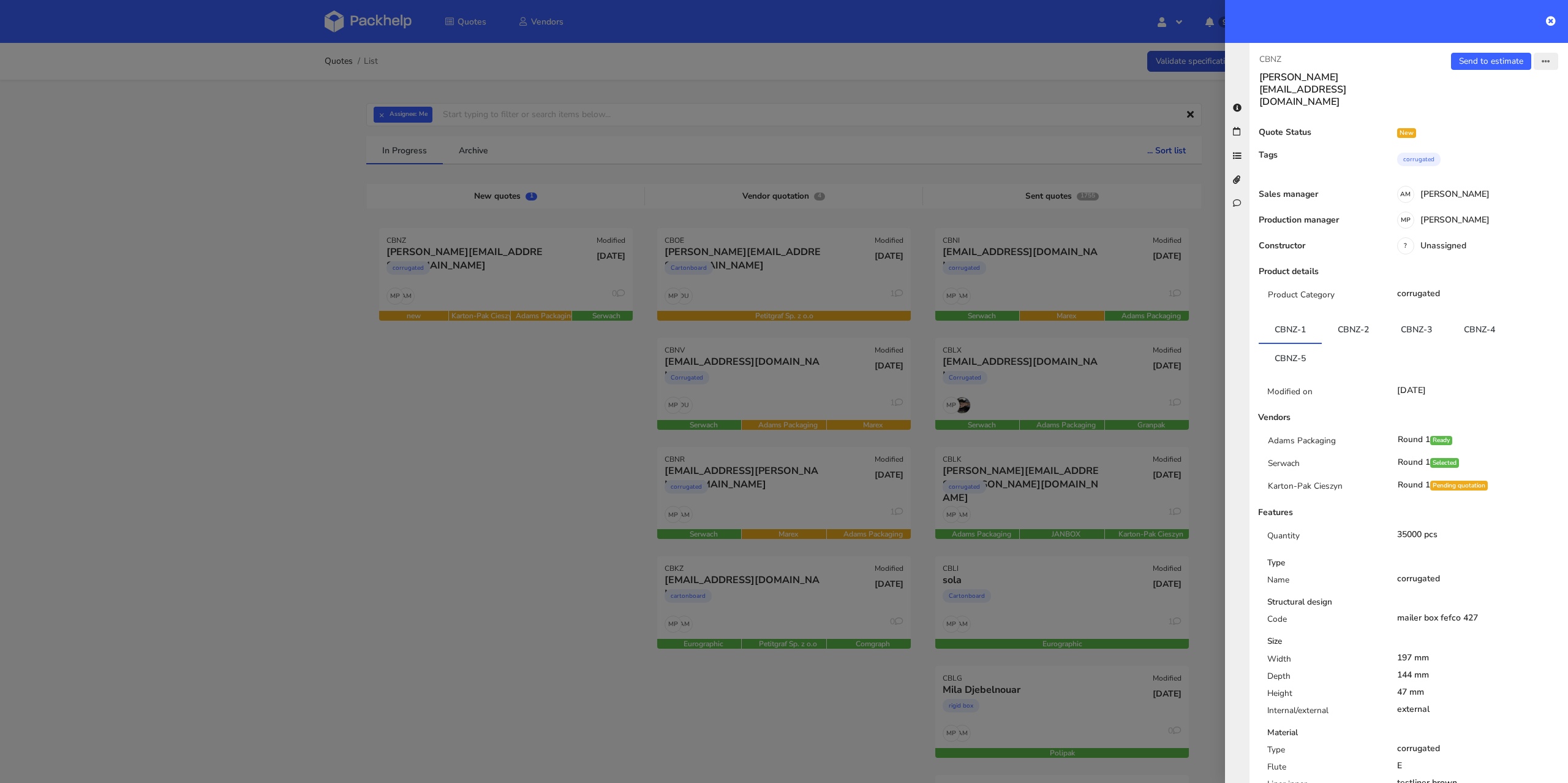
click at [1539, 62] on button "button" at bounding box center [1546, 61] width 25 height 17
click at [1492, 105] on link "Edit quote" at bounding box center [1505, 108] width 108 height 20
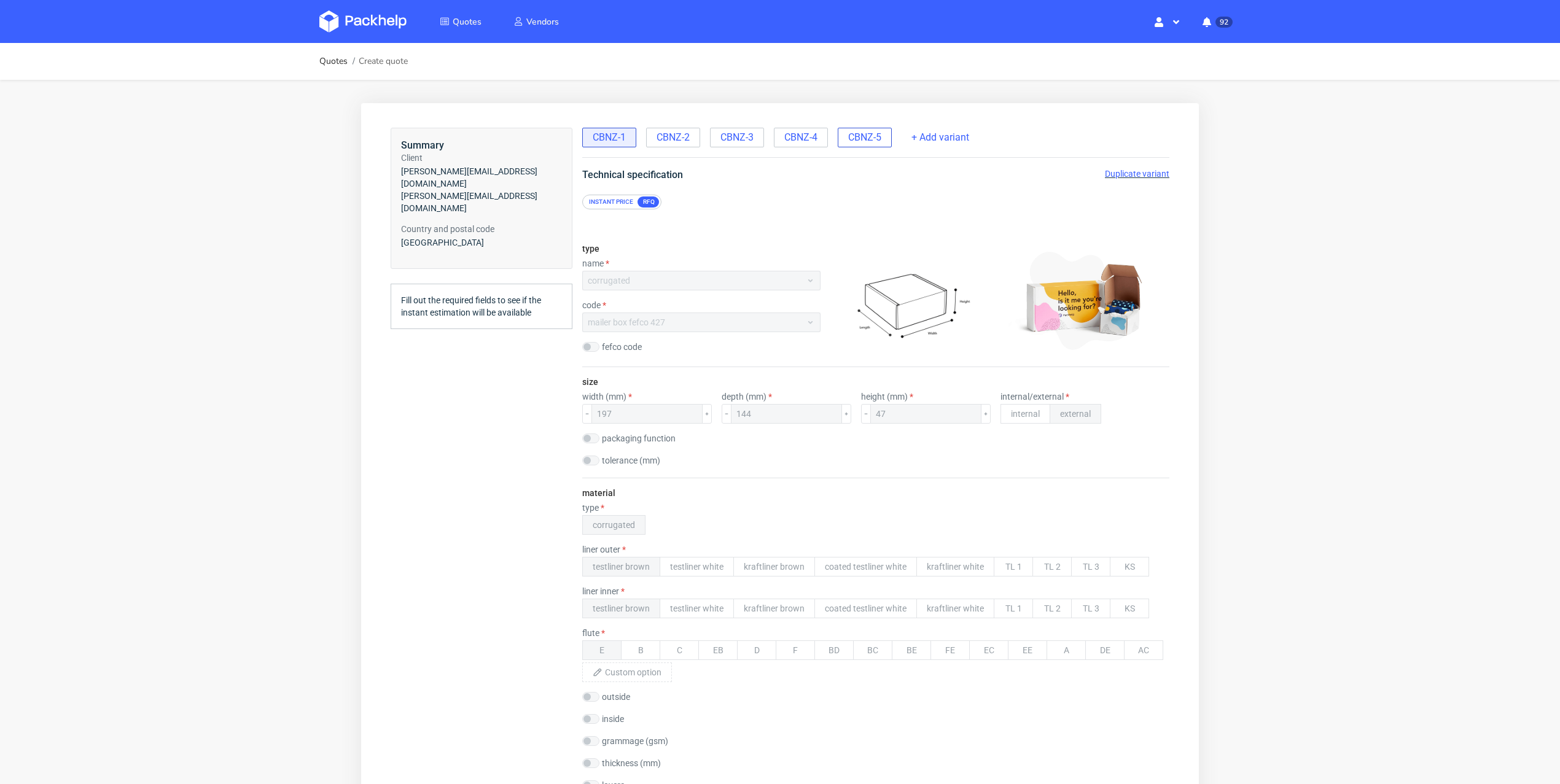
click at [876, 141] on span "CBNZ-5" at bounding box center [864, 137] width 33 height 14
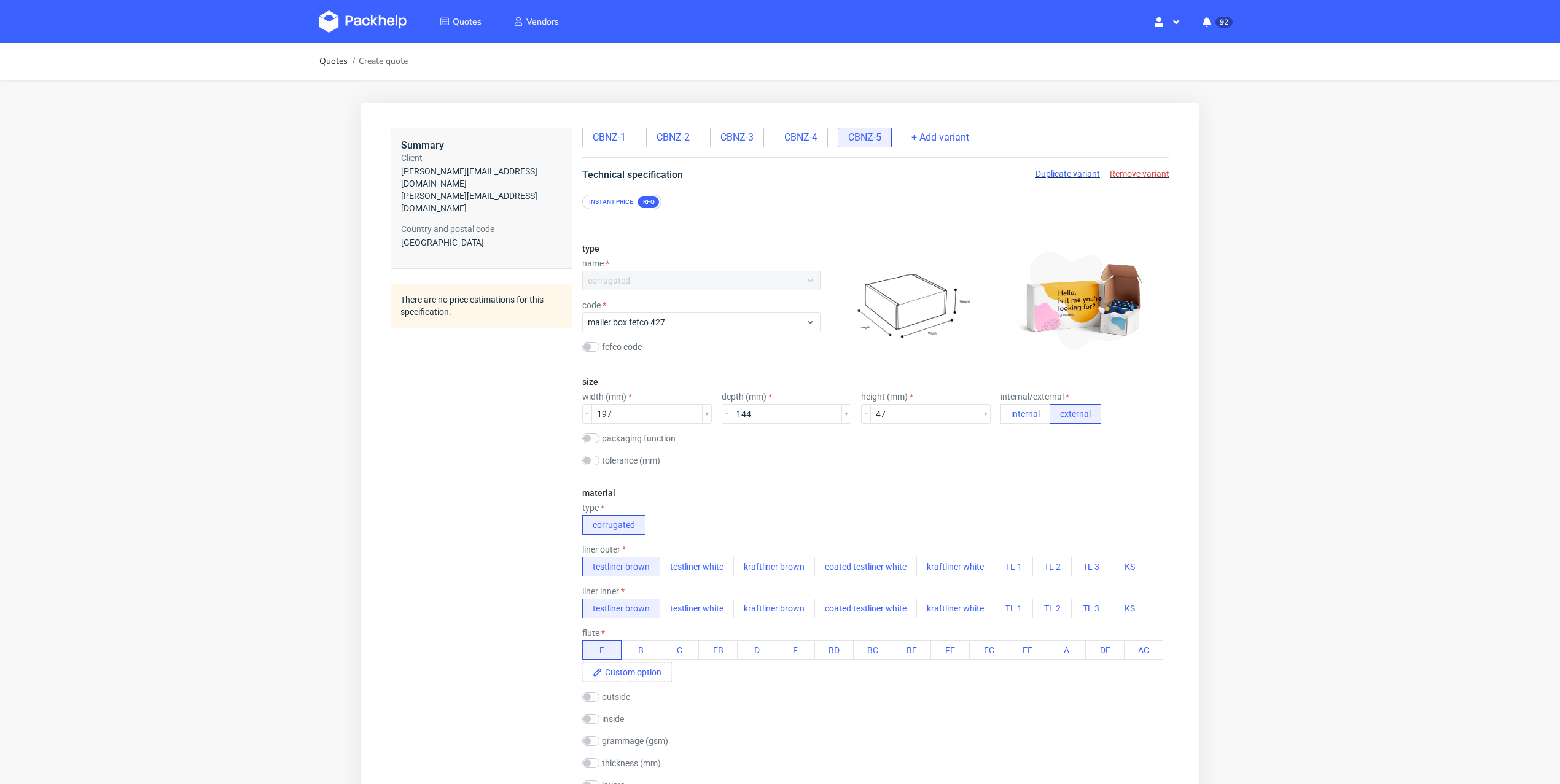
click at [1146, 172] on span "Remove variant" at bounding box center [1140, 174] width 60 height 10
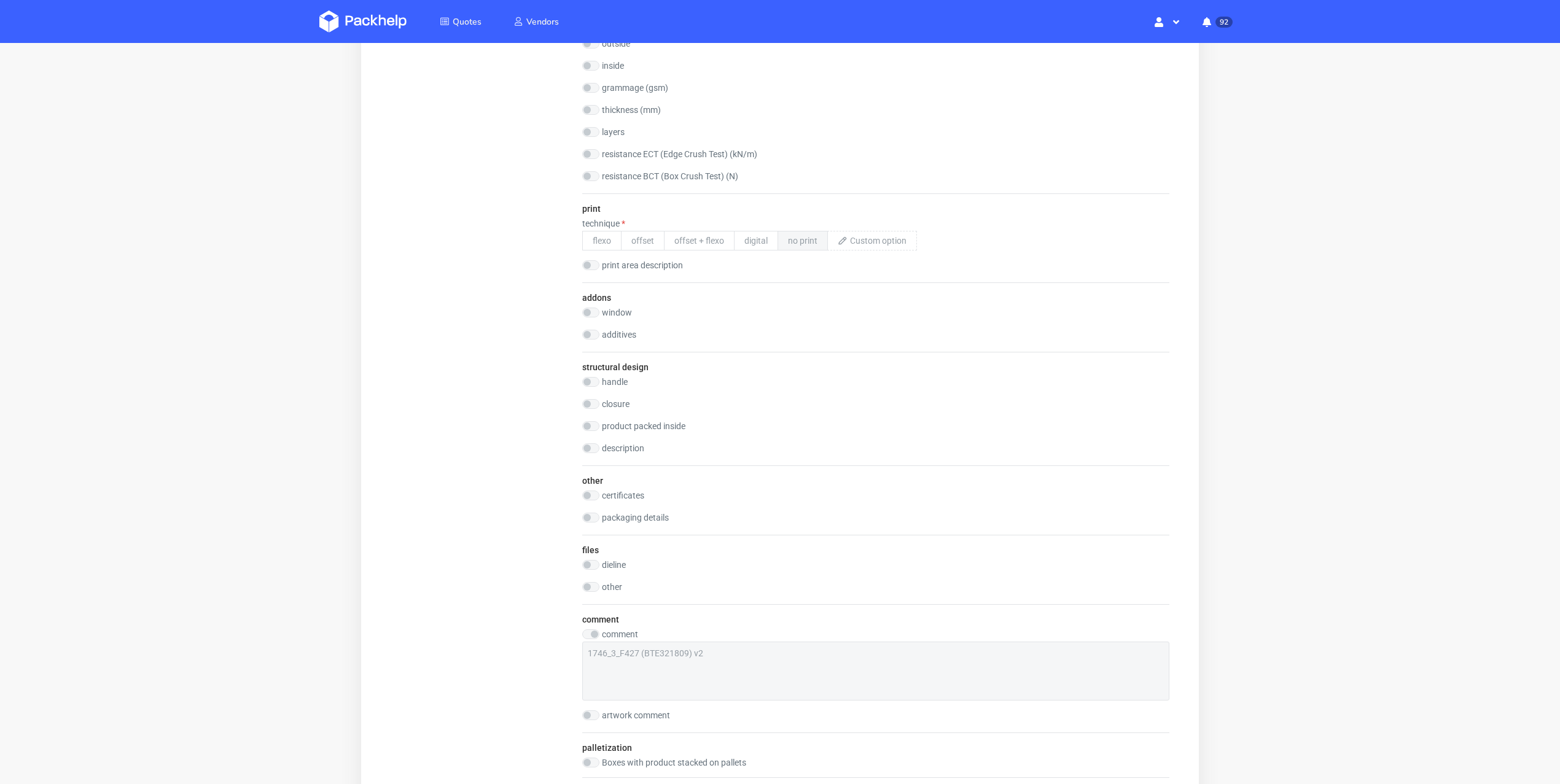
scroll to position [936, 0]
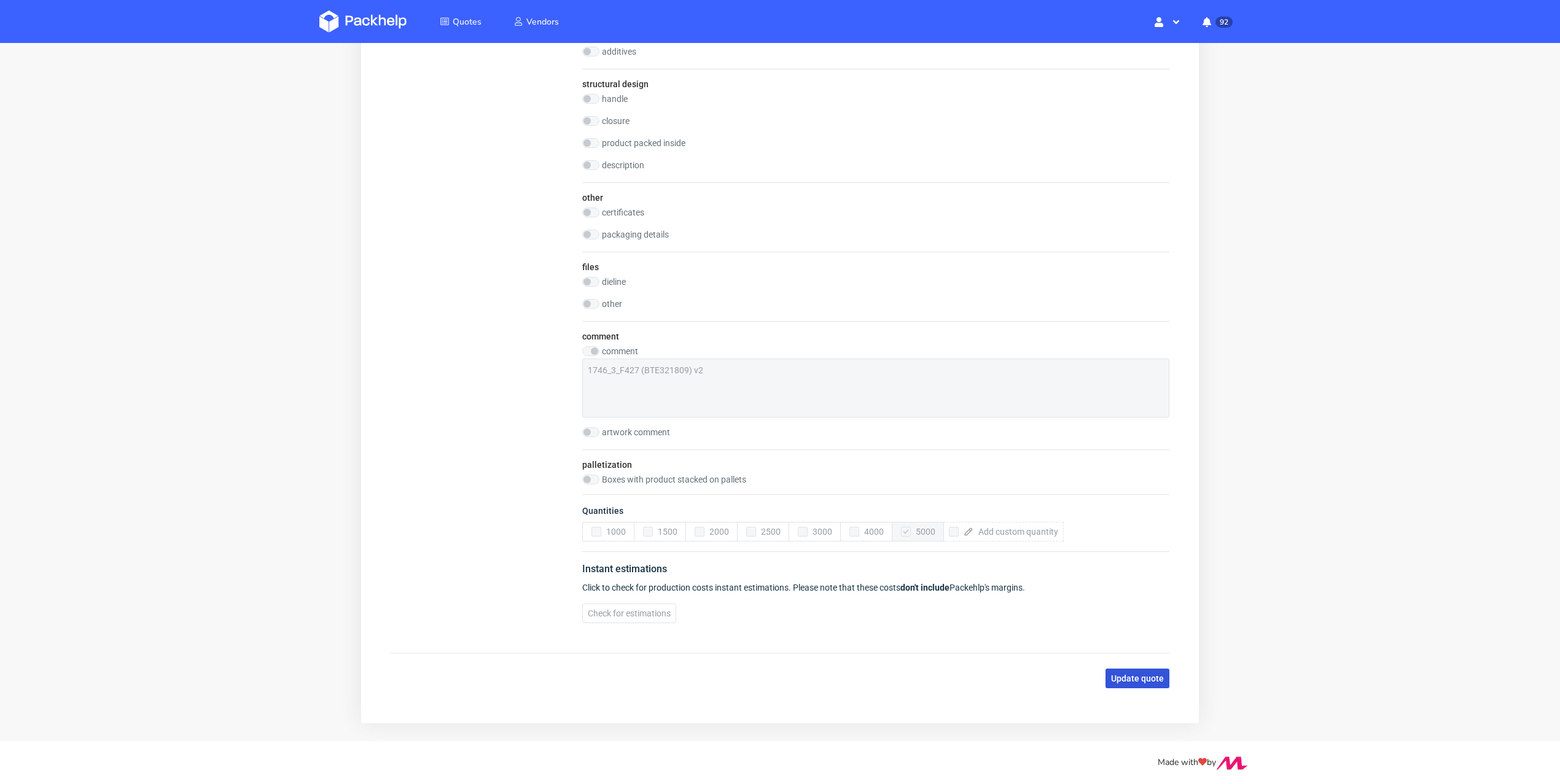
click at [1134, 669] on button "Update quote" at bounding box center [1137, 679] width 64 height 20
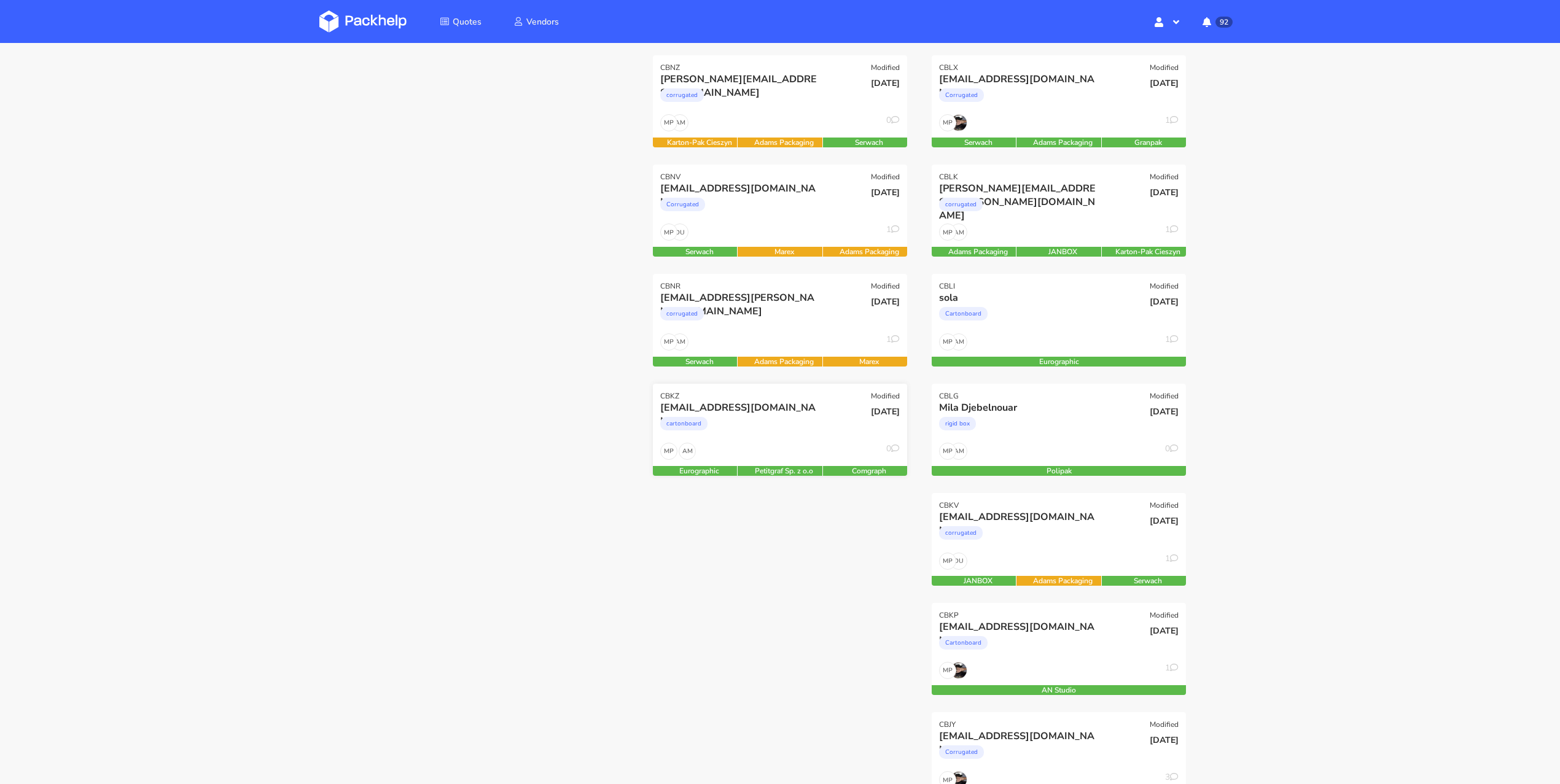
scroll to position [253, 0]
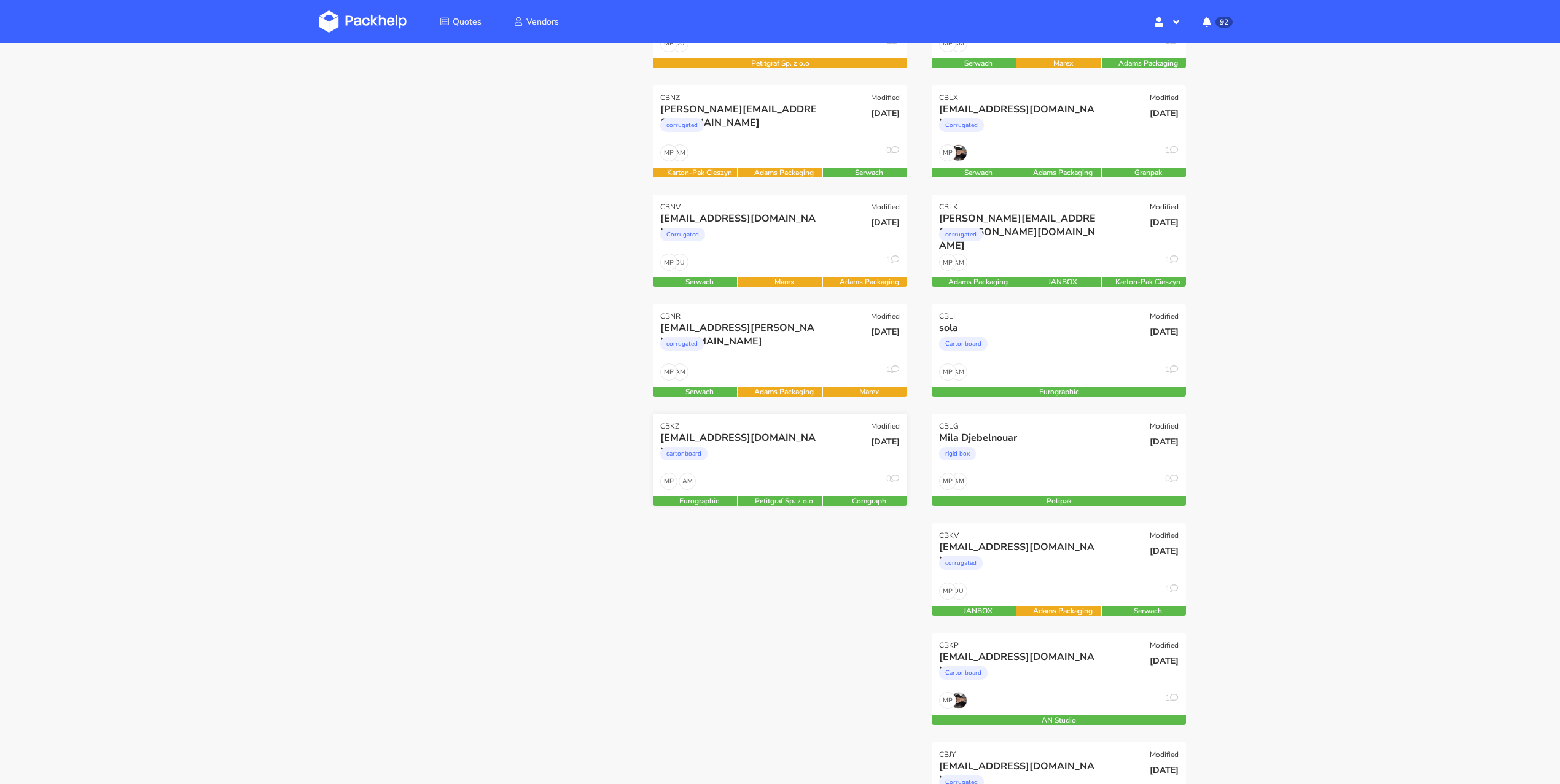
click at [804, 428] on div "CBKZ Modified" at bounding box center [780, 422] width 254 height 17
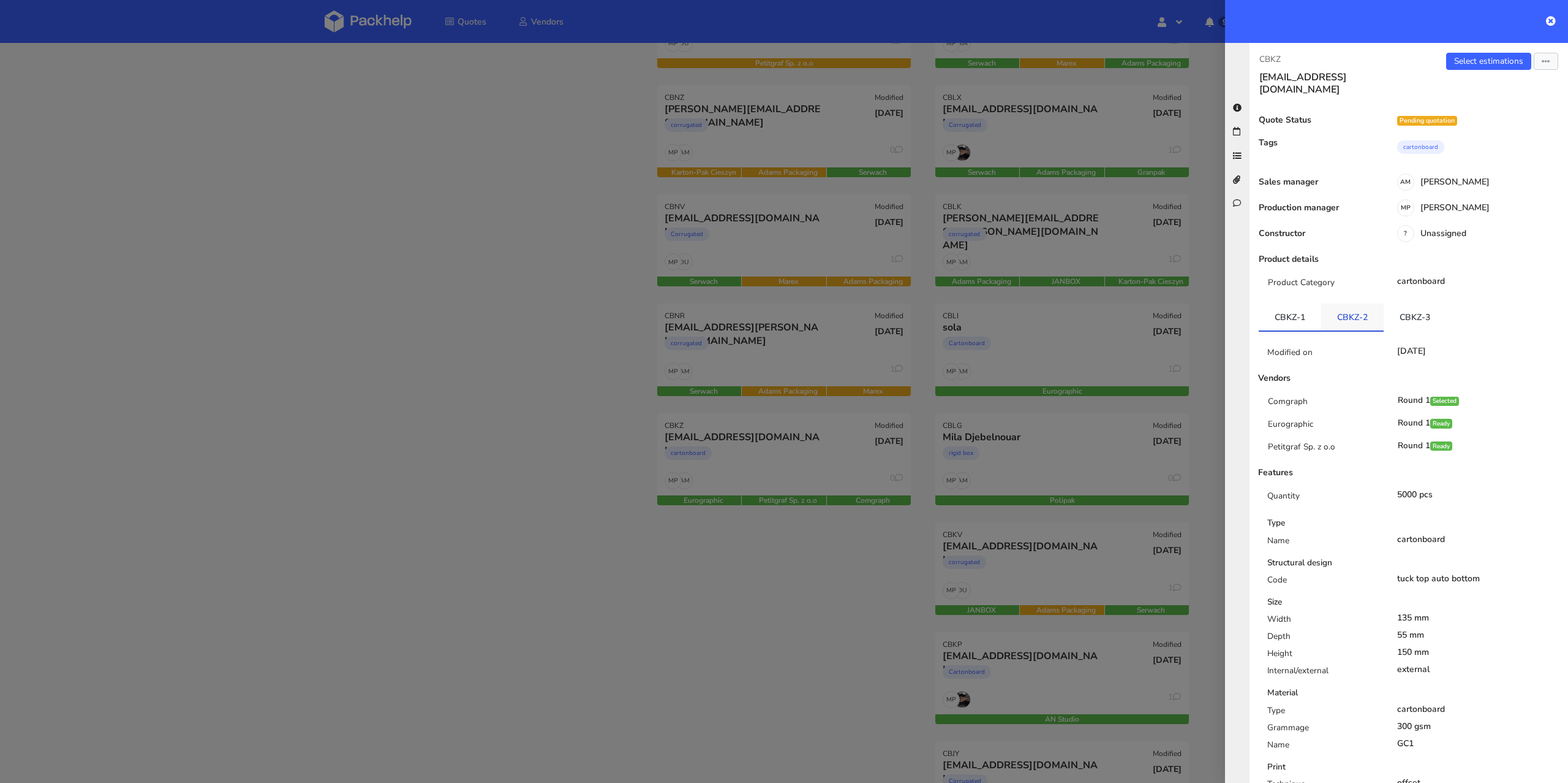
click at [1340, 303] on link "CBKZ-2" at bounding box center [1353, 316] width 63 height 27
click at [1423, 304] on link "CBKZ-3" at bounding box center [1415, 316] width 63 height 27
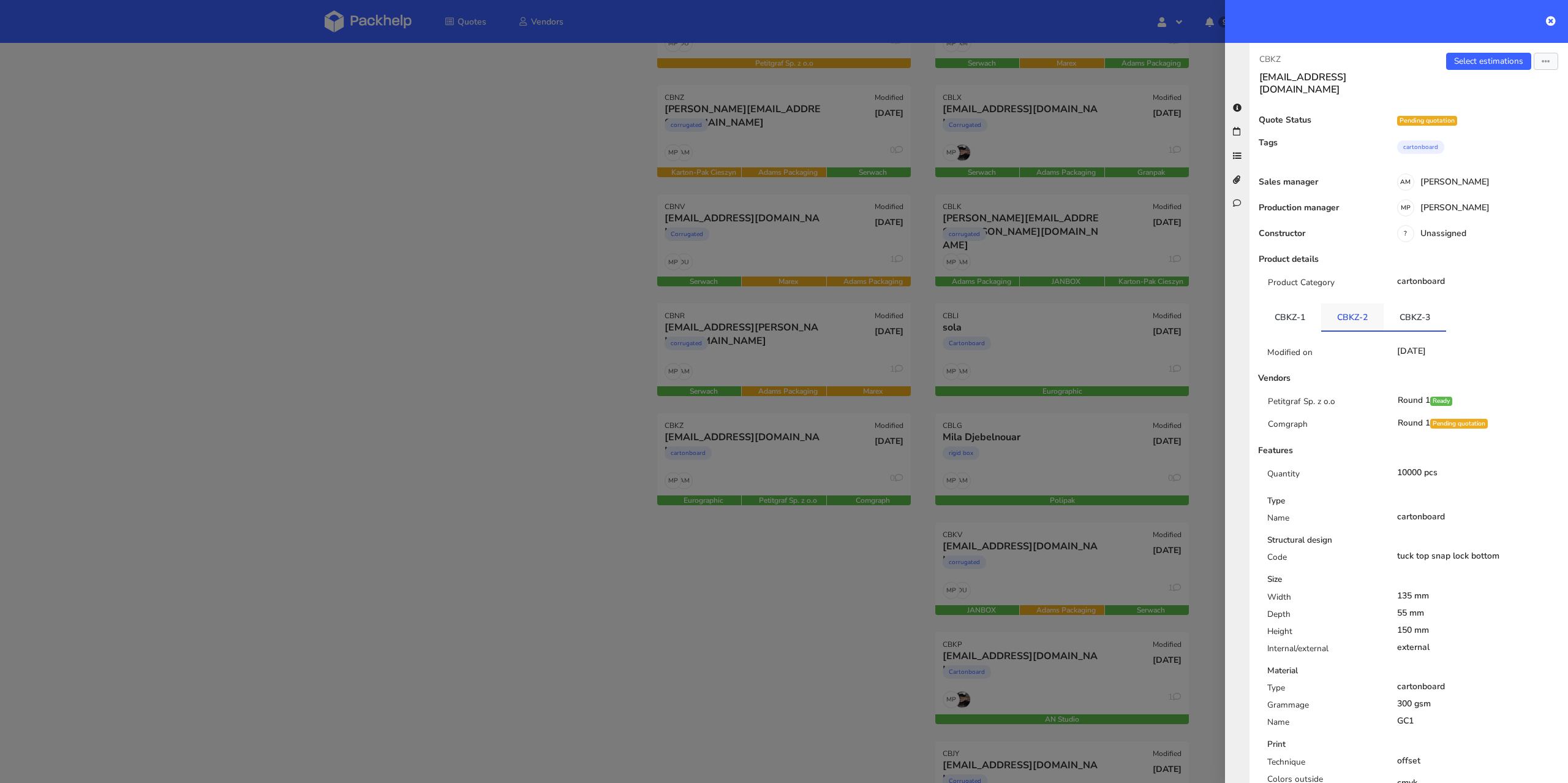
click link "CBKZ-2"
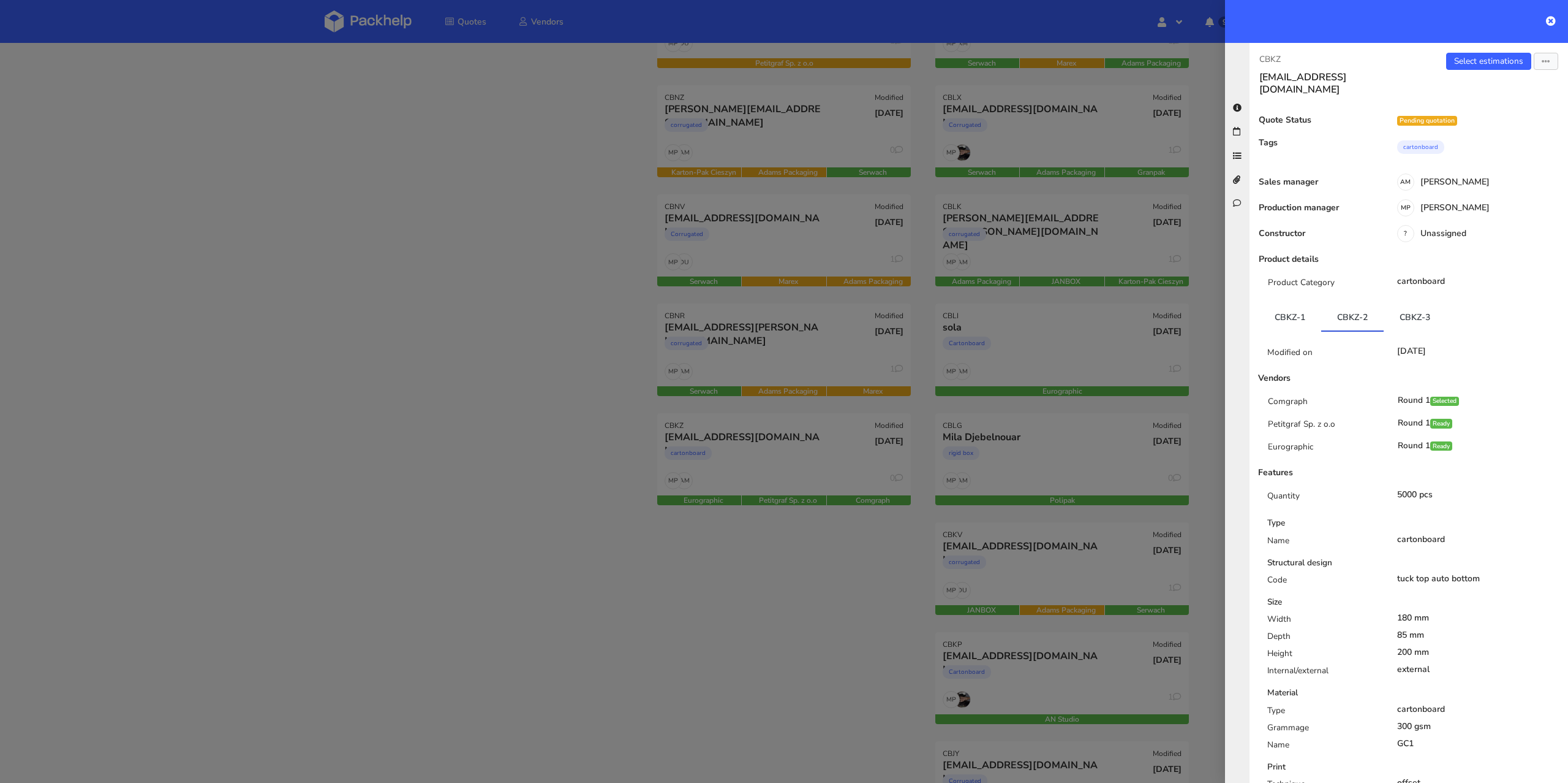
click div
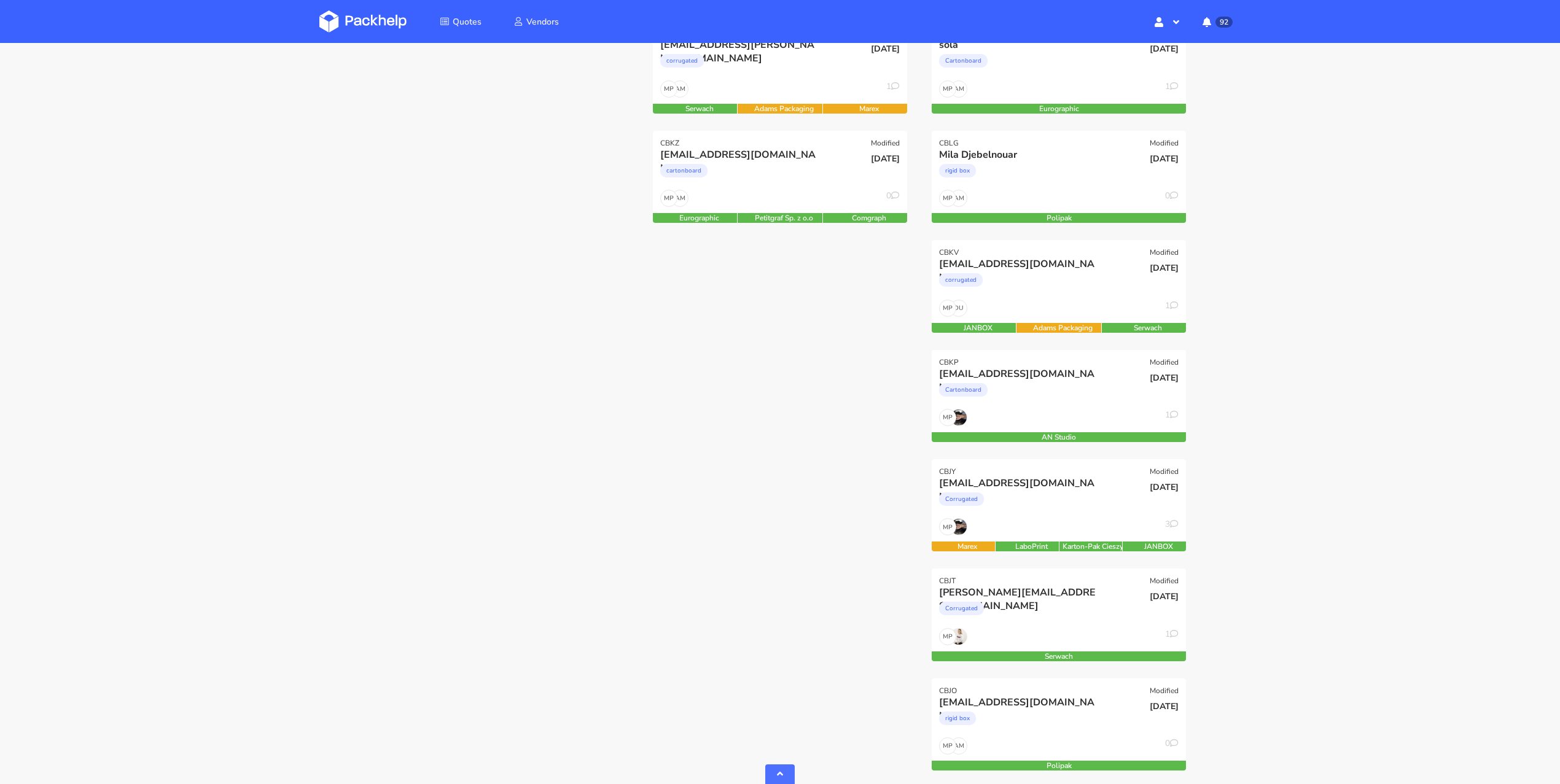
scroll to position [0, 0]
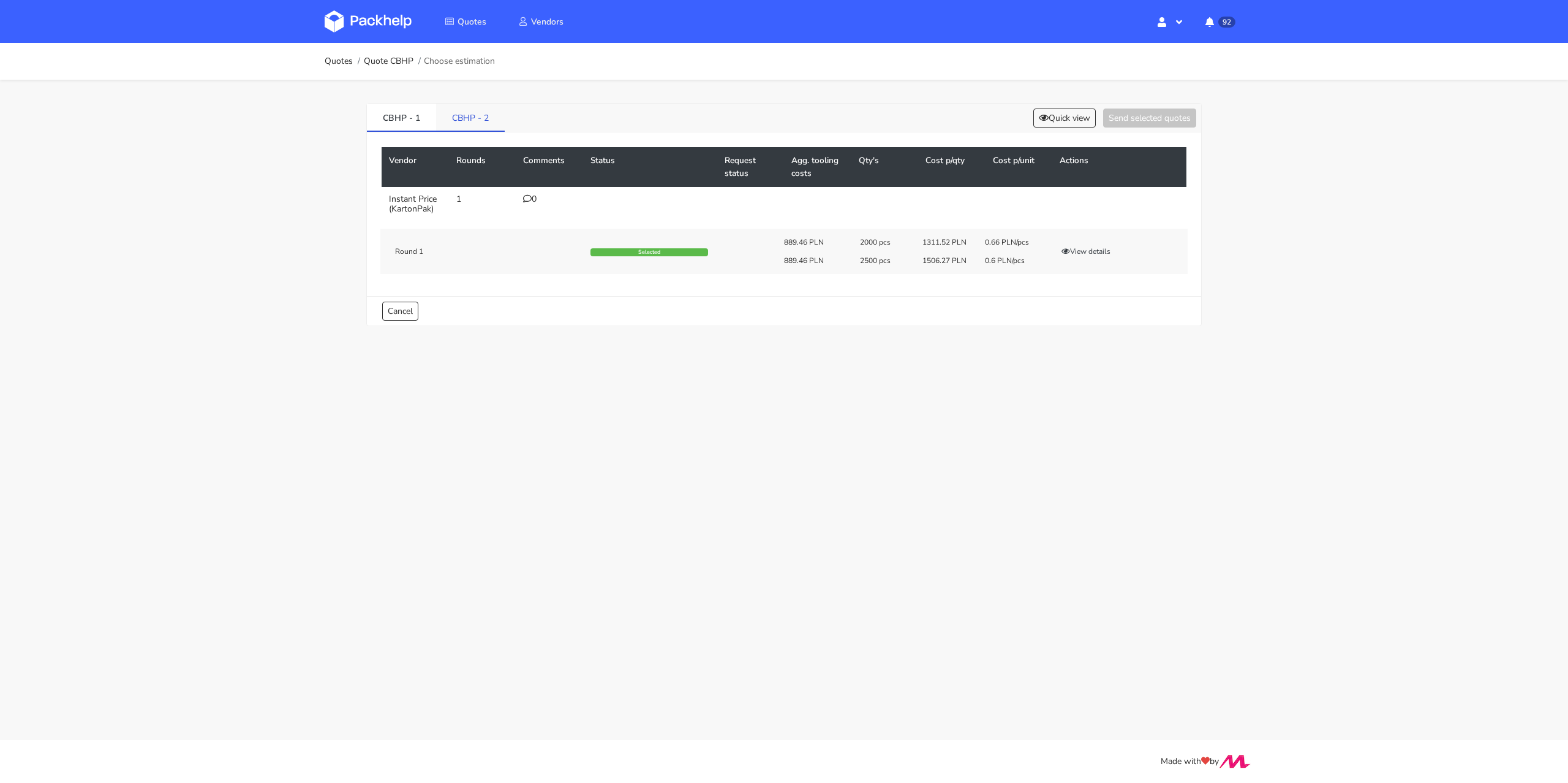
click at [478, 125] on link "CBHP - 2" at bounding box center [470, 116] width 69 height 27
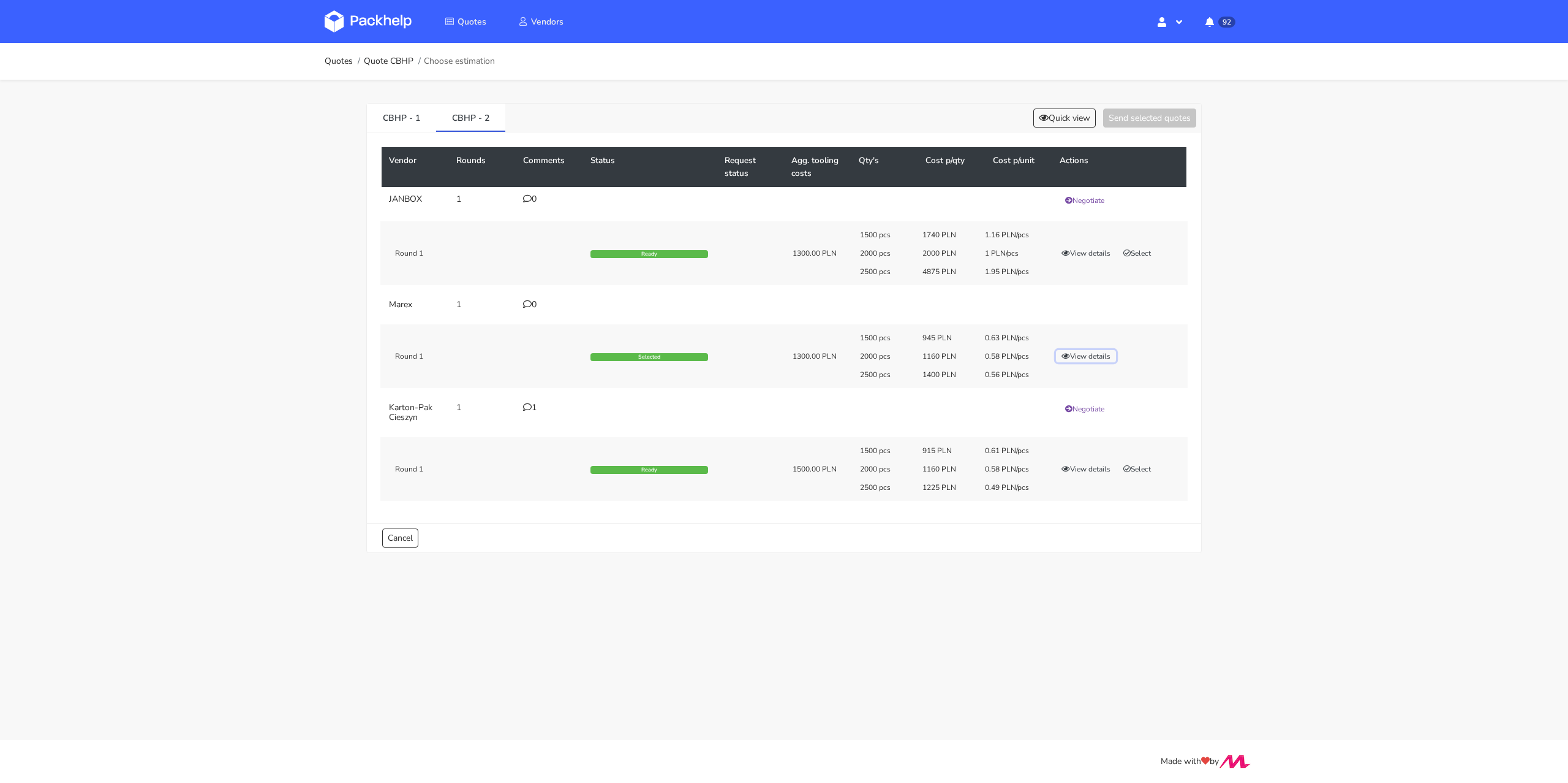
click at [1078, 356] on button "View details" at bounding box center [1086, 356] width 60 height 12
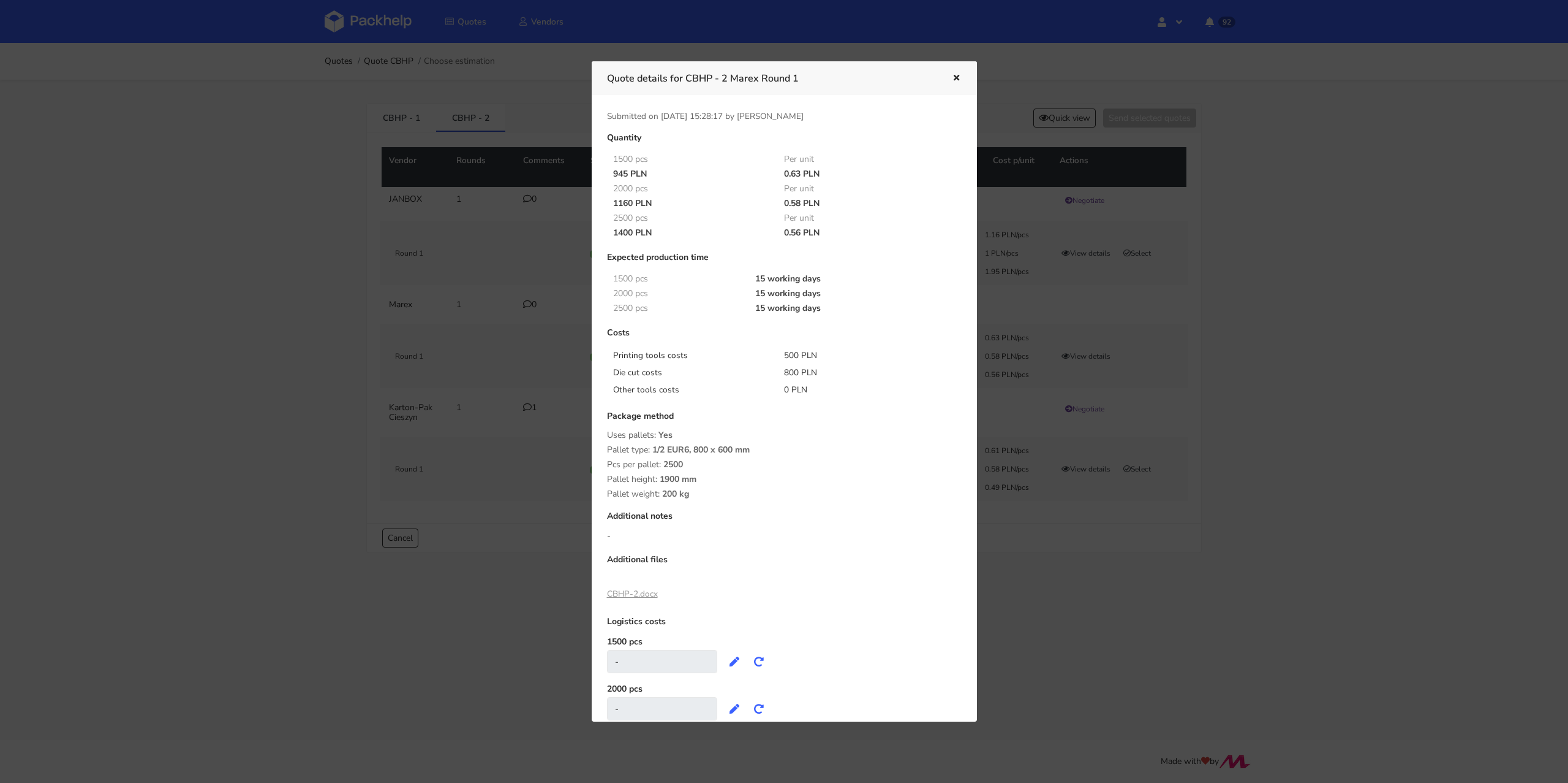
drag, startPoint x: 783, startPoint y: 203, endPoint x: 798, endPoint y: 203, distance: 15.0
click at [798, 203] on div "0.58 PLN" at bounding box center [861, 204] width 172 height 10
copy div "0.58"
drag, startPoint x: 602, startPoint y: 592, endPoint x: 635, endPoint y: 588, distance: 33.2
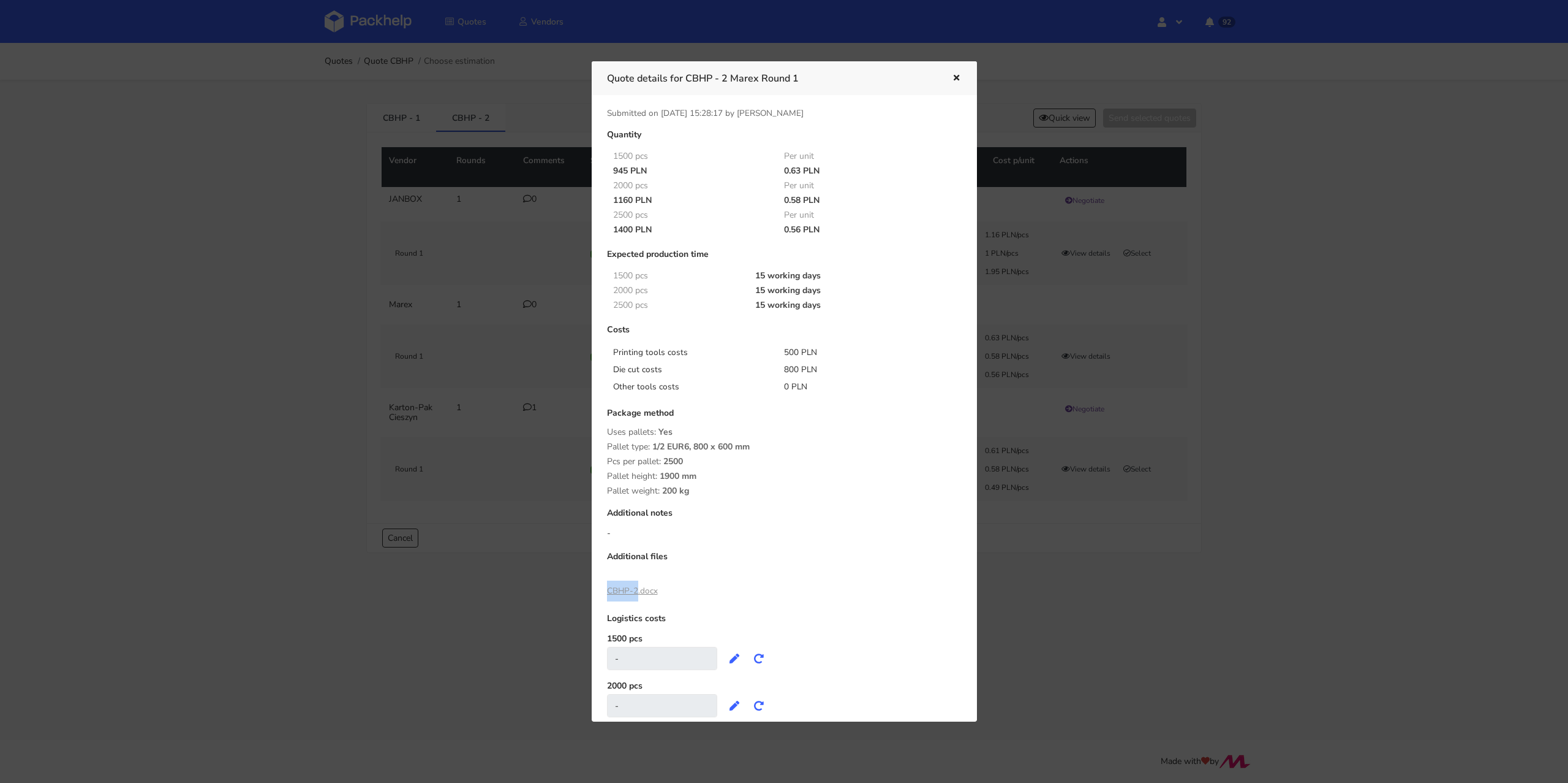
click at [635, 588] on div "Quantity 1500 pcs Per unit 945 PLN 0.63 PLN 2000 pcs Per unit 1160 PLN 0.58 PLN…" at bounding box center [784, 453] width 371 height 647
copy link "CBHP-2"
click at [622, 591] on link "CBHP-2.docx" at bounding box center [632, 591] width 51 height 12
click at [781, 430] on div "Uses pallets: Yes" at bounding box center [784, 432] width 355 height 10
drag, startPoint x: 782, startPoint y: 348, endPoint x: 796, endPoint y: 352, distance: 14.6
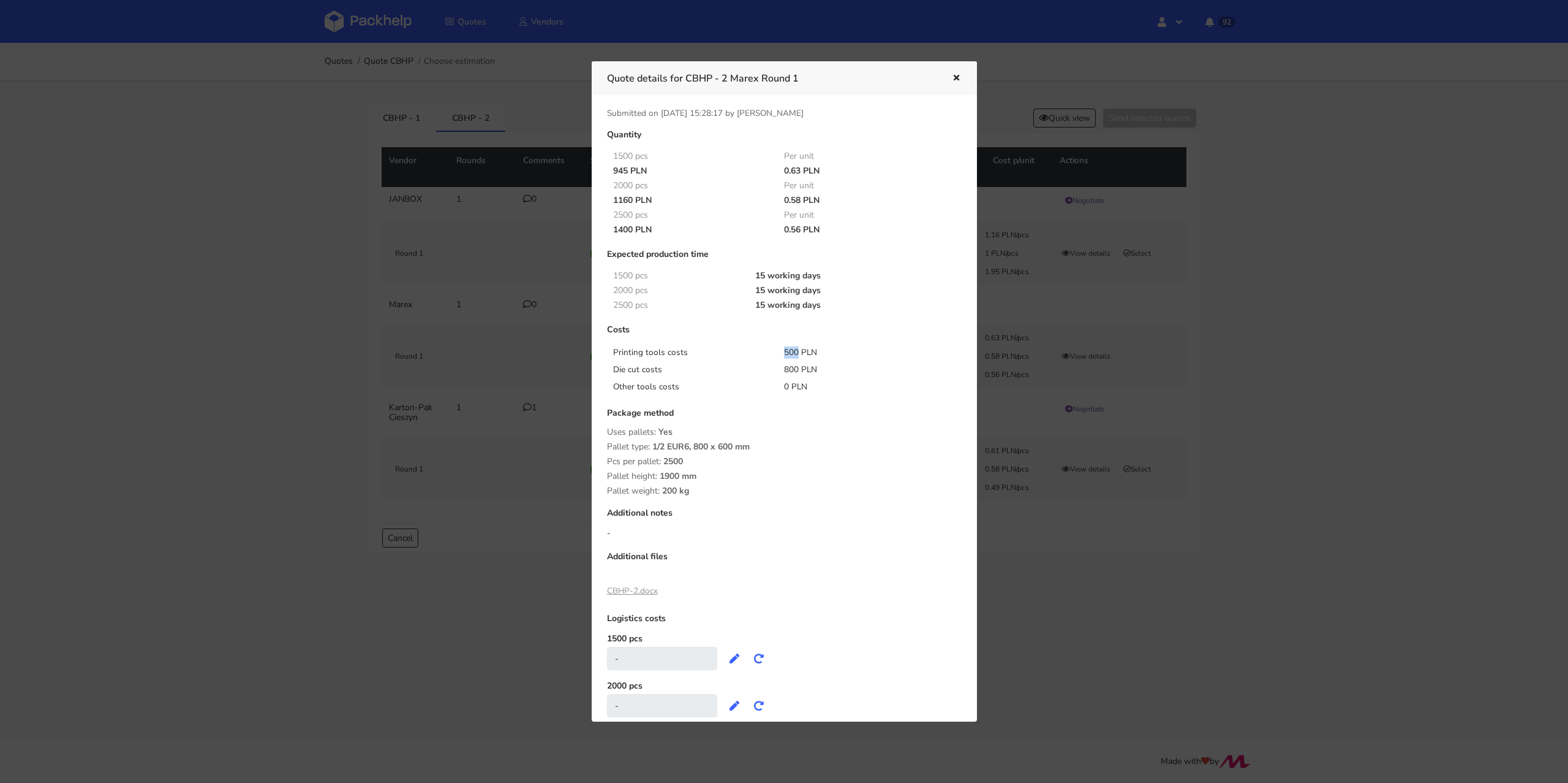
click at [796, 352] on div "500 PLN" at bounding box center [861, 353] width 172 height 12
copy div "500"
drag, startPoint x: 783, startPoint y: 366, endPoint x: 795, endPoint y: 369, distance: 12.4
click at [795, 369] on div "800 PLN" at bounding box center [861, 370] width 172 height 12
copy div "800"
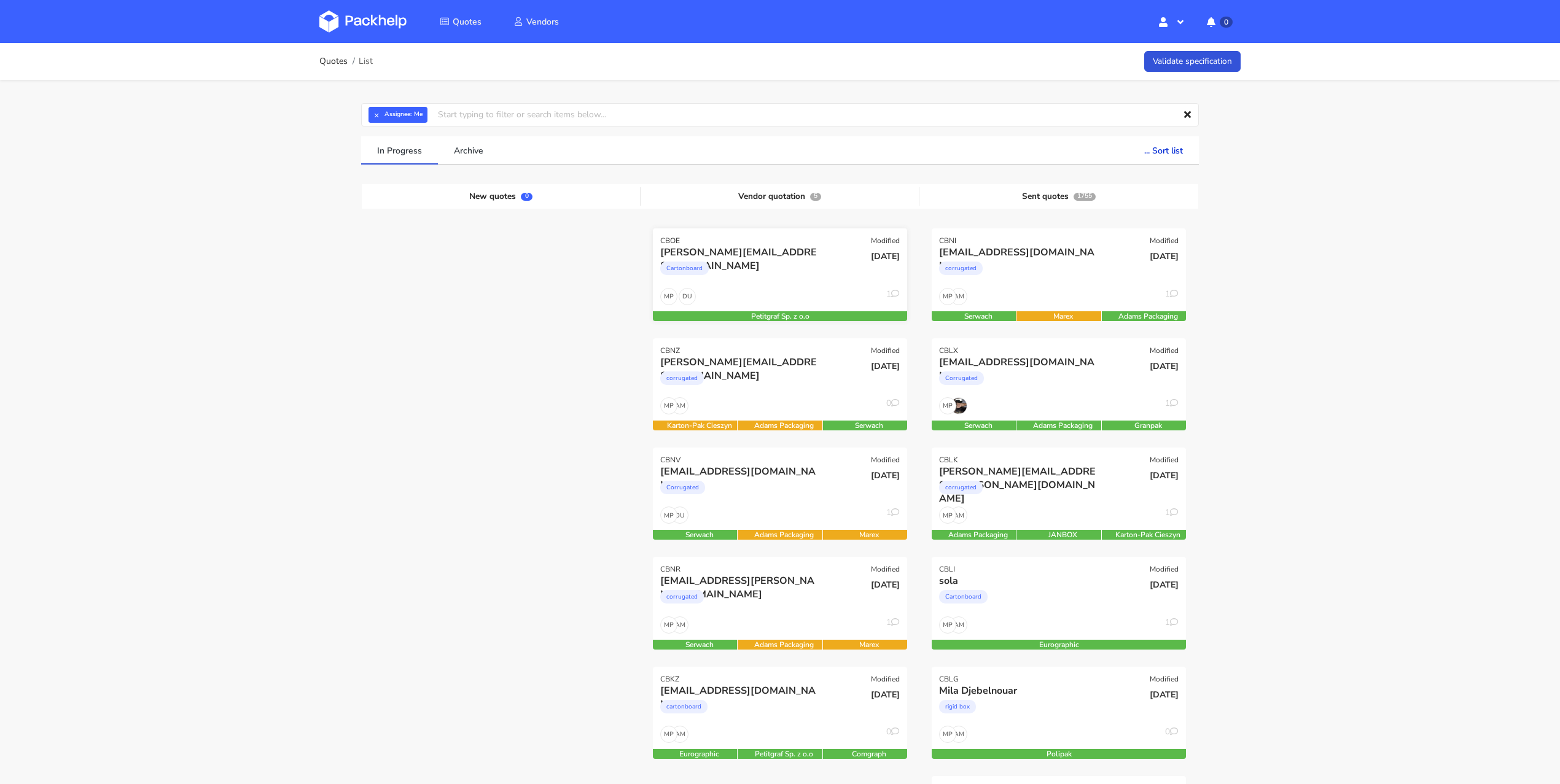
click at [810, 272] on div "Cartonboard" at bounding box center [741, 271] width 162 height 25
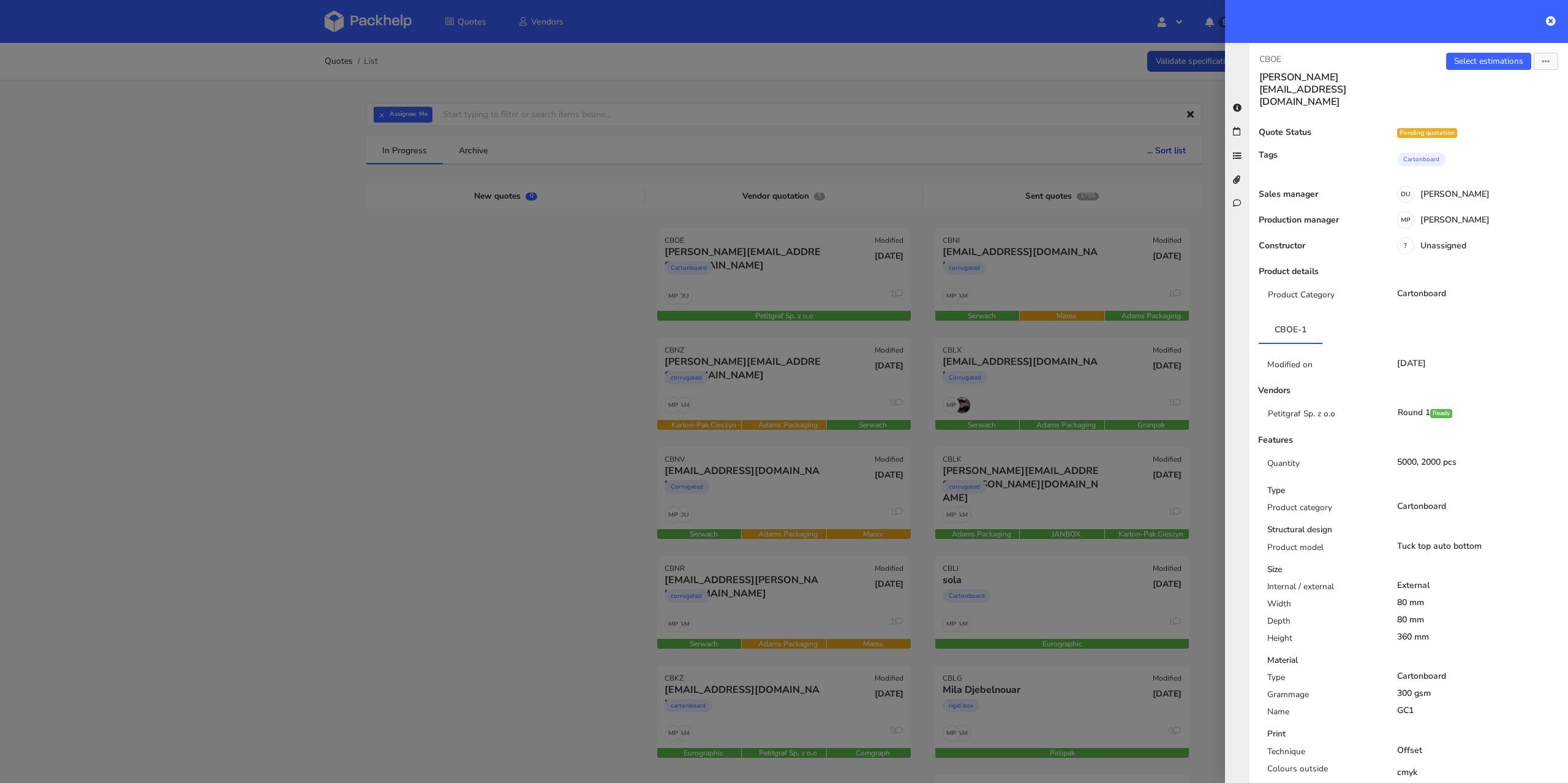
click at [198, 48] on div at bounding box center [784, 392] width 1568 height 783
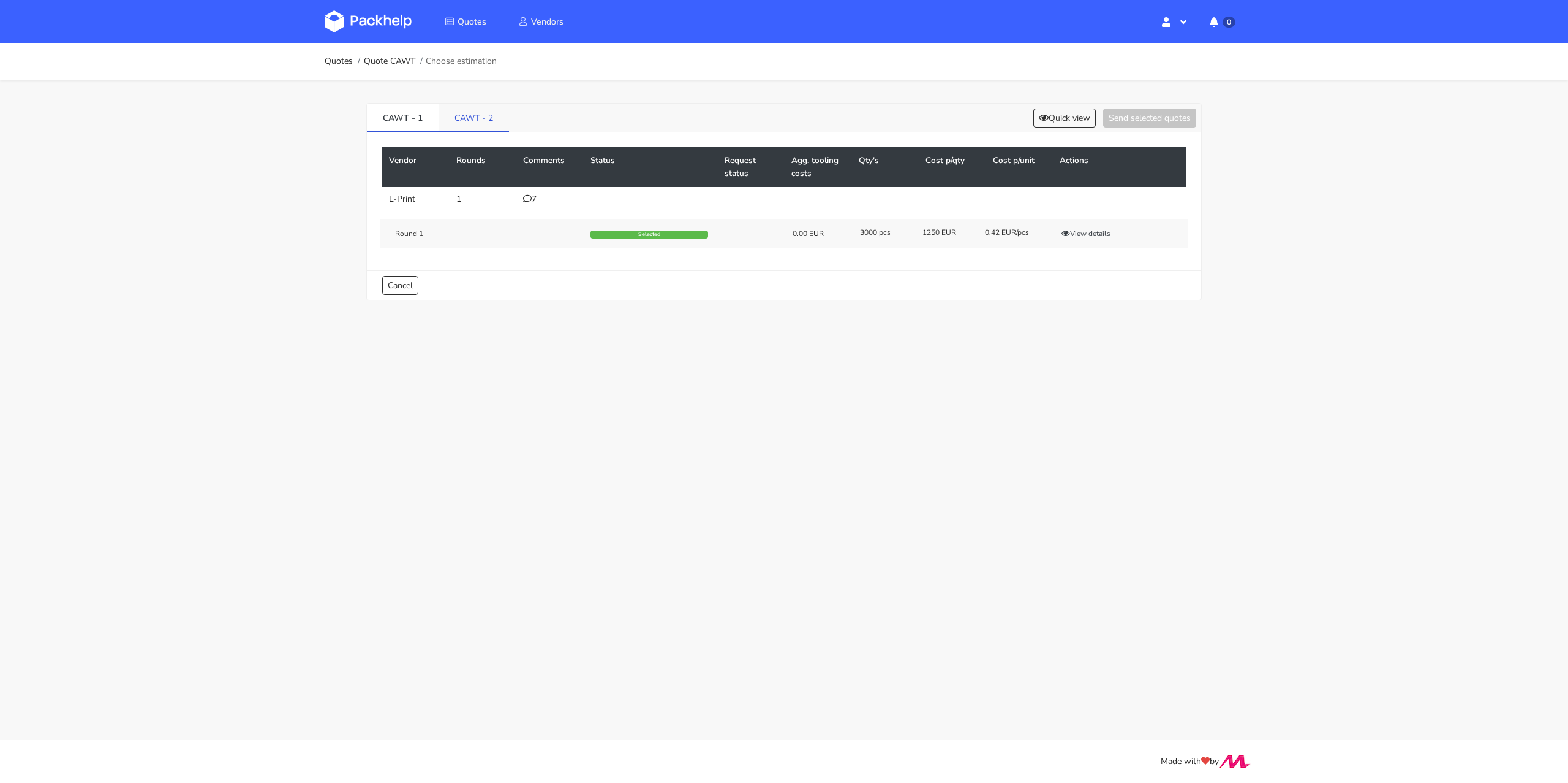
click at [470, 114] on link "CAWT - 2" at bounding box center [474, 116] width 71 height 27
click at [1069, 113] on button "Quick view" at bounding box center [1065, 117] width 63 height 19
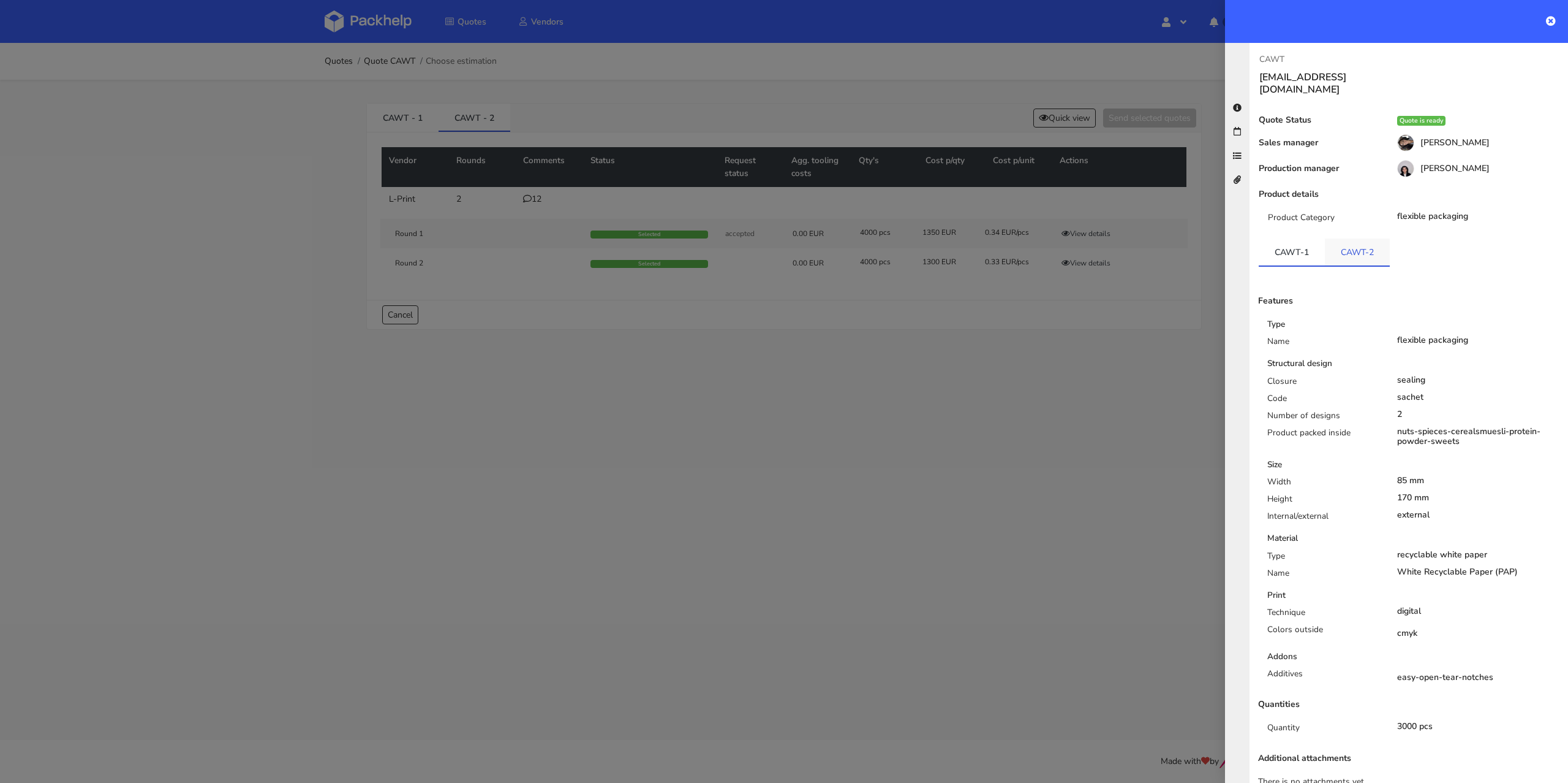
click at [1358, 247] on link "CAWT-2" at bounding box center [1356, 251] width 65 height 27
click at [906, 415] on div at bounding box center [784, 392] width 1568 height 783
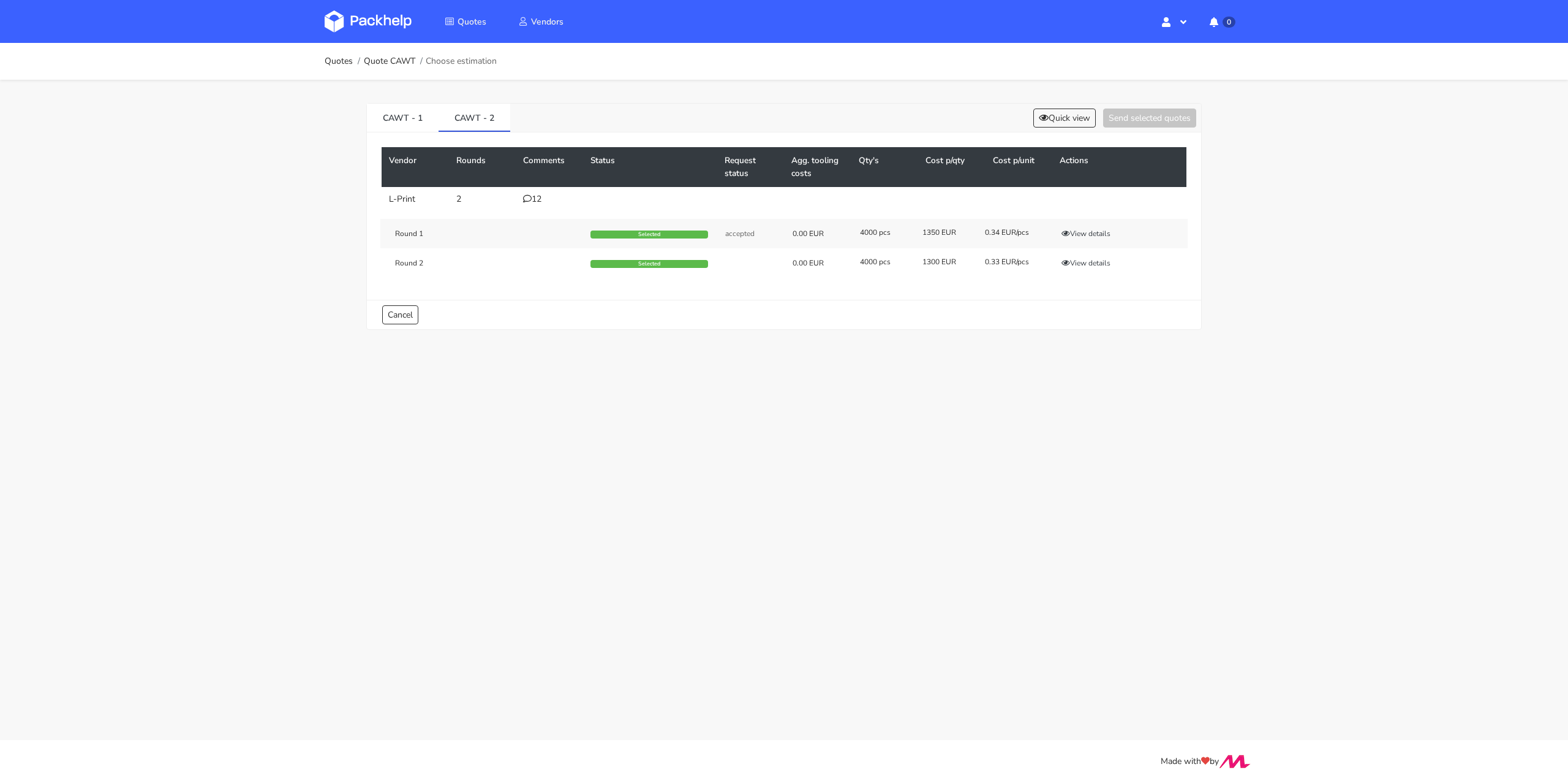
click at [541, 198] on div "12" at bounding box center [549, 200] width 53 height 10
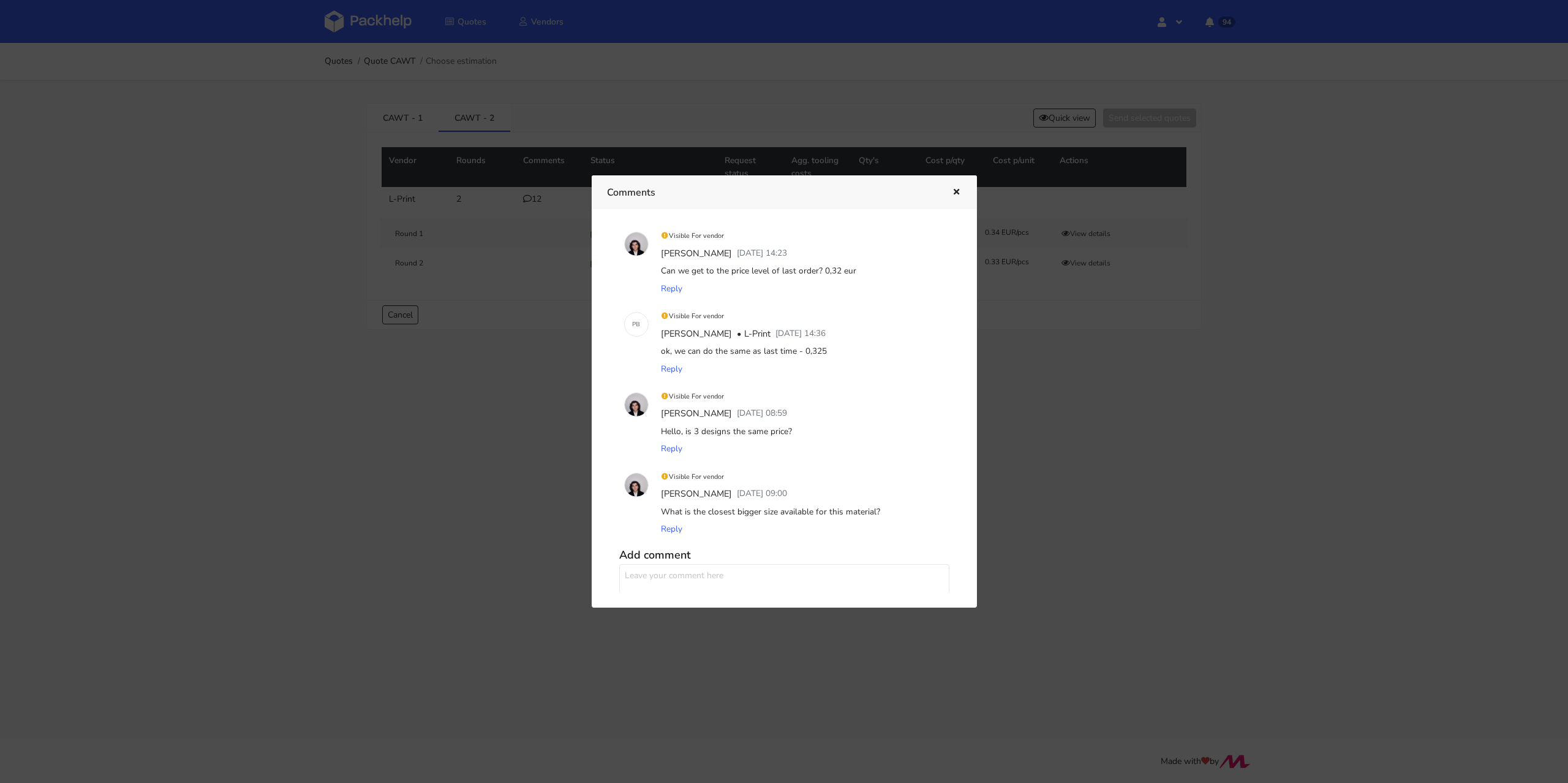
scroll to position [803, 0]
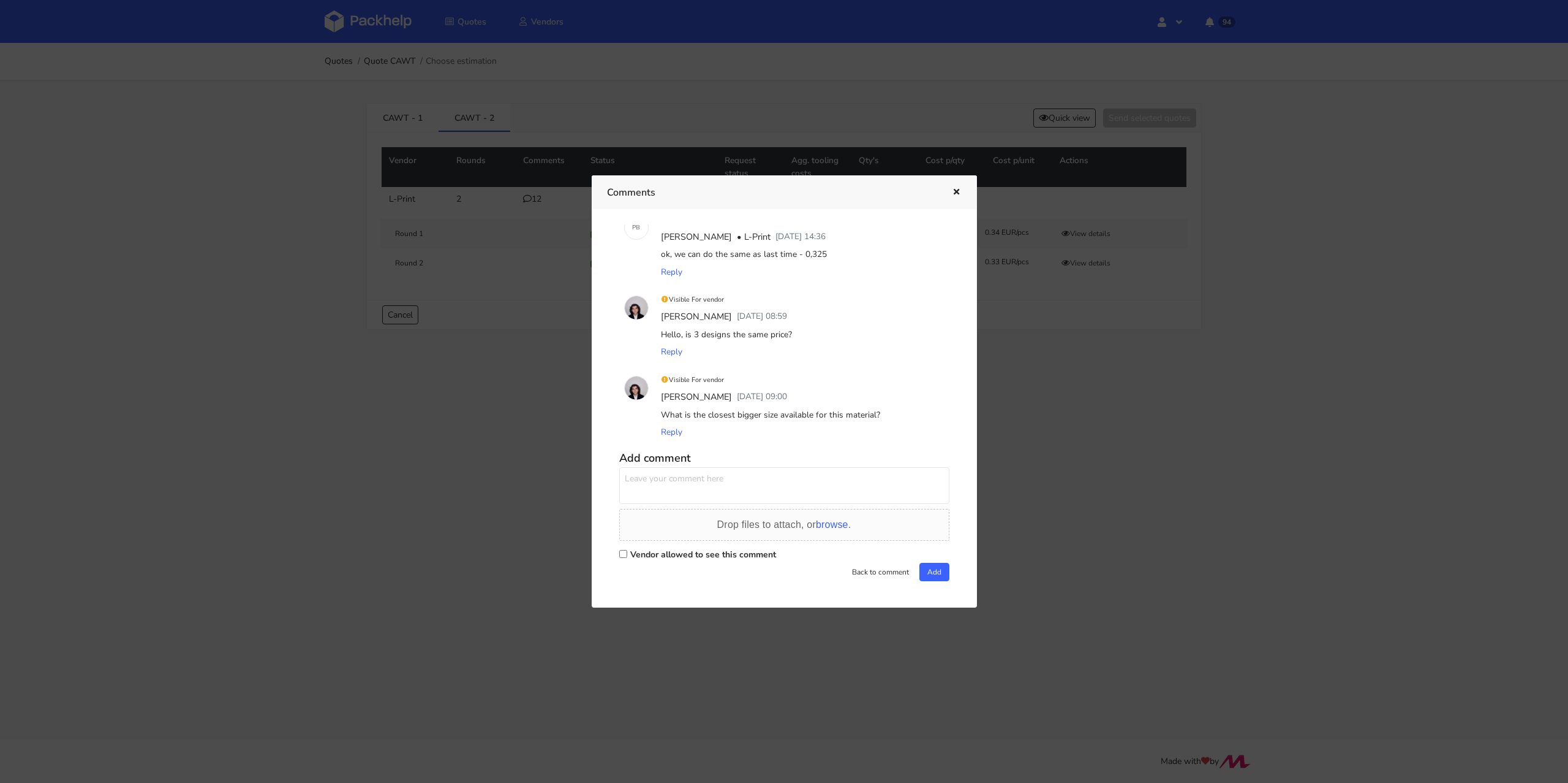
click at [955, 195] on icon "button" at bounding box center [956, 192] width 10 height 9
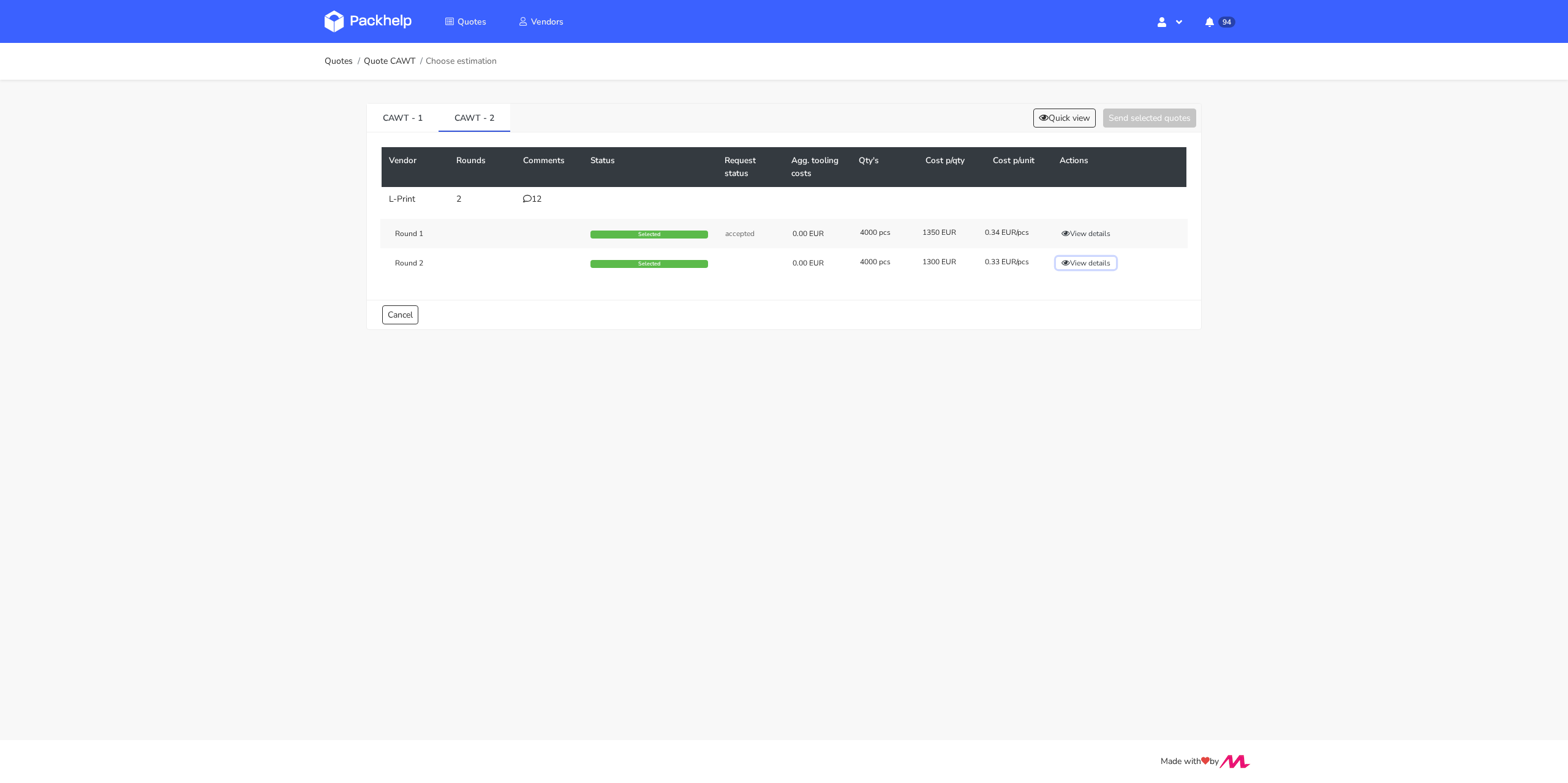
click at [1107, 260] on button "View details" at bounding box center [1086, 262] width 60 height 12
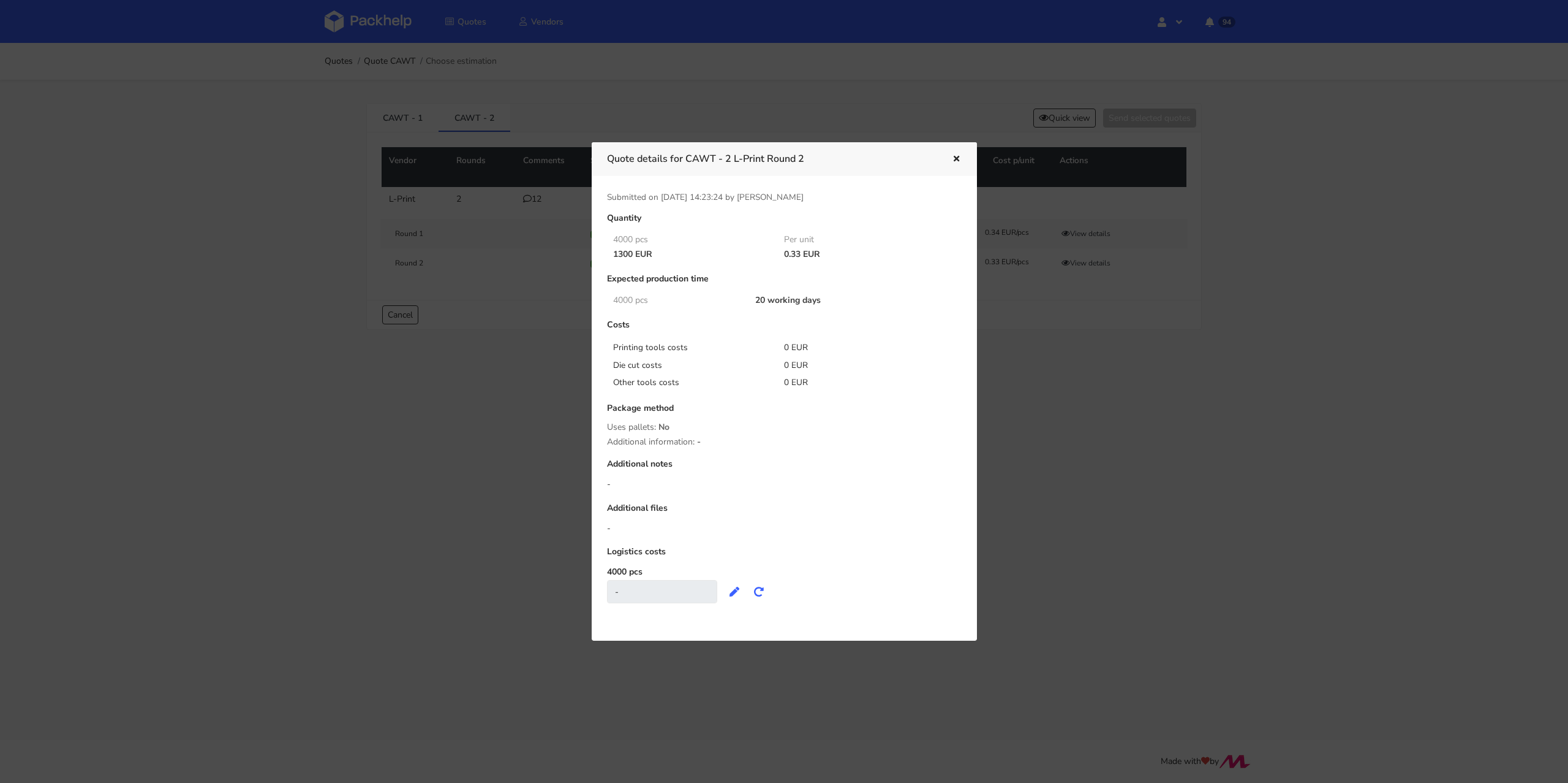
drag, startPoint x: 613, startPoint y: 252, endPoint x: 633, endPoint y: 253, distance: 20.0
click at [633, 253] on div "1300 EUR" at bounding box center [690, 254] width 172 height 10
copy div "1300"
click at [963, 158] on div "Quote details for CAWT - 2 L-Print Round 2" at bounding box center [784, 159] width 385 height 34
click at [957, 158] on icon "button" at bounding box center [956, 159] width 10 height 9
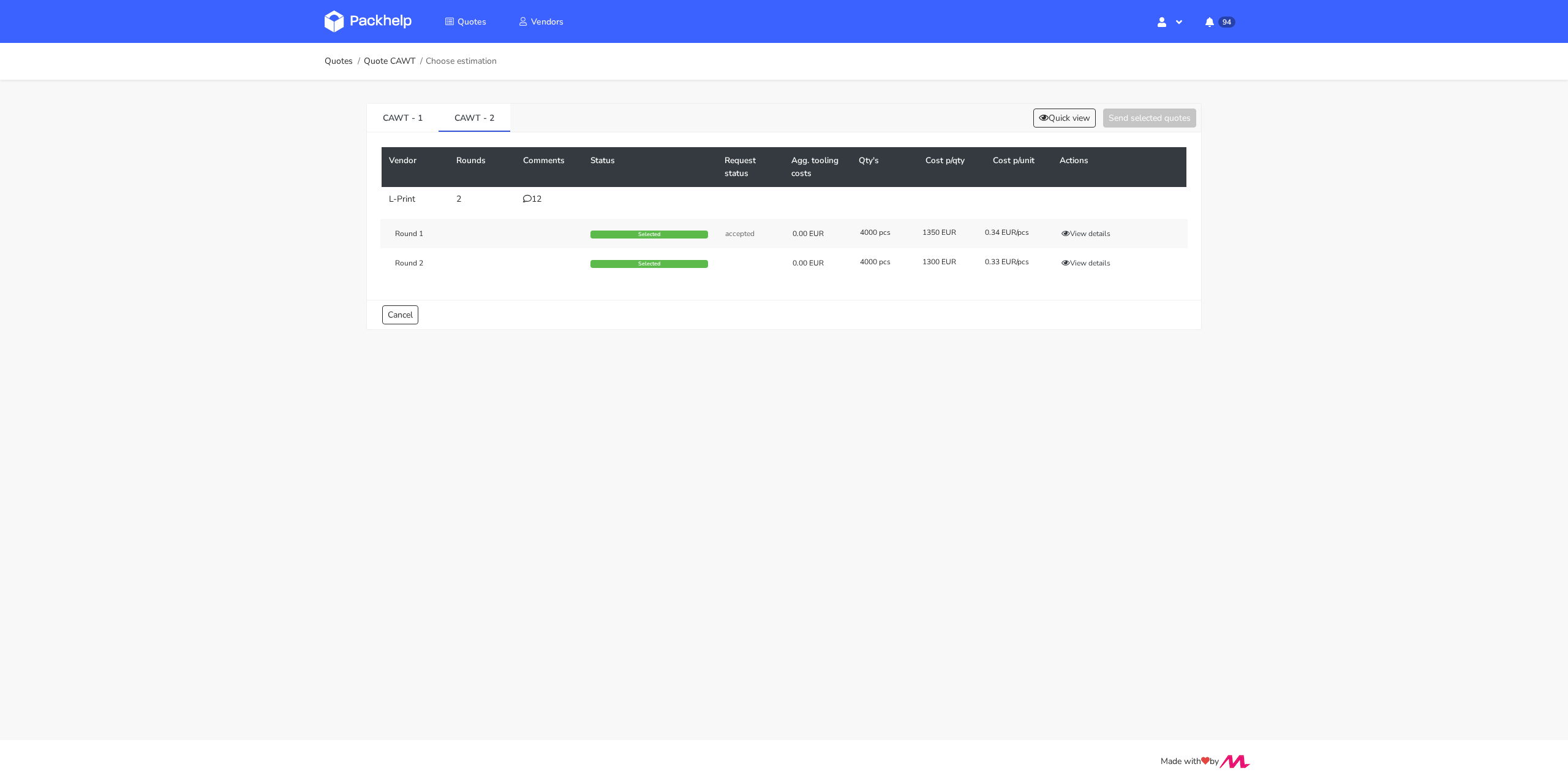
click at [1053, 127] on div "CAWT - 1 CAWT - 2 Quick view Send selected quotes" at bounding box center [784, 117] width 834 height 29
click at [1055, 125] on button "Quick view" at bounding box center [1065, 117] width 63 height 19
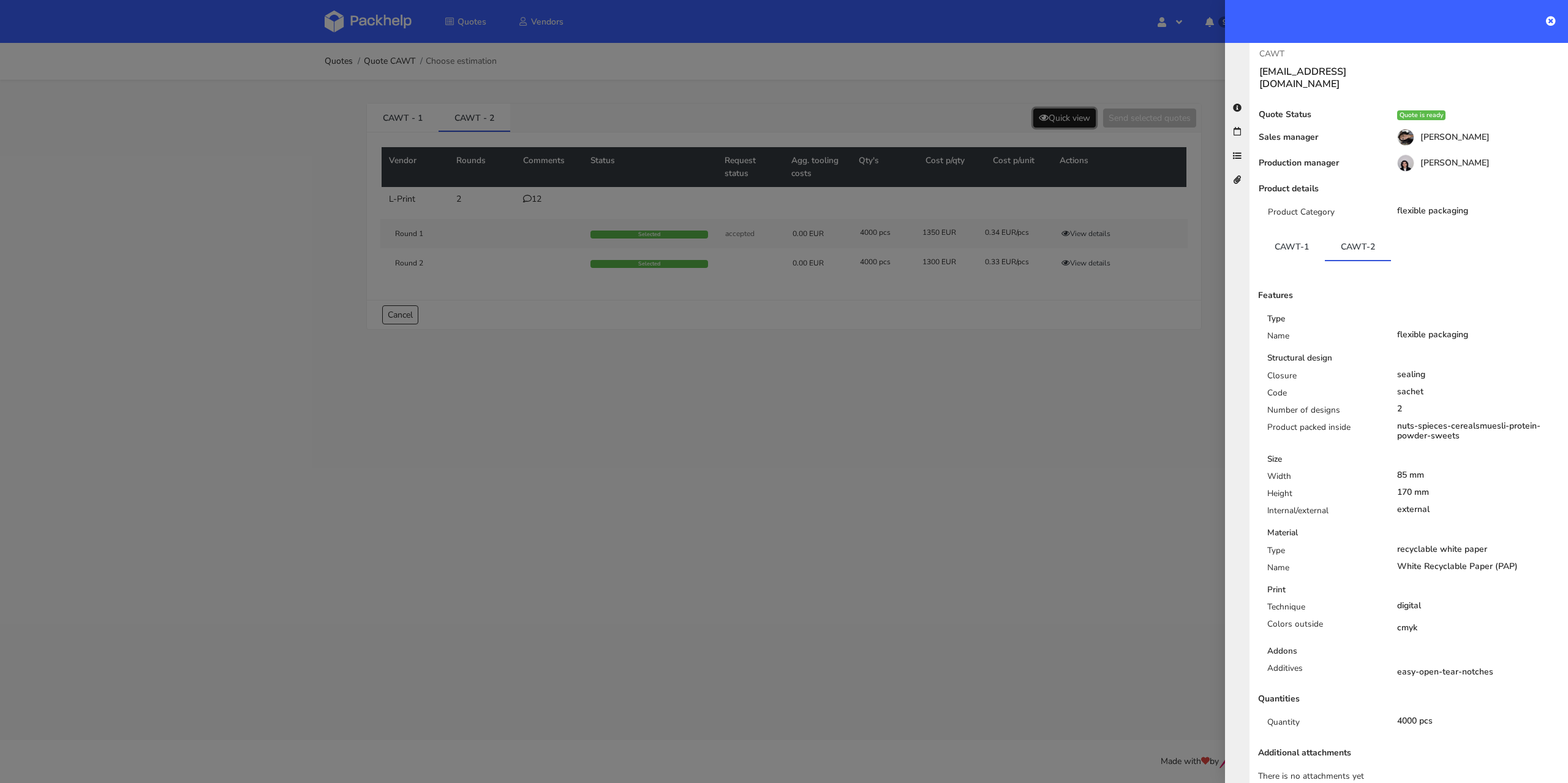
scroll to position [12, 0]
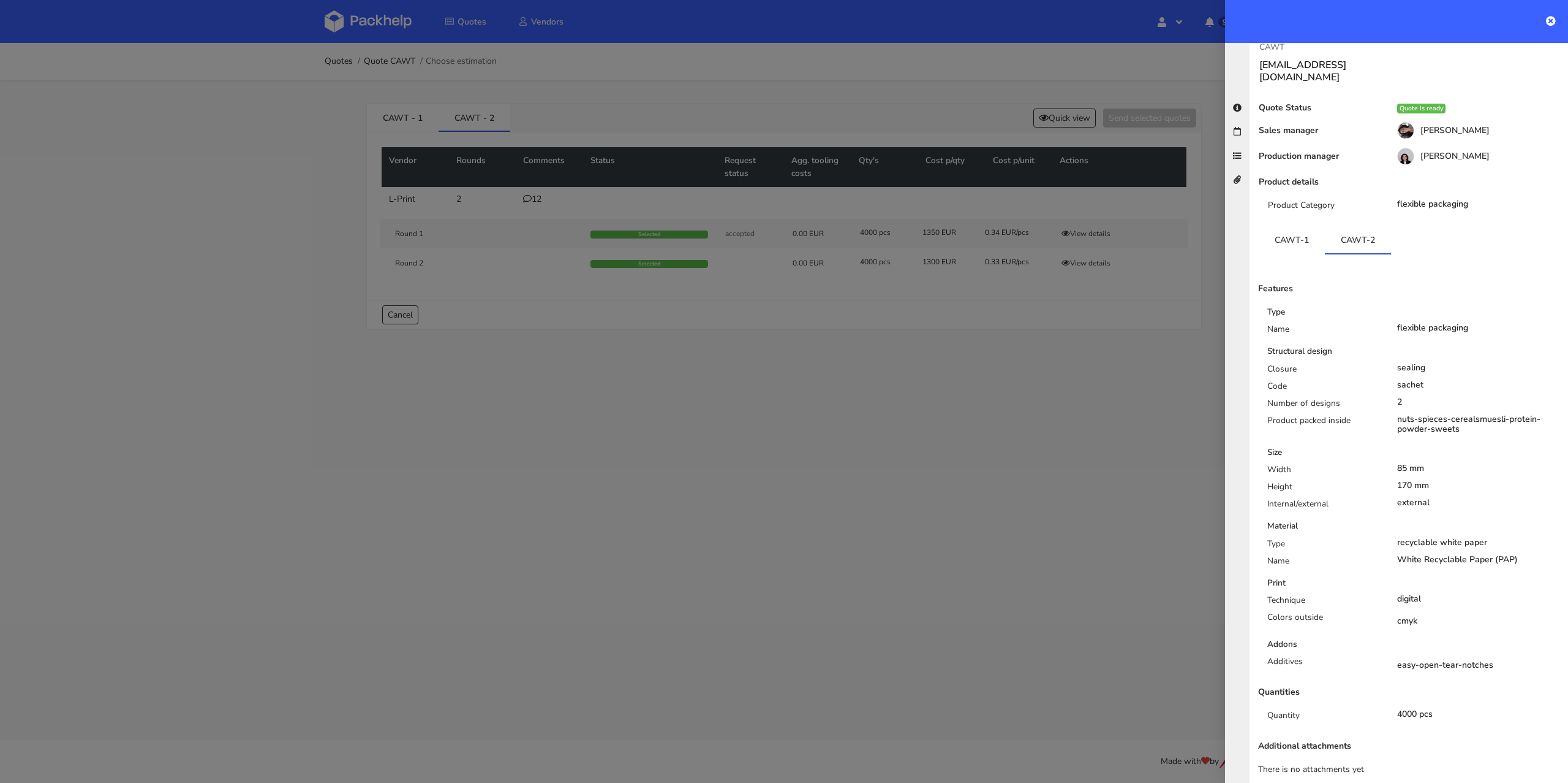
click at [1003, 473] on div at bounding box center [784, 392] width 1568 height 783
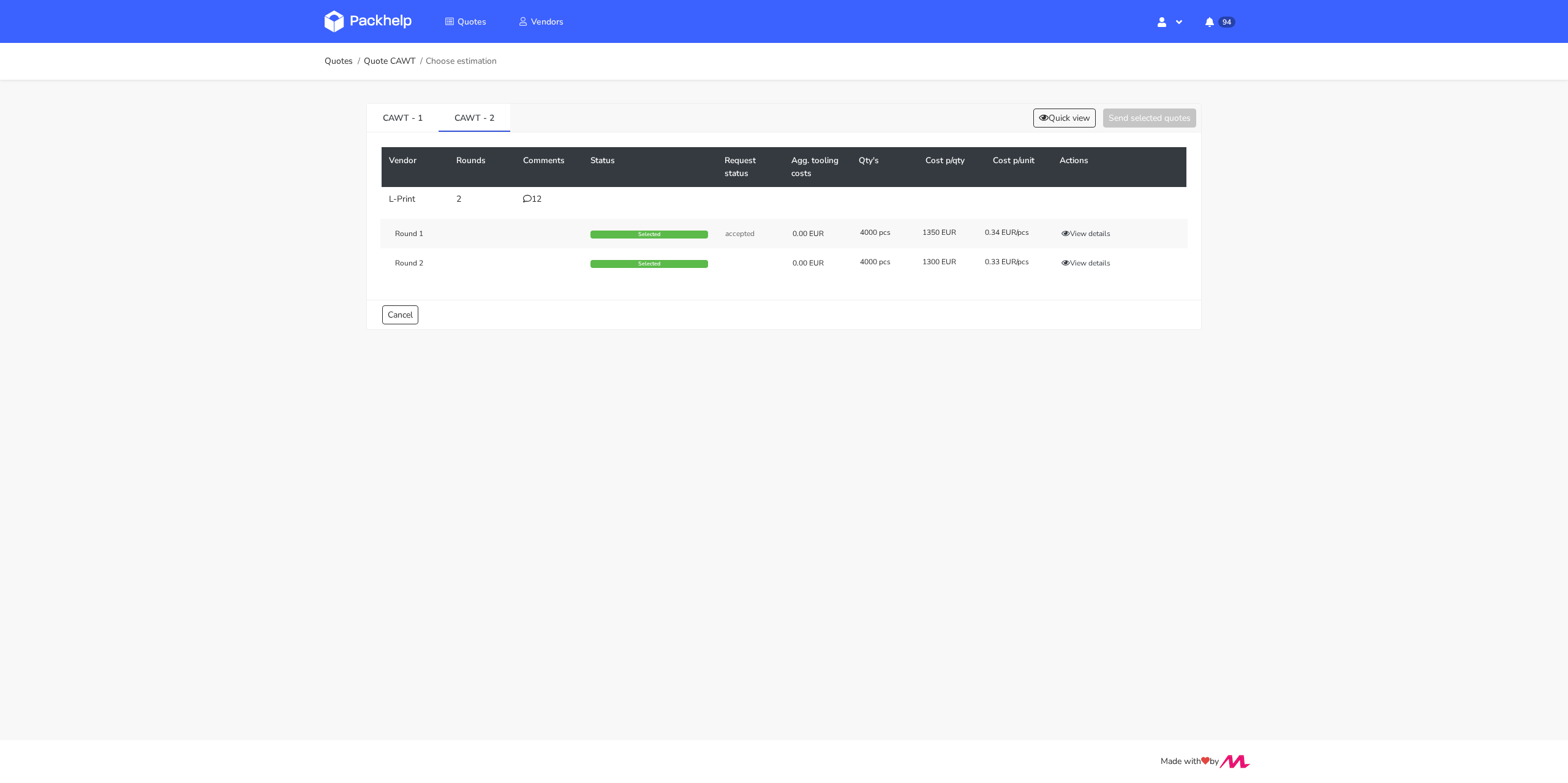
click at [540, 203] on div "12" at bounding box center [549, 200] width 53 height 10
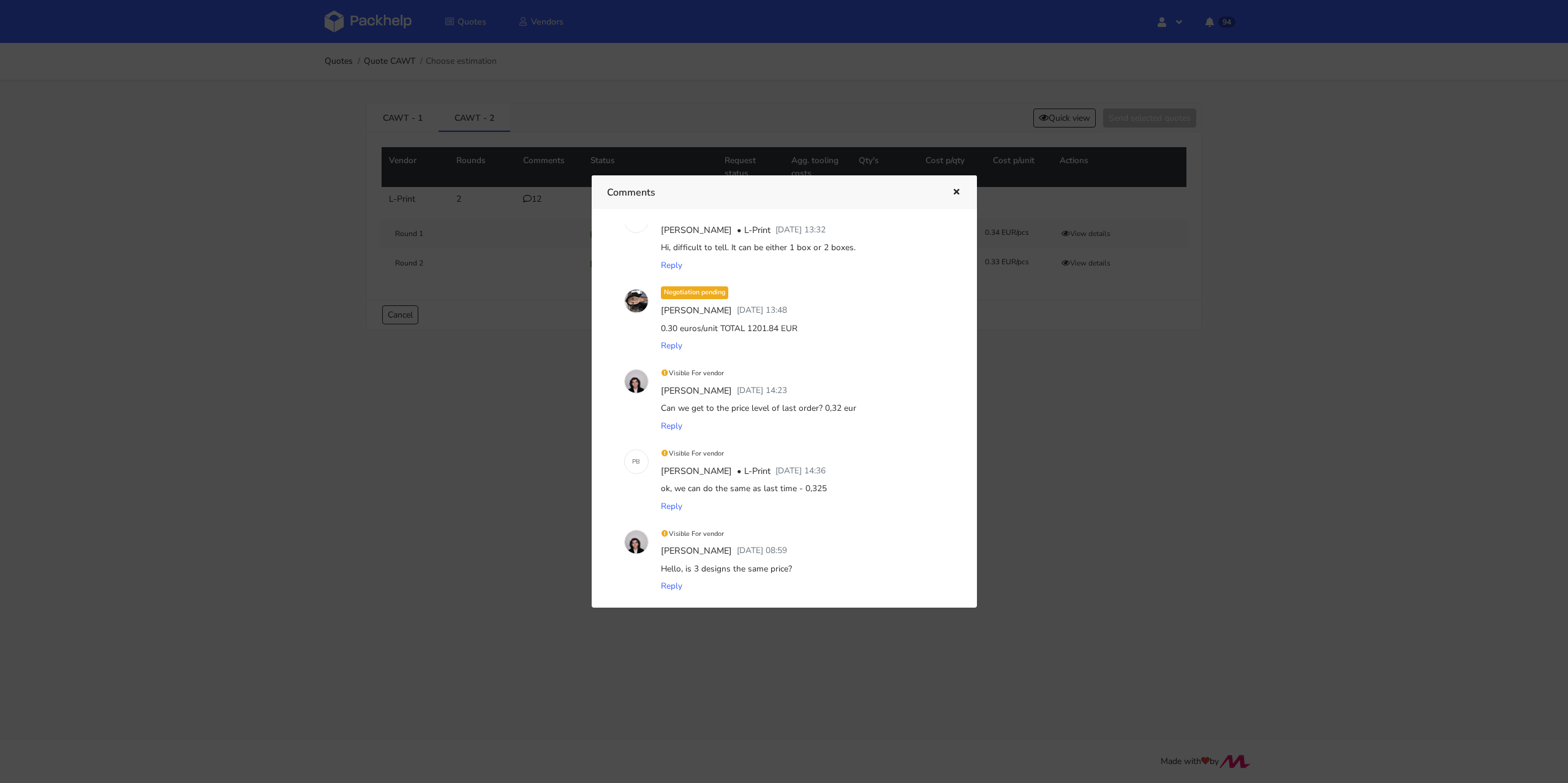
scroll to position [803, 0]
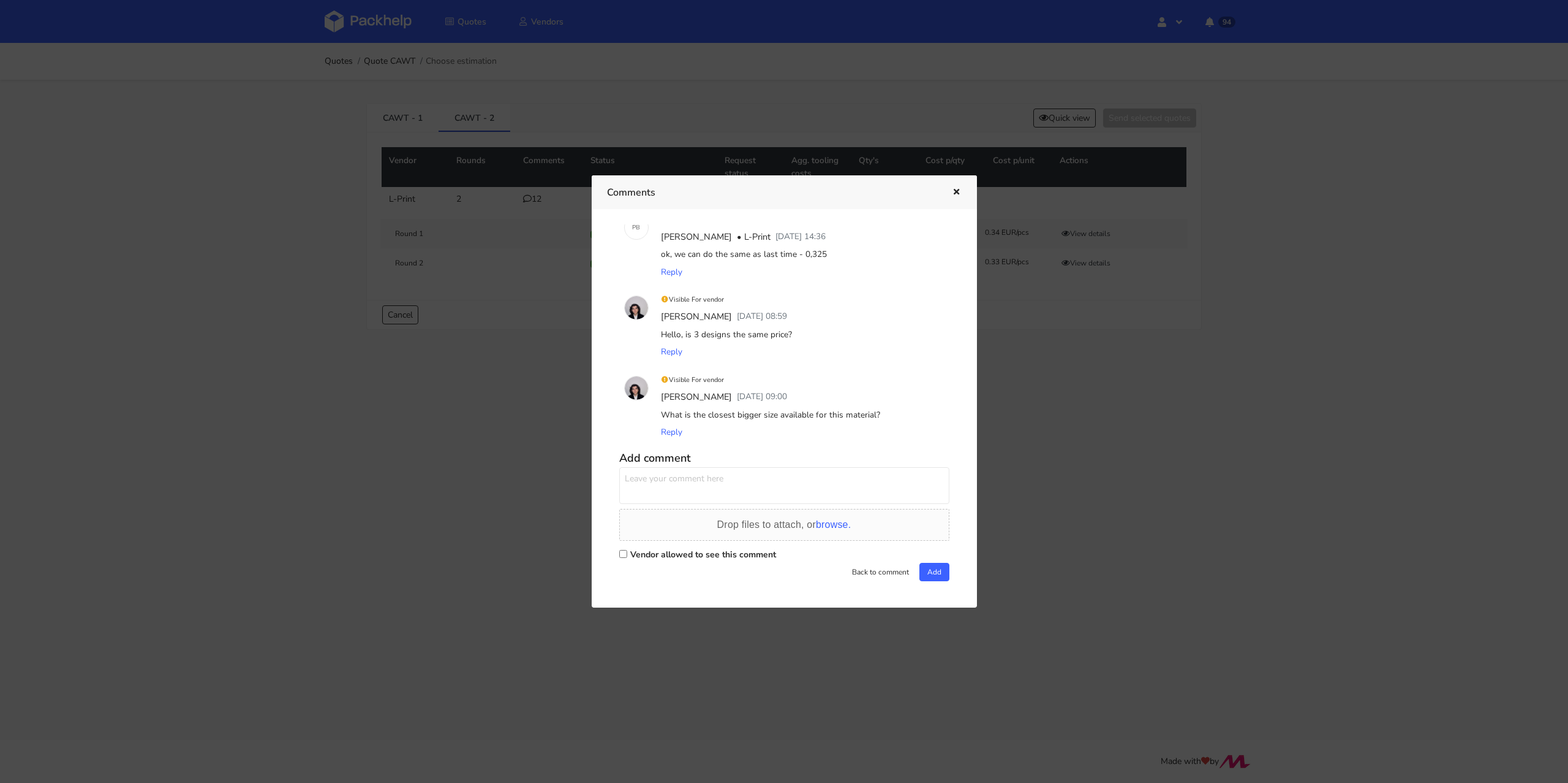
click at [955, 193] on icon "button" at bounding box center [956, 192] width 10 height 9
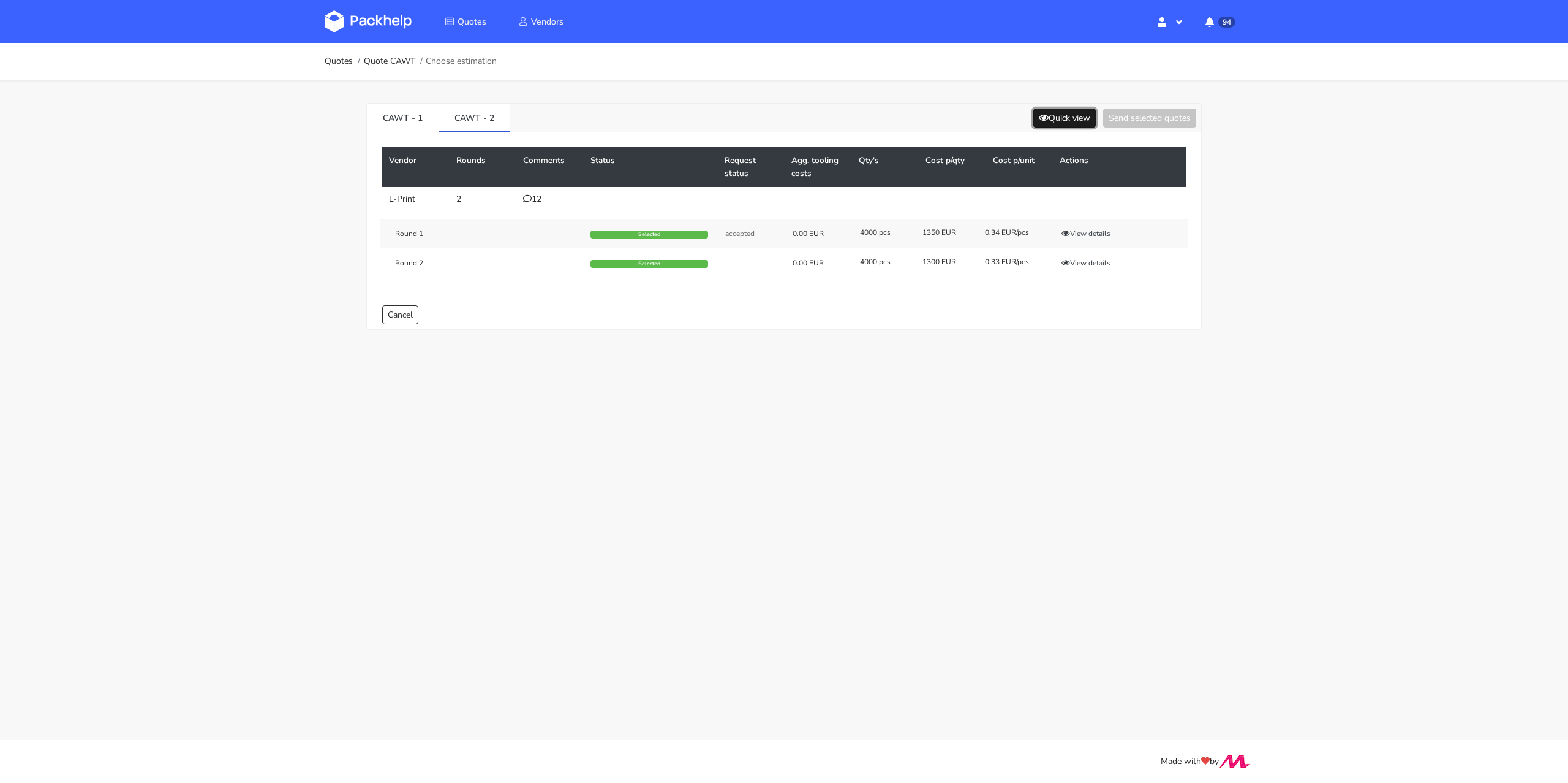
click at [1077, 121] on button "Quick view" at bounding box center [1065, 117] width 63 height 19
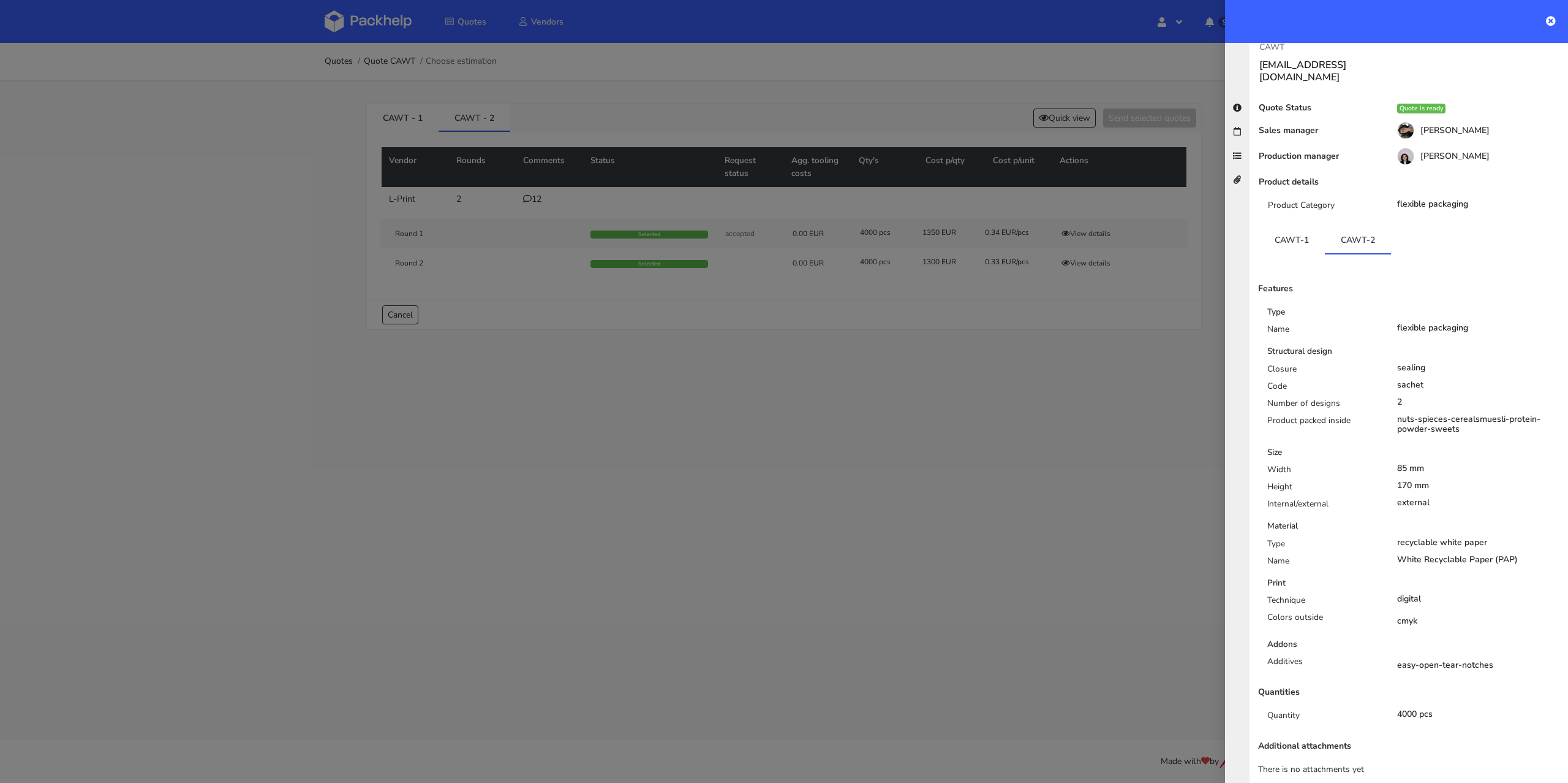
click at [794, 97] on div at bounding box center [784, 392] width 1568 height 783
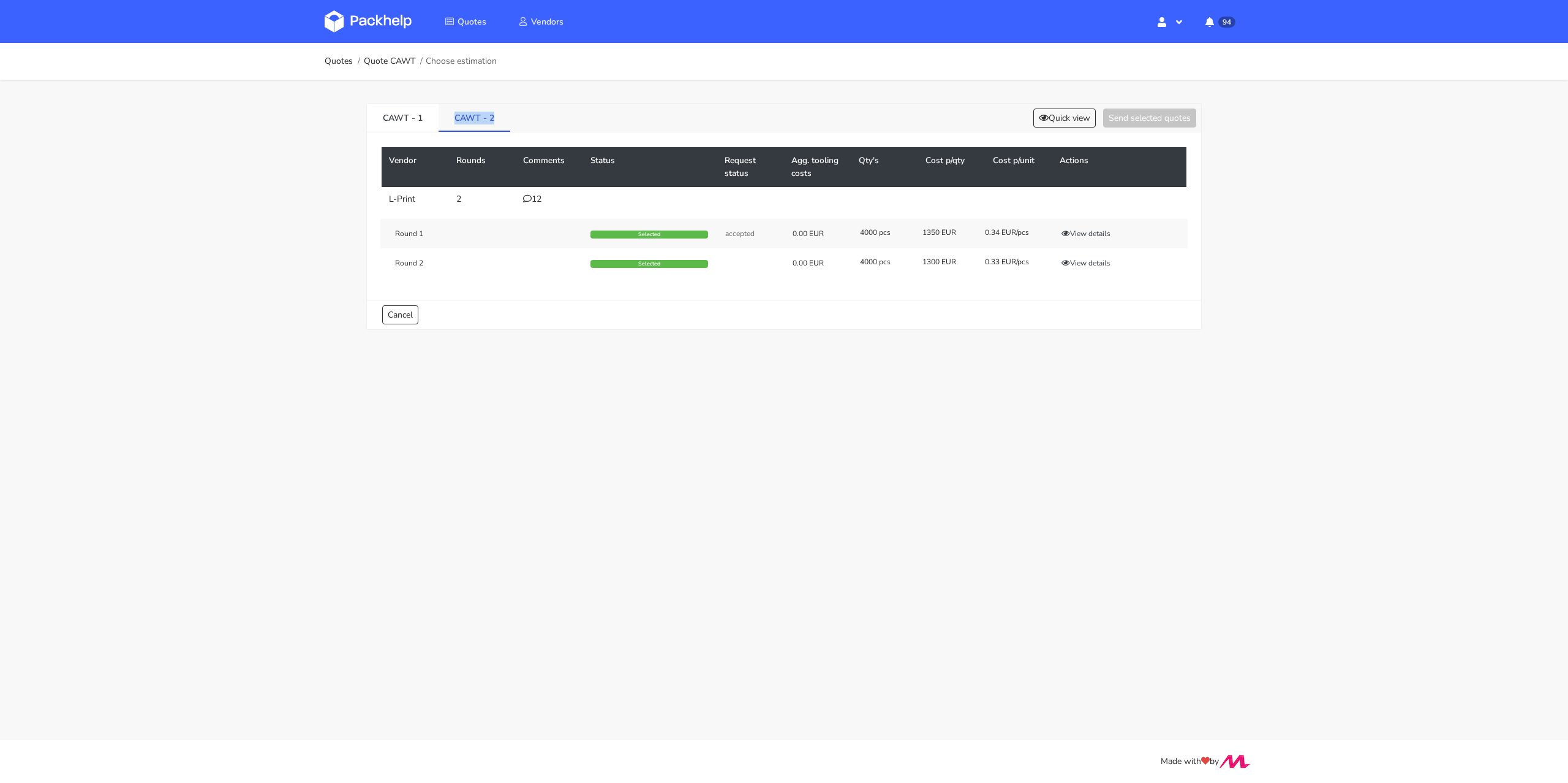
drag, startPoint x: 465, startPoint y: 116, endPoint x: 491, endPoint y: 117, distance: 26.0
click at [491, 117] on link "CAWT - 2" at bounding box center [475, 116] width 71 height 27
copy link "CAWT - 2"
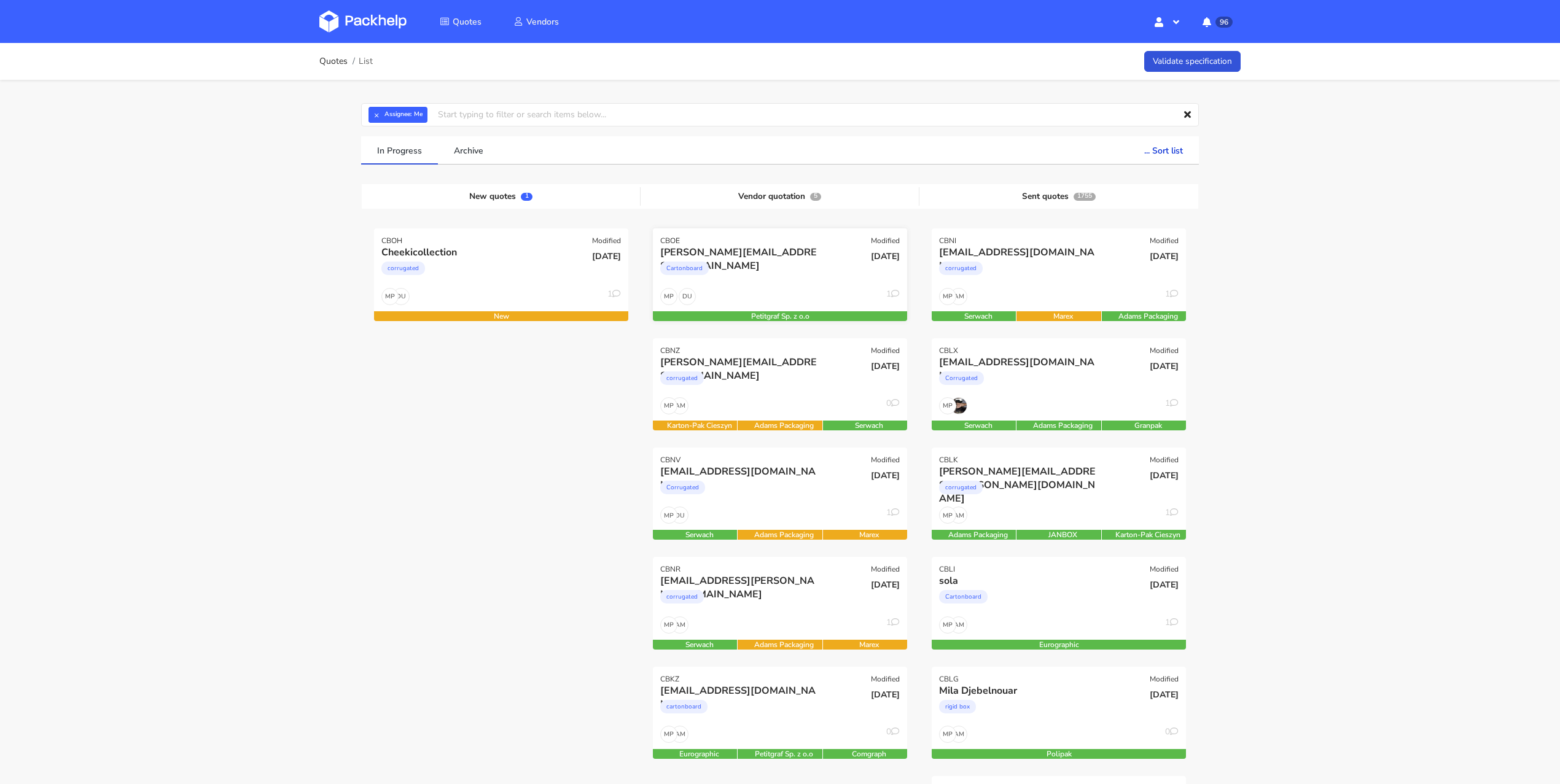
click at [802, 279] on div "Cartonboard" at bounding box center [741, 271] width 162 height 25
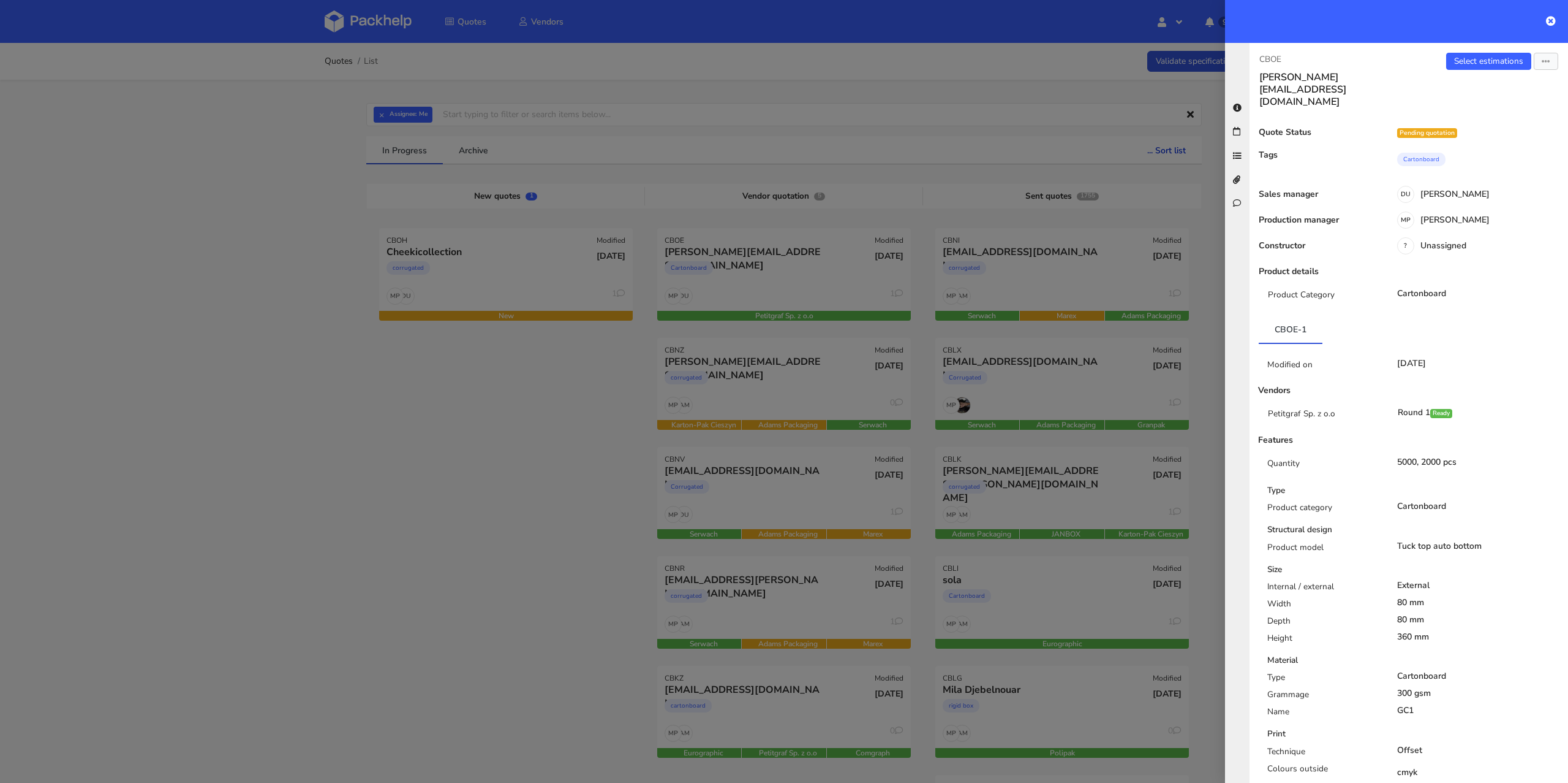
click at [793, 287] on div at bounding box center [784, 392] width 1568 height 783
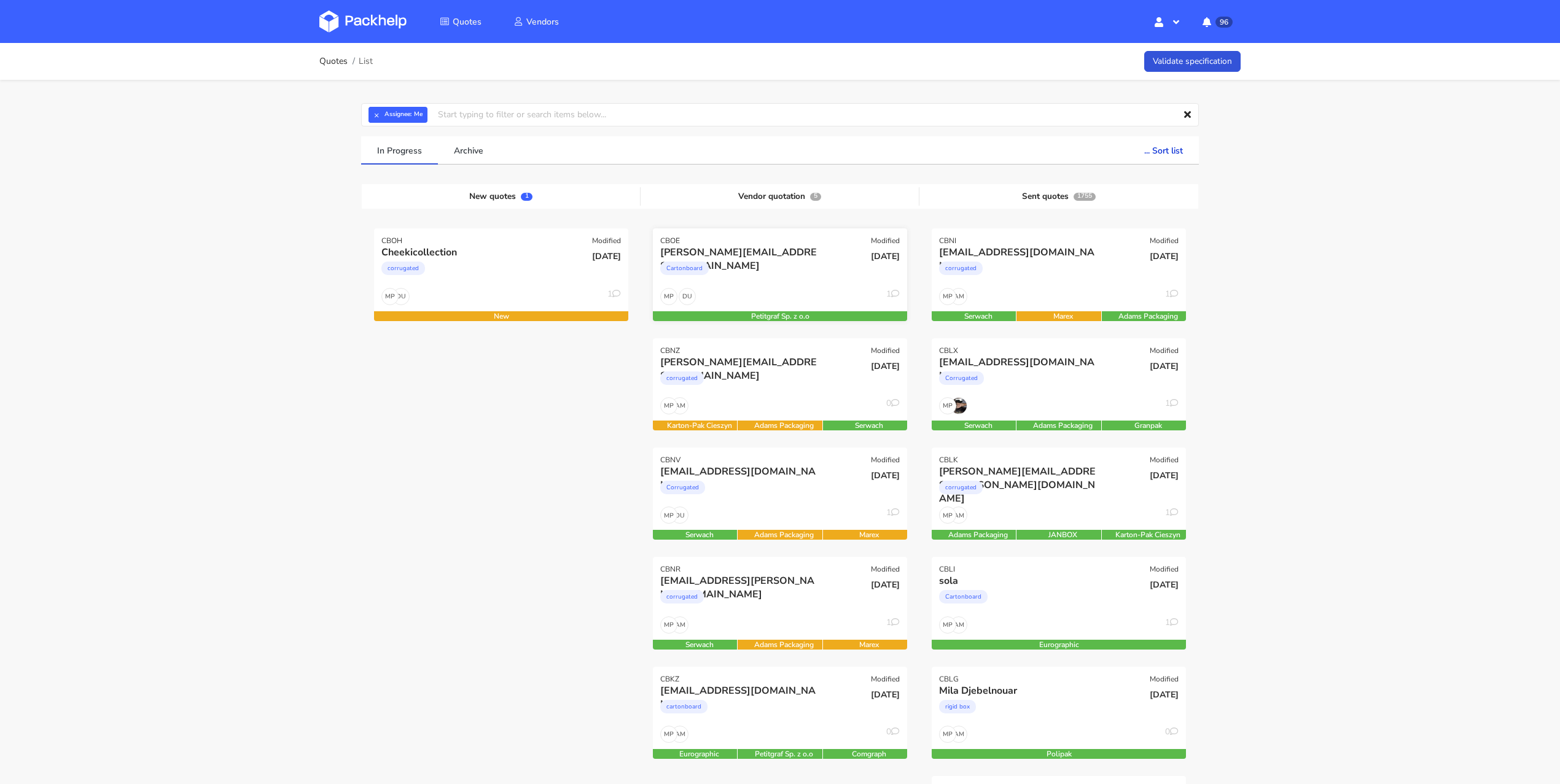
click at [795, 286] on div "[PERSON_NAME][EMAIL_ADDRESS][DOMAIN_NAME] Cartonboard" at bounding box center [738, 267] width 171 height 42
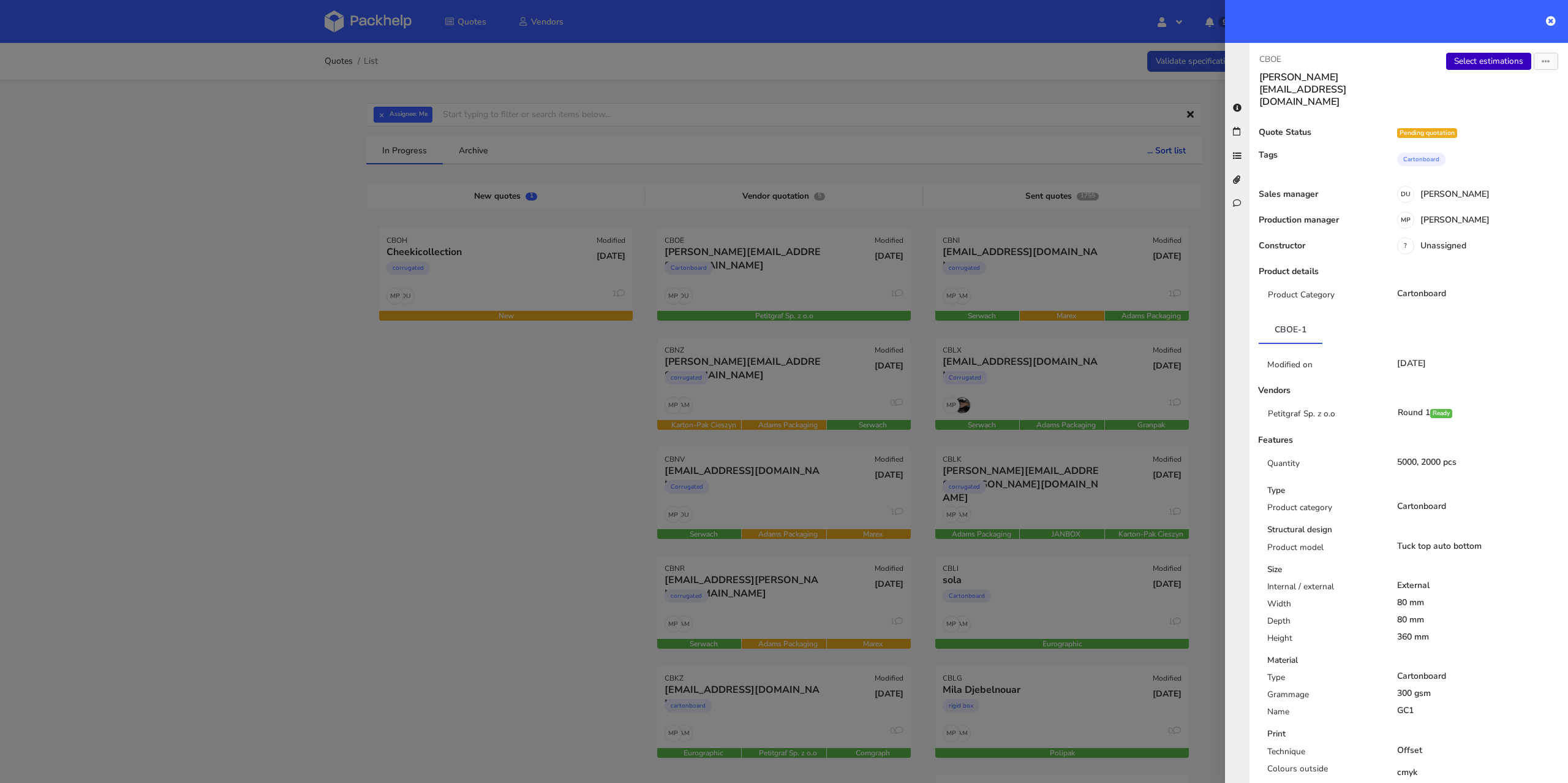
click at [1484, 61] on link "Select estimations" at bounding box center [1490, 61] width 85 height 17
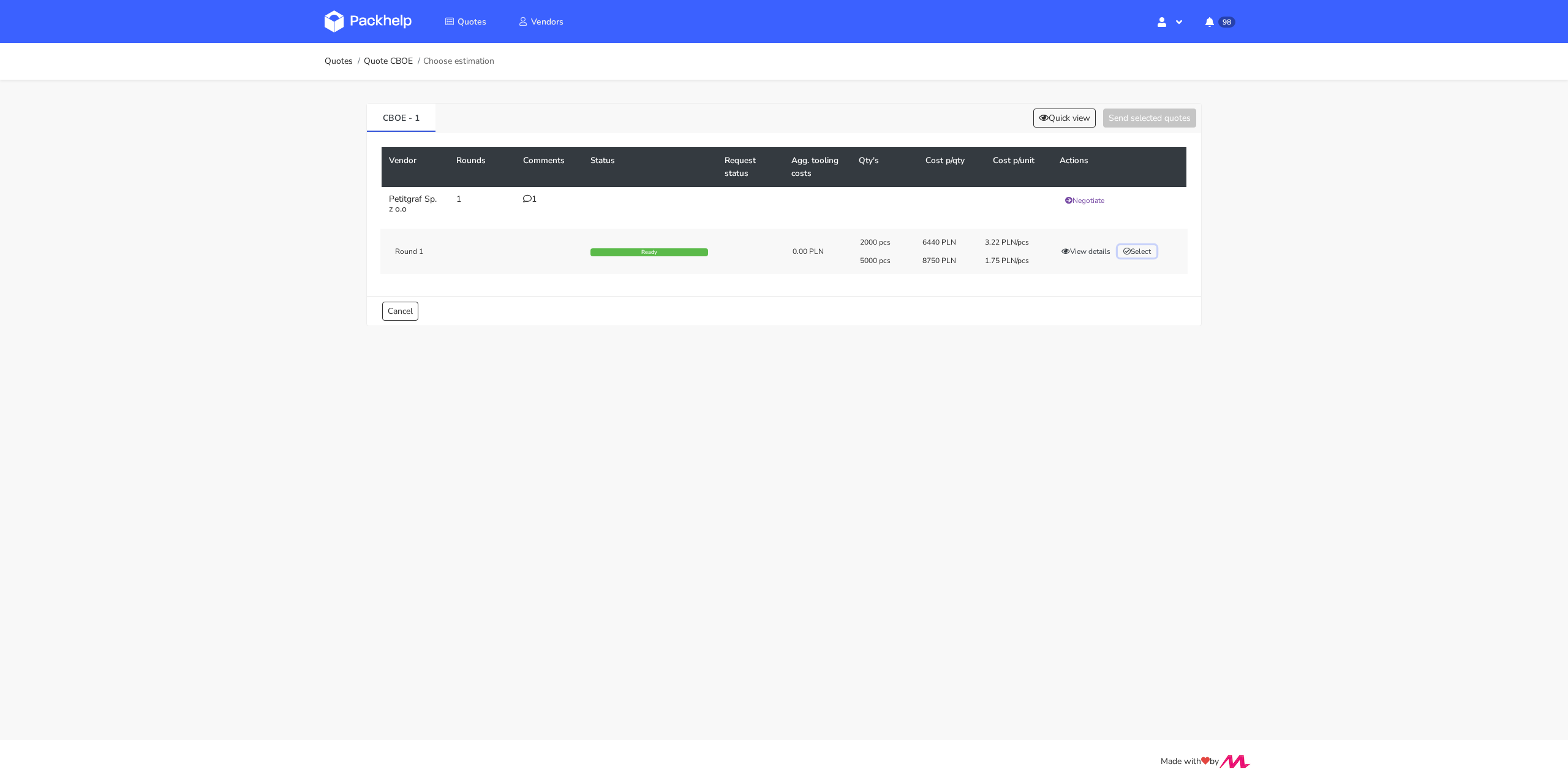
click at [1138, 255] on button "Select" at bounding box center [1137, 251] width 39 height 12
click at [1133, 117] on button "Send selected quotes ( 1 )" at bounding box center [1141, 117] width 110 height 19
click at [330, 65] on link "Quotes" at bounding box center [339, 62] width 28 height 10
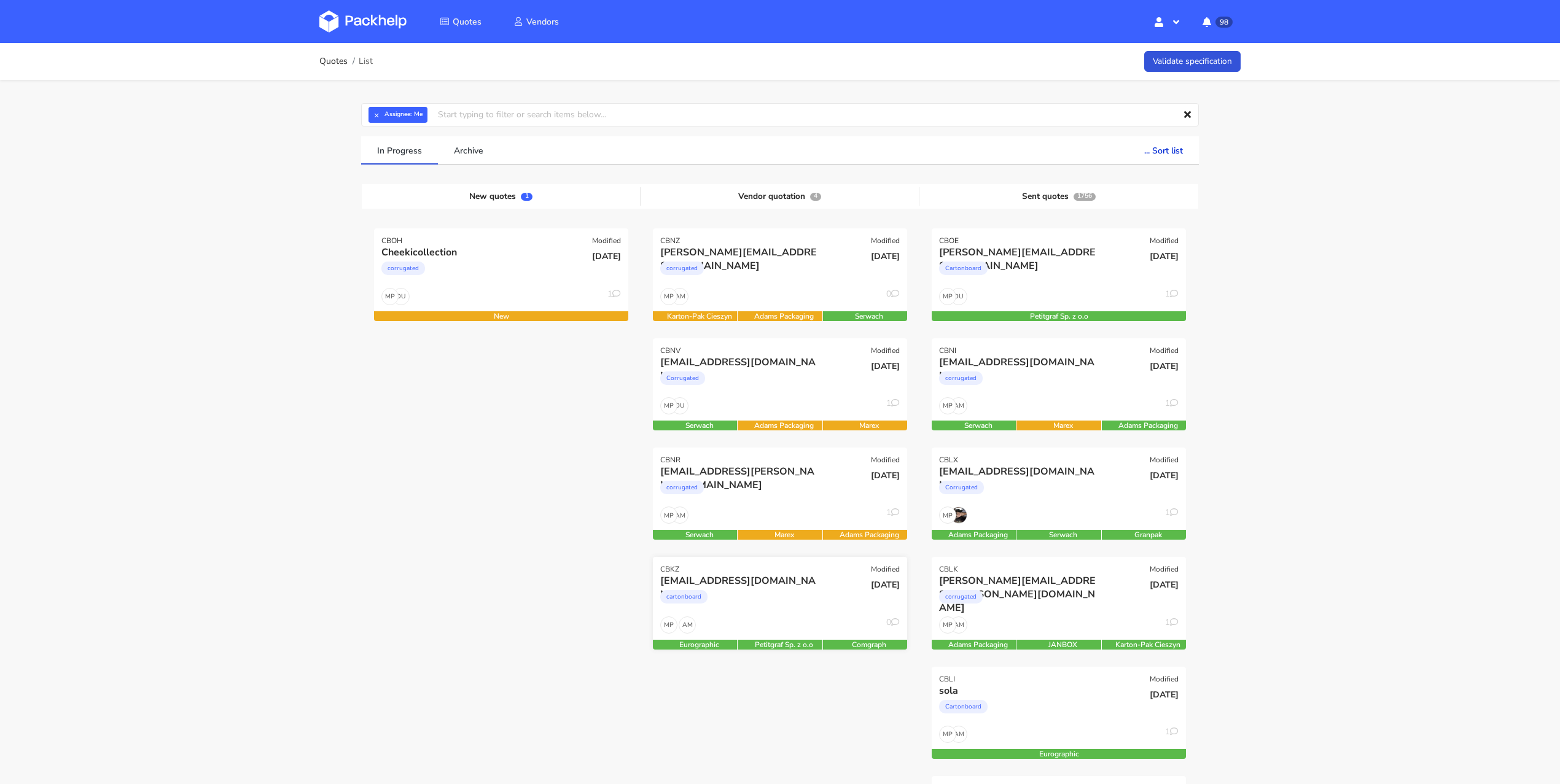
click at [792, 603] on div "cartonboard" at bounding box center [741, 599] width 162 height 25
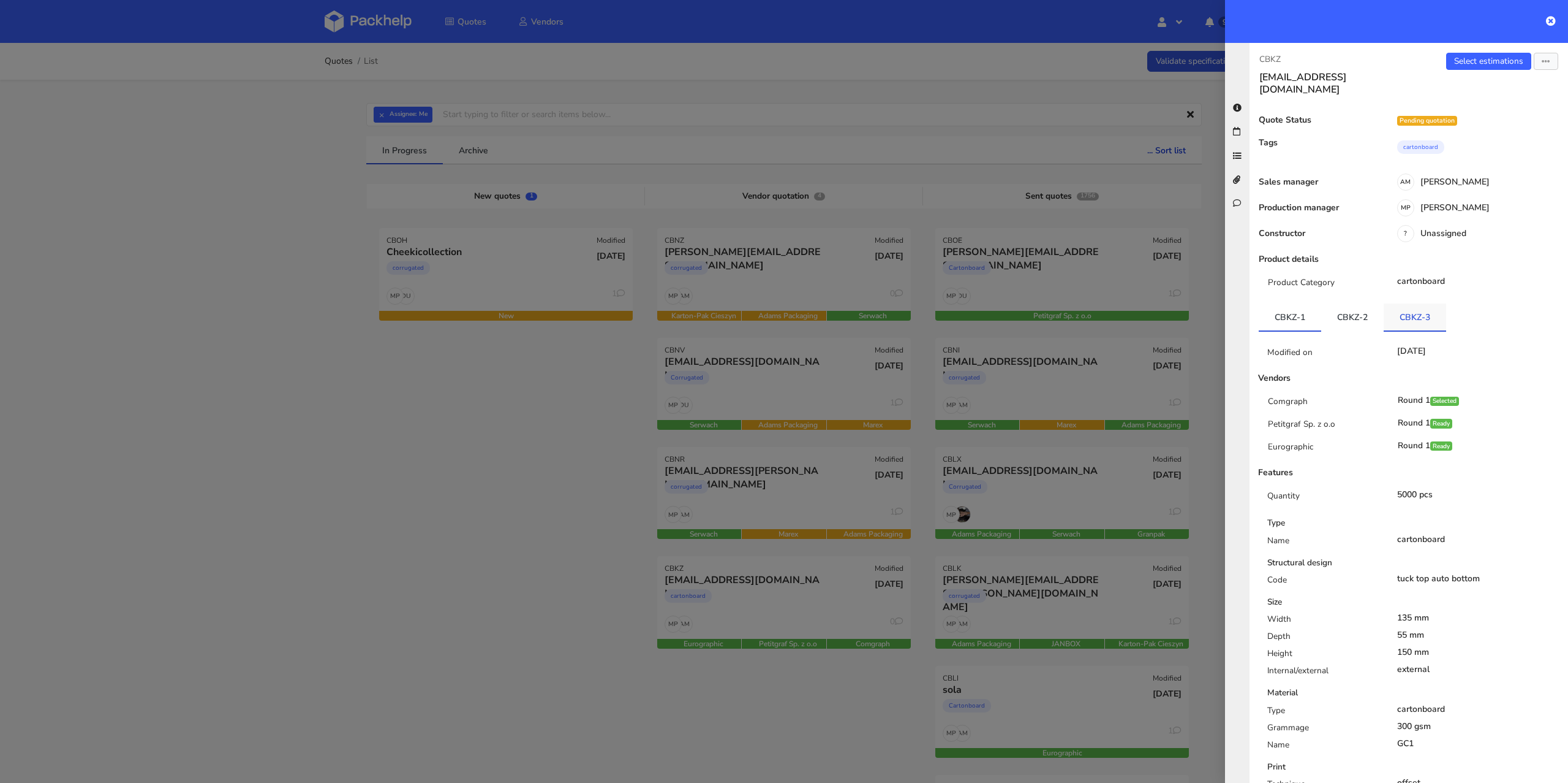
click at [1423, 304] on link "CBKZ-3" at bounding box center [1415, 316] width 63 height 27
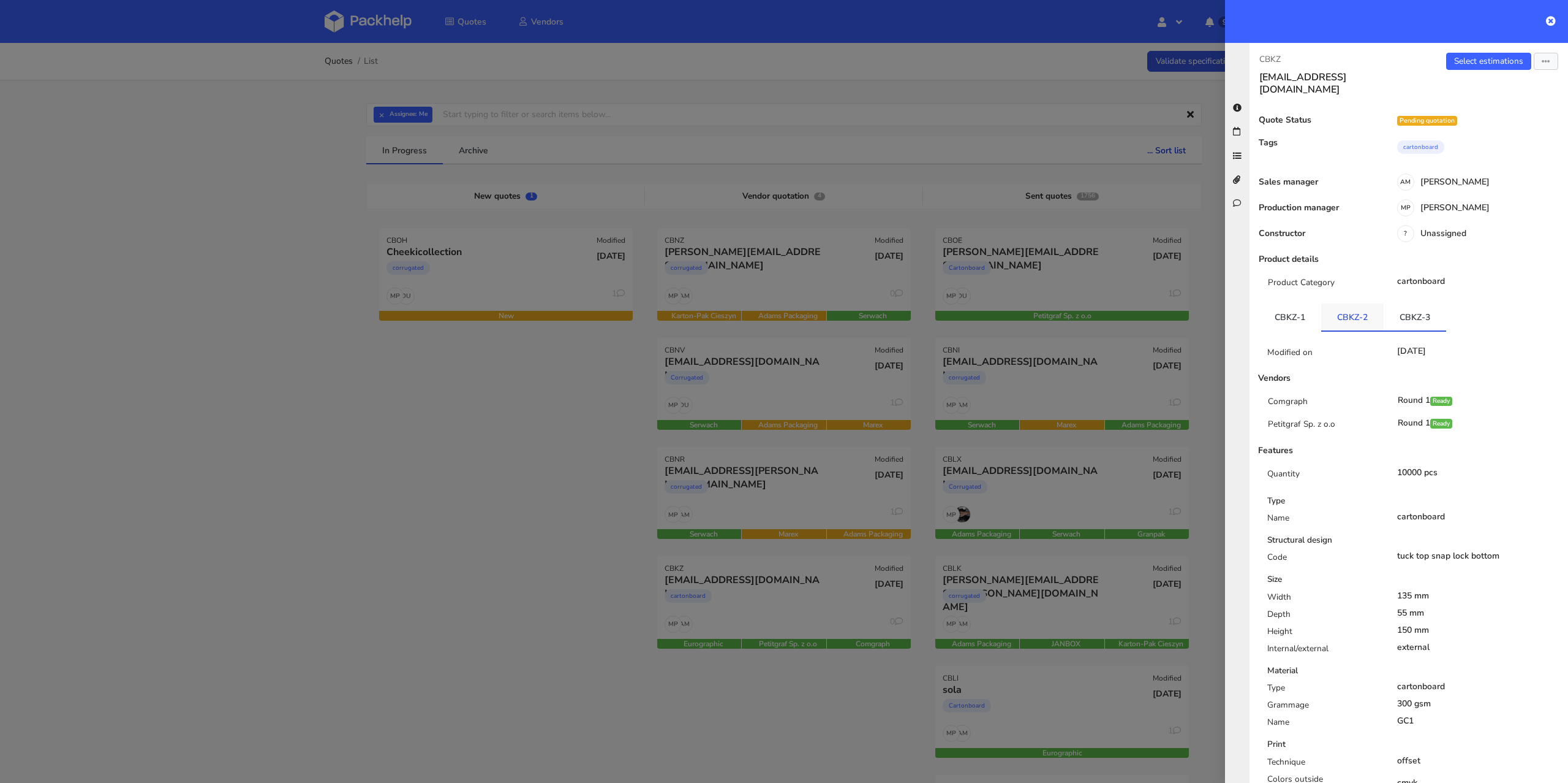
click at [1357, 306] on link "CBKZ-2" at bounding box center [1353, 316] width 63 height 27
click at [1431, 303] on link "CBKZ-3" at bounding box center [1415, 316] width 63 height 27
click at [1476, 57] on link "Select estimations" at bounding box center [1490, 61] width 85 height 17
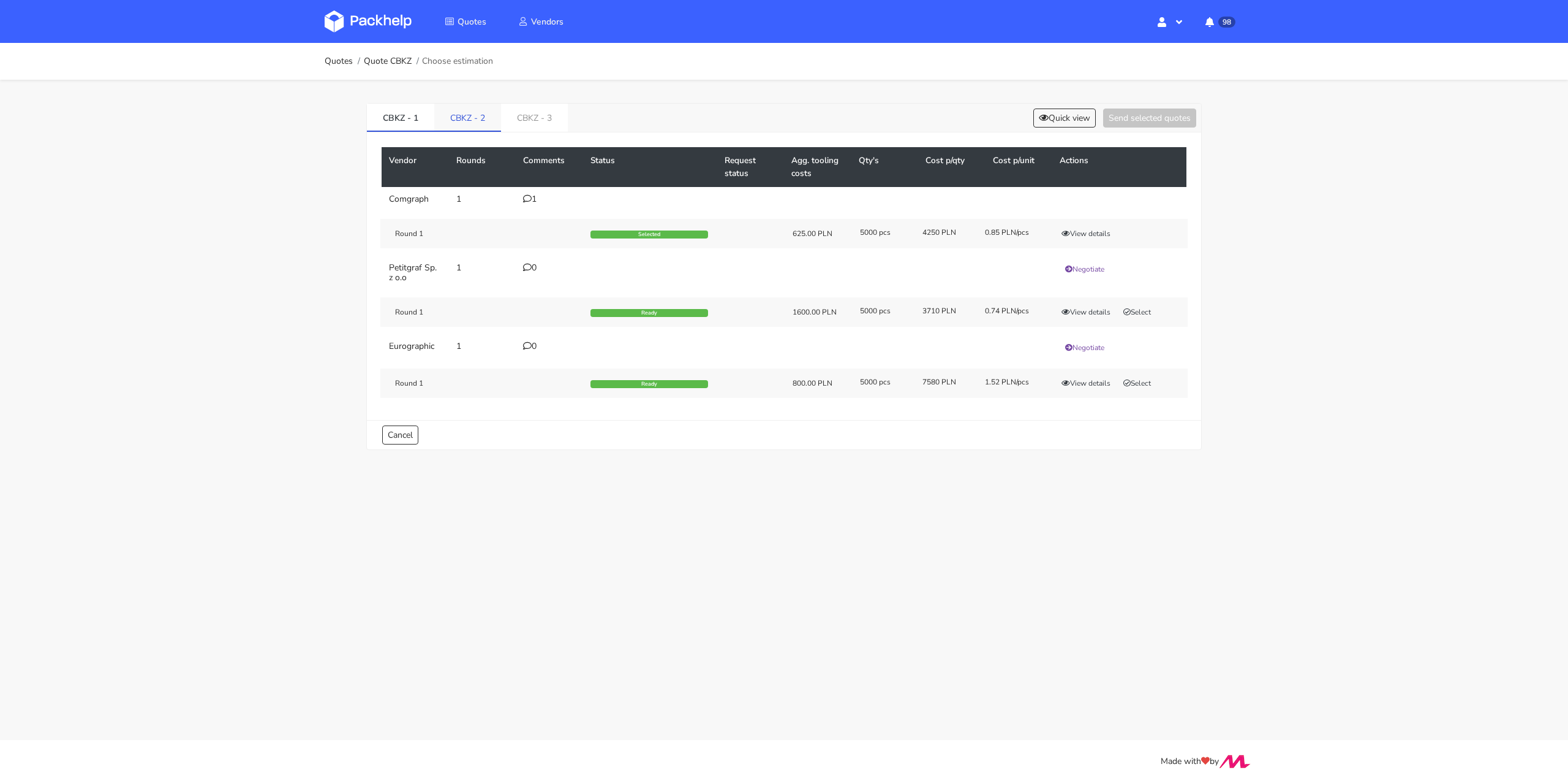
click at [454, 114] on link "CBKZ - 2" at bounding box center [467, 116] width 67 height 27
click at [522, 118] on link "CBKZ - 3" at bounding box center [534, 116] width 67 height 27
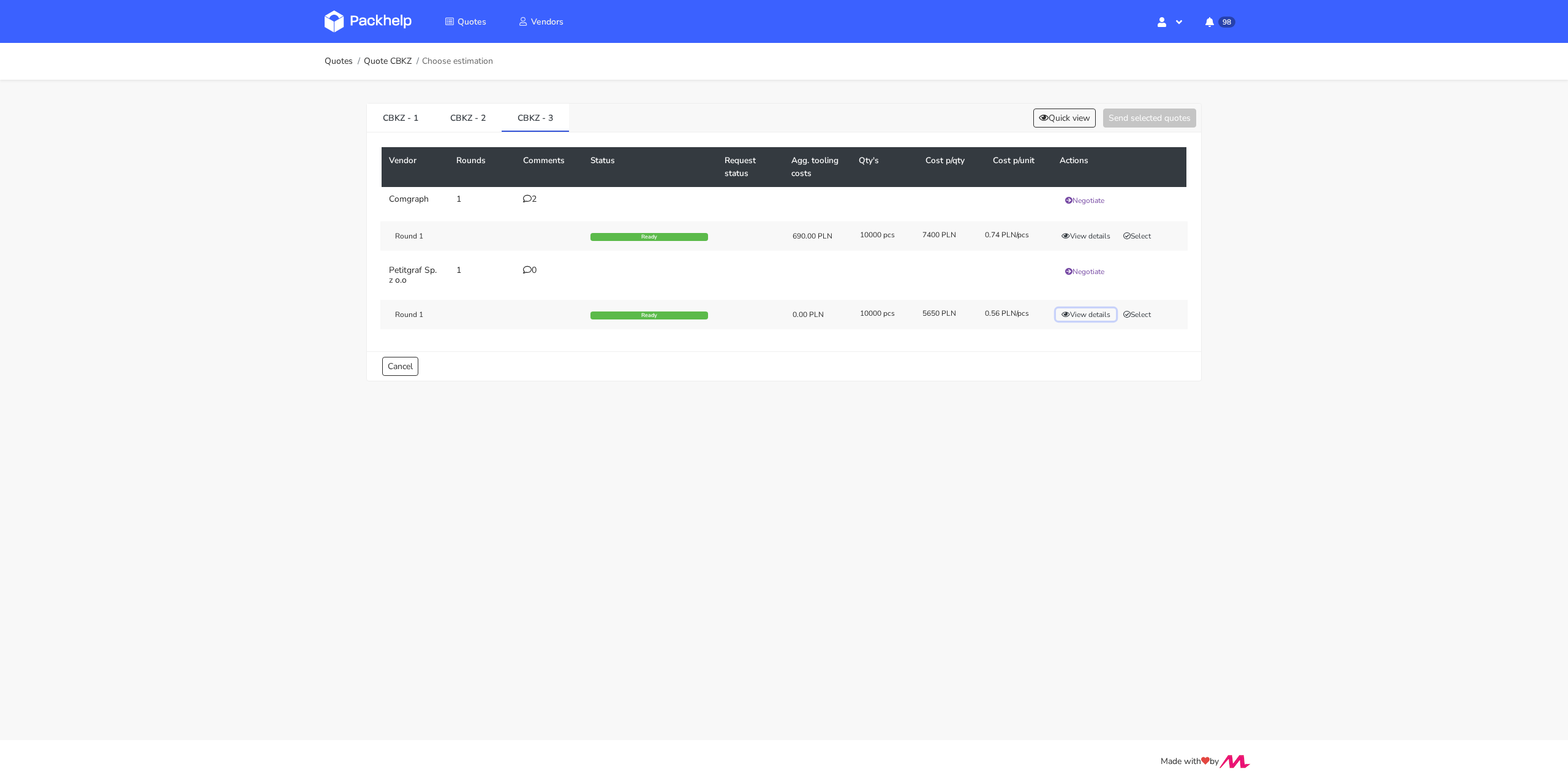
click at [1094, 311] on button "View details" at bounding box center [1086, 314] width 60 height 12
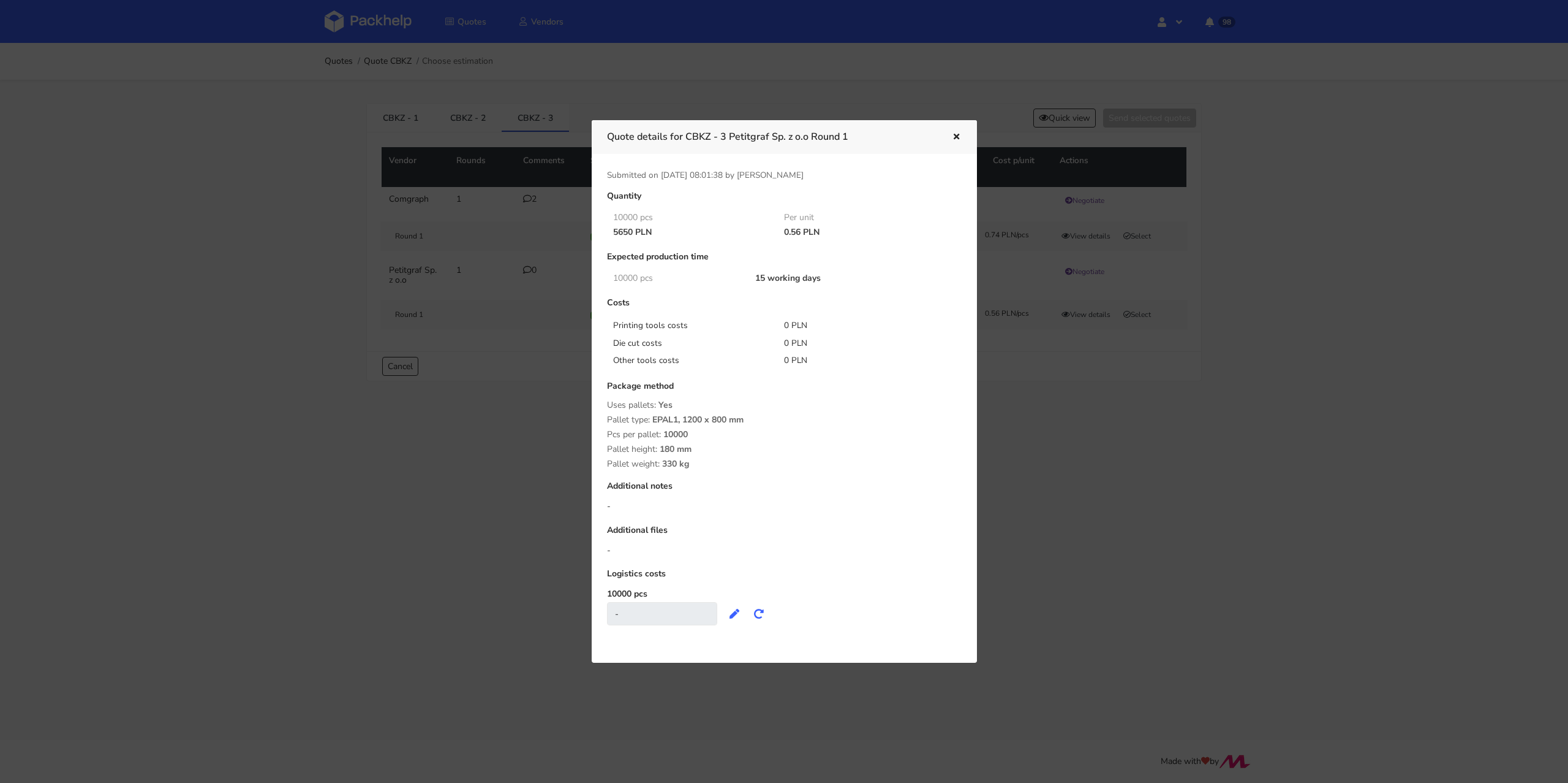
click at [1025, 473] on div at bounding box center [784, 392] width 1568 height 783
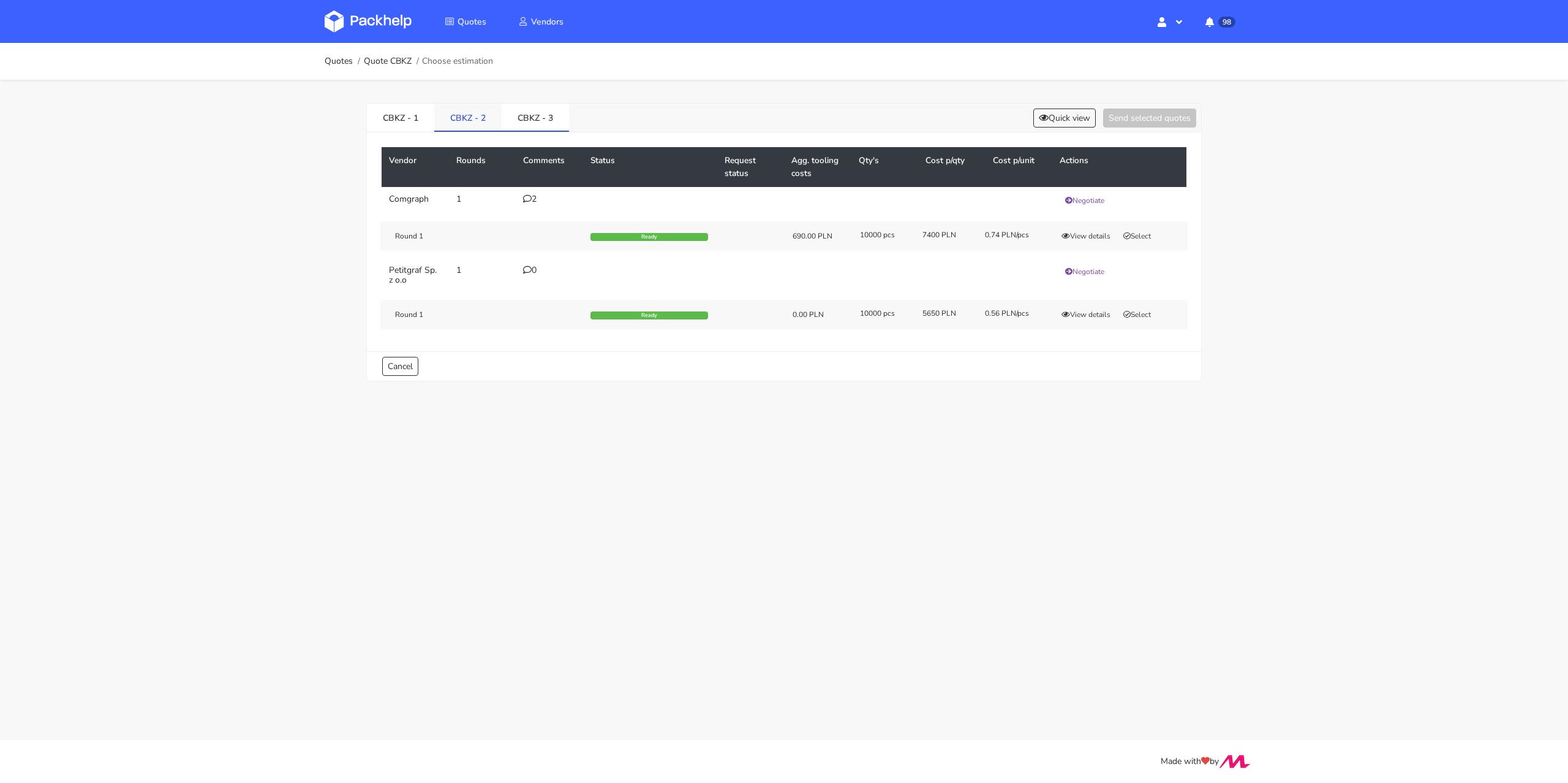
click at [452, 113] on link "CBKZ - 2" at bounding box center [468, 116] width 68 height 27
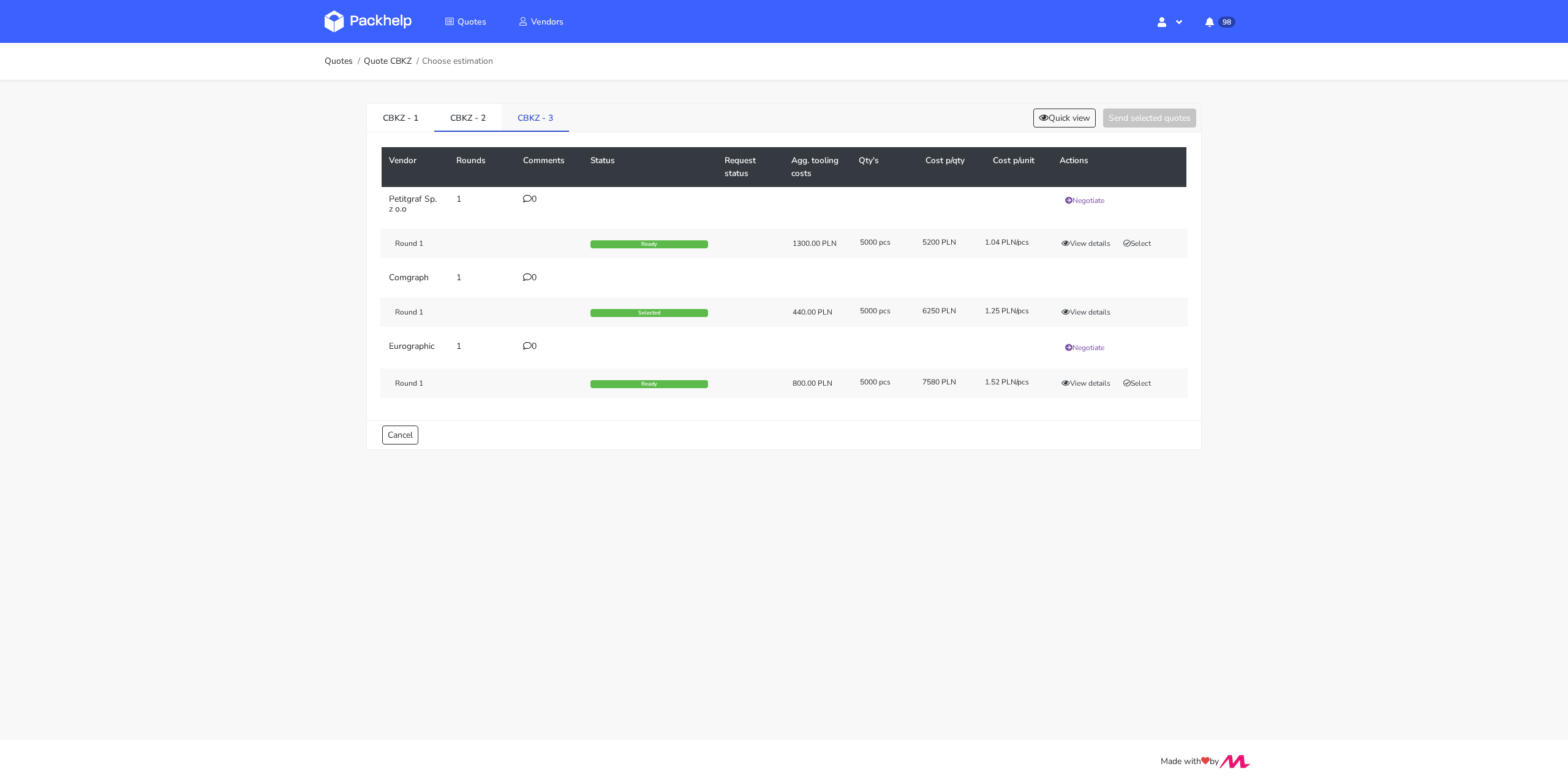
click at [538, 116] on link "CBKZ - 3" at bounding box center [535, 116] width 68 height 27
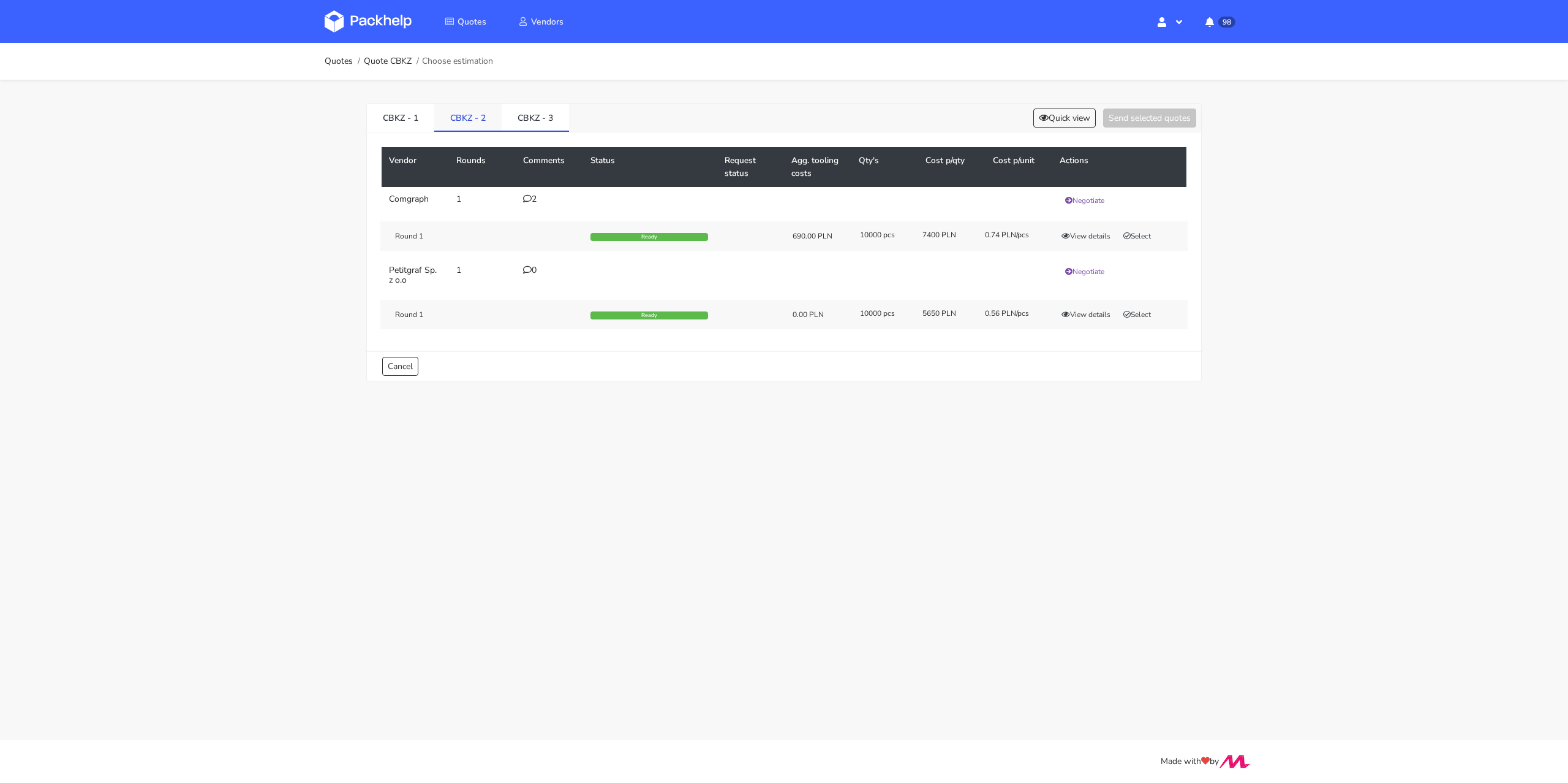
click at [466, 122] on link "CBKZ - 2" at bounding box center [468, 116] width 68 height 27
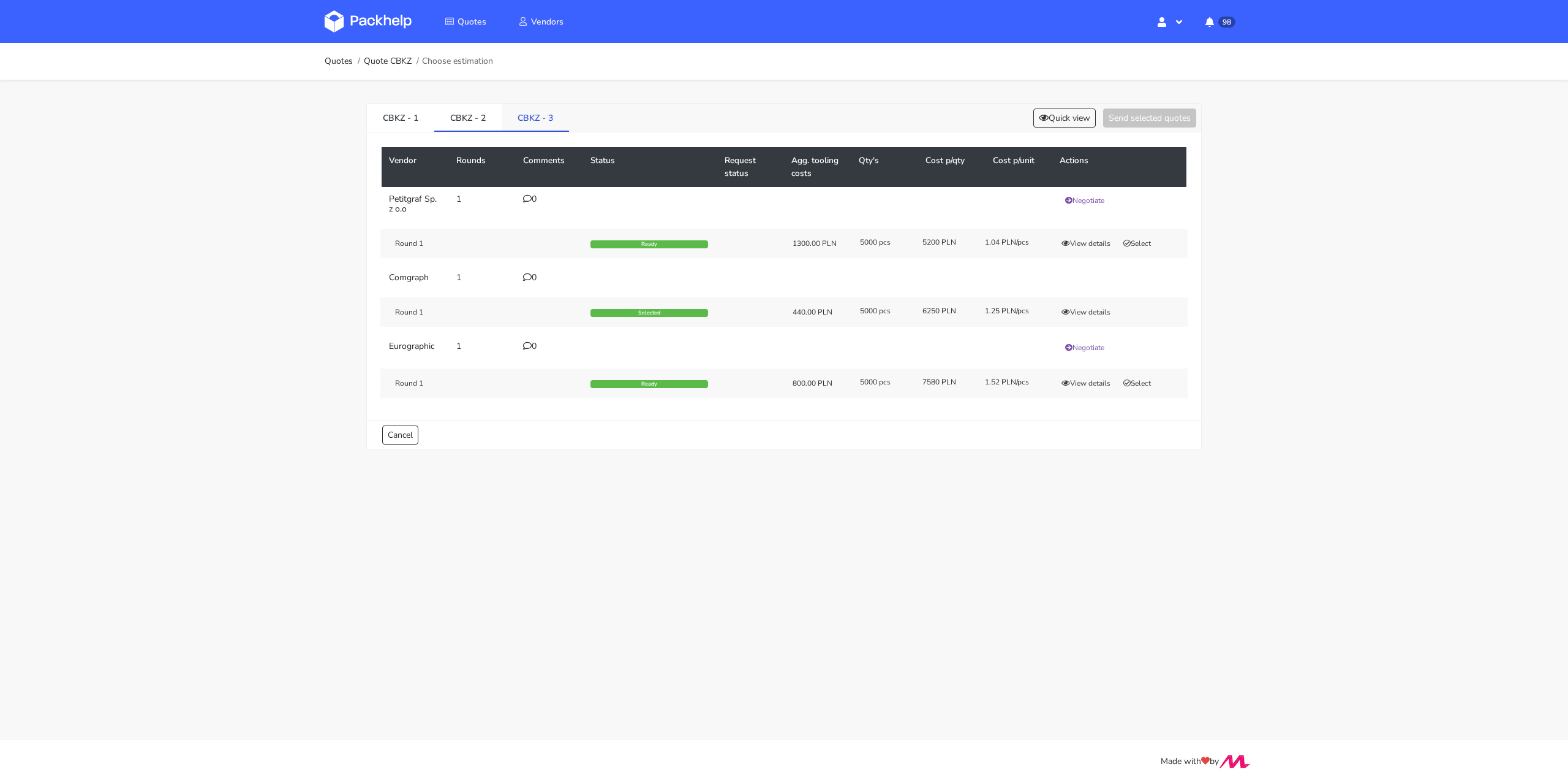
click at [538, 119] on link "CBKZ - 3" at bounding box center [535, 116] width 68 height 27
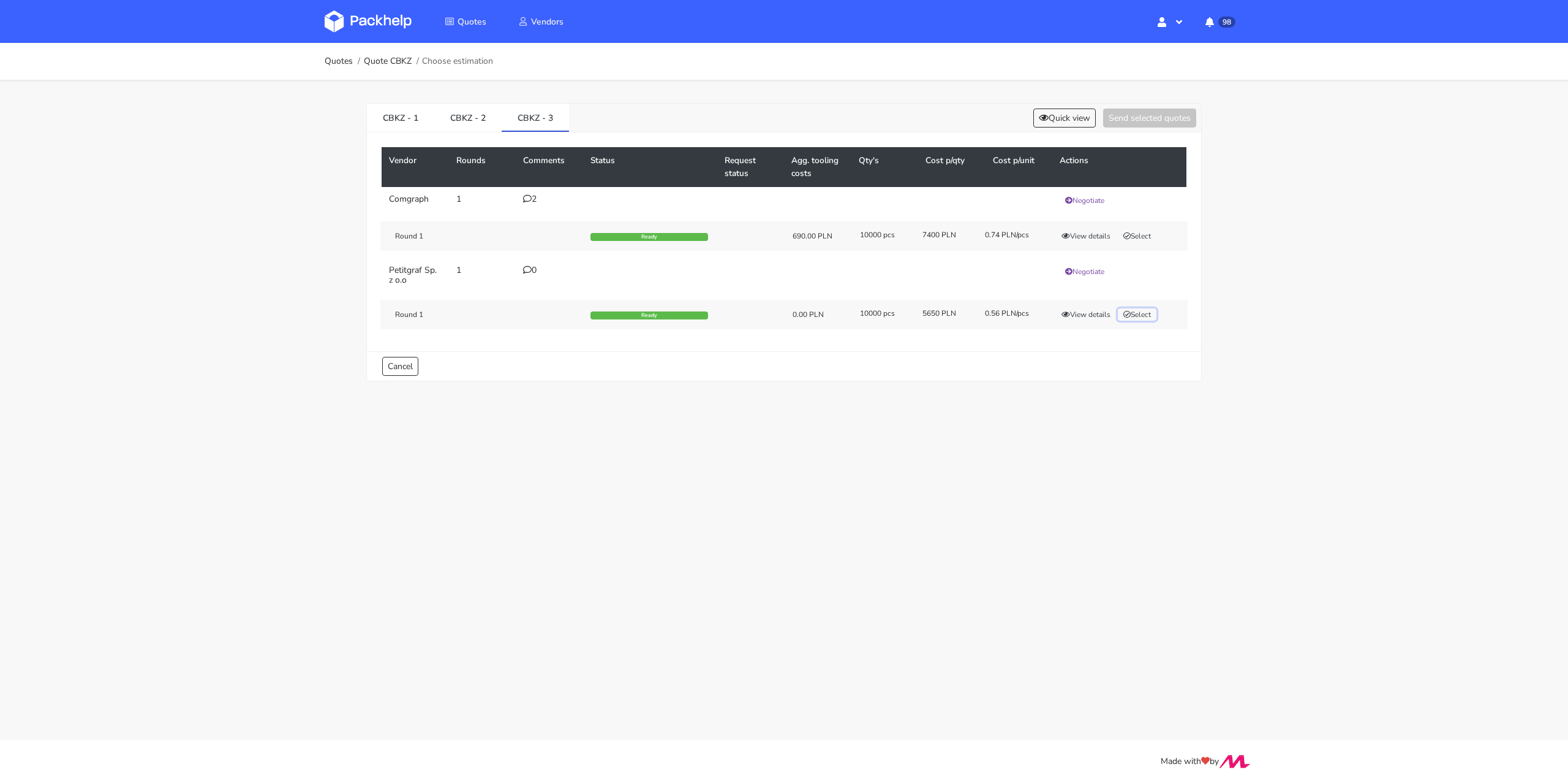
click at [1147, 318] on button "Select" at bounding box center [1137, 314] width 39 height 12
click at [1144, 119] on button "Send selected quotes ( 1 )" at bounding box center [1141, 117] width 110 height 19
click at [340, 61] on link "Quotes" at bounding box center [339, 62] width 28 height 10
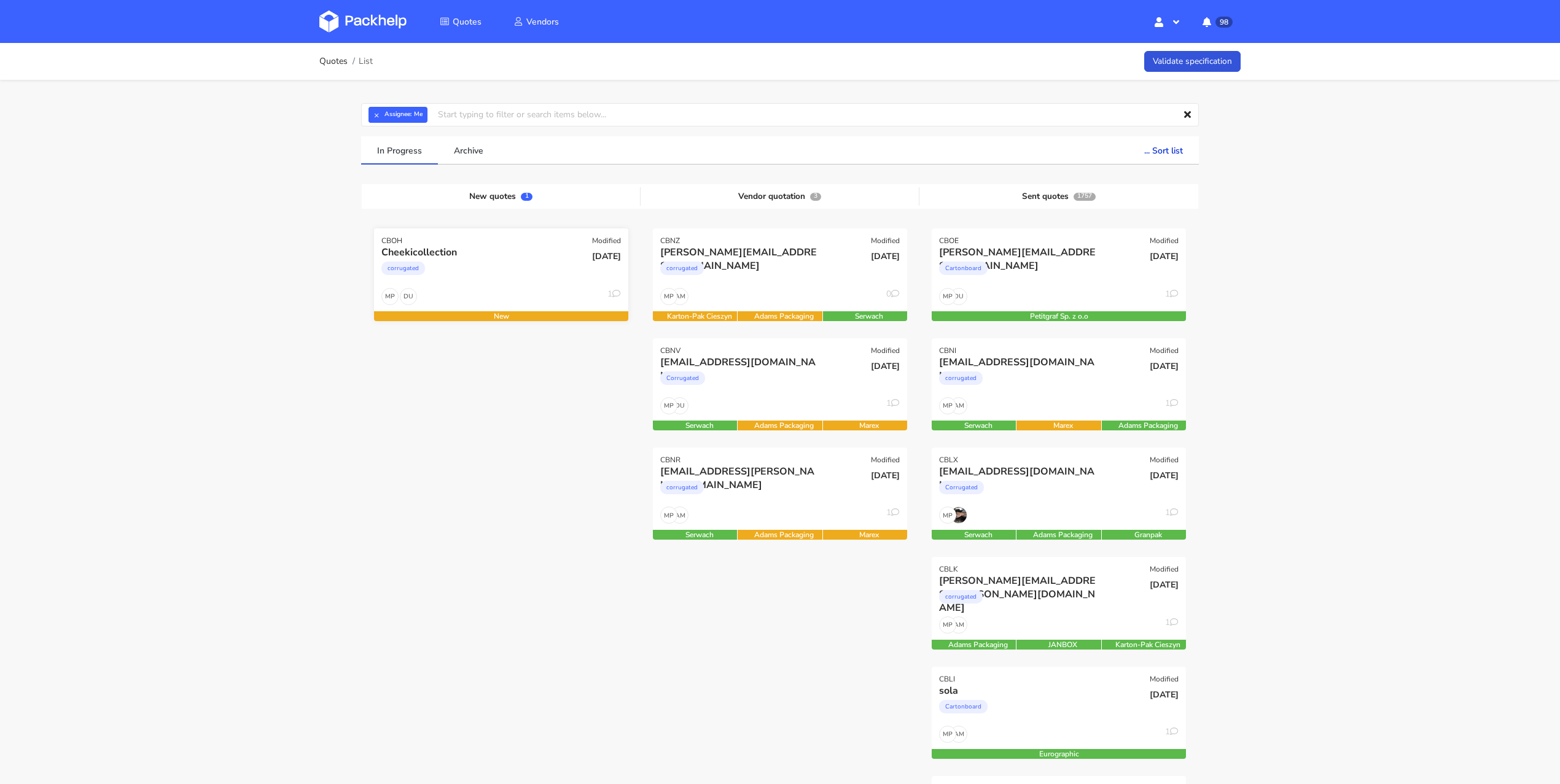
click at [528, 274] on div "corrugated" at bounding box center [462, 271] width 162 height 25
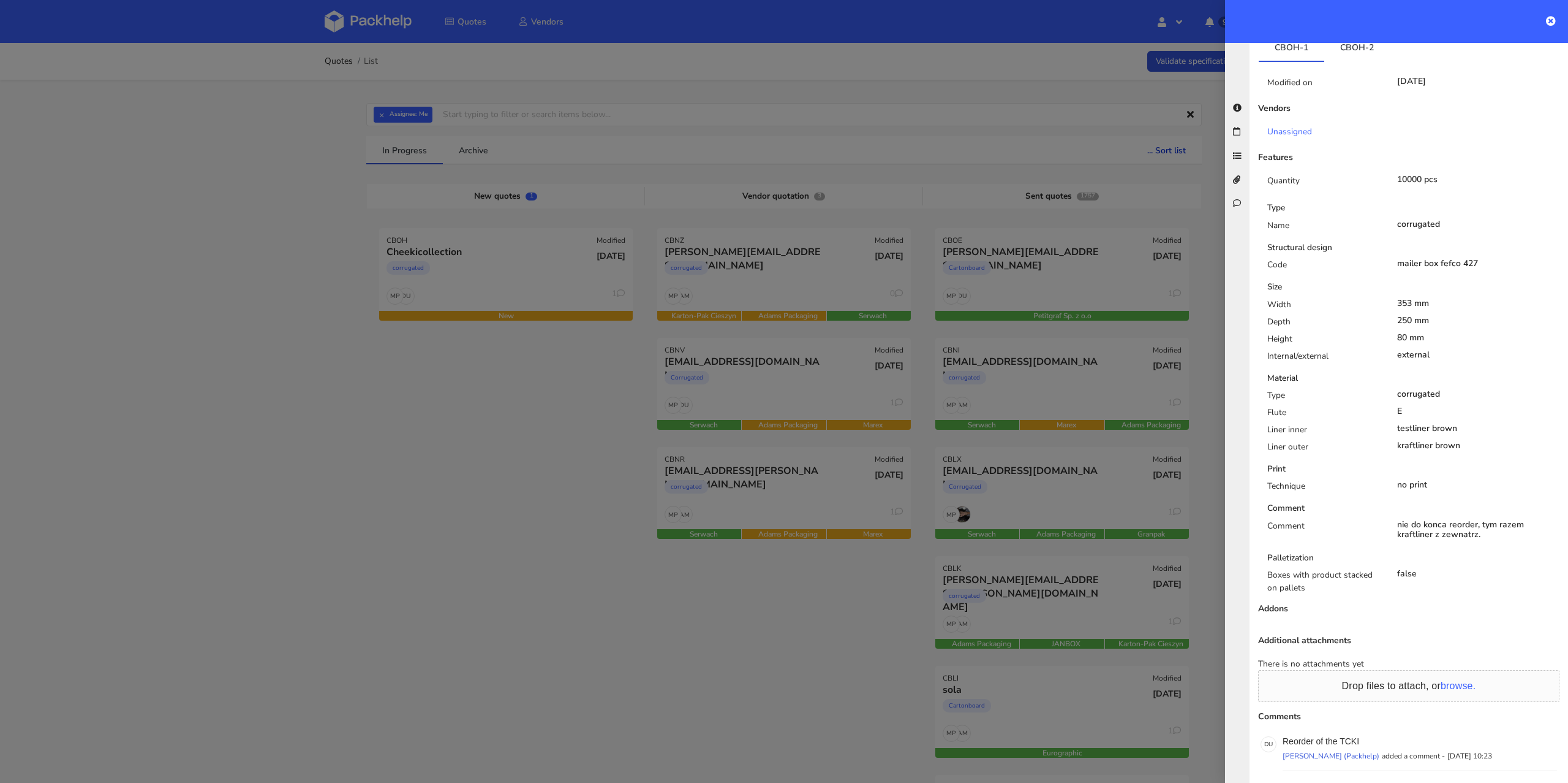
scroll to position [353, 0]
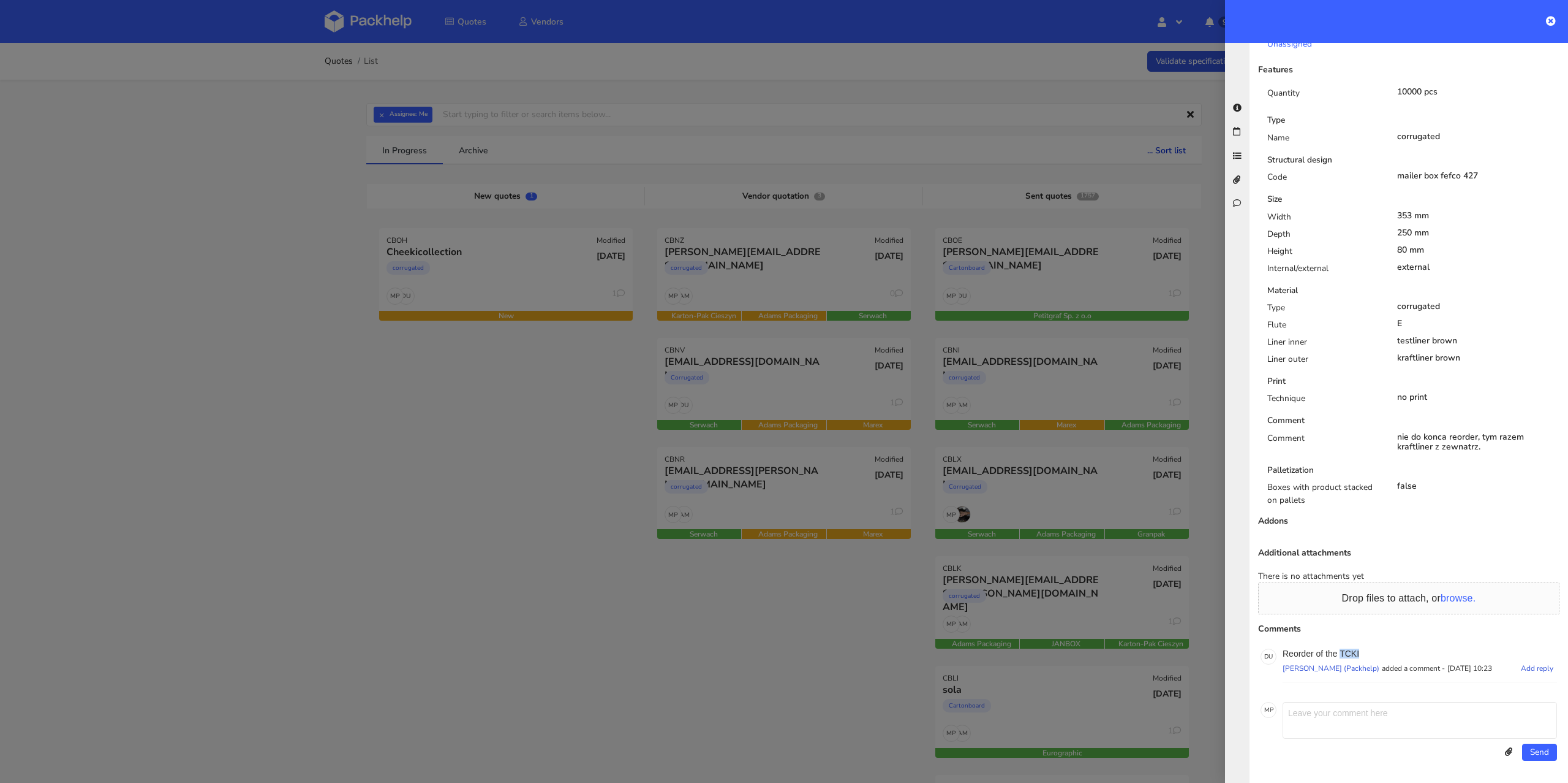
drag, startPoint x: 1365, startPoint y: 643, endPoint x: 1343, endPoint y: 644, distance: 22.0
click at [1343, 649] on p "Reorder of the TCKI" at bounding box center [1420, 654] width 274 height 10
copy p "TCKI"
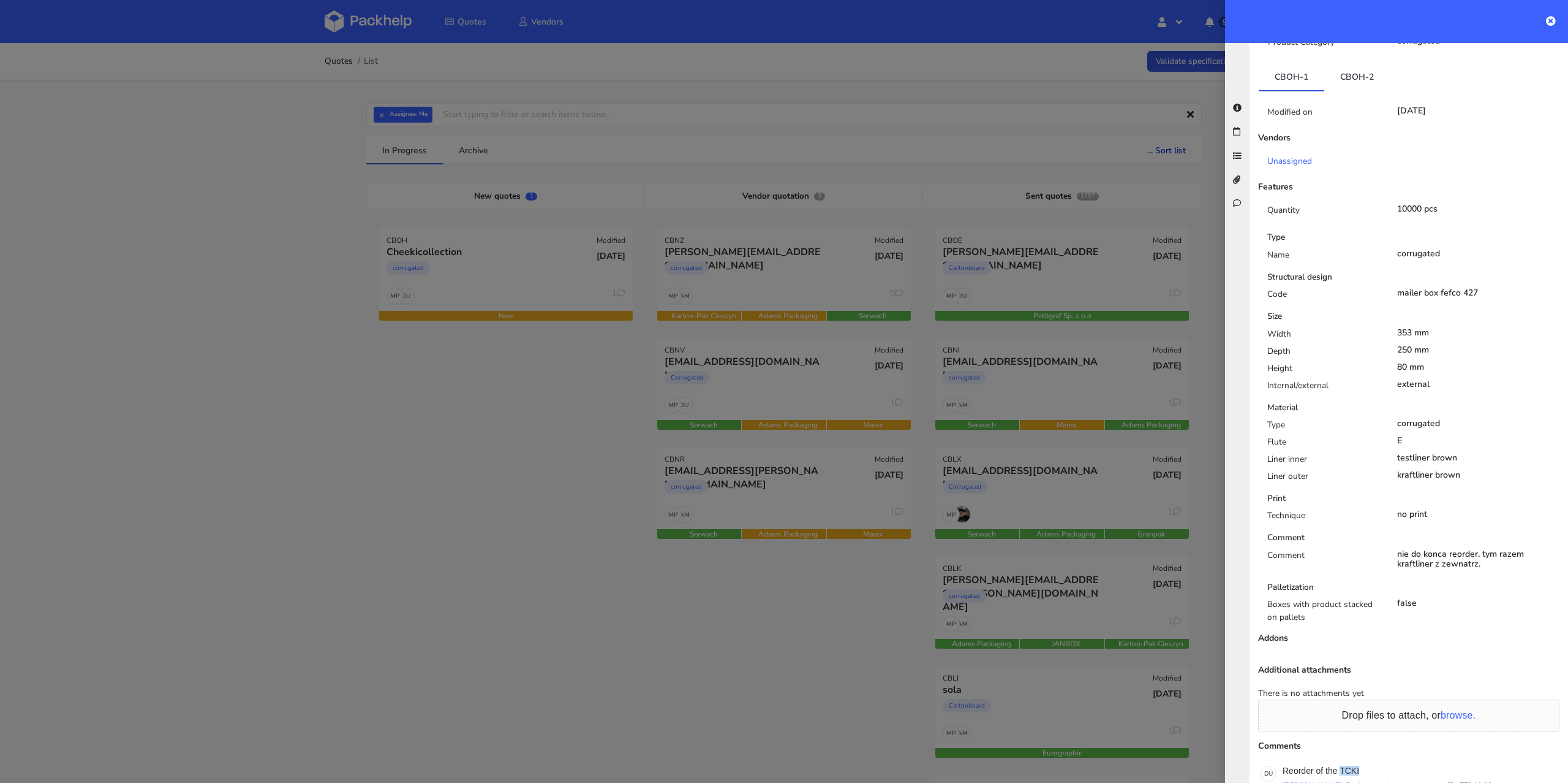
scroll to position [0, 0]
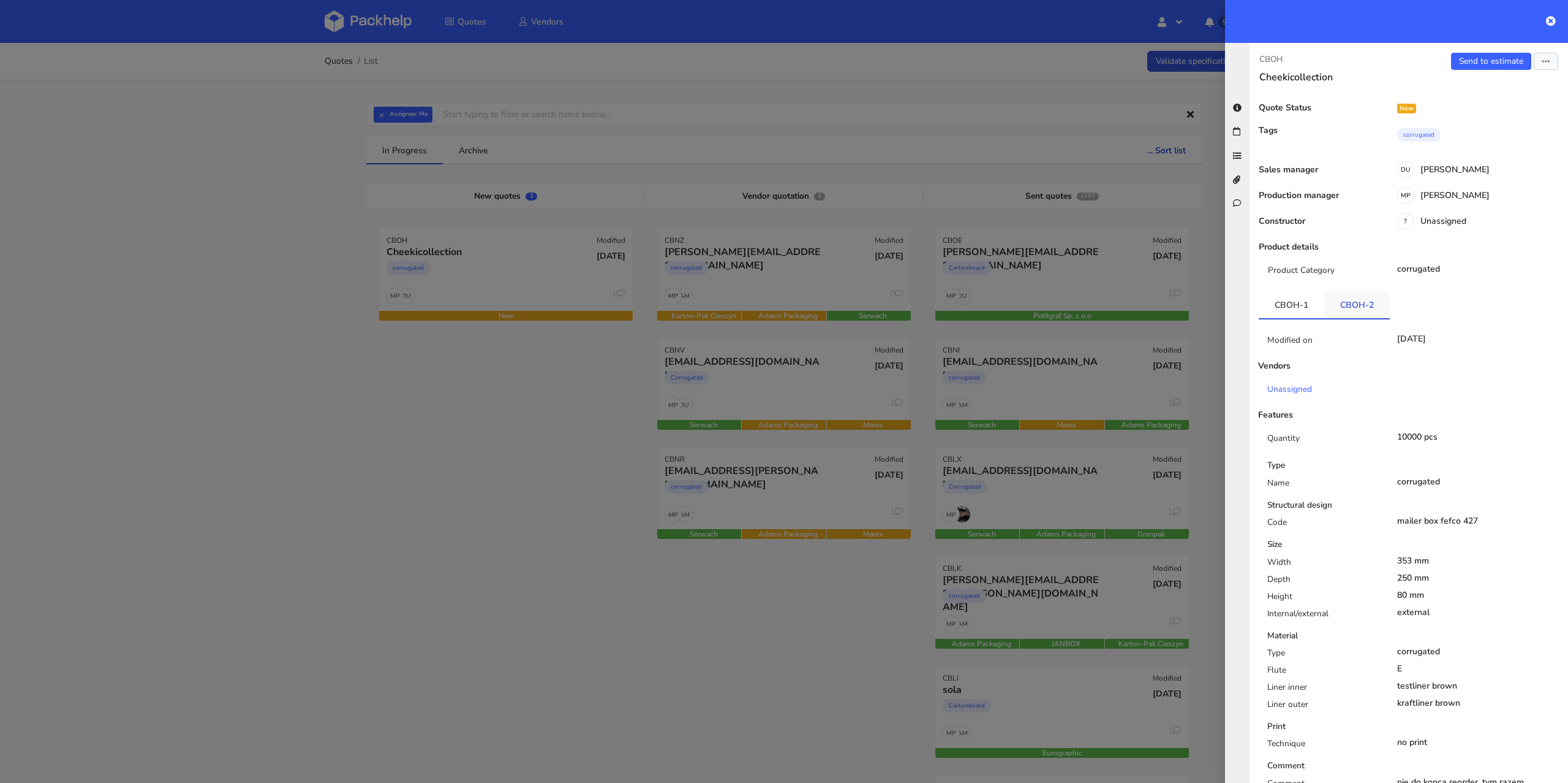
click at [1357, 304] on link "CBOH-2" at bounding box center [1357, 304] width 66 height 27
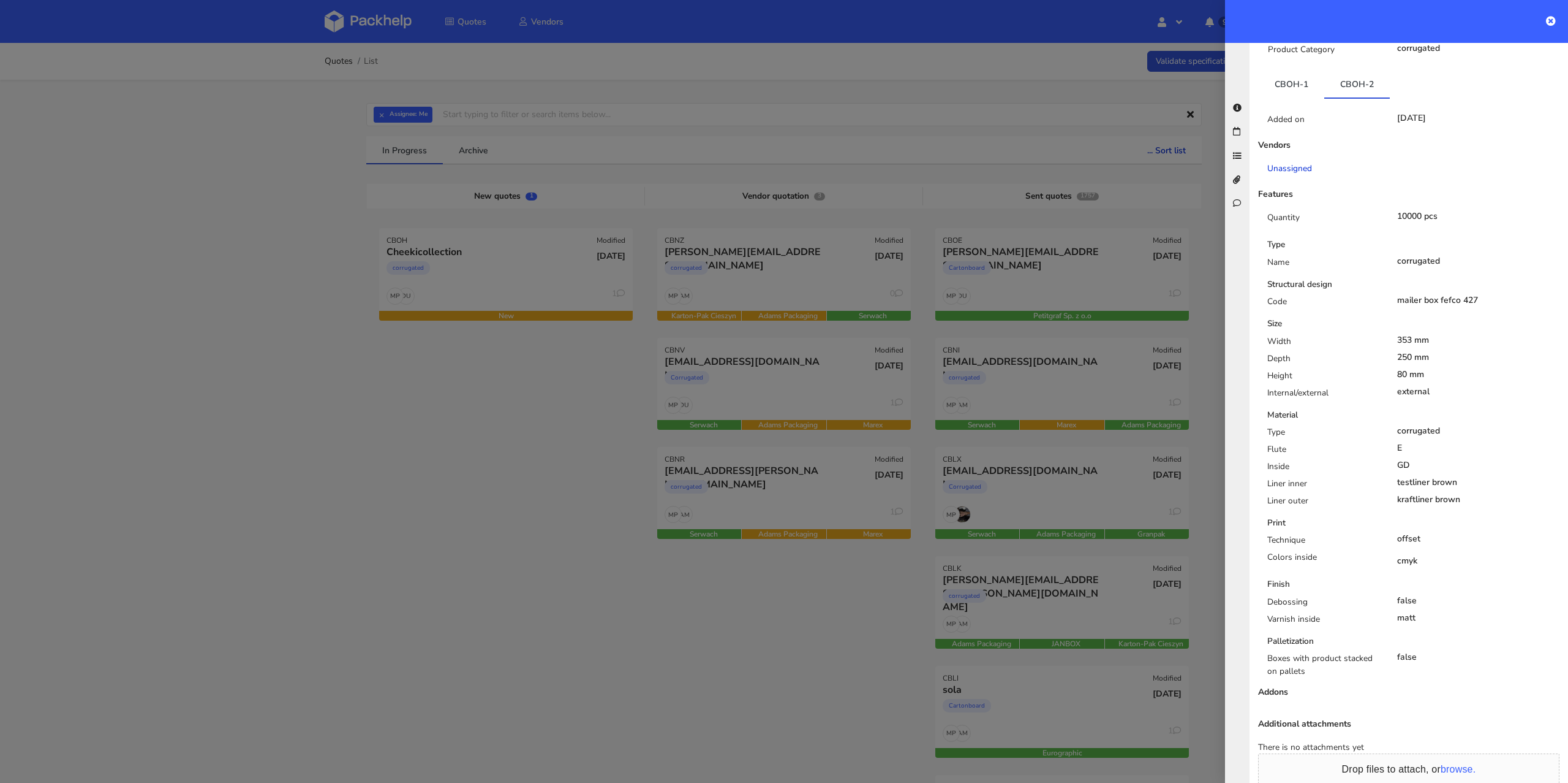
scroll to position [139, 0]
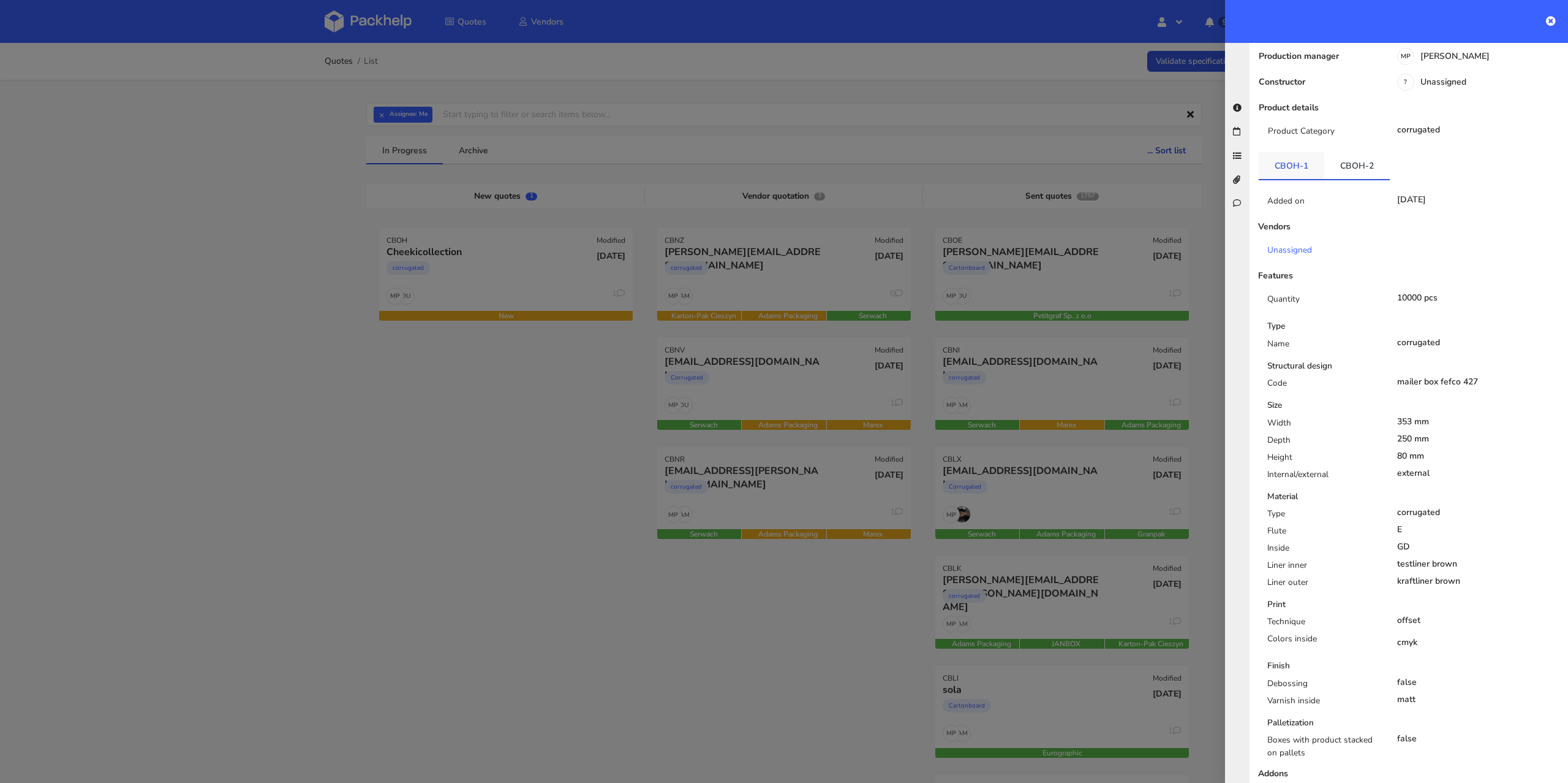
click at [1288, 164] on link "CBOH-1" at bounding box center [1292, 165] width 66 height 27
click at [1341, 172] on link "CBOH-2" at bounding box center [1357, 165] width 66 height 27
click at [1275, 180] on div "Added on 25 Sep 2025 Vendors Unassigned Features Quantity 10000 pcs Type Name c…" at bounding box center [1409, 485] width 300 height 610
click at [1298, 159] on link "CBOH-1" at bounding box center [1292, 165] width 66 height 27
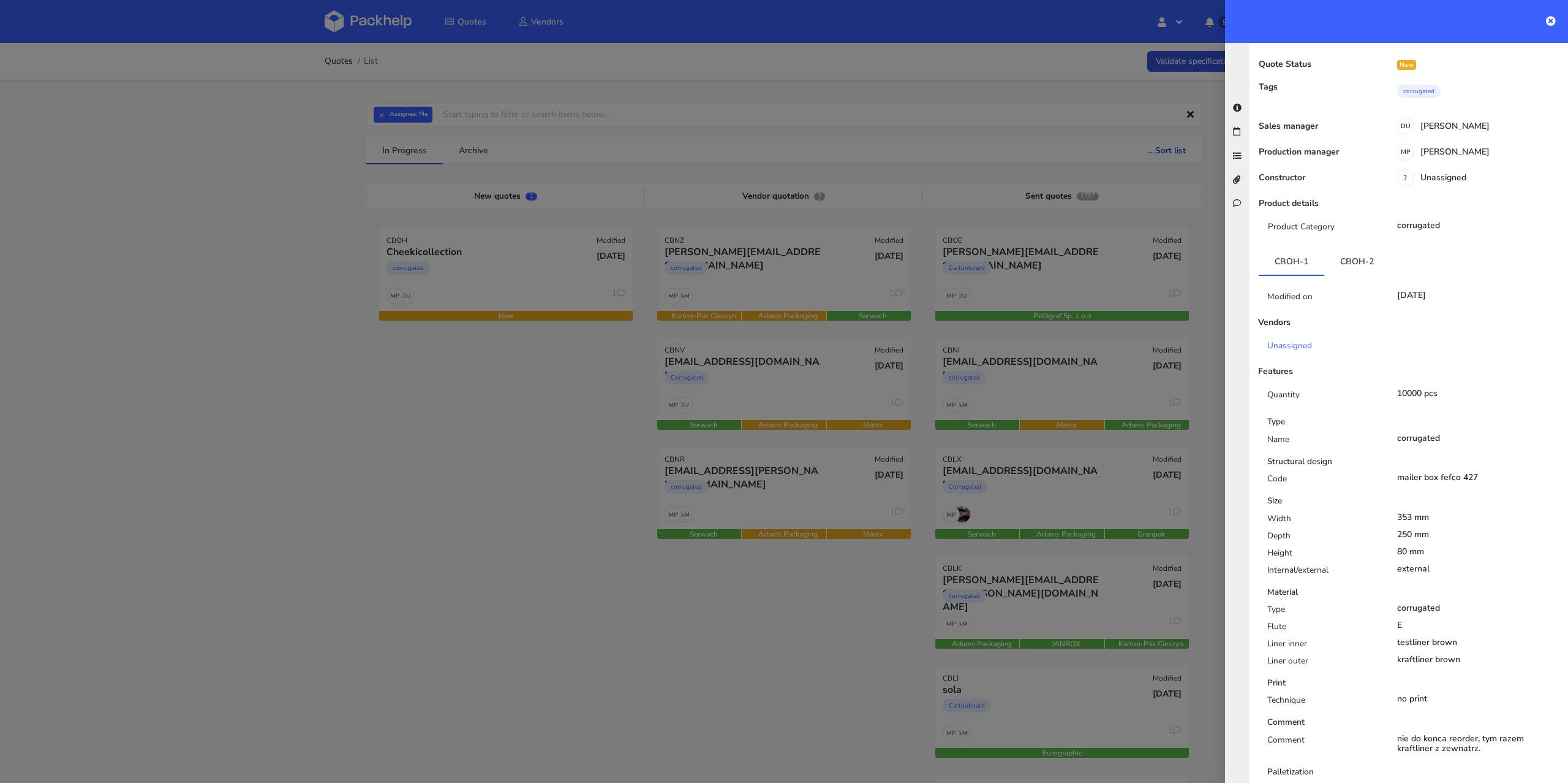
scroll to position [0, 0]
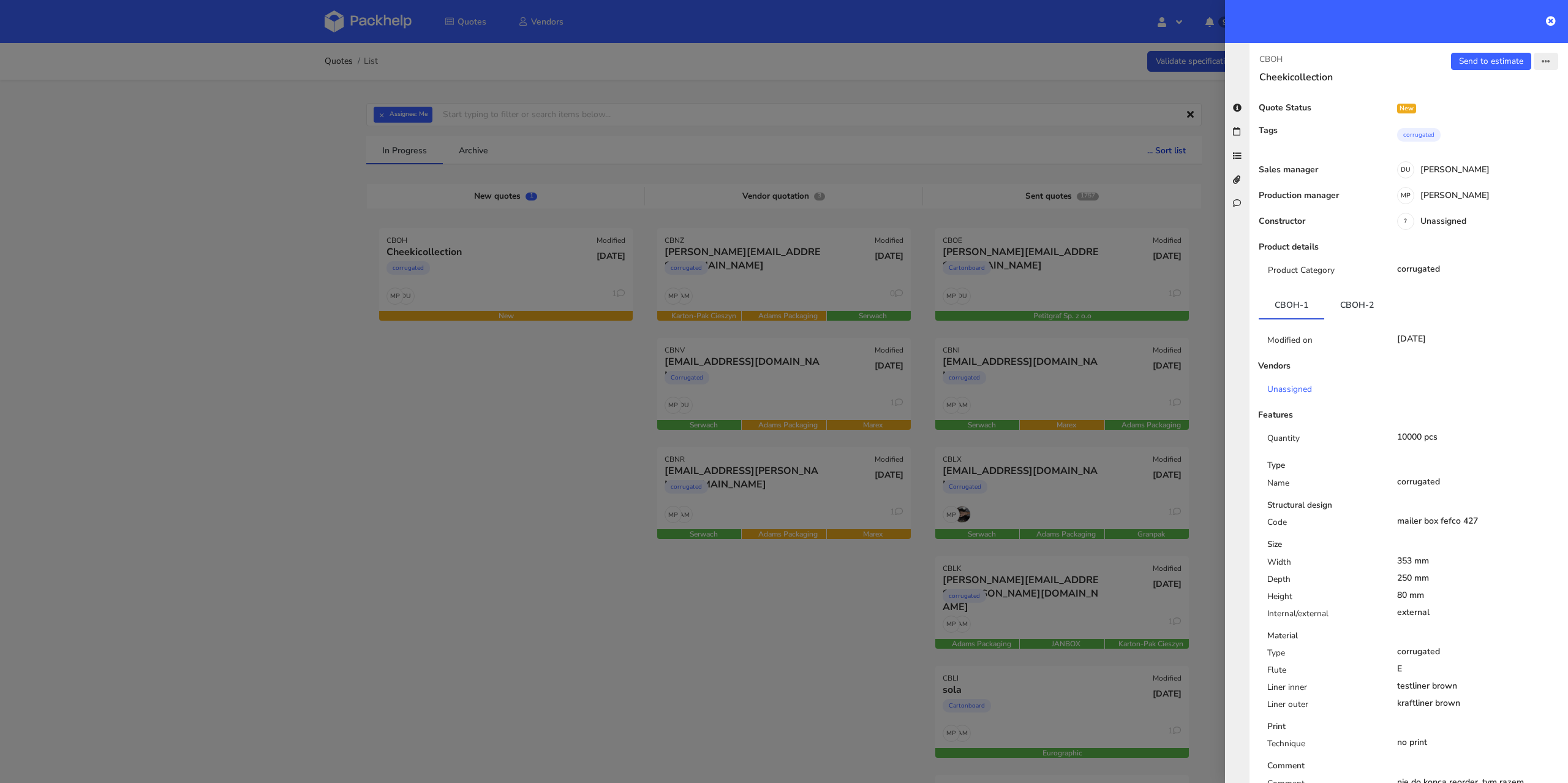
click at [1542, 59] on icon "button" at bounding box center [1546, 62] width 9 height 9
click at [1491, 105] on link "Edit quote" at bounding box center [1505, 108] width 108 height 20
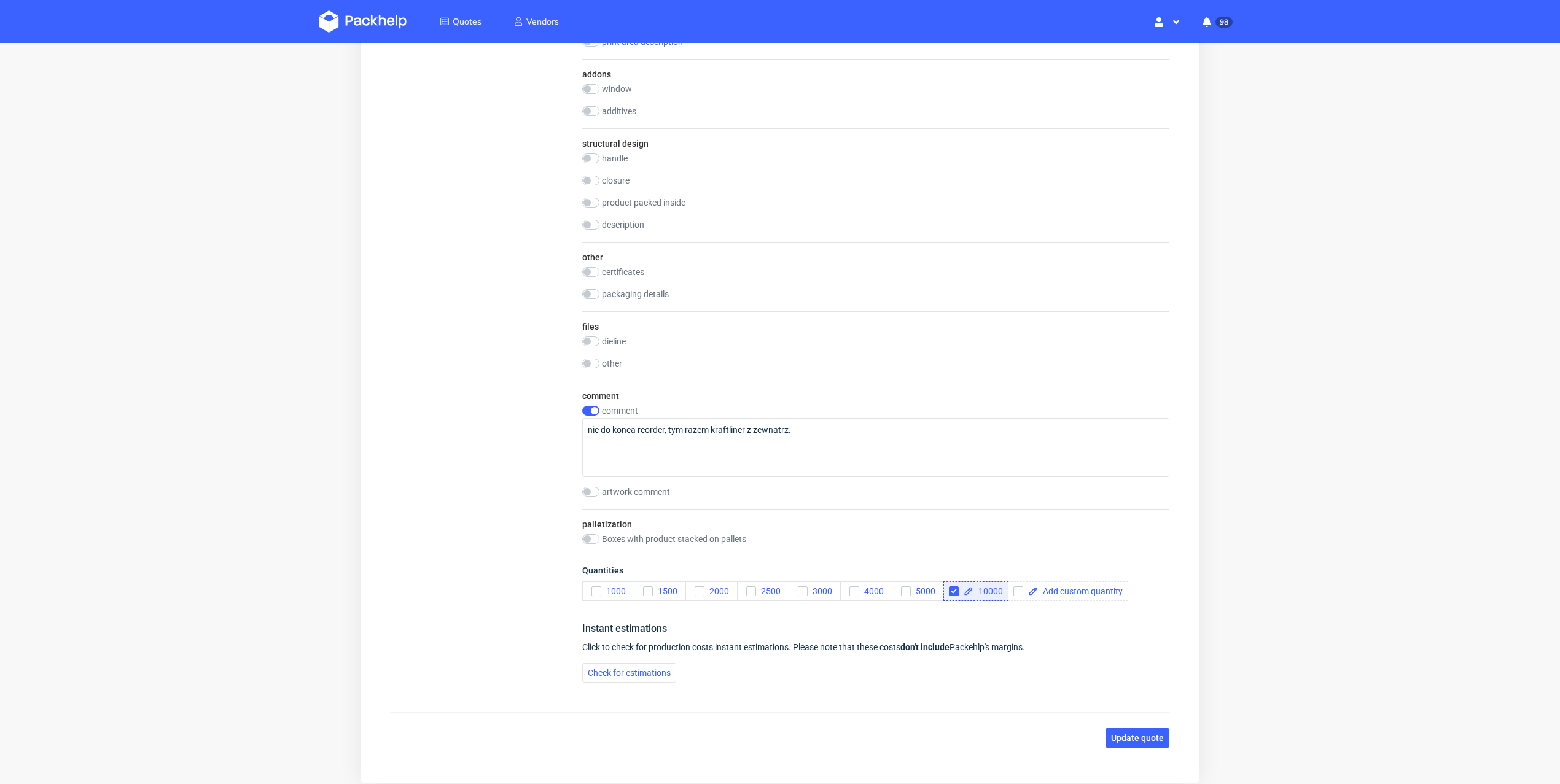
scroll to position [936, 0]
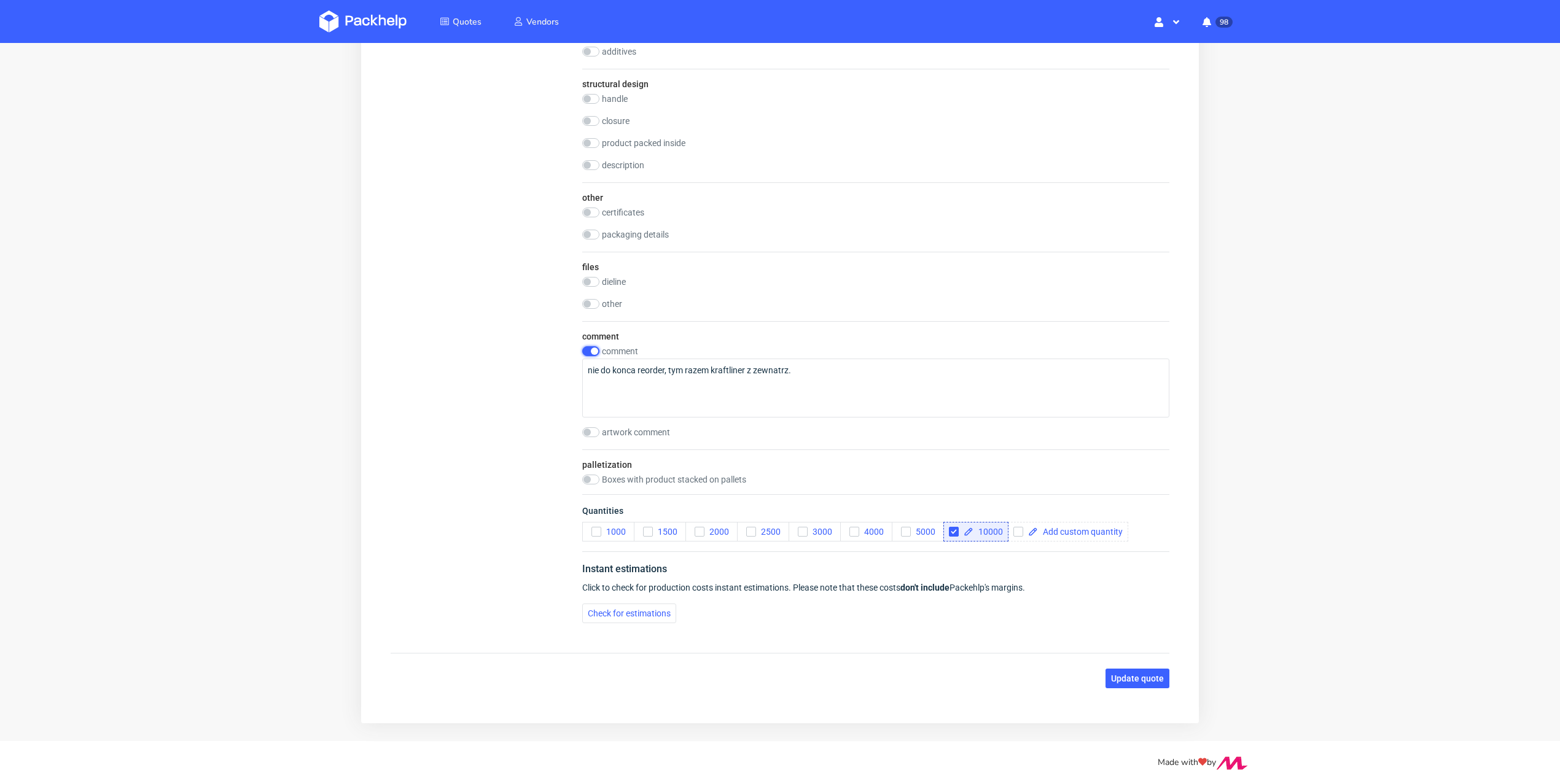
click at [592, 348] on input "checkbox" at bounding box center [590, 351] width 17 height 10
checkbox input "false"
click at [1141, 674] on span "Update quote" at bounding box center [1137, 678] width 53 height 9
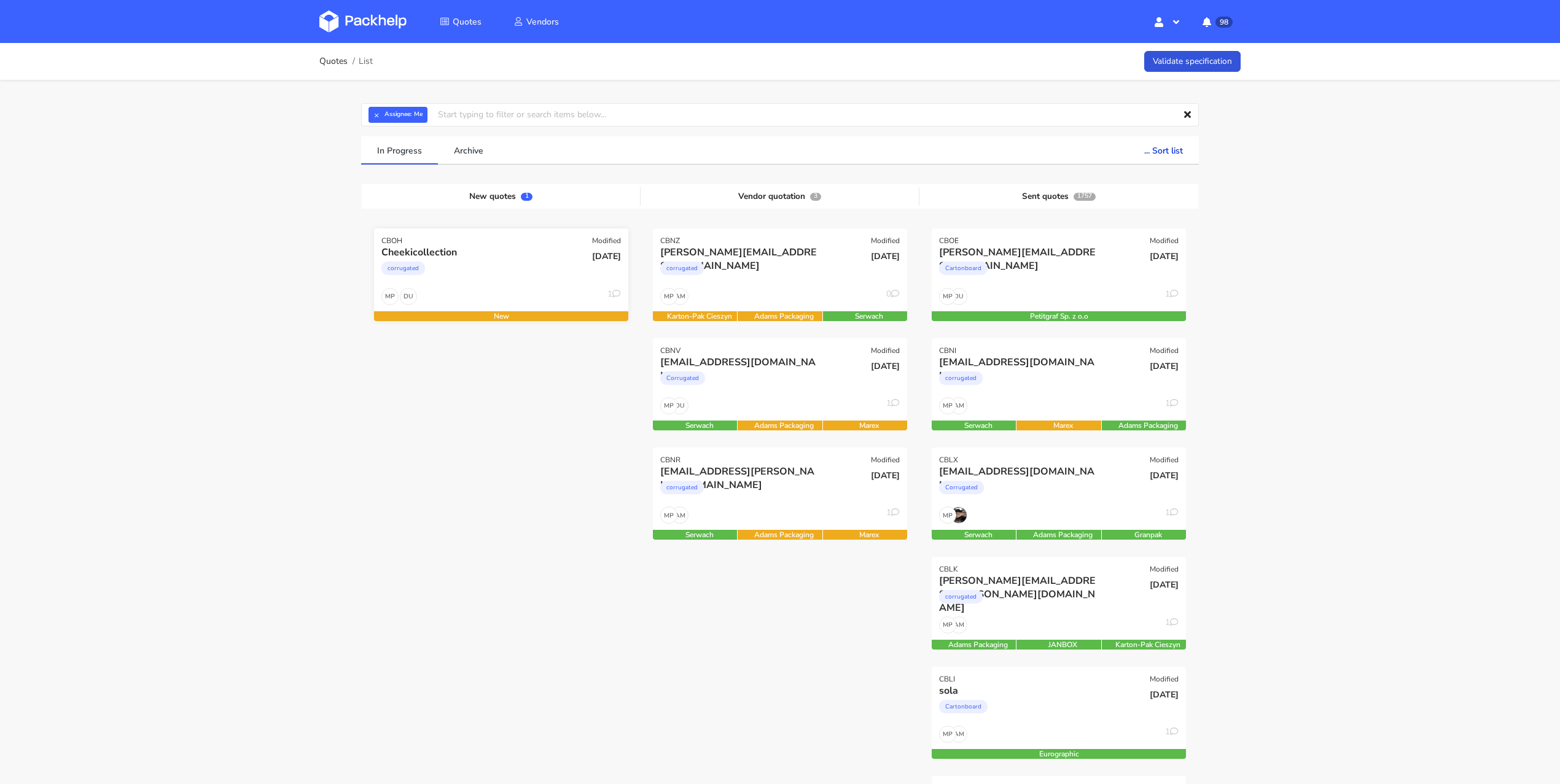
click at [424, 273] on div "corrugated" at bounding box center [462, 271] width 162 height 25
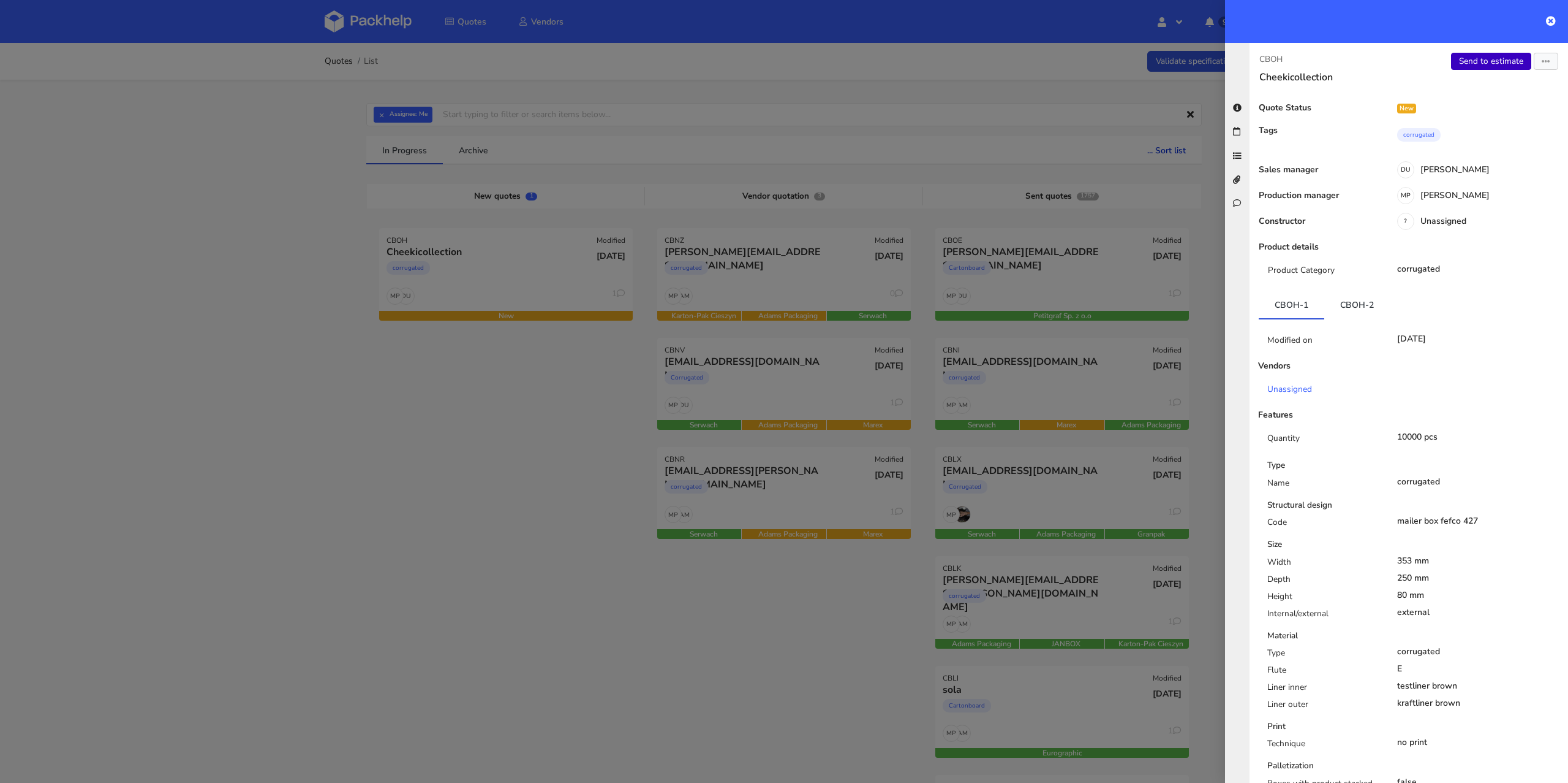
click at [1493, 65] on link "Send to estimate" at bounding box center [1491, 61] width 80 height 17
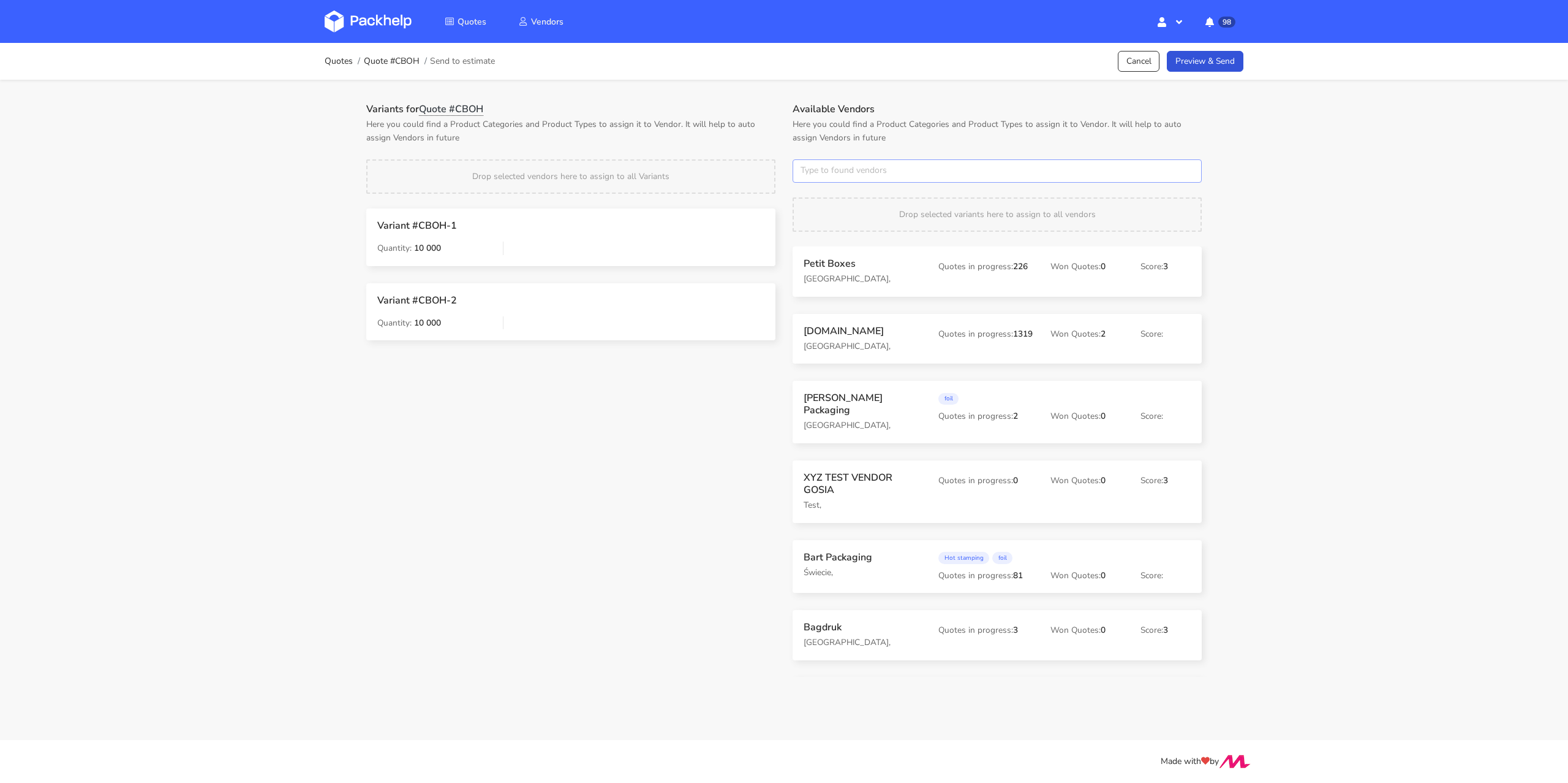
click at [863, 173] on input "text" at bounding box center [997, 170] width 409 height 23
type input "karton-pak"
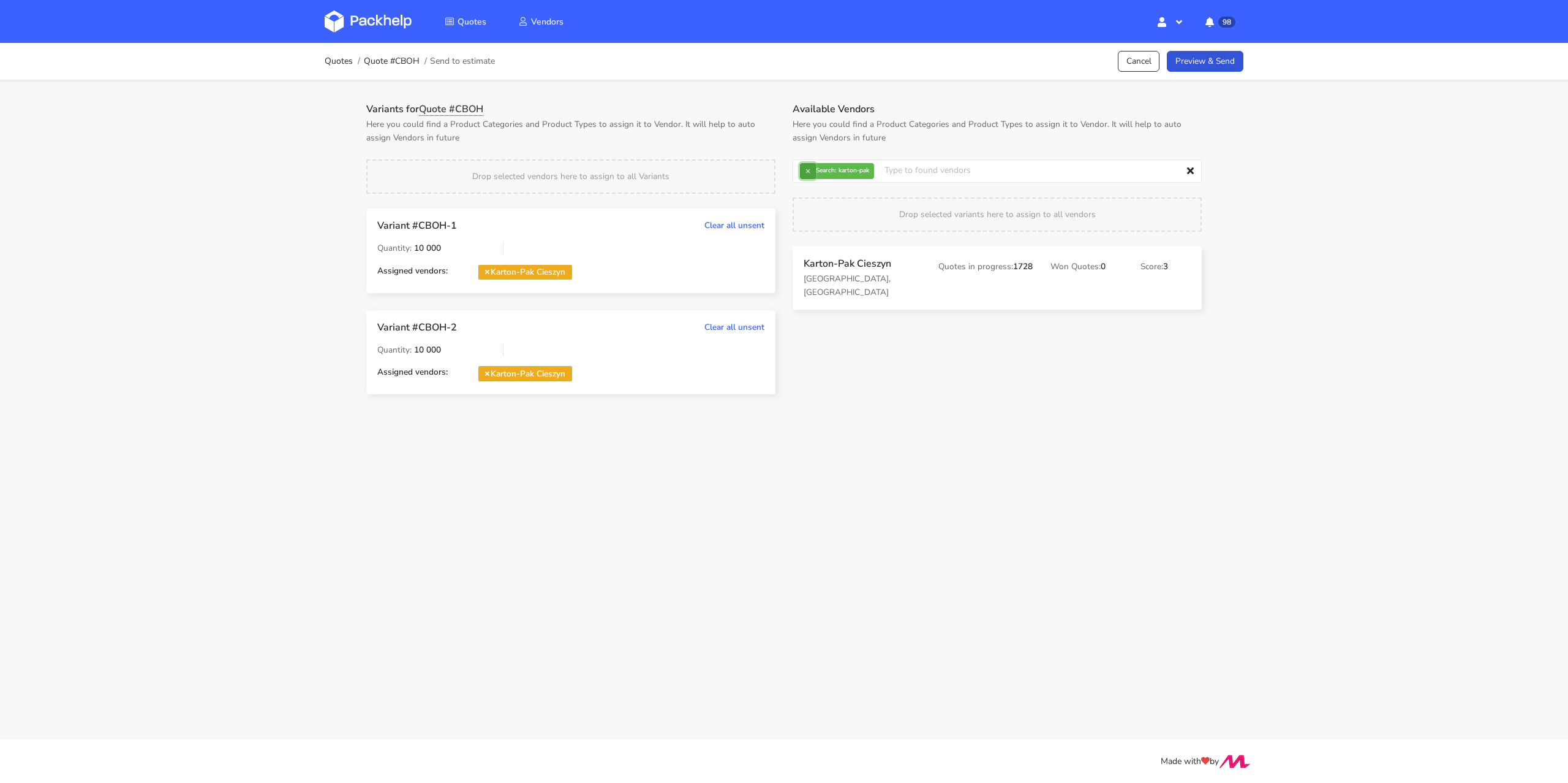
click at [804, 166] on button "×" at bounding box center [808, 171] width 16 height 16
click at [804, 166] on input "text" at bounding box center [997, 170] width 409 height 23
type input "adams"
click at [818, 175] on span "× Search: [PERSON_NAME]" at bounding box center [828, 171] width 57 height 16
click at [813, 174] on button "×" at bounding box center [808, 171] width 16 height 16
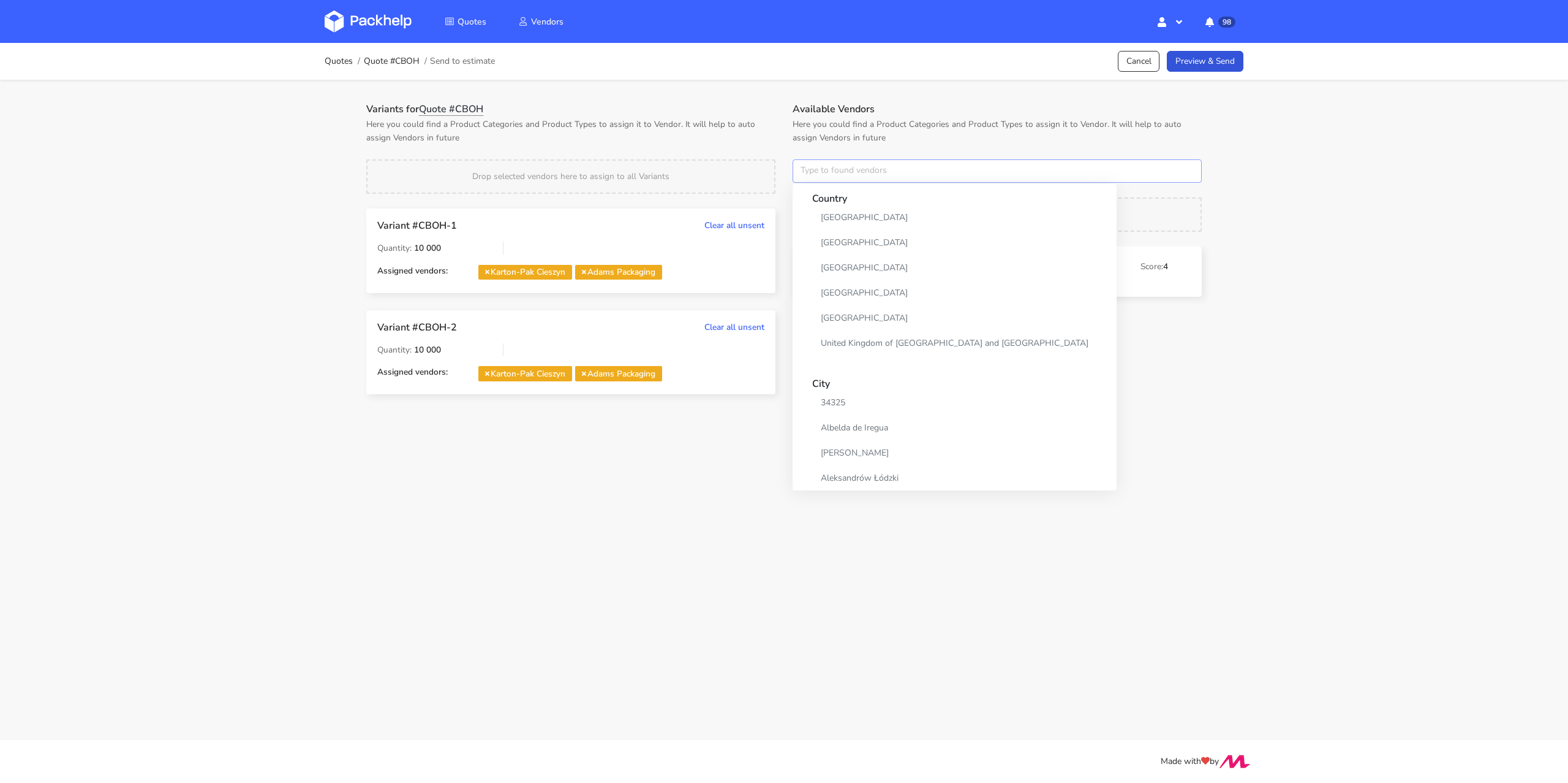
click at [813, 174] on input "text" at bounding box center [997, 170] width 409 height 23
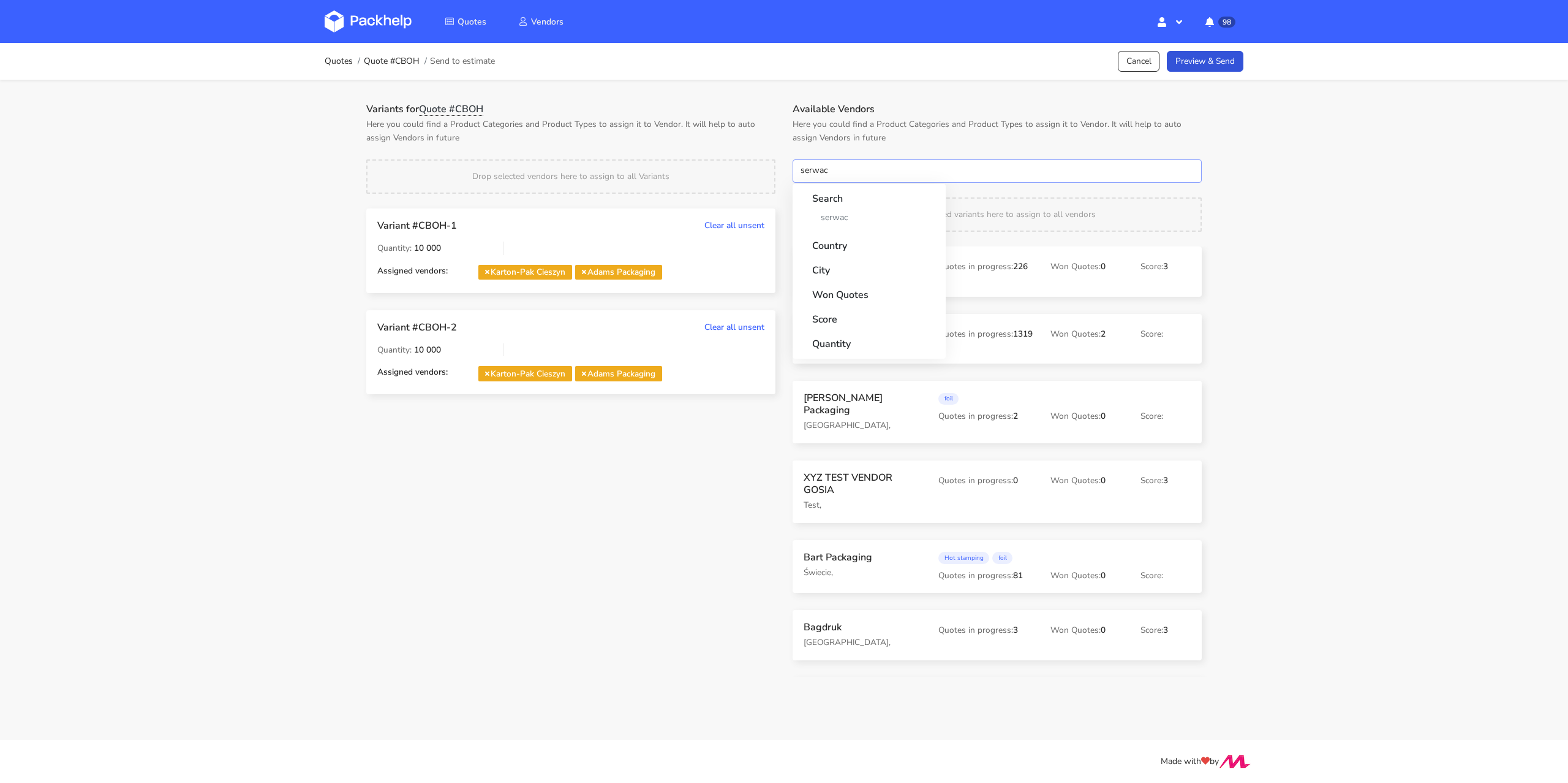
type input "serwach"
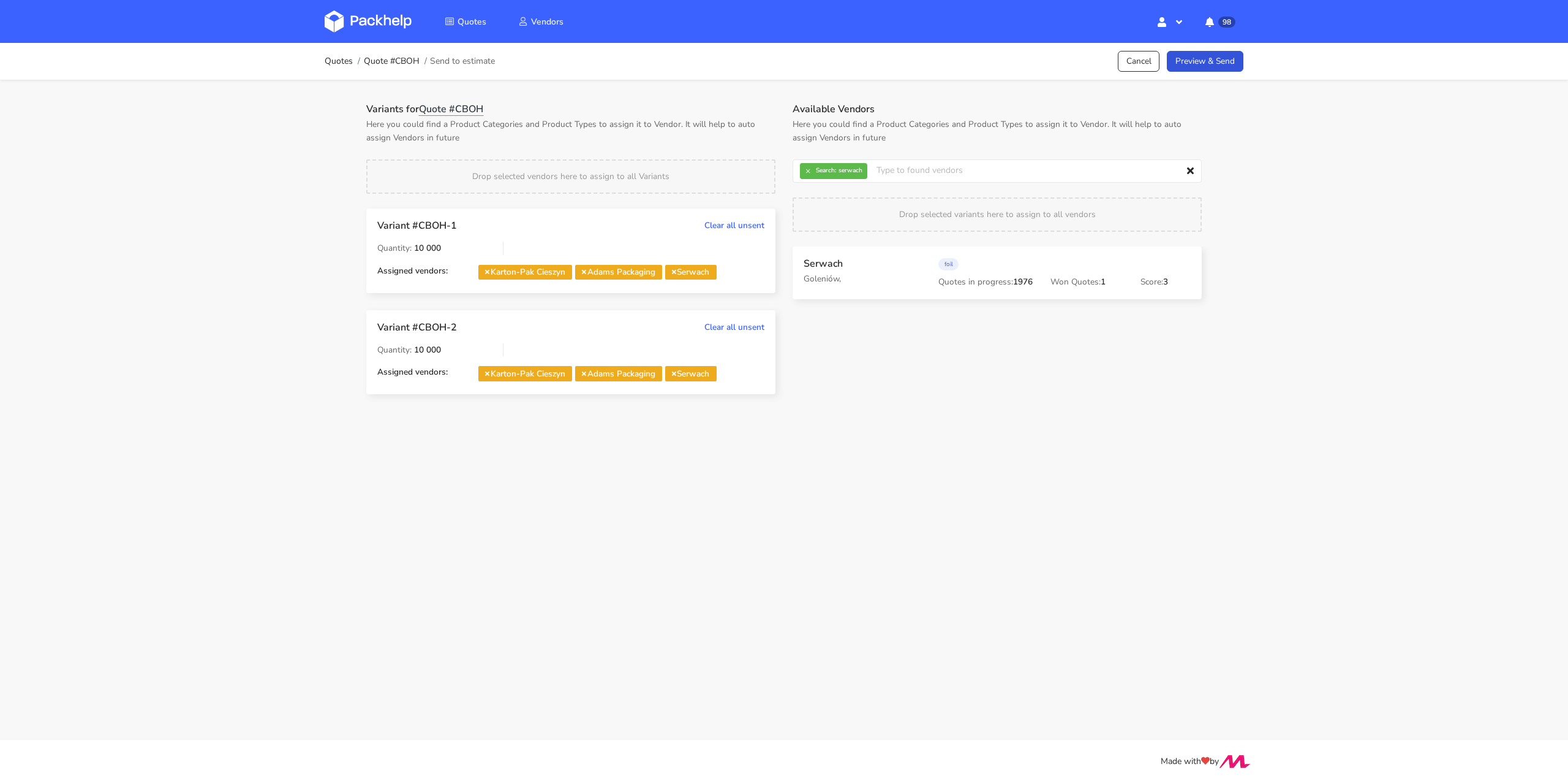
drag, startPoint x: 839, startPoint y: 276, endPoint x: 439, endPoint y: 36, distance: 466.5
click at [1224, 60] on link "Preview & Send" at bounding box center [1205, 62] width 76 height 22
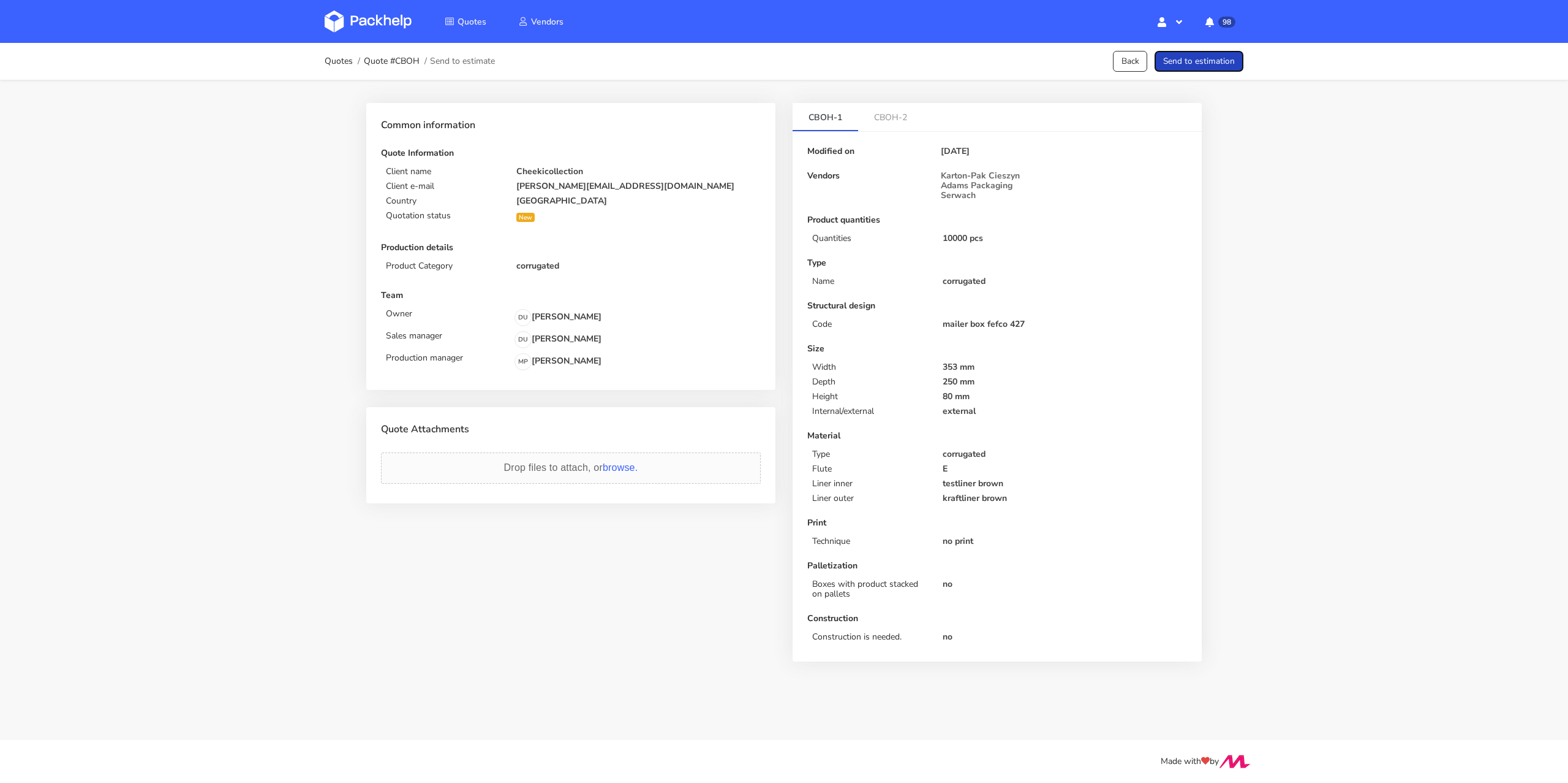
click at [1224, 60] on button "Send to estimation" at bounding box center [1199, 62] width 88 height 22
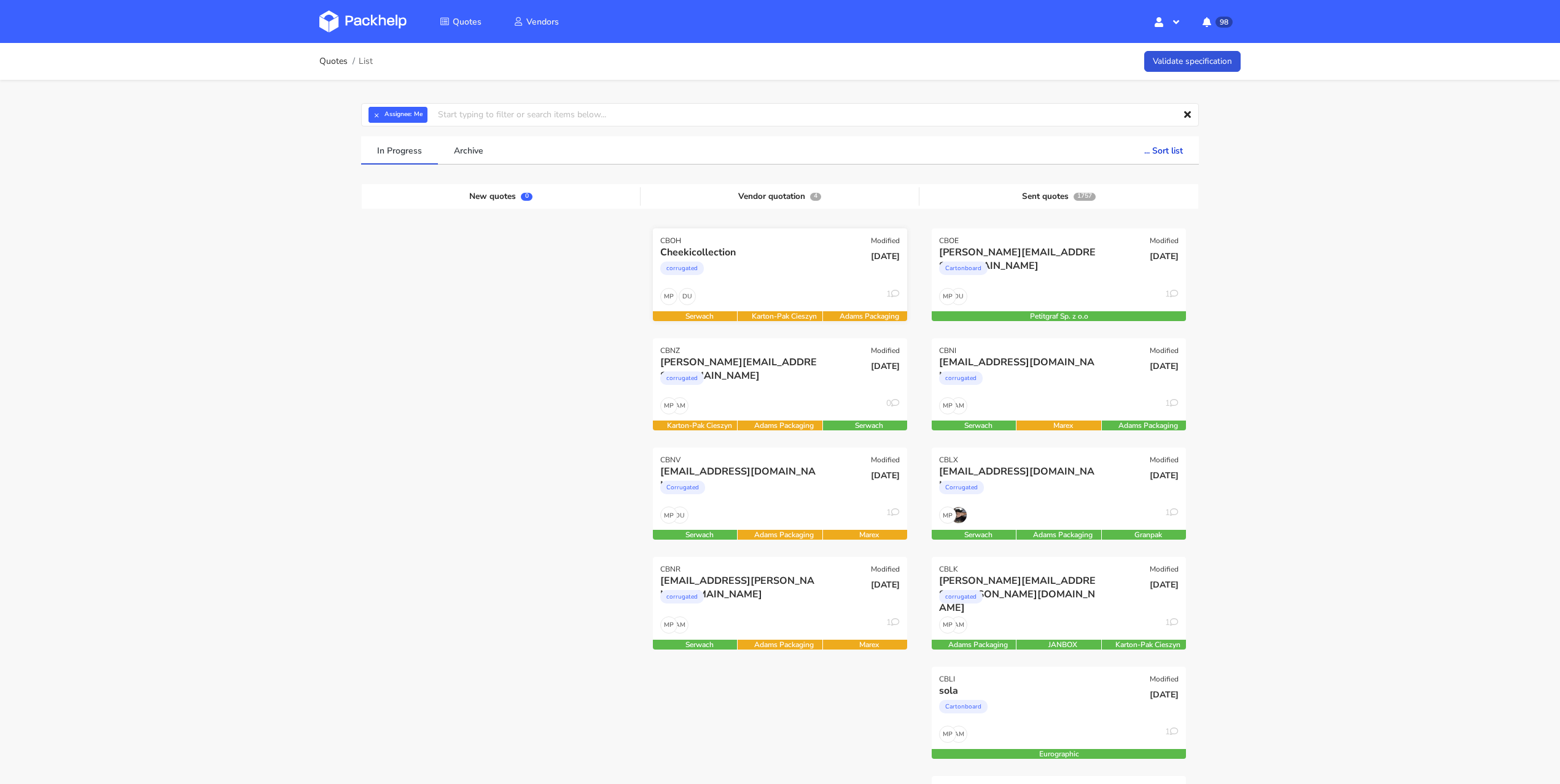
click at [805, 286] on div "Cheekicollection corrugated" at bounding box center [738, 267] width 171 height 42
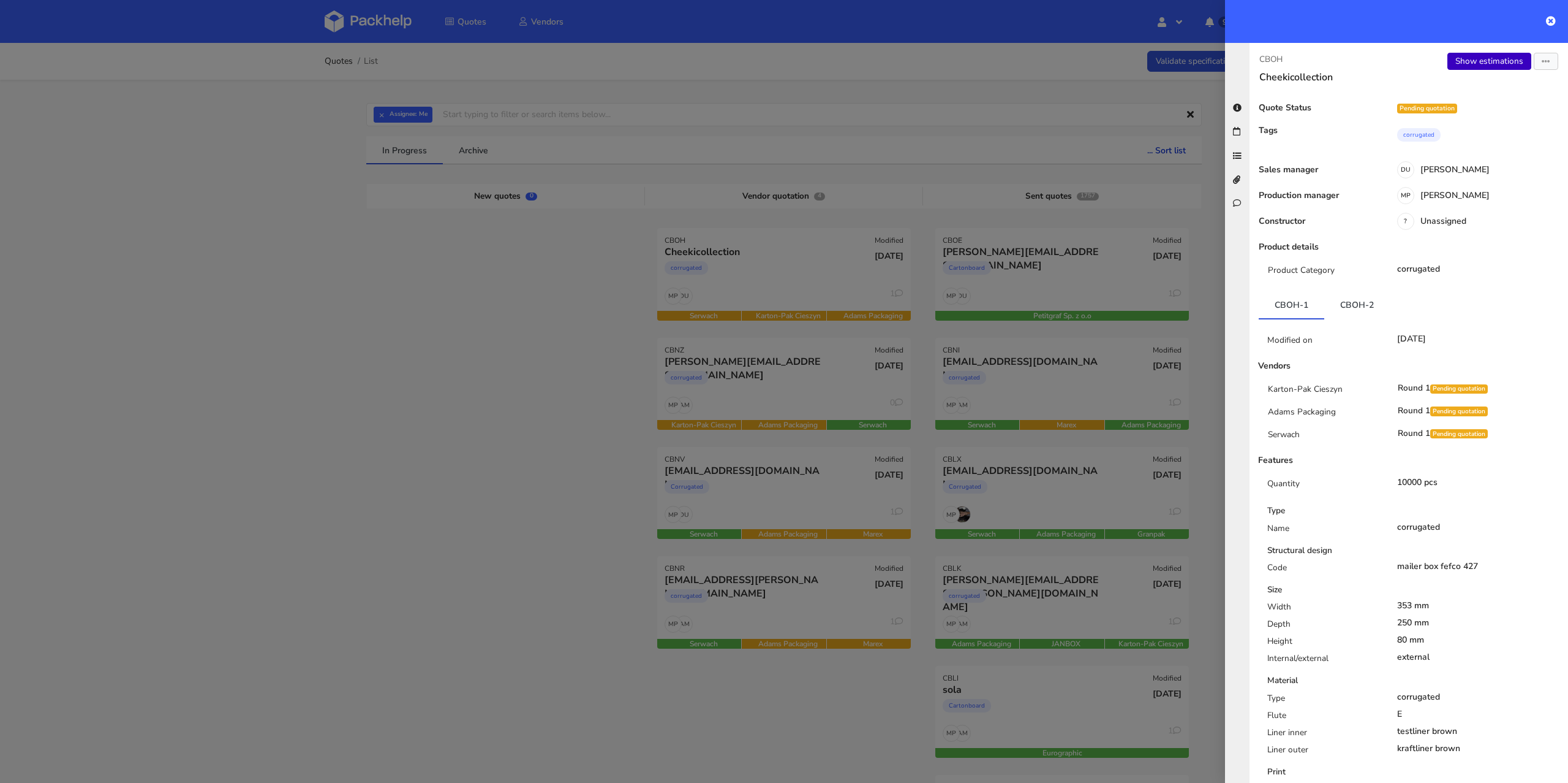
click at [1507, 59] on link "Show estimations" at bounding box center [1490, 61] width 84 height 17
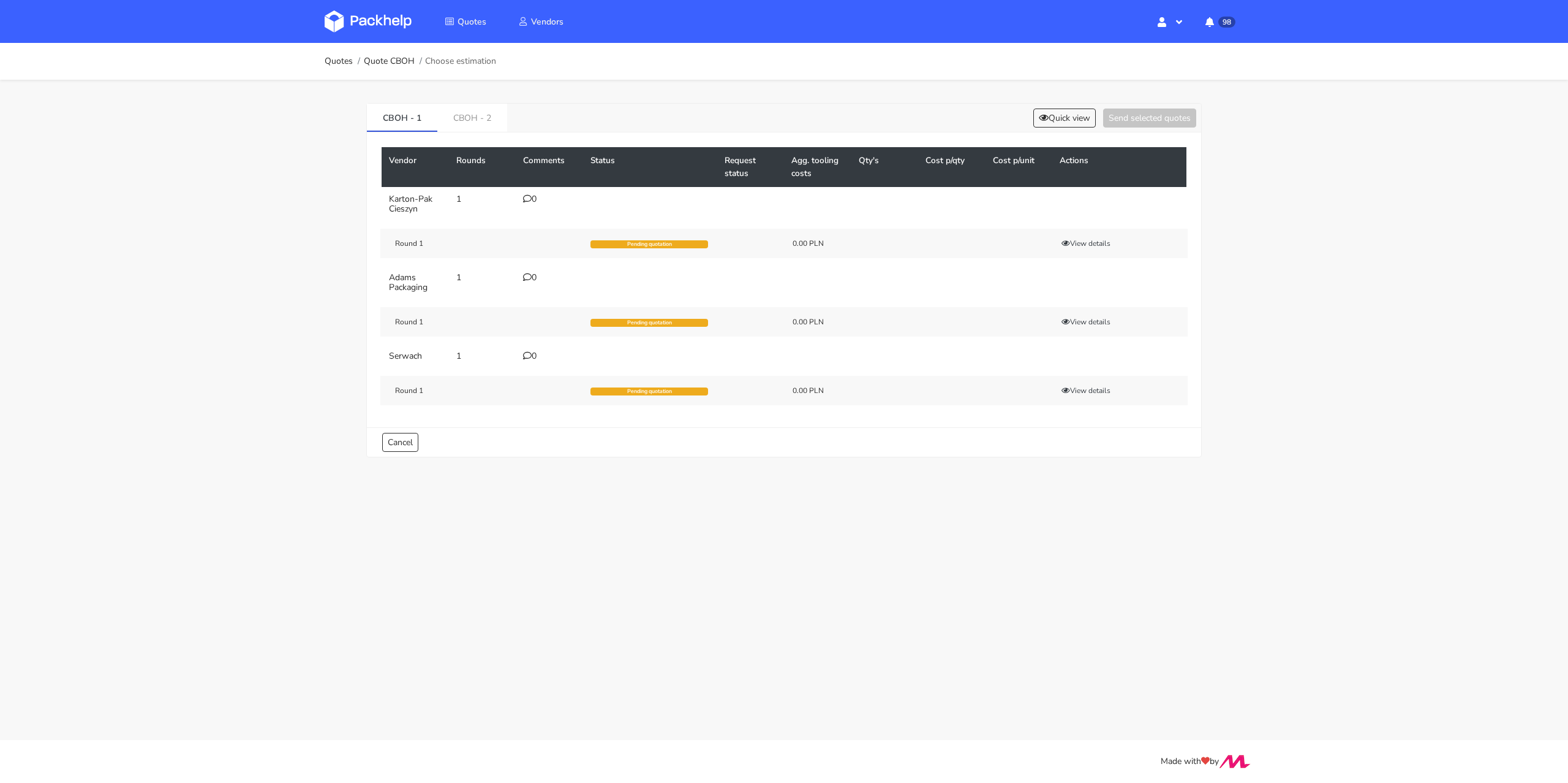
click at [527, 196] on icon at bounding box center [527, 199] width 9 height 9
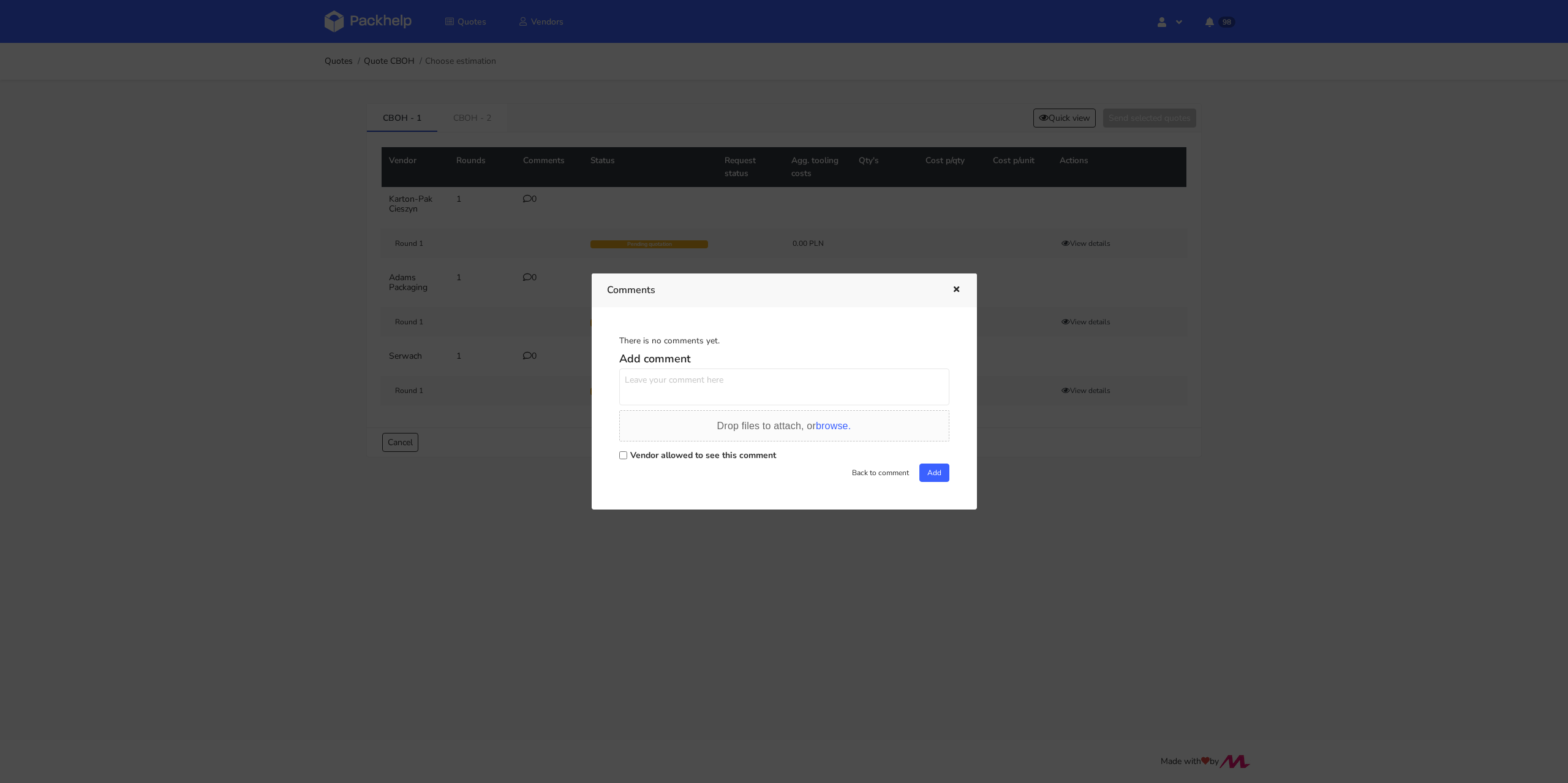
click at [664, 459] on label "Vendor allowed to see this comment" at bounding box center [703, 455] width 146 height 12
click at [628, 459] on input "Vendor allowed to see this comment" at bounding box center [624, 455] width 8 height 8
checkbox input "true"
click at [675, 389] on textarea at bounding box center [784, 387] width 331 height 37
paste textarea "R206829413TCKI"
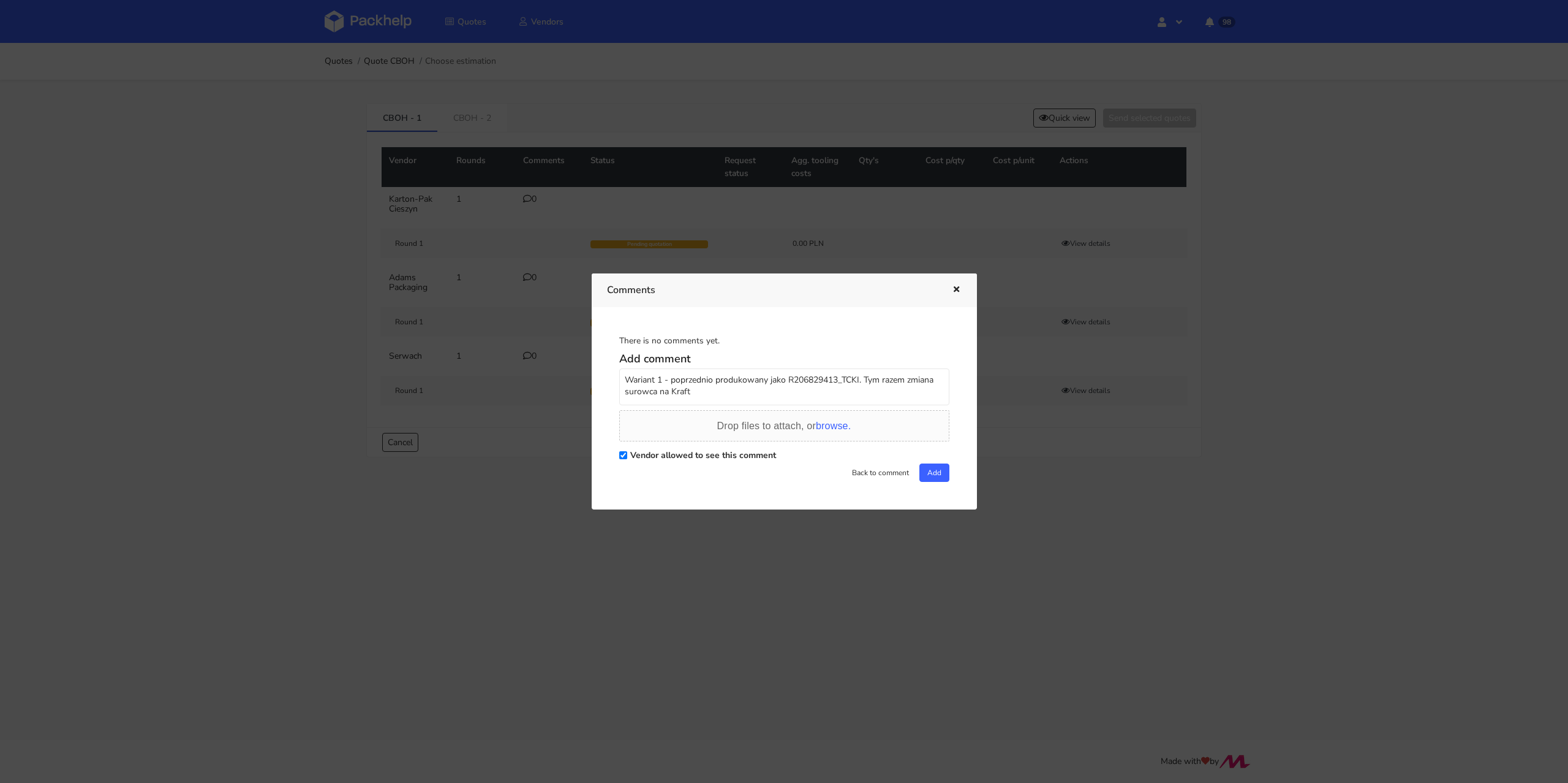
click at [960, 290] on icon "button" at bounding box center [956, 289] width 10 height 9
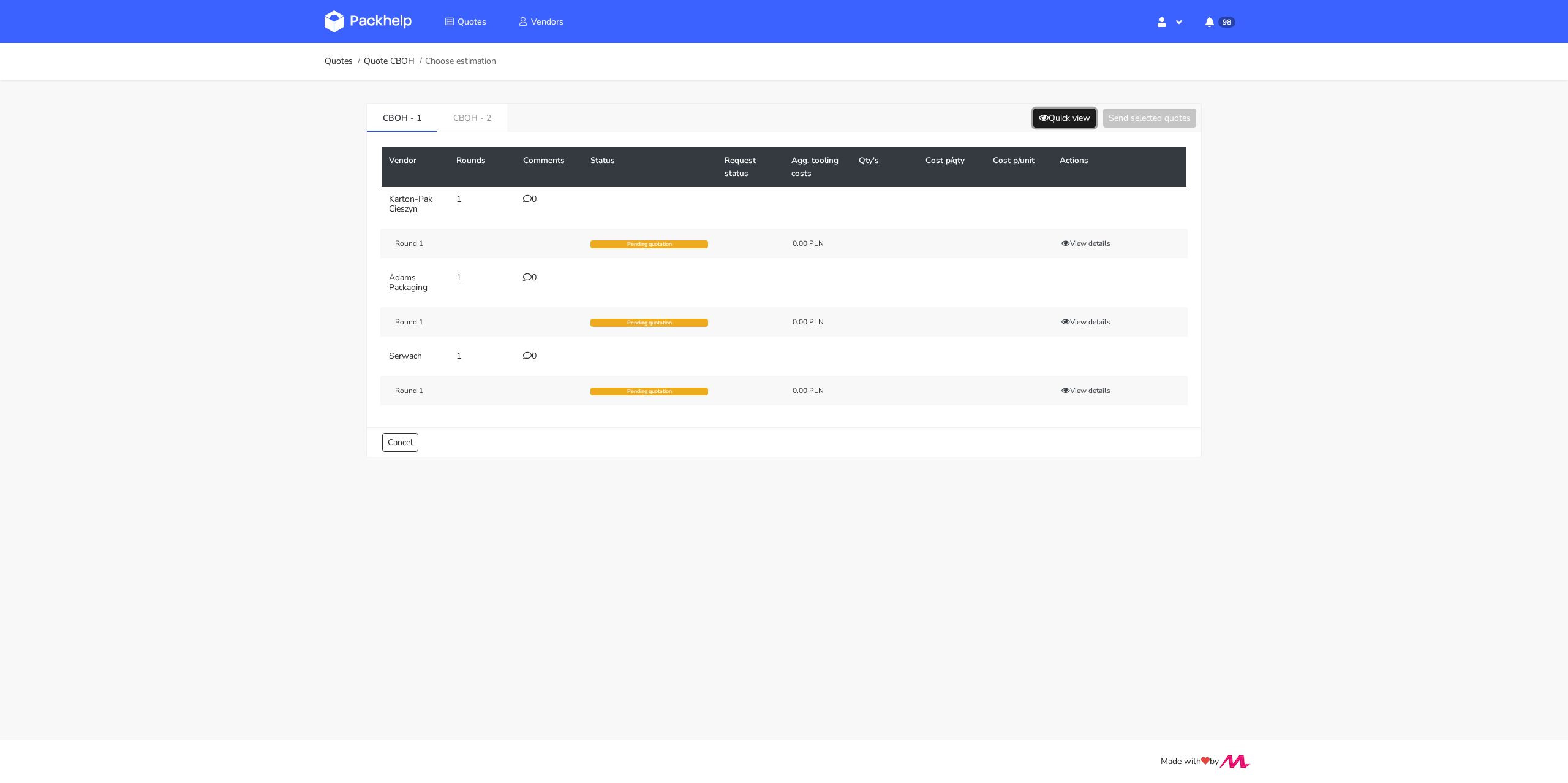
click at [1063, 115] on button "Quick view" at bounding box center [1065, 117] width 63 height 19
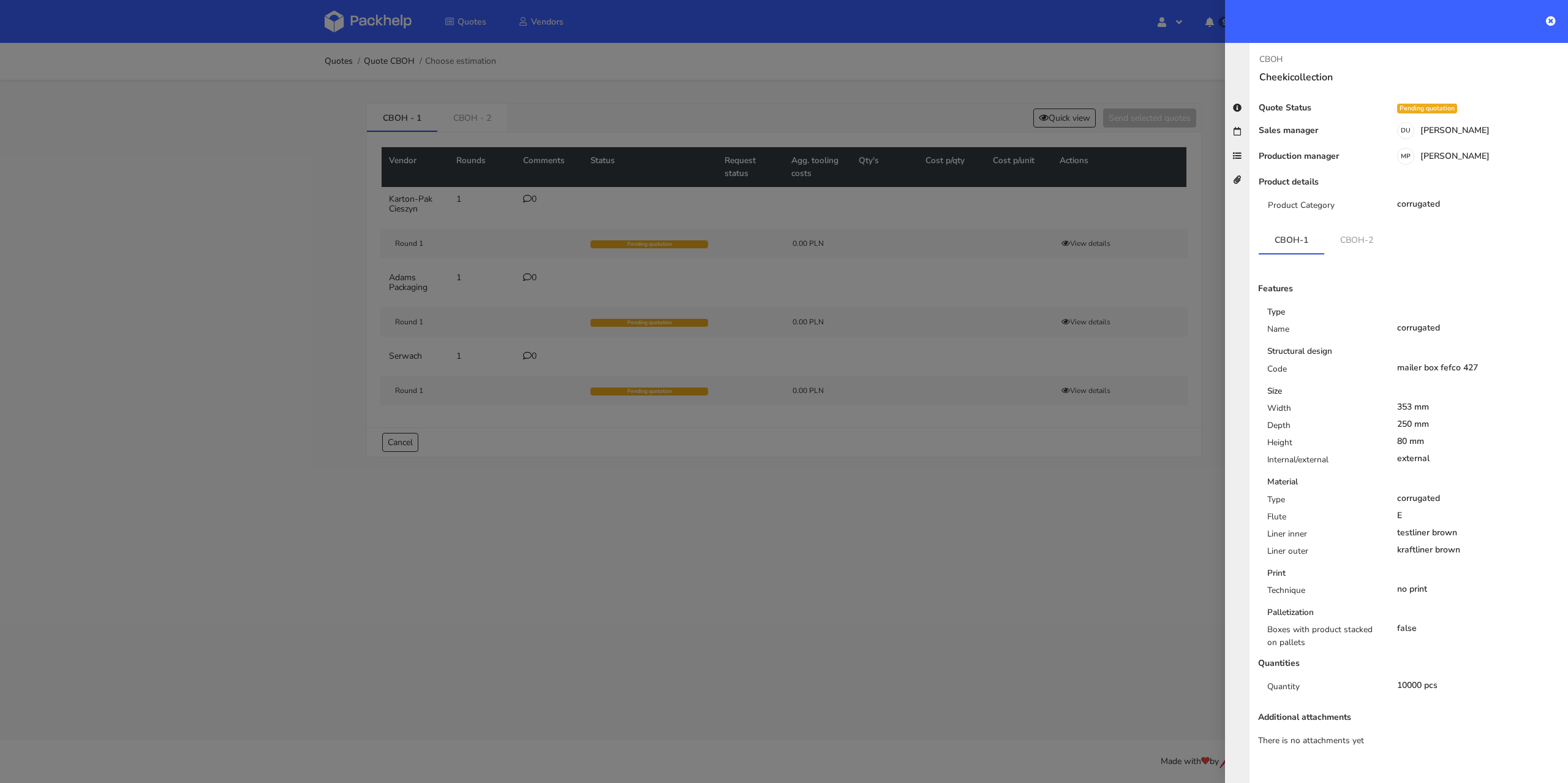
click at [1128, 541] on div at bounding box center [784, 392] width 1568 height 783
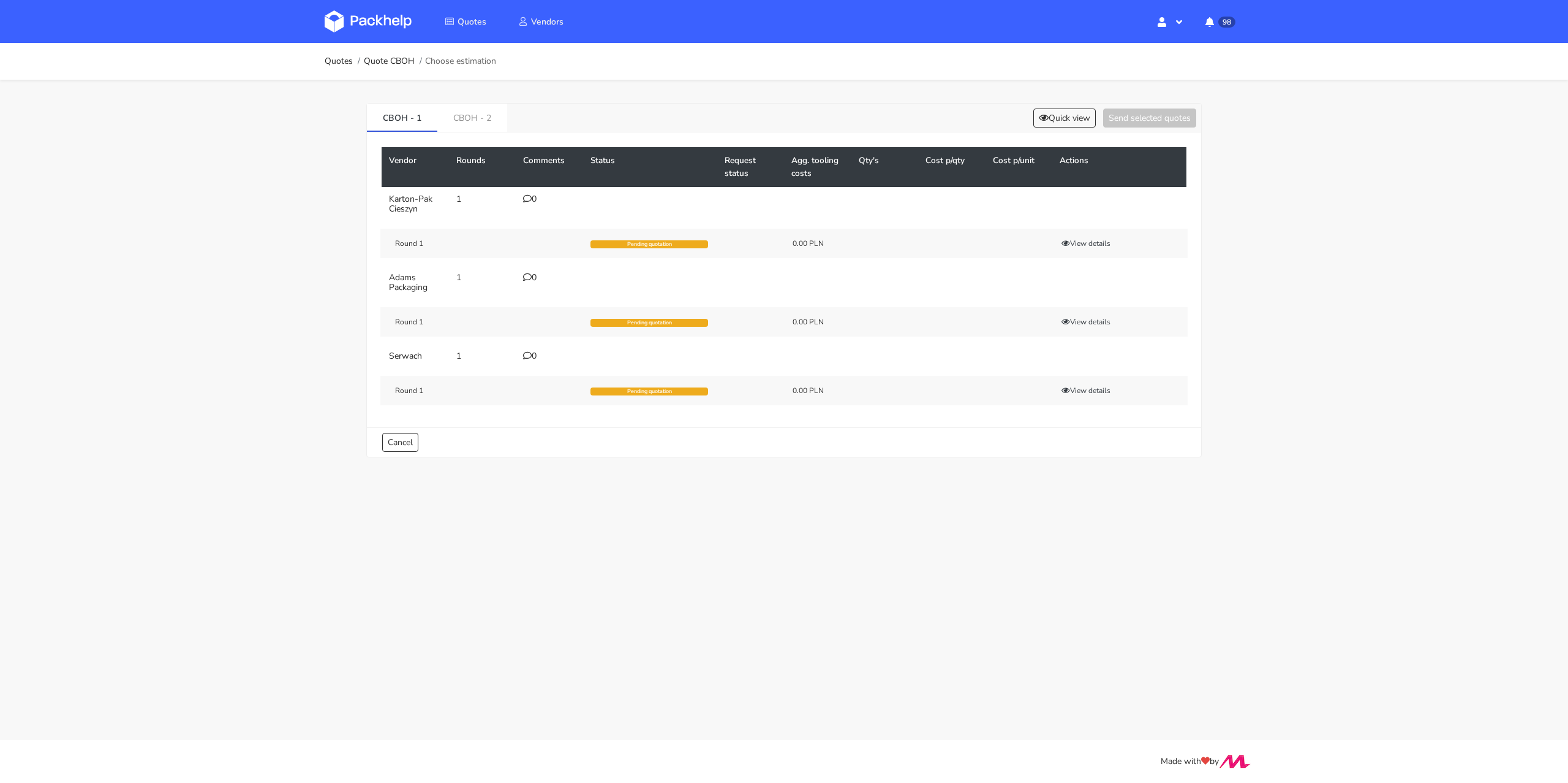
click at [533, 199] on div "0" at bounding box center [549, 200] width 53 height 10
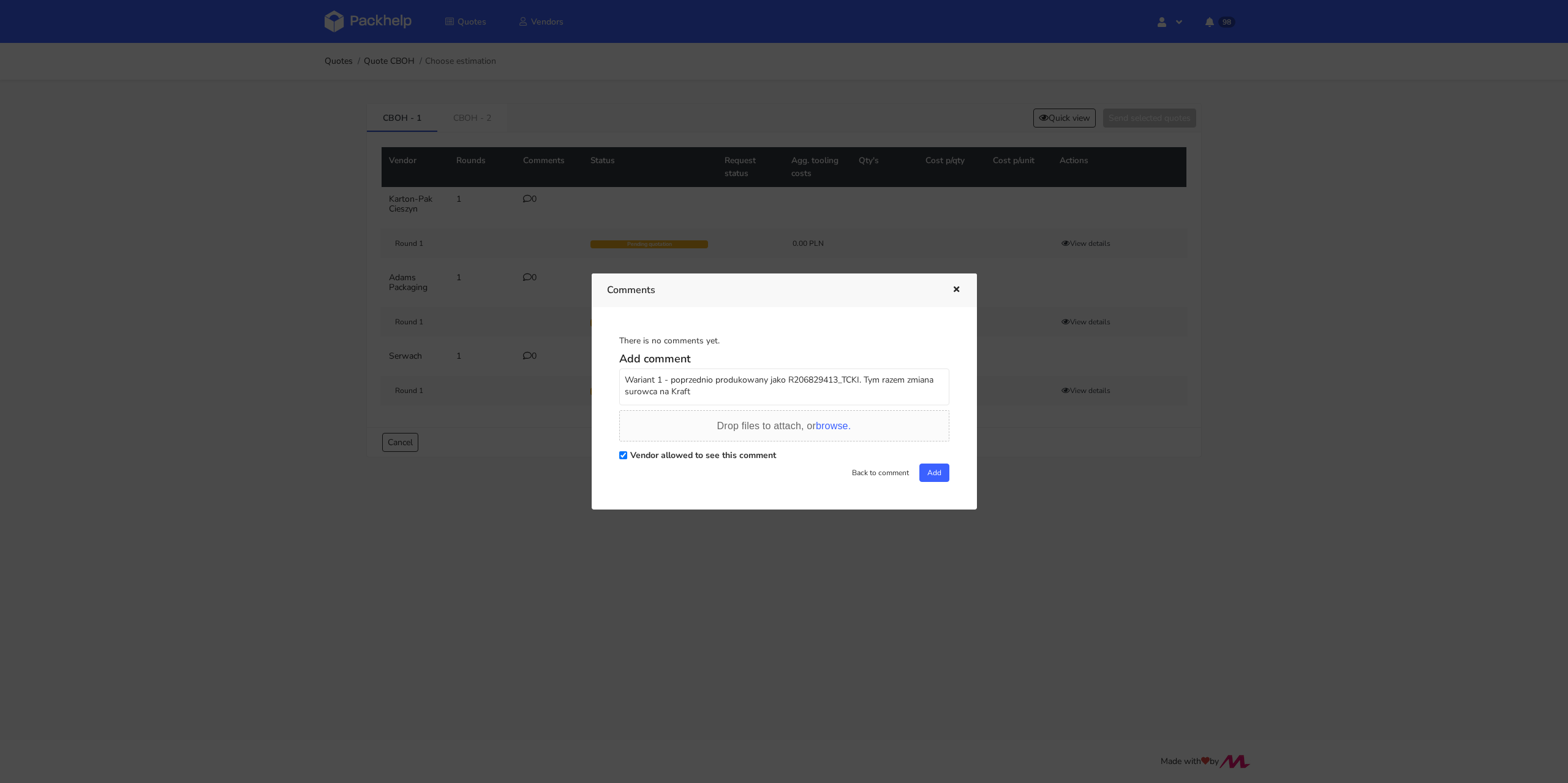
click at [727, 388] on textarea "Wariant 1 - poprzednio produkowany jako R206829413_TCKI. Tym razem zmiana surow…" at bounding box center [784, 387] width 331 height 37
type textarea "Wariant 1 - poprzednio produkowany jako R206829413_TCKI. Tym razem zmiana surow…"
click at [922, 484] on div "There is no comments yet. Add comment Wariant 1 - poprzednio produkowany jako R…" at bounding box center [784, 408] width 355 height 172
click at [927, 475] on button "Add" at bounding box center [934, 472] width 30 height 19
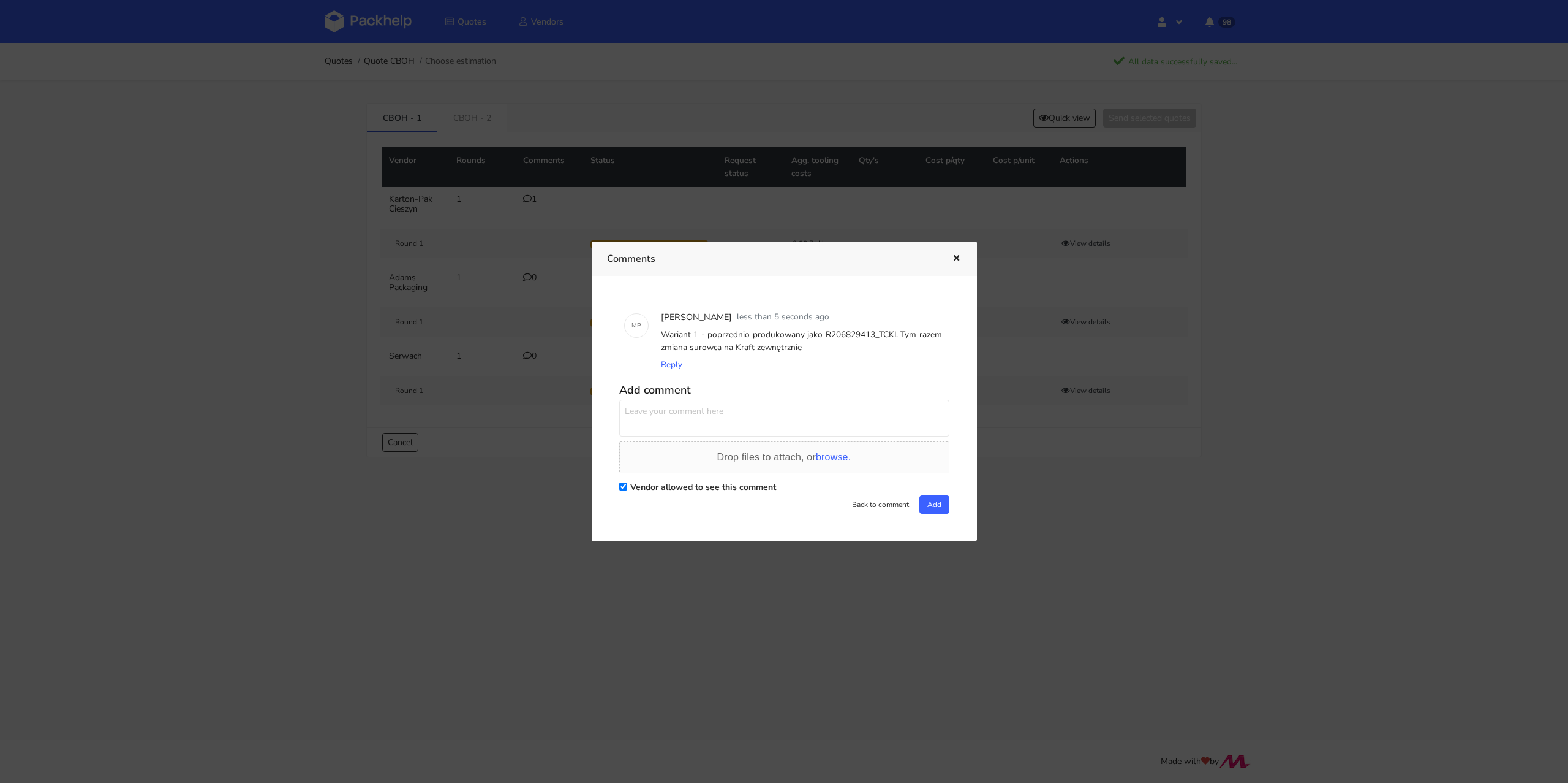
click at [957, 263] on button "button" at bounding box center [955, 258] width 14 height 16
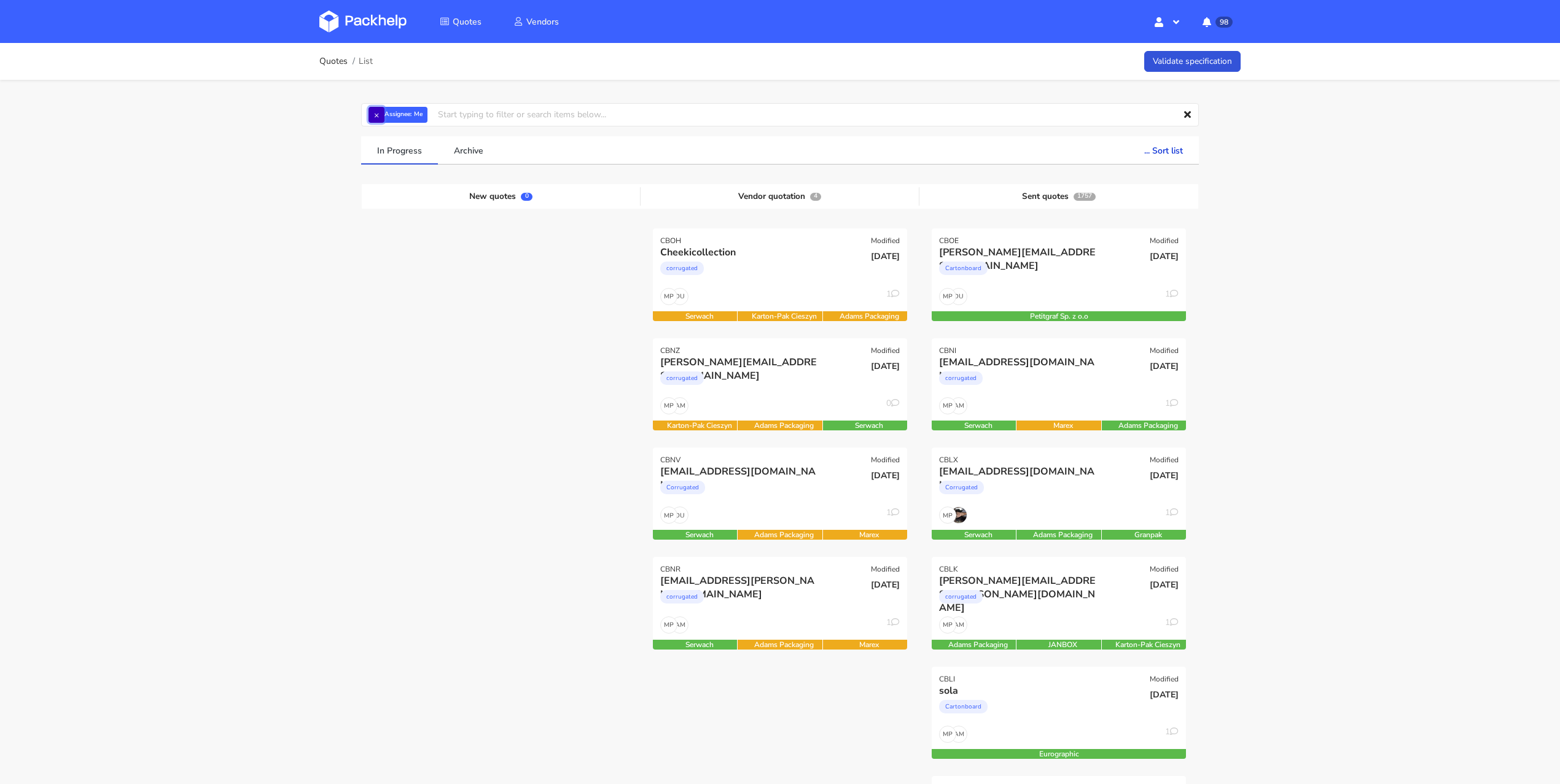
click at [381, 117] on button "×" at bounding box center [376, 114] width 16 height 16
click at [381, 117] on input "text" at bounding box center [780, 114] width 837 height 23
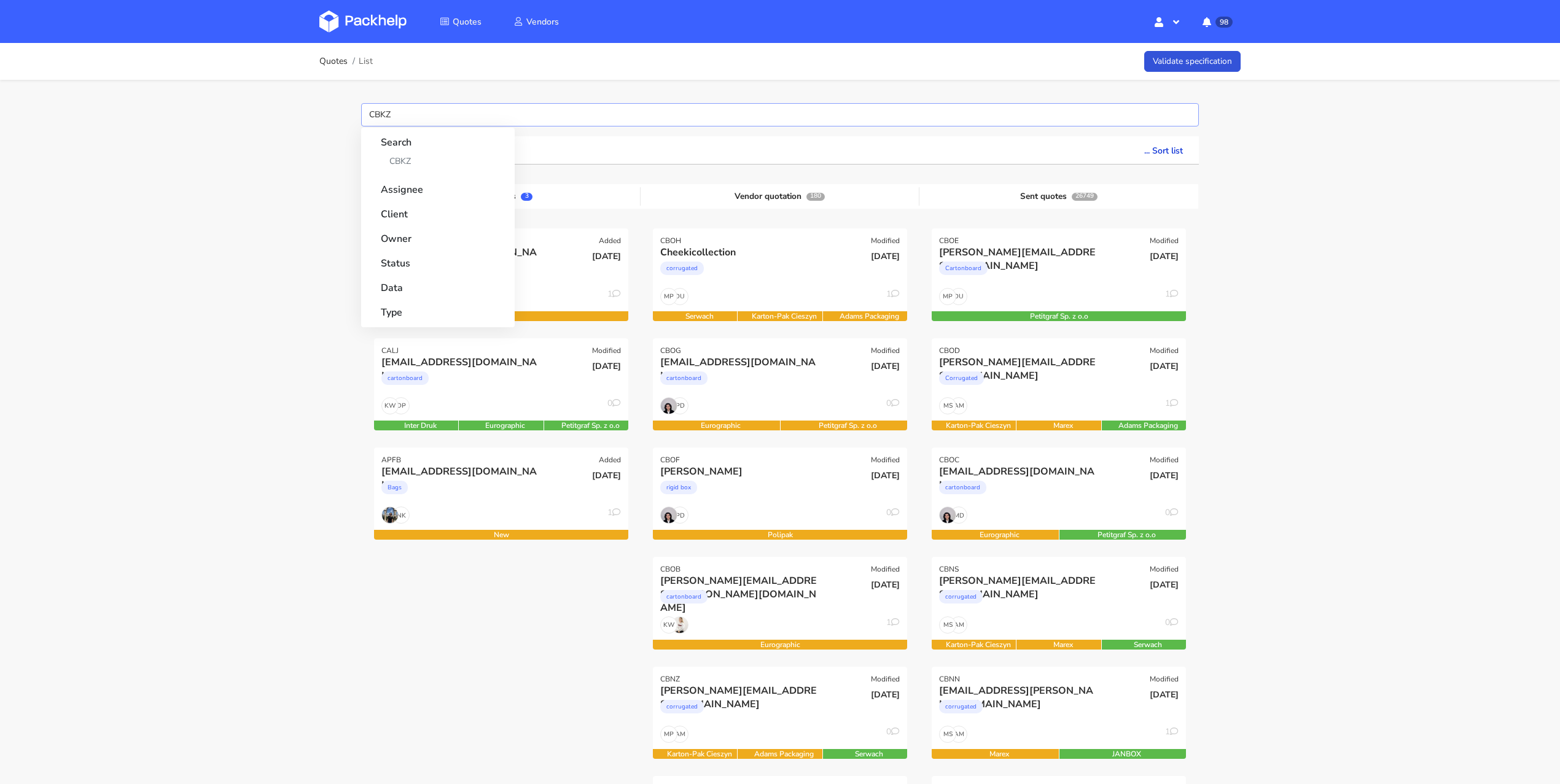
type input "CBKZ"
click at [1411, 427] on div "Quotes List Validate specification CBKZ Search CBKZ Assignee Client Owner Statu…" at bounding box center [780, 724] width 1560 height 1364
click at [398, 106] on input "CBKZ" at bounding box center [780, 114] width 837 height 23
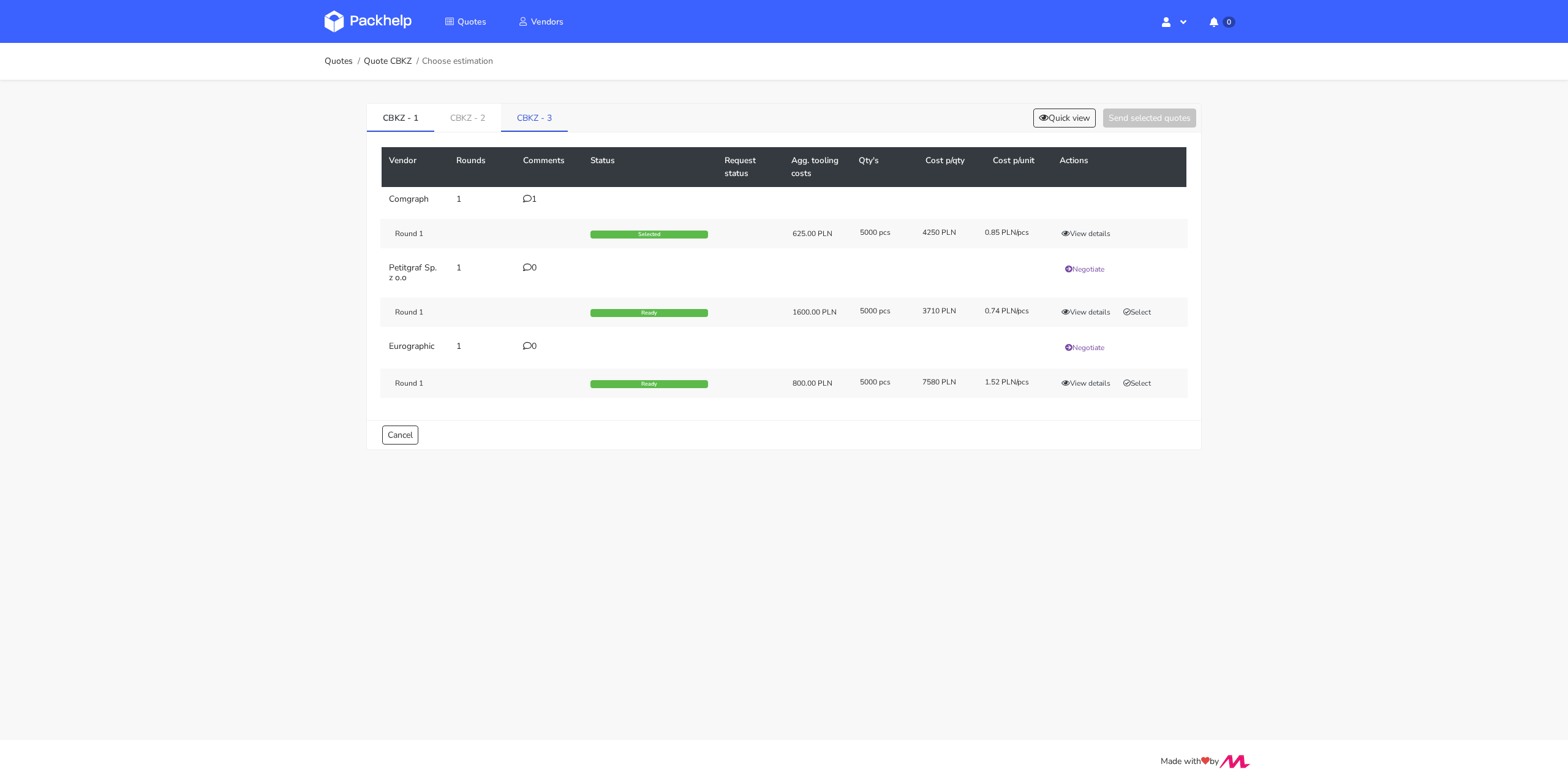
click at [538, 117] on link "CBKZ - 3" at bounding box center [534, 116] width 67 height 27
click at [535, 267] on div "0" at bounding box center [549, 270] width 53 height 10
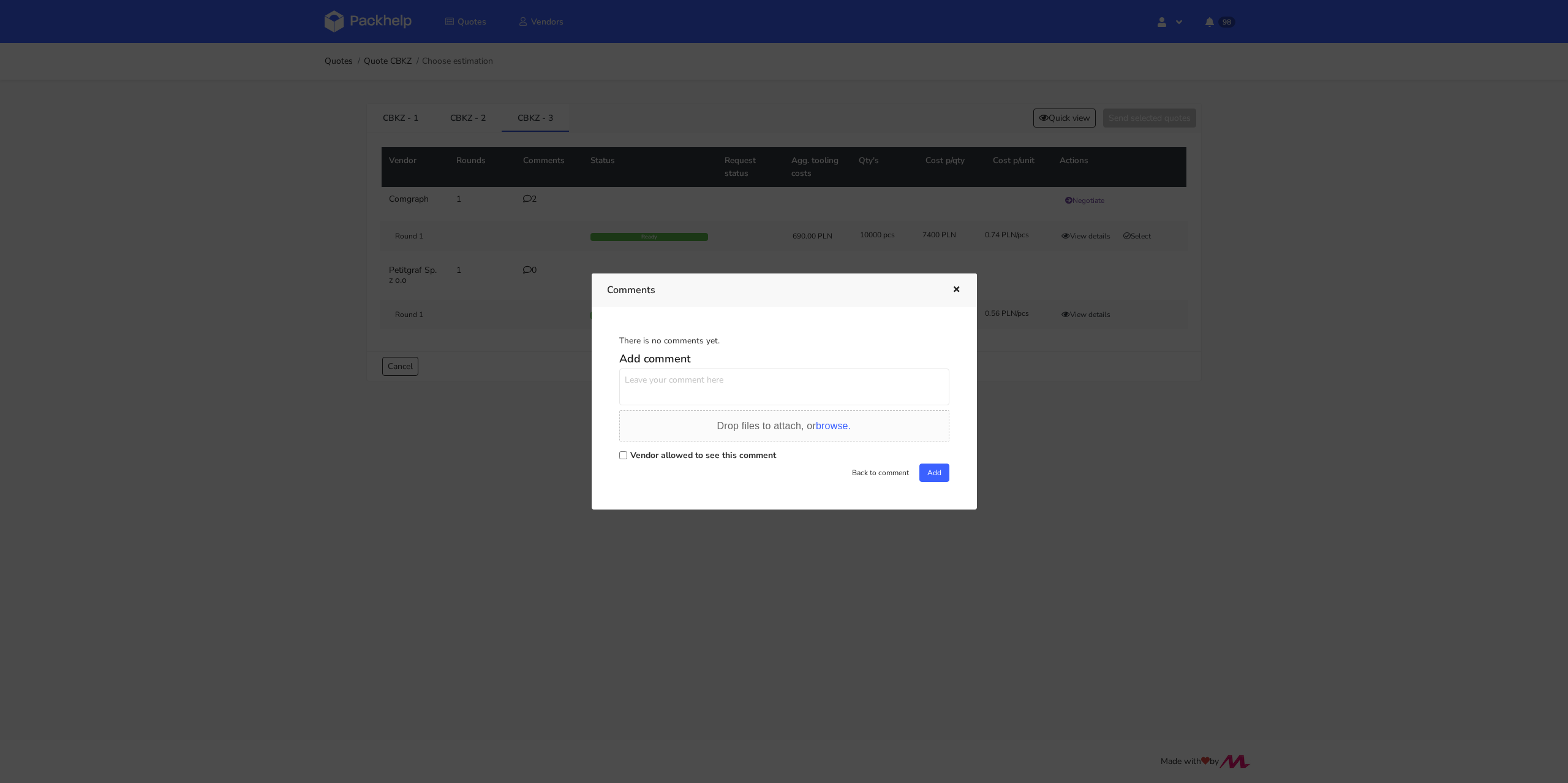
click at [642, 453] on label "Vendor allowed to see this comment" at bounding box center [703, 455] width 146 height 12
click at [628, 453] on input "Vendor allowed to see this comment" at bounding box center [624, 455] width 8 height 8
checkbox input "true"
click at [652, 396] on textarea at bounding box center [784, 387] width 331 height 37
paste textarea "tutaj wycena uwzglednia nam okienko ? według załączonego pliku ?"
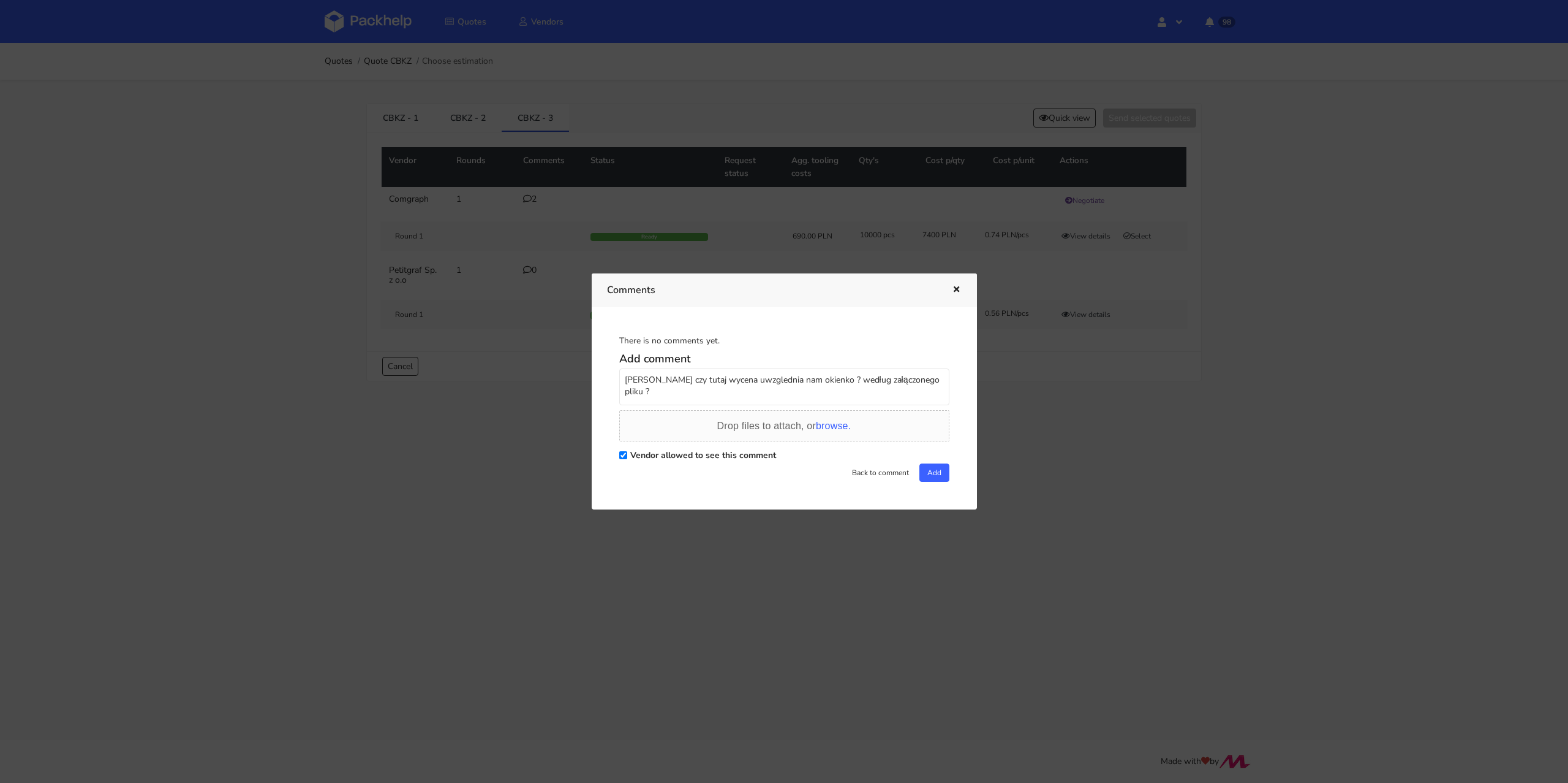
click at [770, 379] on textarea "Panie Łukaszu czy tutaj wycena uwzglednia nam okienko ? według załączonego plik…" at bounding box center [784, 387] width 331 height 37
type textarea "Panie Łukaszu czy tutaj wycena uwzględnia nam okienko? Według załączonego pliku?"
click at [931, 468] on button "Add" at bounding box center [934, 472] width 30 height 19
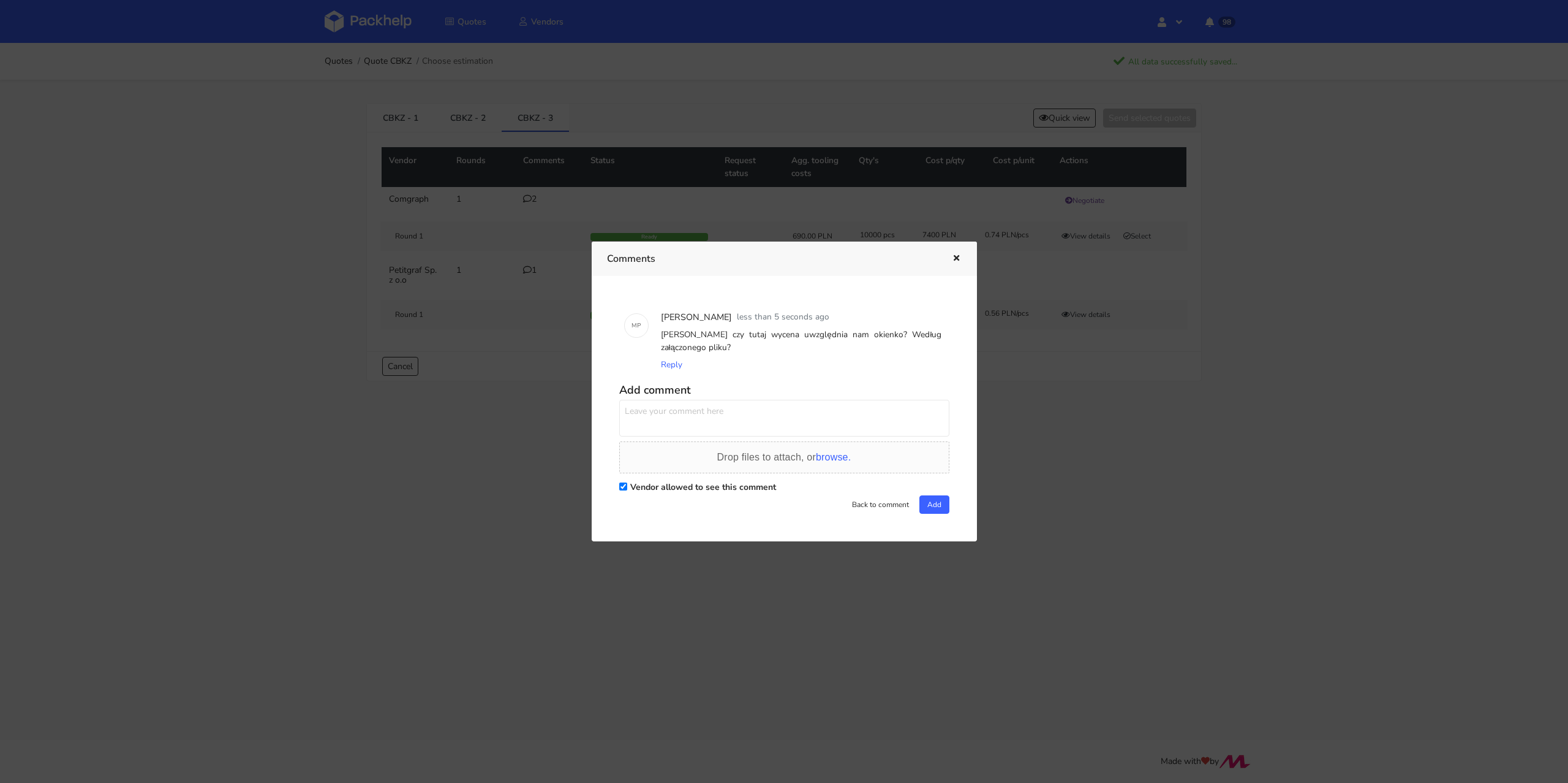
click at [956, 263] on button "button" at bounding box center [955, 258] width 14 height 16
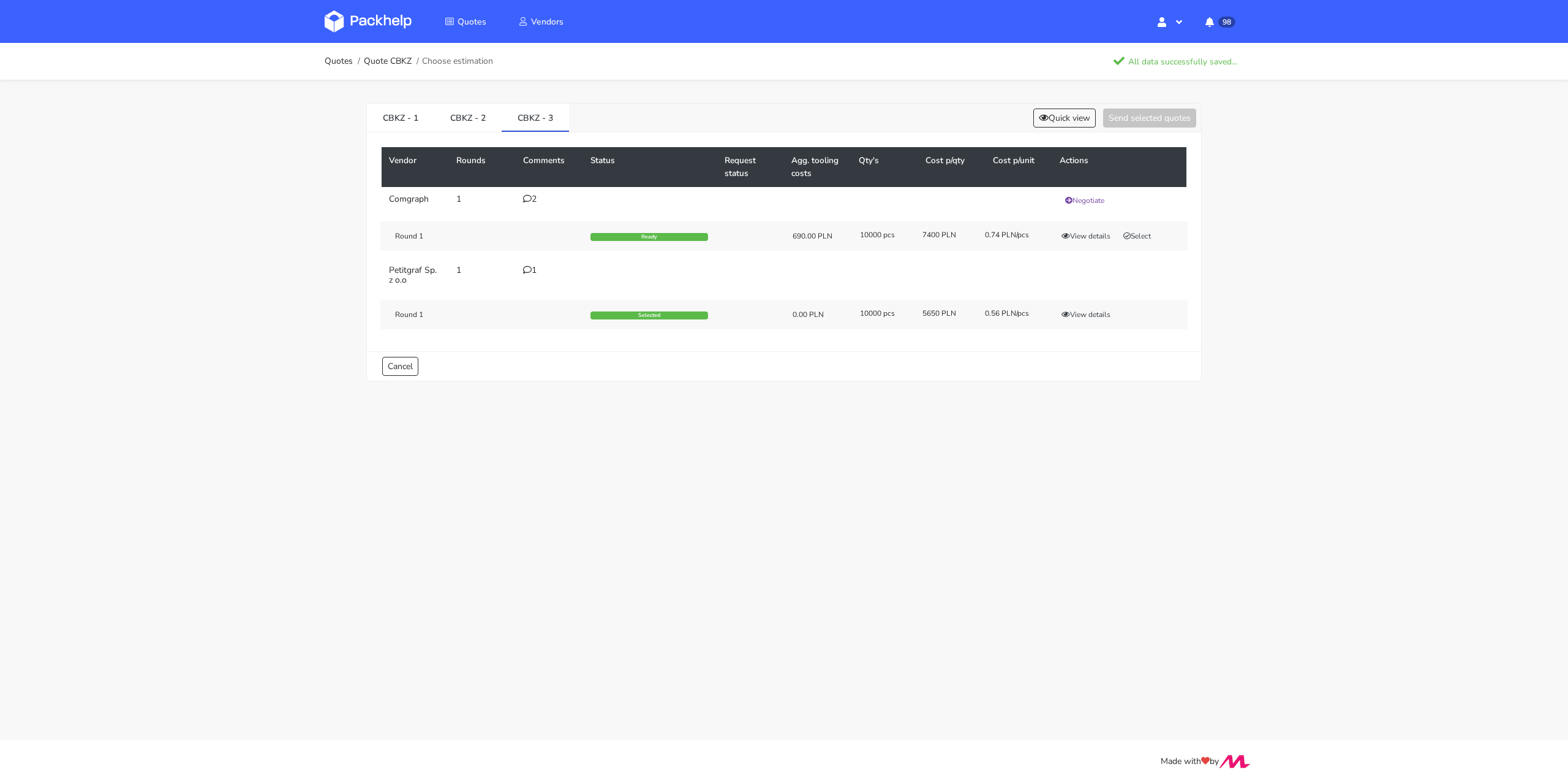
click at [1086, 320] on div "Round 1 Selected 0.00 PLN 10000 pcs 5650 PLN 0.56 PLN/pcs View details" at bounding box center [784, 315] width 807 height 30
click at [1090, 316] on button "View details" at bounding box center [1086, 314] width 60 height 12
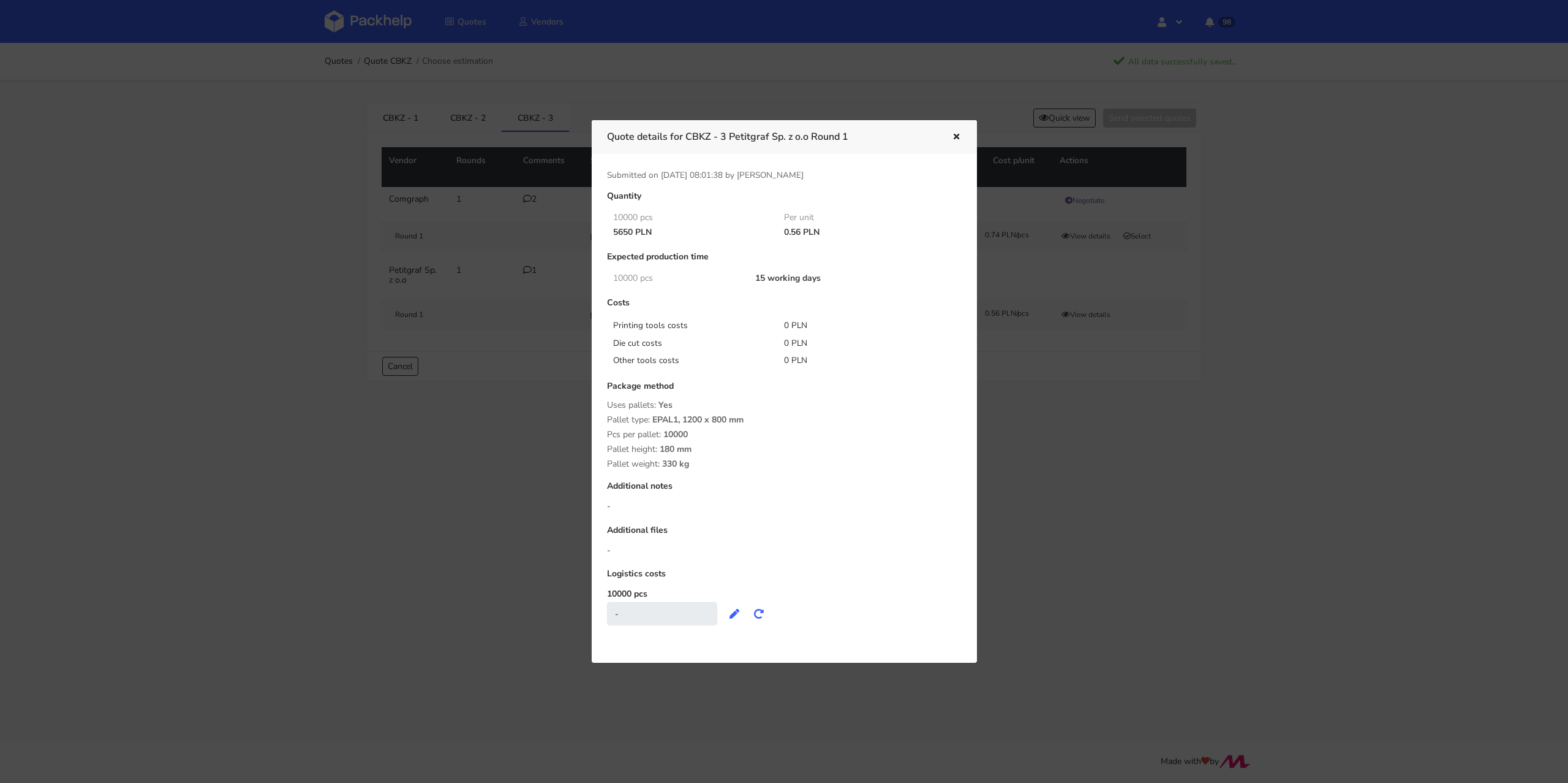
click at [954, 135] on icon "button" at bounding box center [956, 137] width 10 height 9
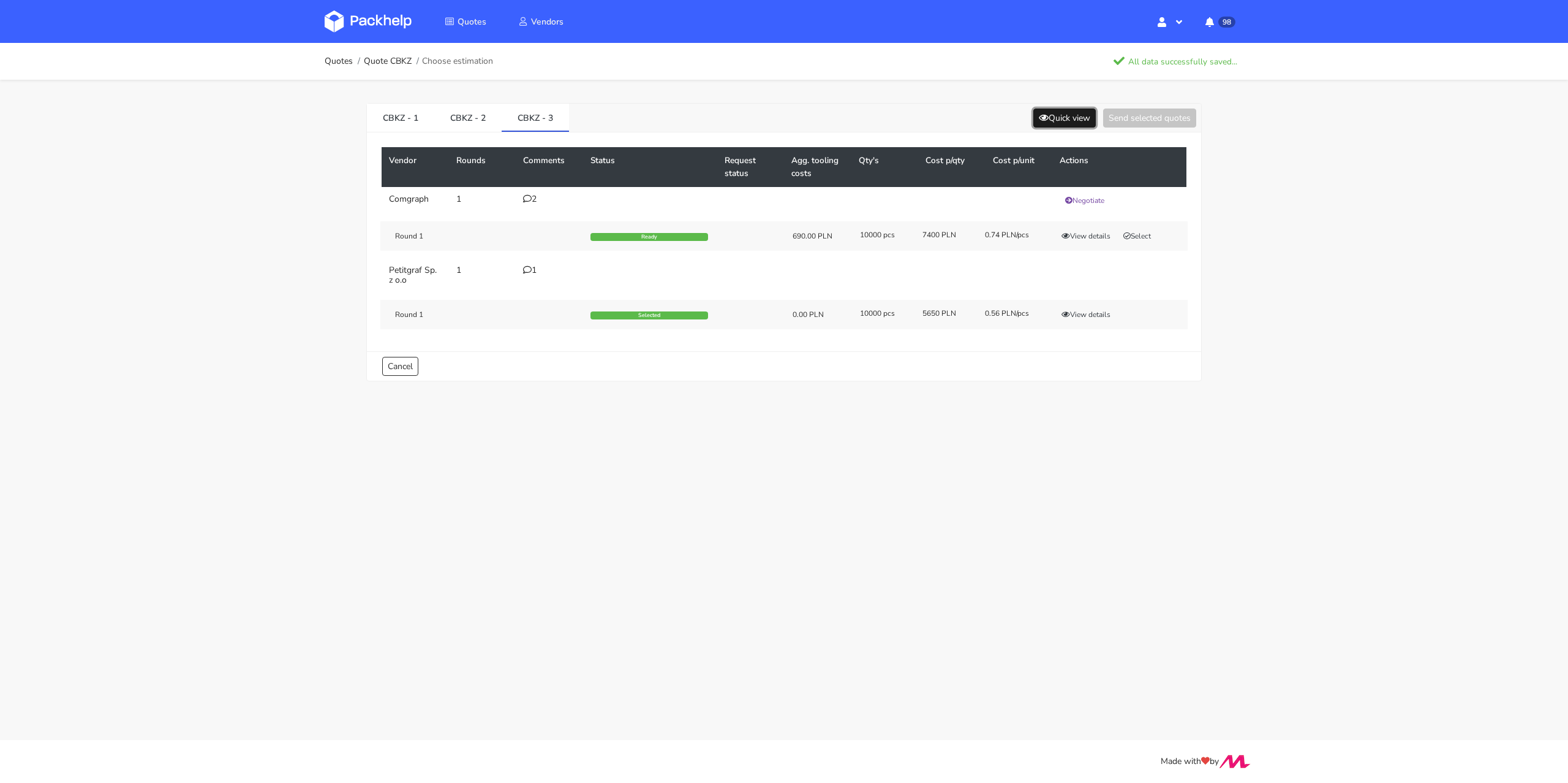
click at [1064, 108] on button "Quick view" at bounding box center [1065, 117] width 63 height 19
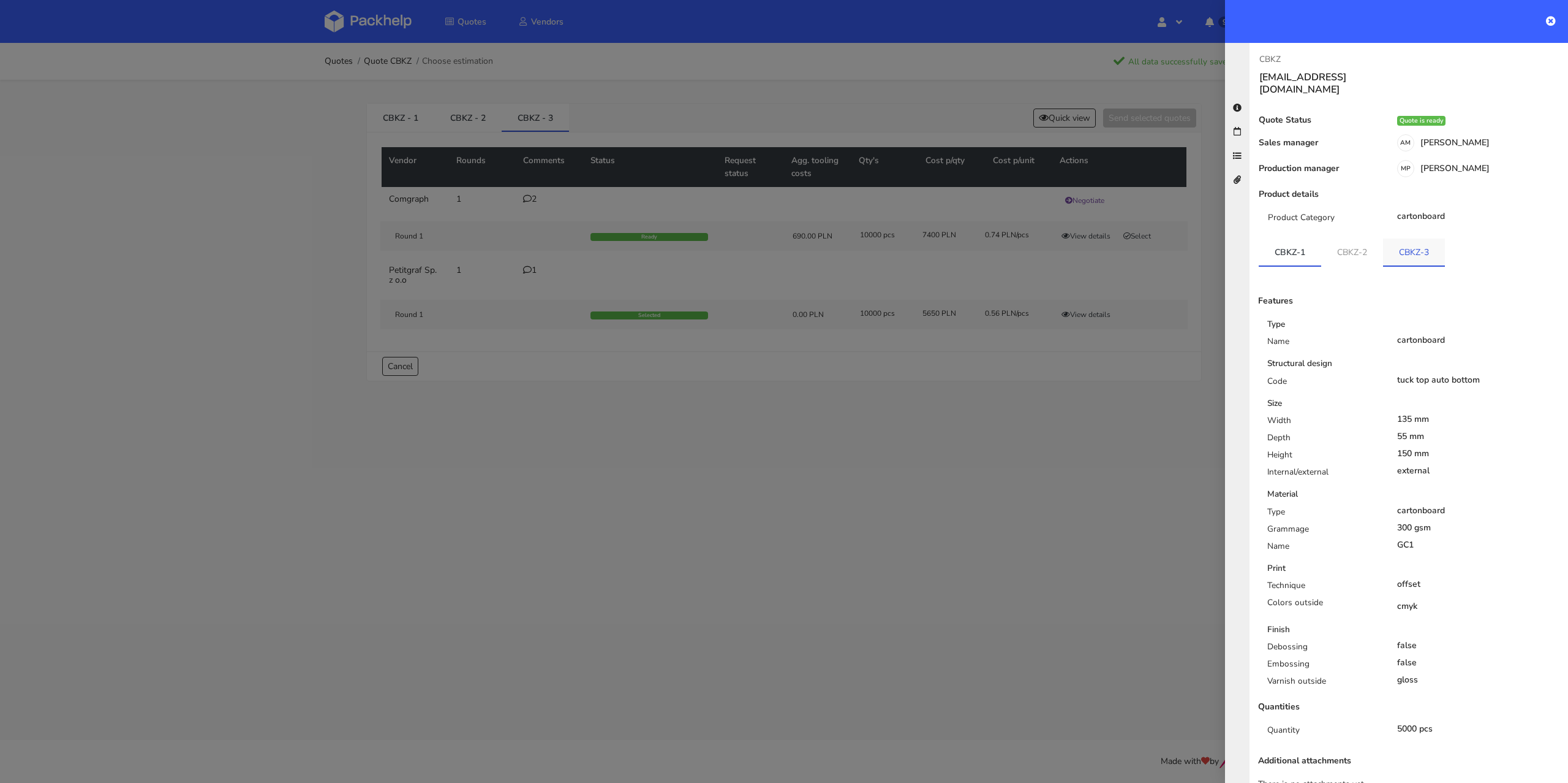
click at [1419, 250] on link "CBKZ-3" at bounding box center [1414, 251] width 62 height 27
click at [1550, 17] on icon at bounding box center [1551, 21] width 10 height 10
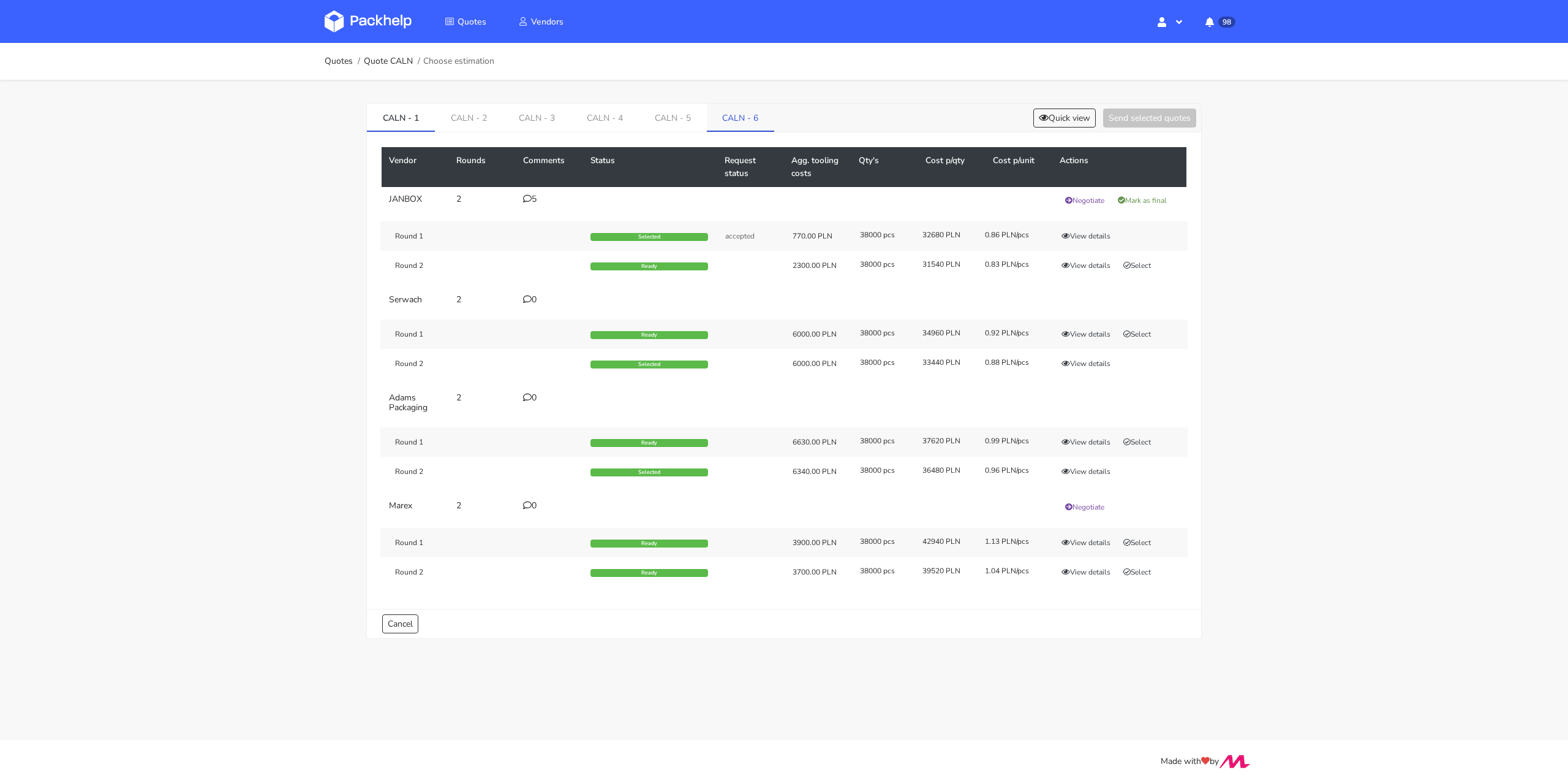
click at [723, 108] on link "CALN - 6" at bounding box center [741, 116] width 68 height 27
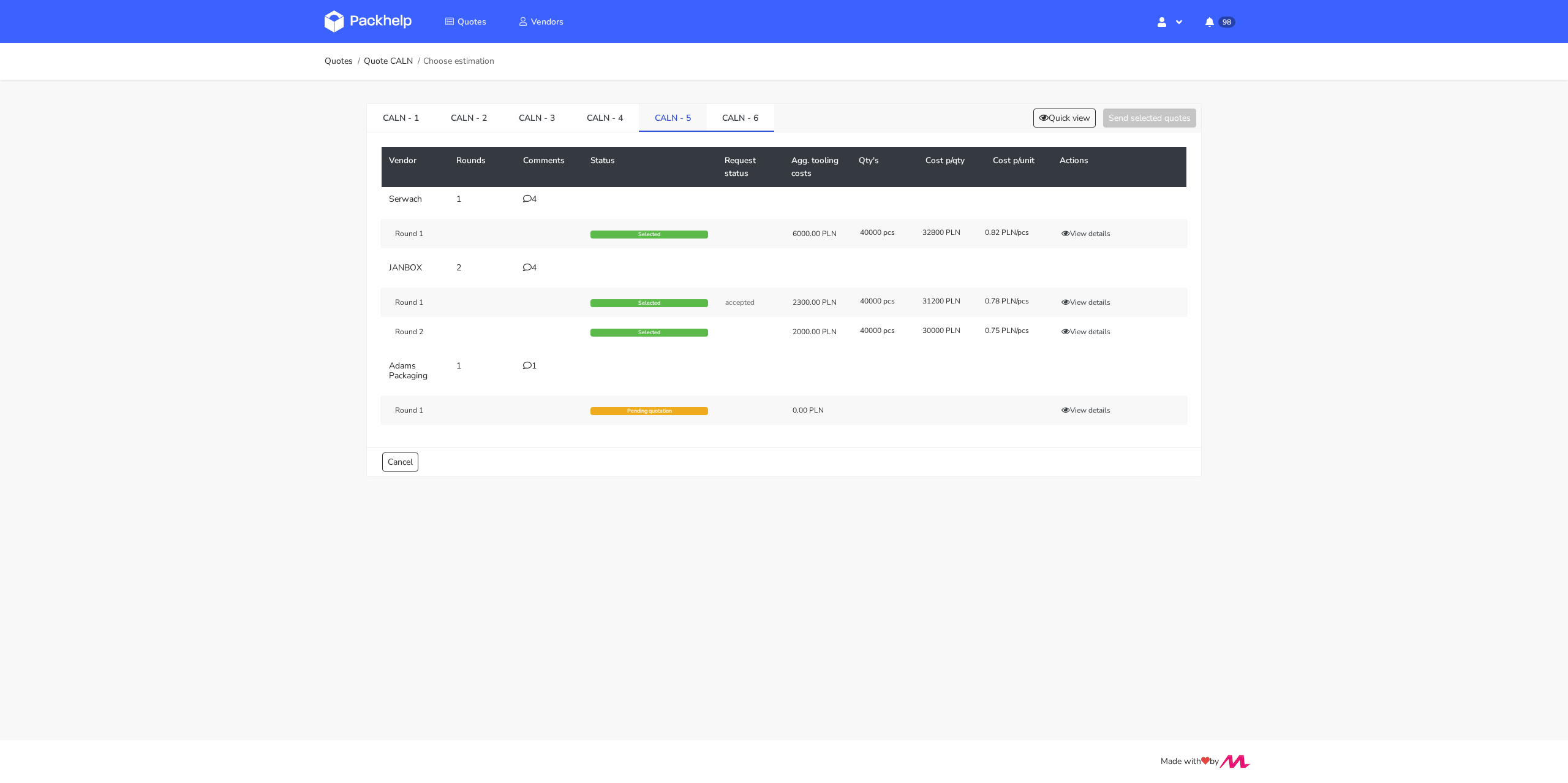
click at [659, 114] on link "CALN - 5" at bounding box center [672, 116] width 68 height 27
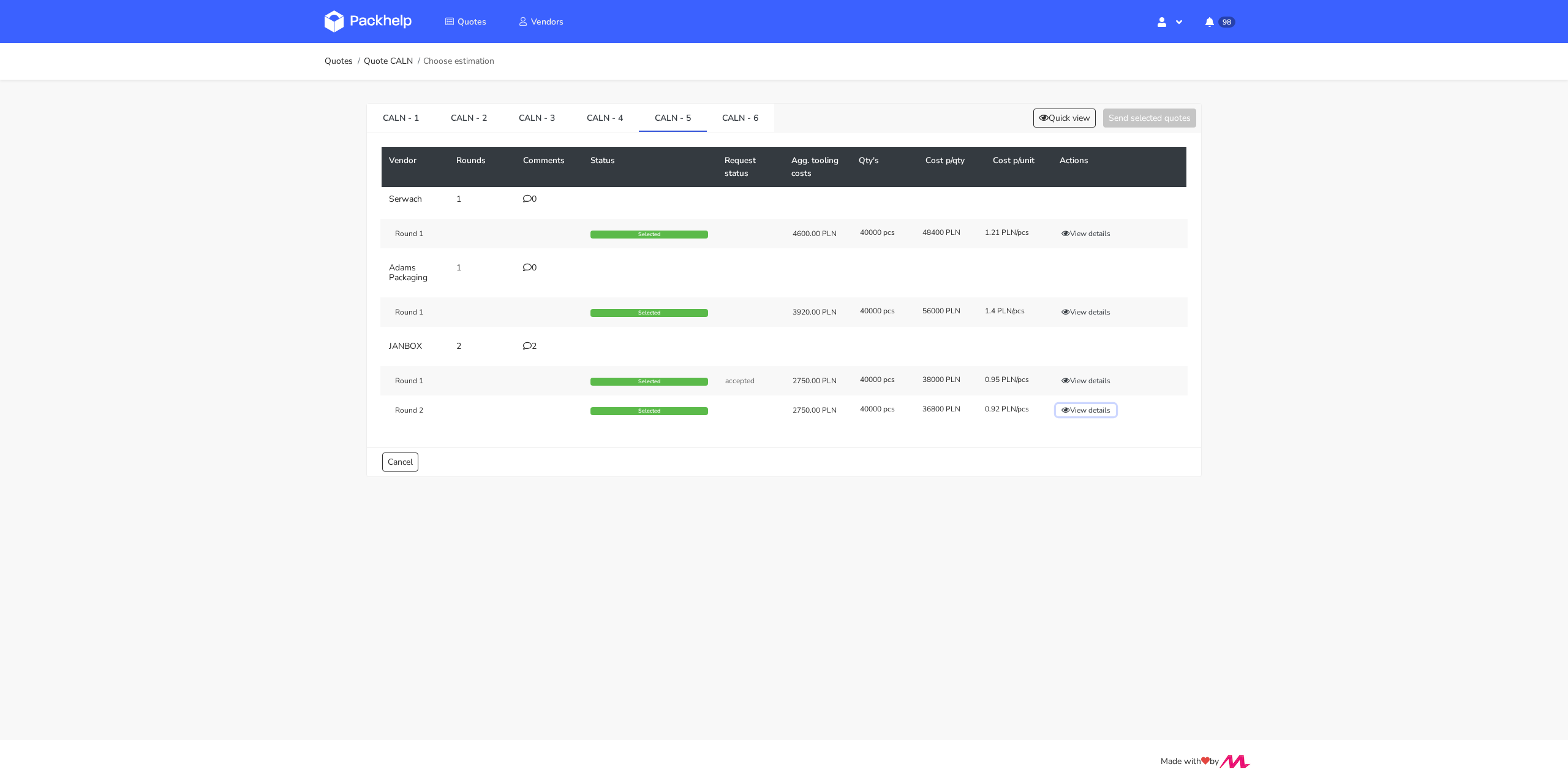
click at [1078, 411] on button "View details" at bounding box center [1086, 410] width 60 height 12
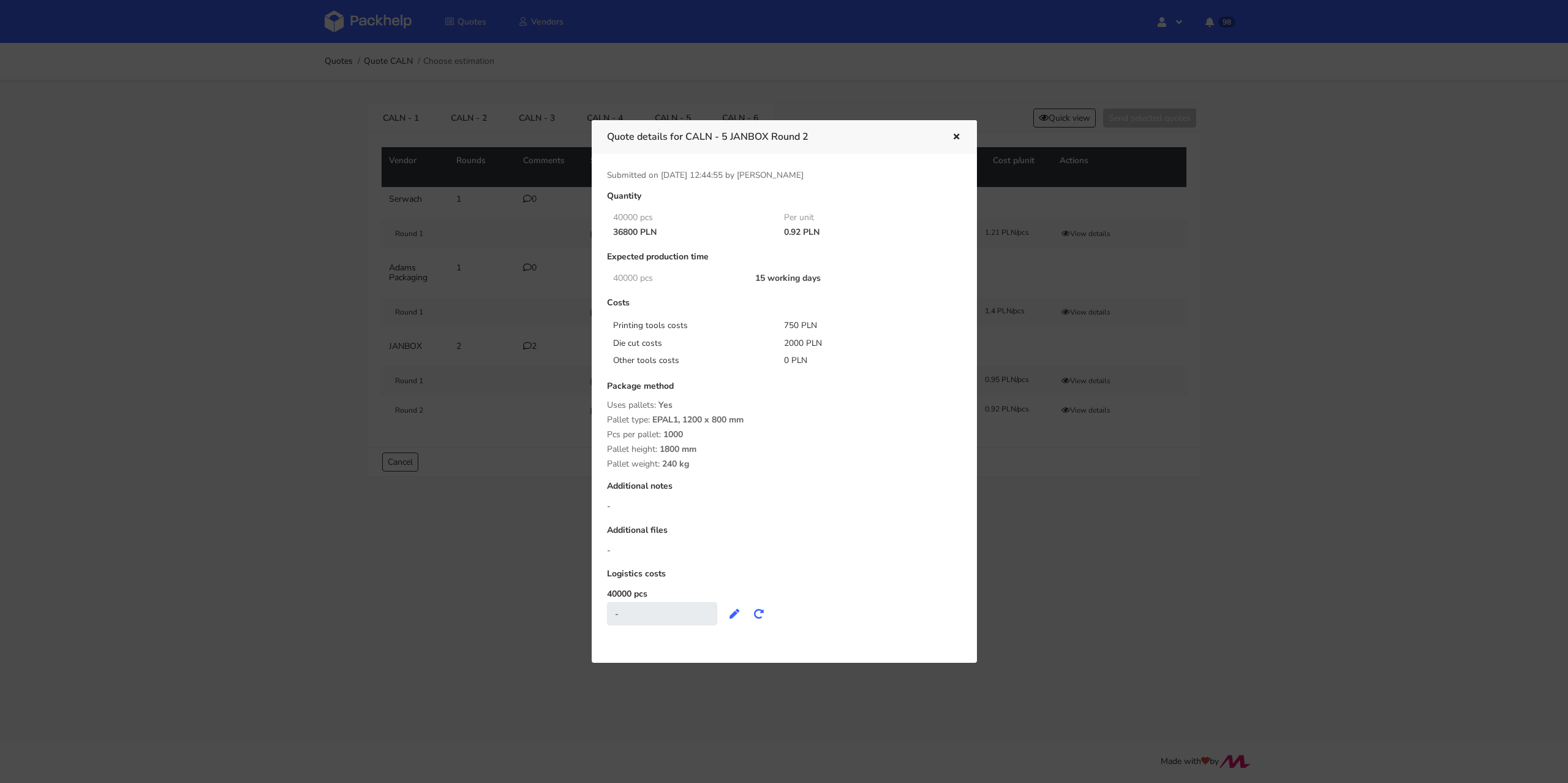
drag, startPoint x: 782, startPoint y: 232, endPoint x: 802, endPoint y: 232, distance: 20.0
click at [802, 232] on div "0.92 PLN" at bounding box center [861, 233] width 172 height 10
copy div "0.92"
click at [954, 135] on icon "button" at bounding box center [956, 137] width 10 height 9
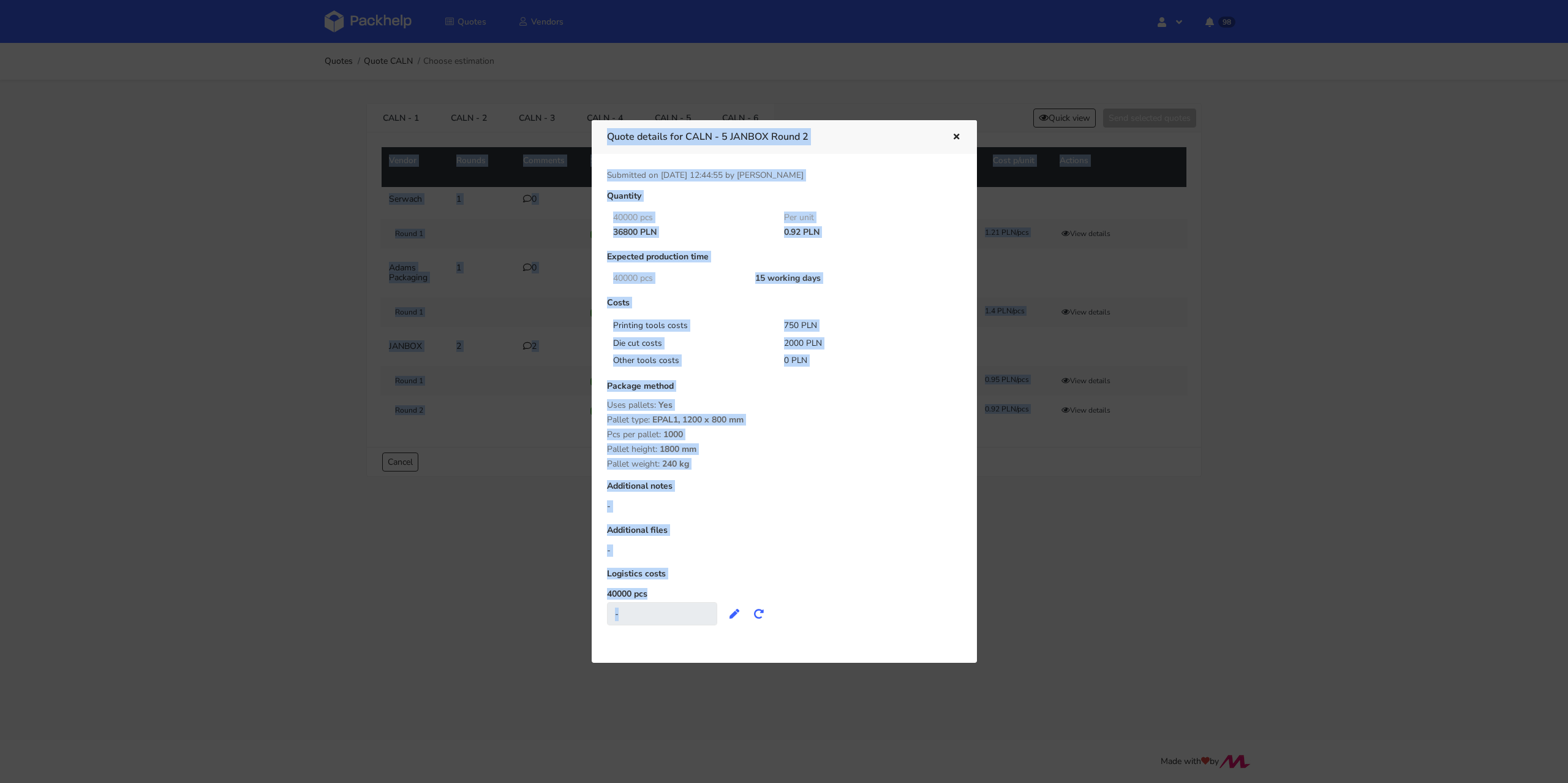
click at [954, 135] on div "Vendor Rounds Comments Status Request status Agg. tooling costs Qty's Cost p/qt…" at bounding box center [784, 289] width 834 height 314
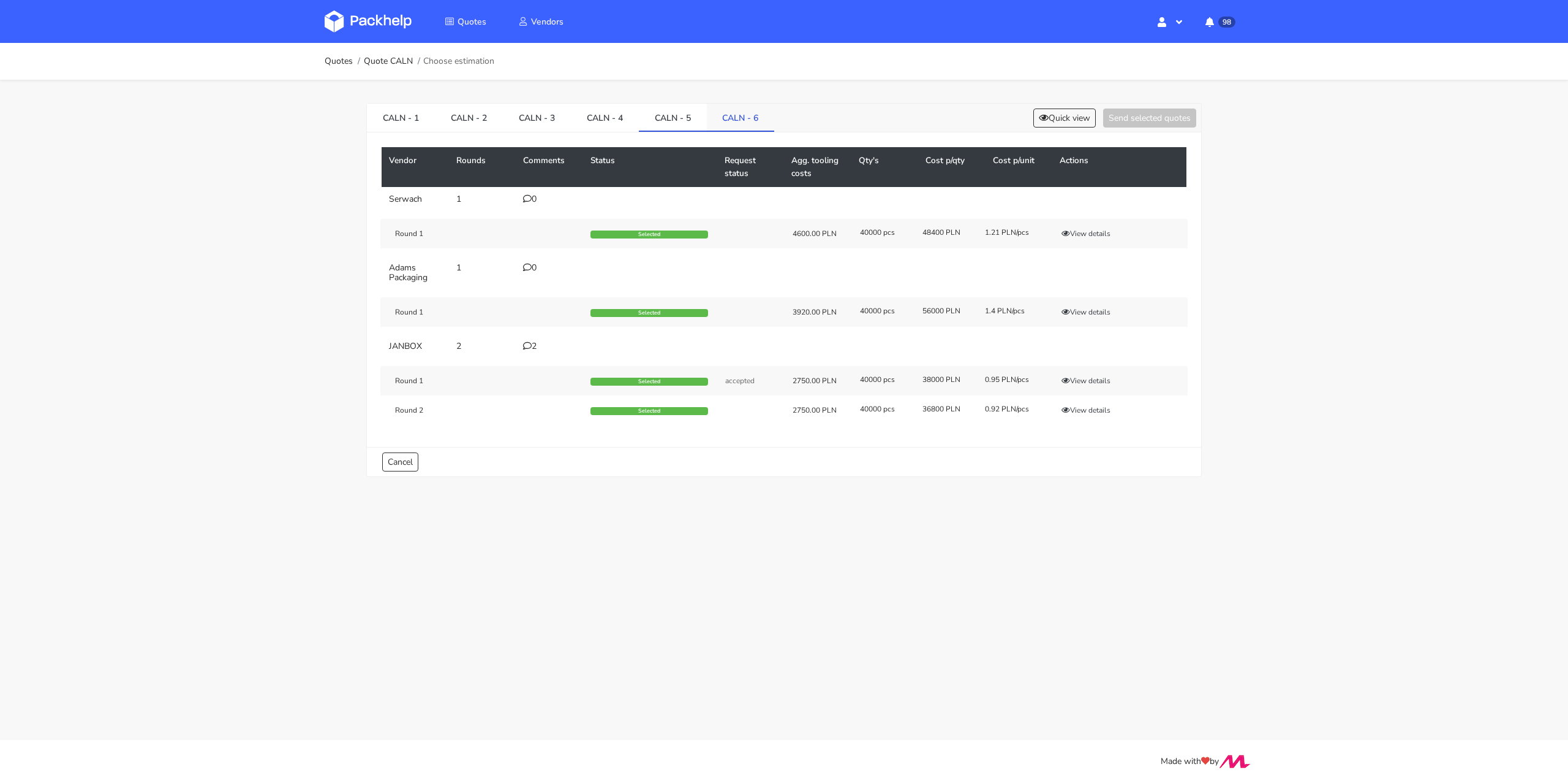
click at [741, 114] on link "CALN - 6" at bounding box center [741, 116] width 68 height 27
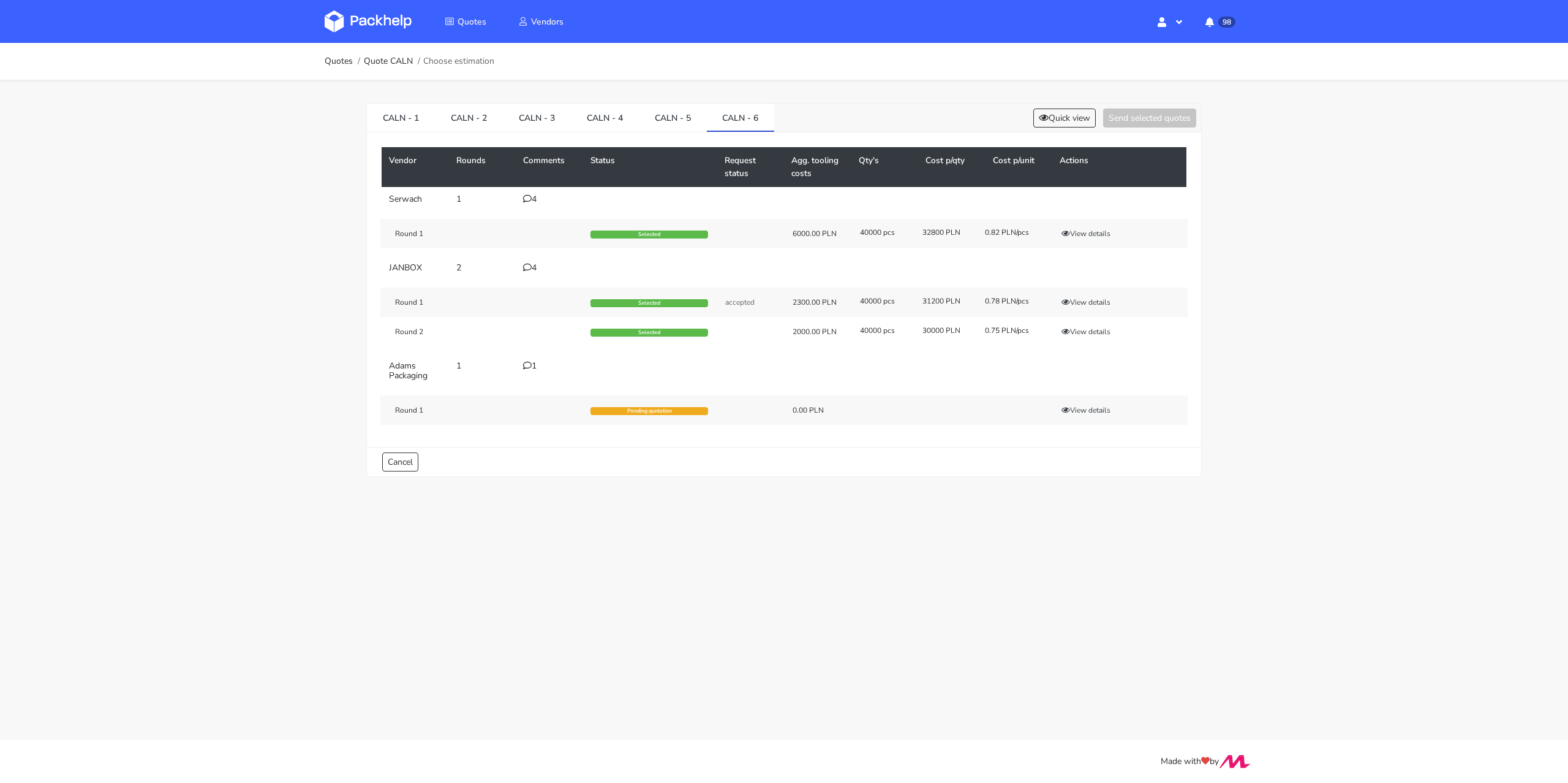
click at [1090, 336] on div "Round 2 Selected 2000.00 PLN 40000 pcs 30000 PLN 0.75 PLN/pcs View details" at bounding box center [784, 332] width 807 height 30
click at [1095, 331] on button "View details" at bounding box center [1086, 332] width 60 height 12
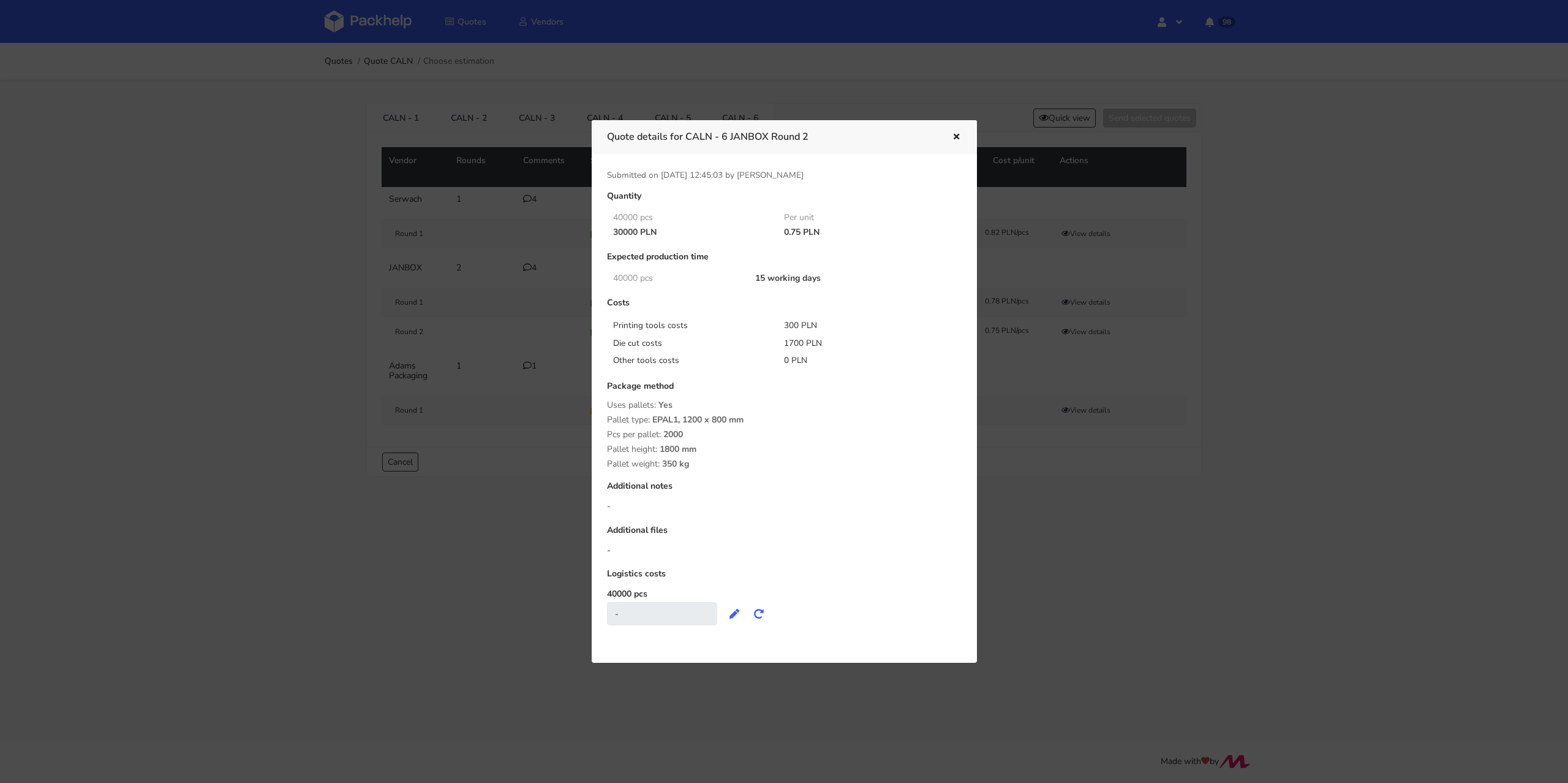
drag, startPoint x: 785, startPoint y: 230, endPoint x: 800, endPoint y: 231, distance: 15.0
click at [800, 231] on div "0.75 PLN" at bounding box center [861, 233] width 172 height 10
copy div "0.75"
click at [950, 135] on button "button" at bounding box center [955, 137] width 14 height 16
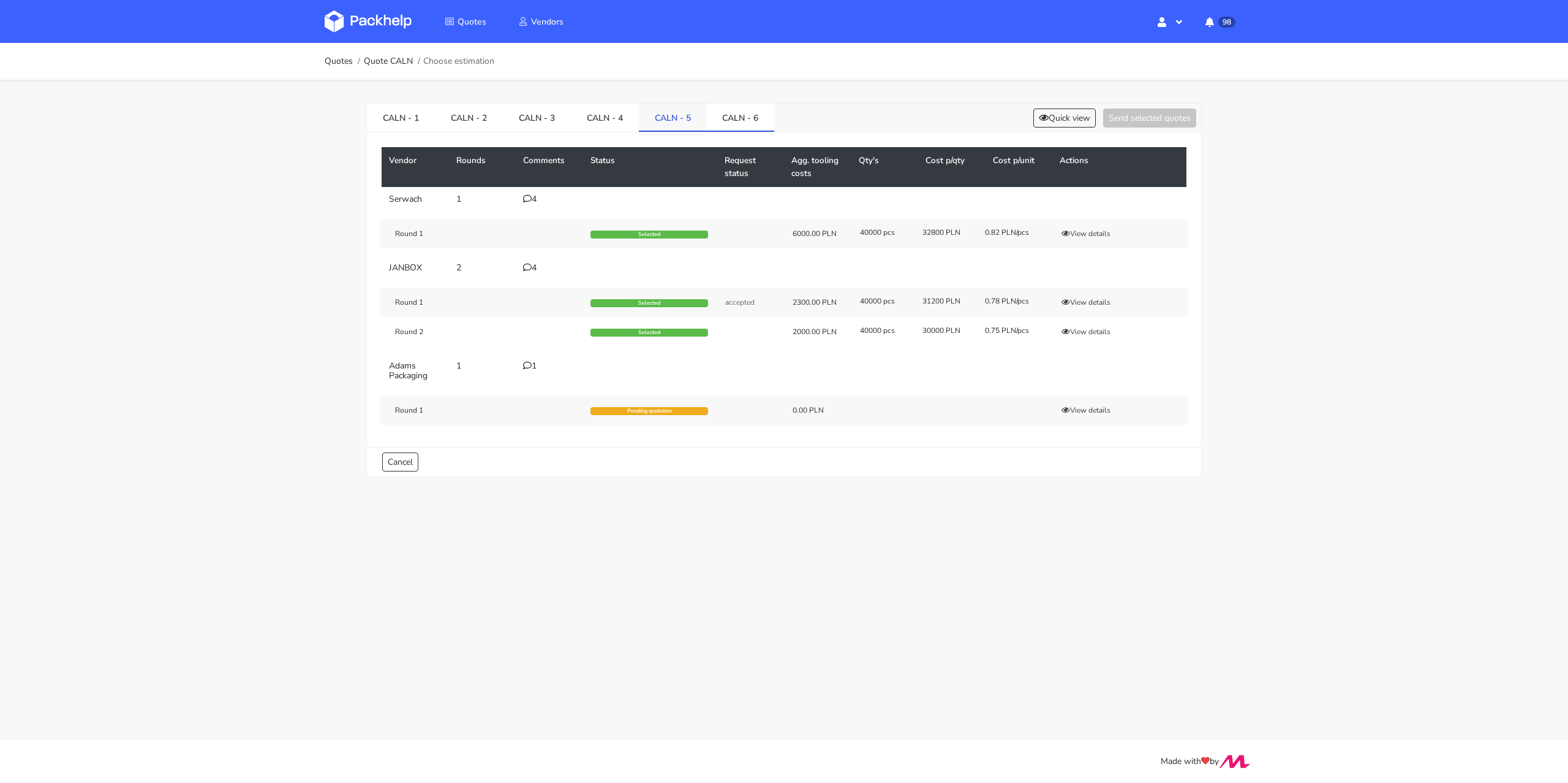
click at [654, 112] on link "CALN - 5" at bounding box center [672, 116] width 68 height 27
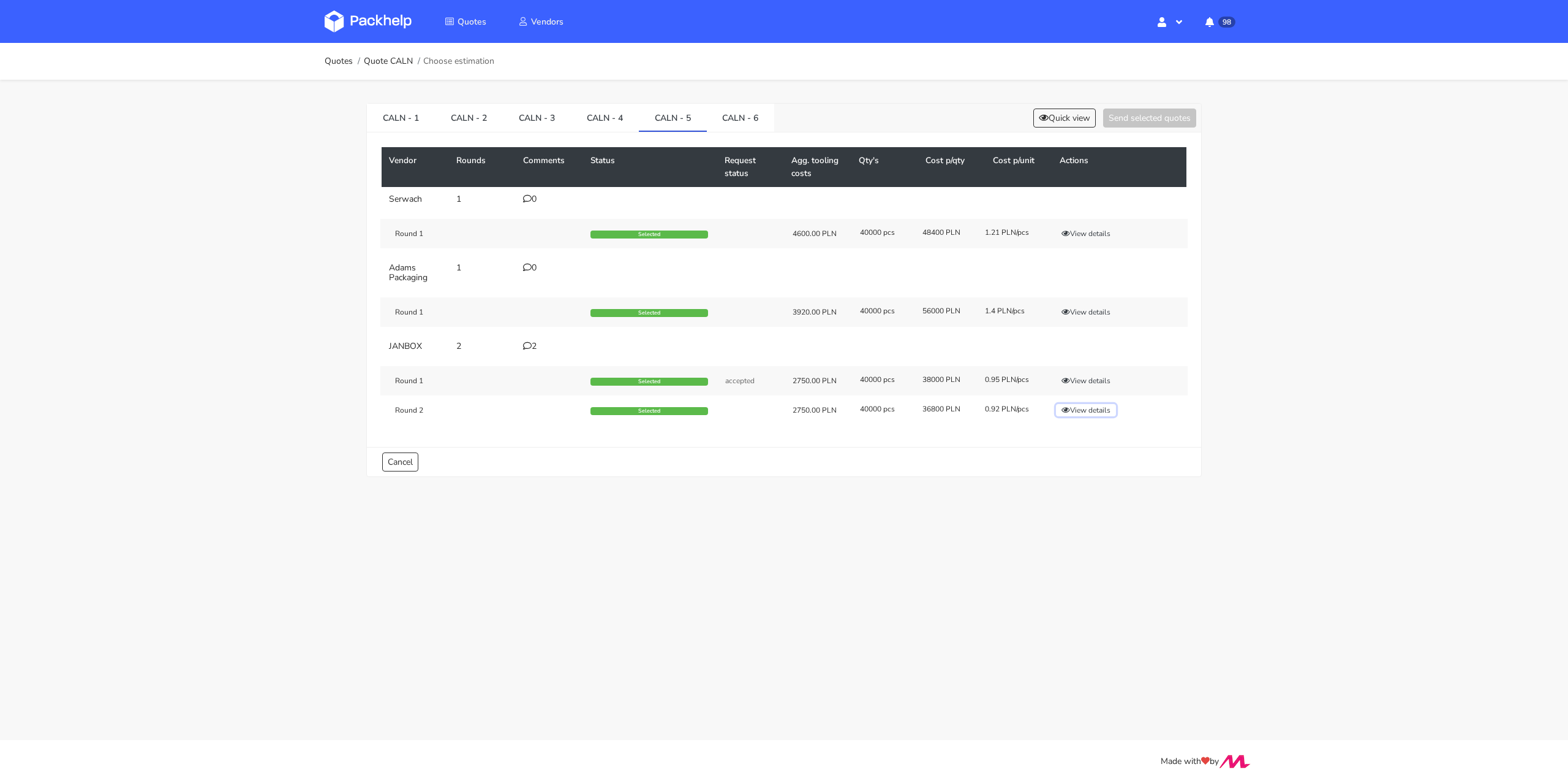
click at [1091, 410] on button "View details" at bounding box center [1086, 410] width 60 height 12
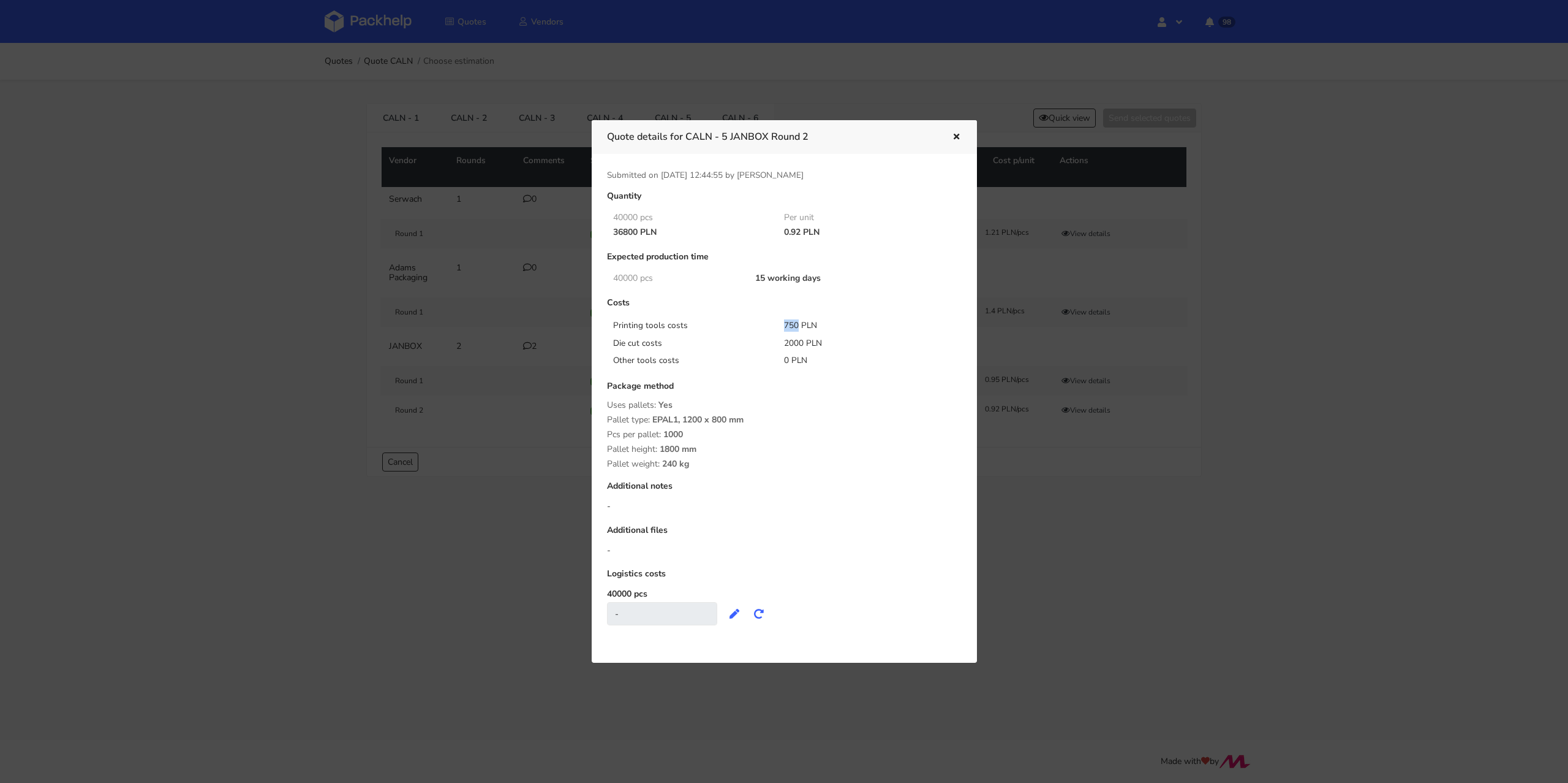
drag, startPoint x: 784, startPoint y: 324, endPoint x: 797, endPoint y: 324, distance: 13.0
click at [797, 324] on div "750 PLN" at bounding box center [861, 325] width 172 height 12
copy div "750"
drag, startPoint x: 785, startPoint y: 339, endPoint x: 803, endPoint y: 339, distance: 18.0
click at [803, 339] on div "2000 PLN" at bounding box center [861, 343] width 172 height 12
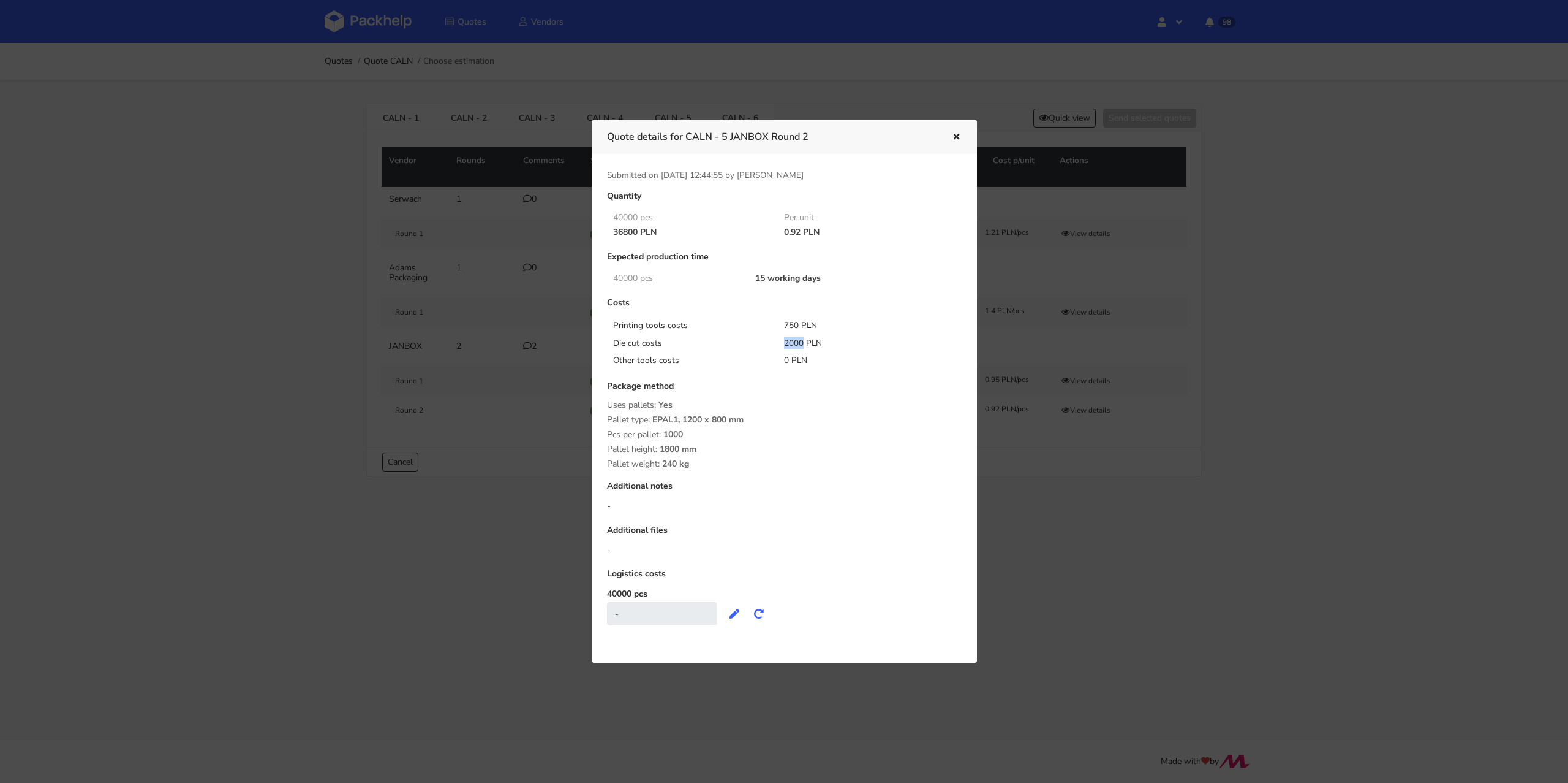
copy div "2000"
click at [958, 135] on icon "button" at bounding box center [956, 137] width 10 height 9
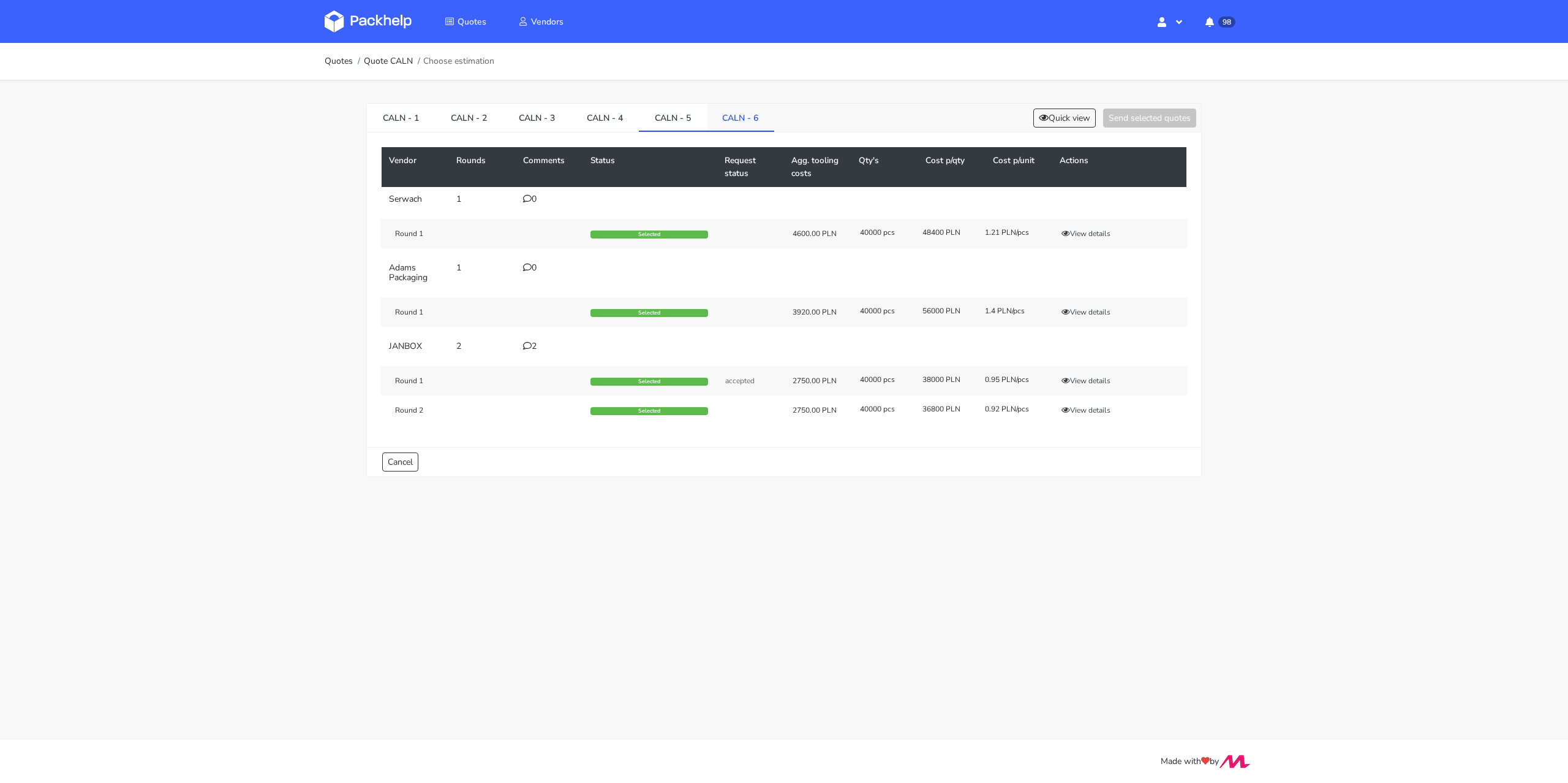
click at [739, 114] on link "CALN - 6" at bounding box center [741, 116] width 68 height 27
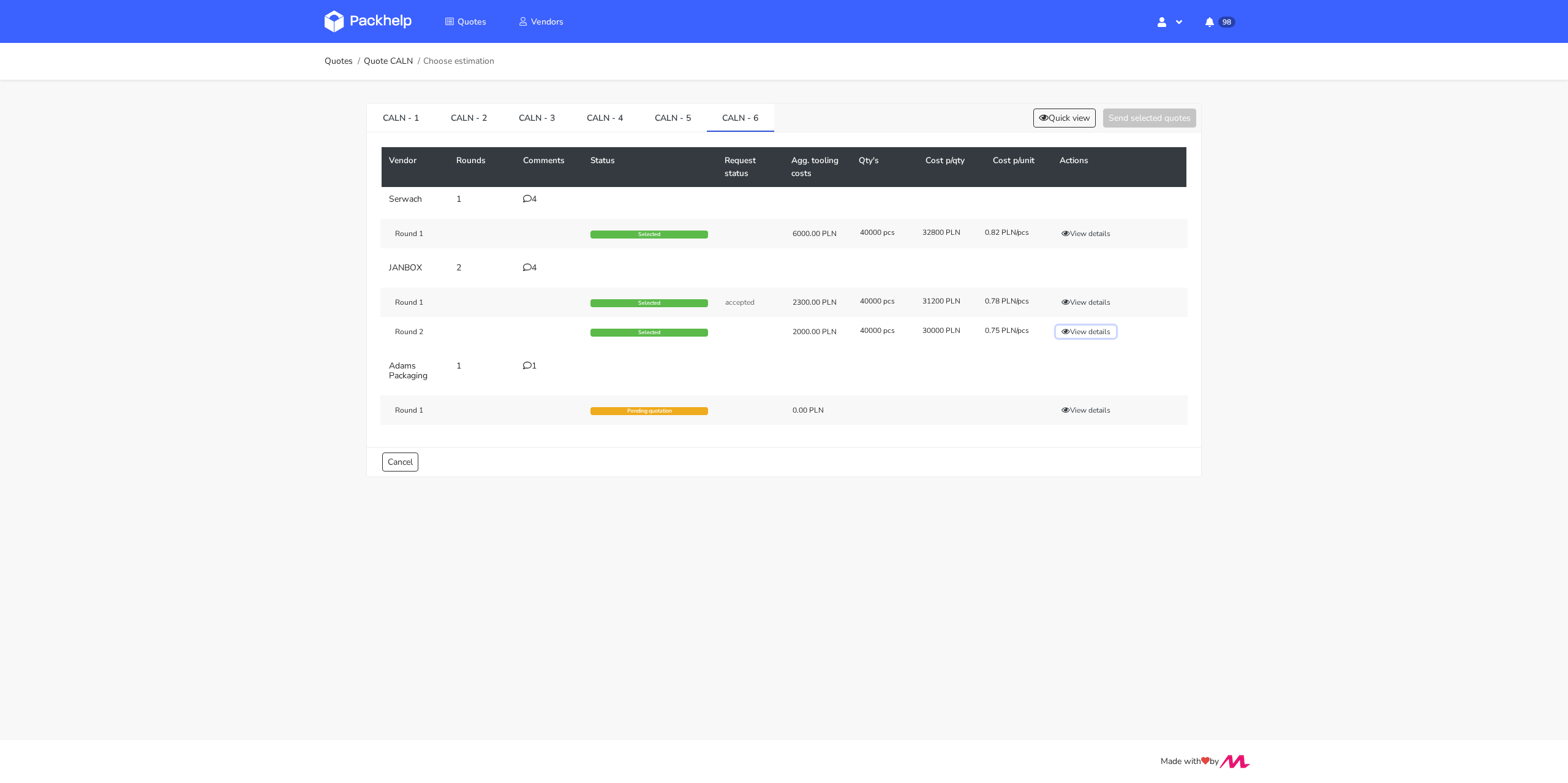
click at [1085, 332] on button "View details" at bounding box center [1086, 332] width 60 height 12
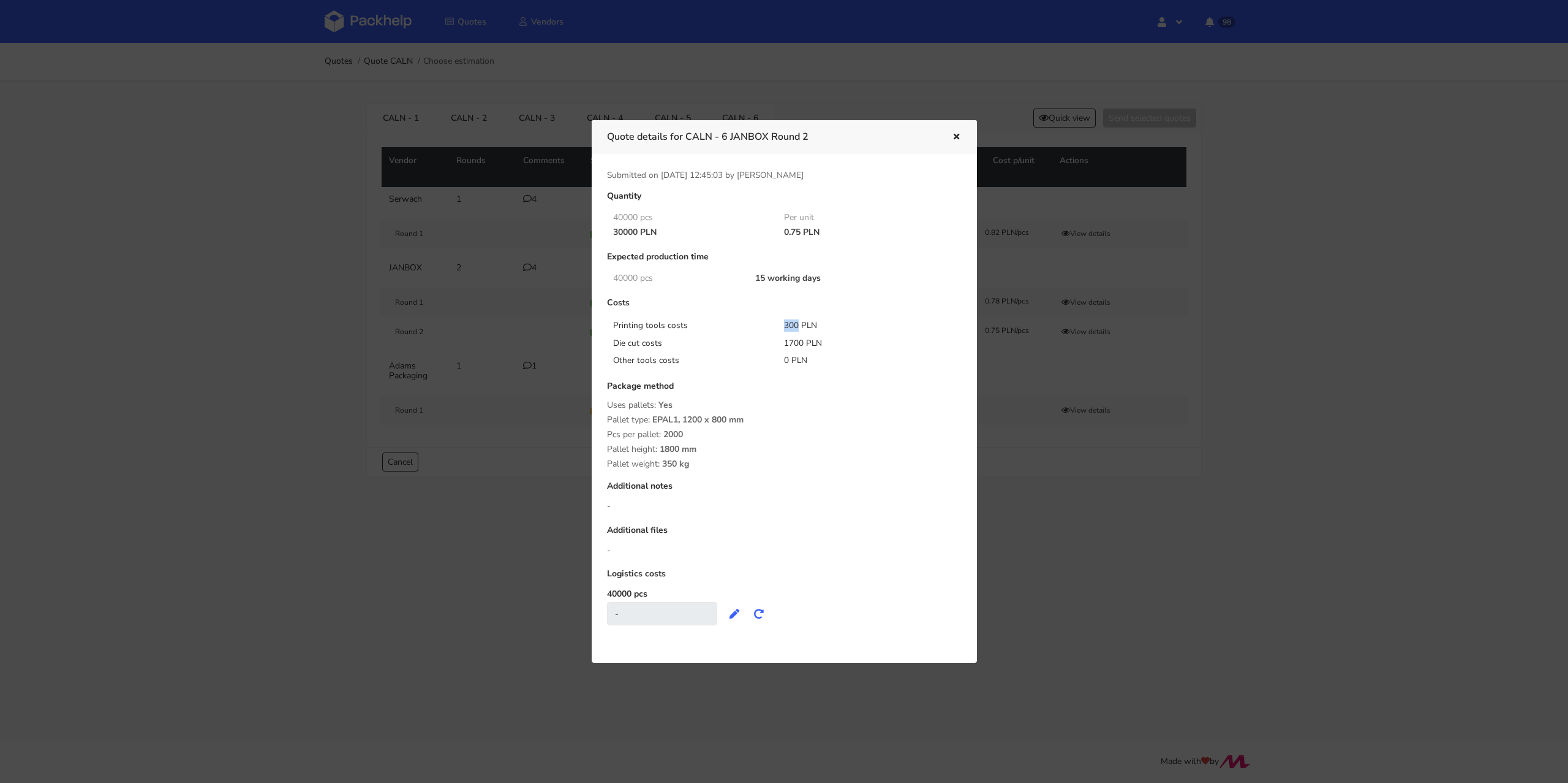
drag, startPoint x: 783, startPoint y: 323, endPoint x: 797, endPoint y: 324, distance: 14.0
click at [797, 324] on div "300 PLN" at bounding box center [861, 325] width 172 height 12
copy div "300"
drag, startPoint x: 786, startPoint y: 343, endPoint x: 803, endPoint y: 344, distance: 17.0
click at [803, 344] on div "1700 PLN" at bounding box center [861, 343] width 172 height 12
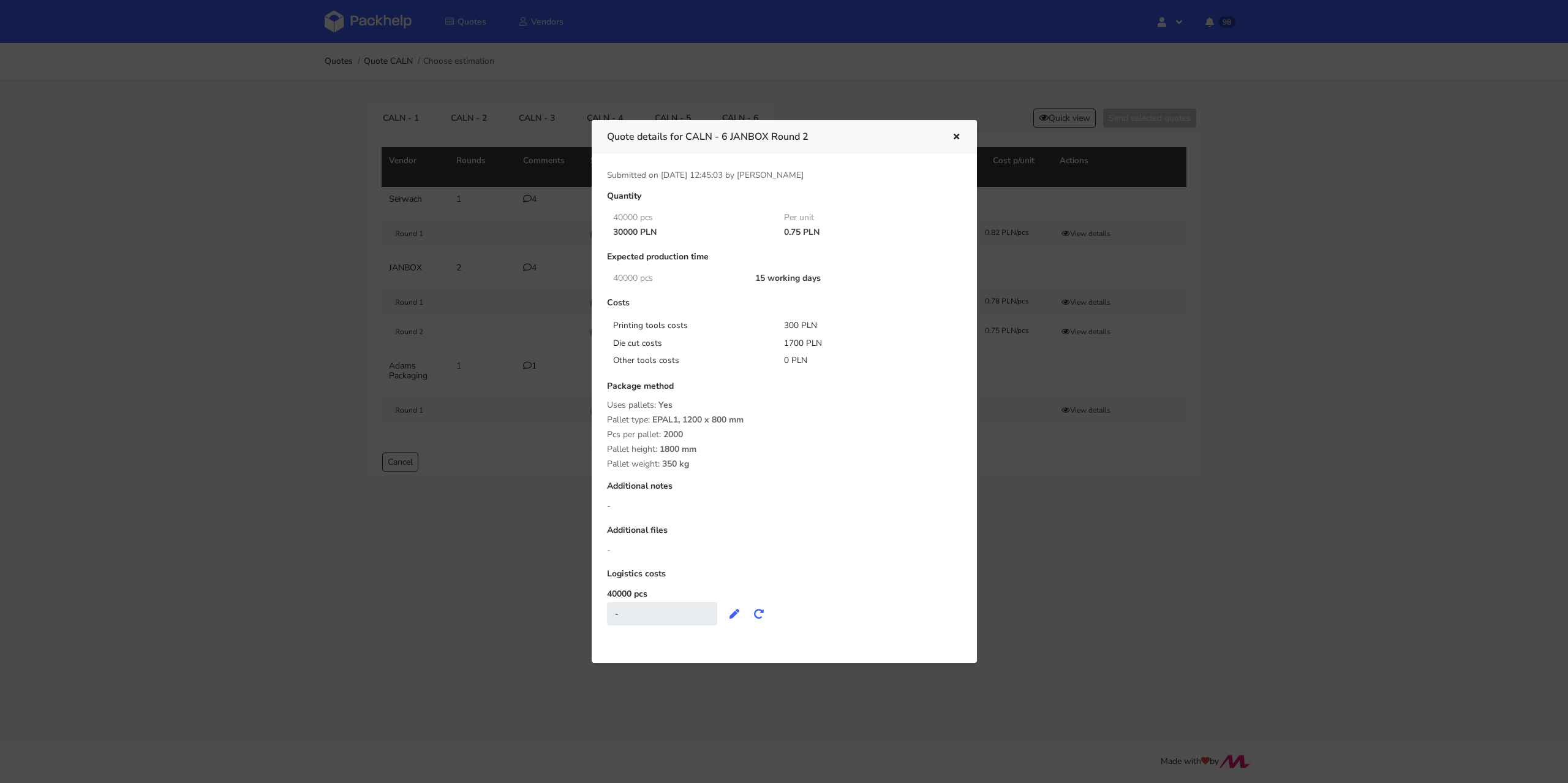
click at [780, 363] on div "0 PLN" at bounding box center [861, 361] width 172 height 12
drag, startPoint x: 784, startPoint y: 343, endPoint x: 802, endPoint y: 343, distance: 18.0
click at [802, 343] on div "1700 PLN" at bounding box center [861, 343] width 172 height 12
copy div "1700"
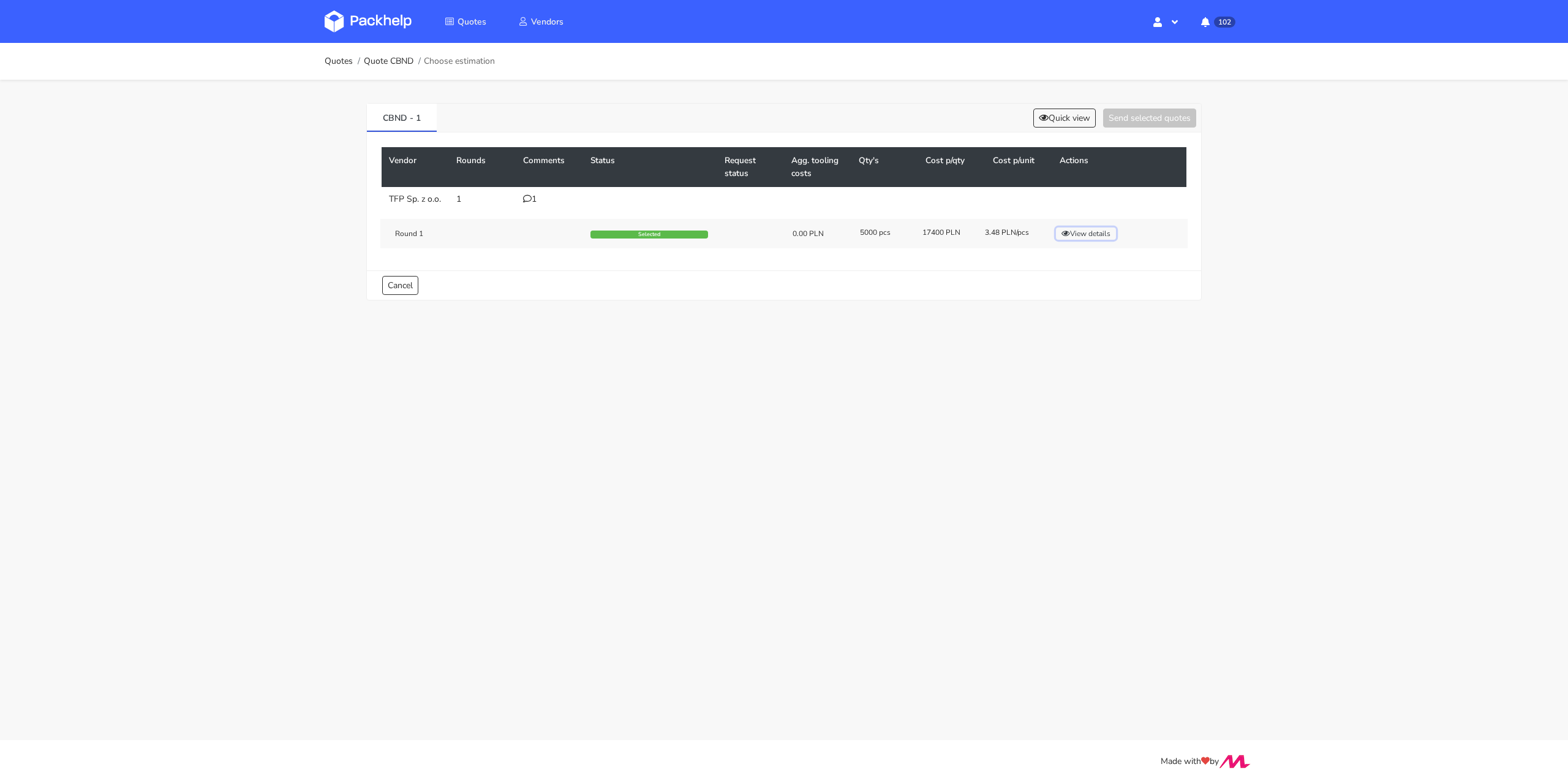
click at [1099, 239] on button "View details" at bounding box center [1086, 234] width 60 height 12
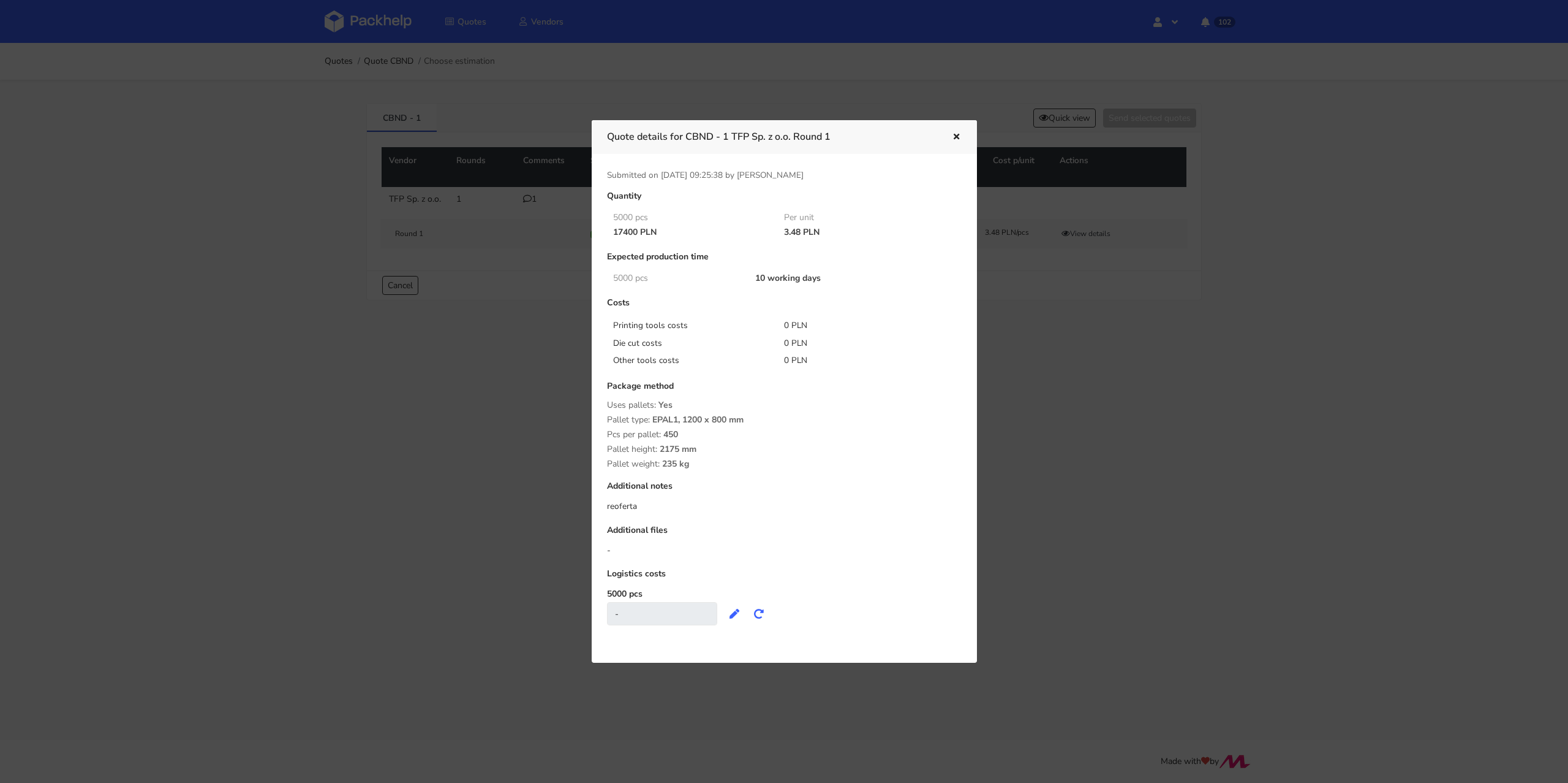
click at [499, 402] on div at bounding box center [784, 392] width 1568 height 783
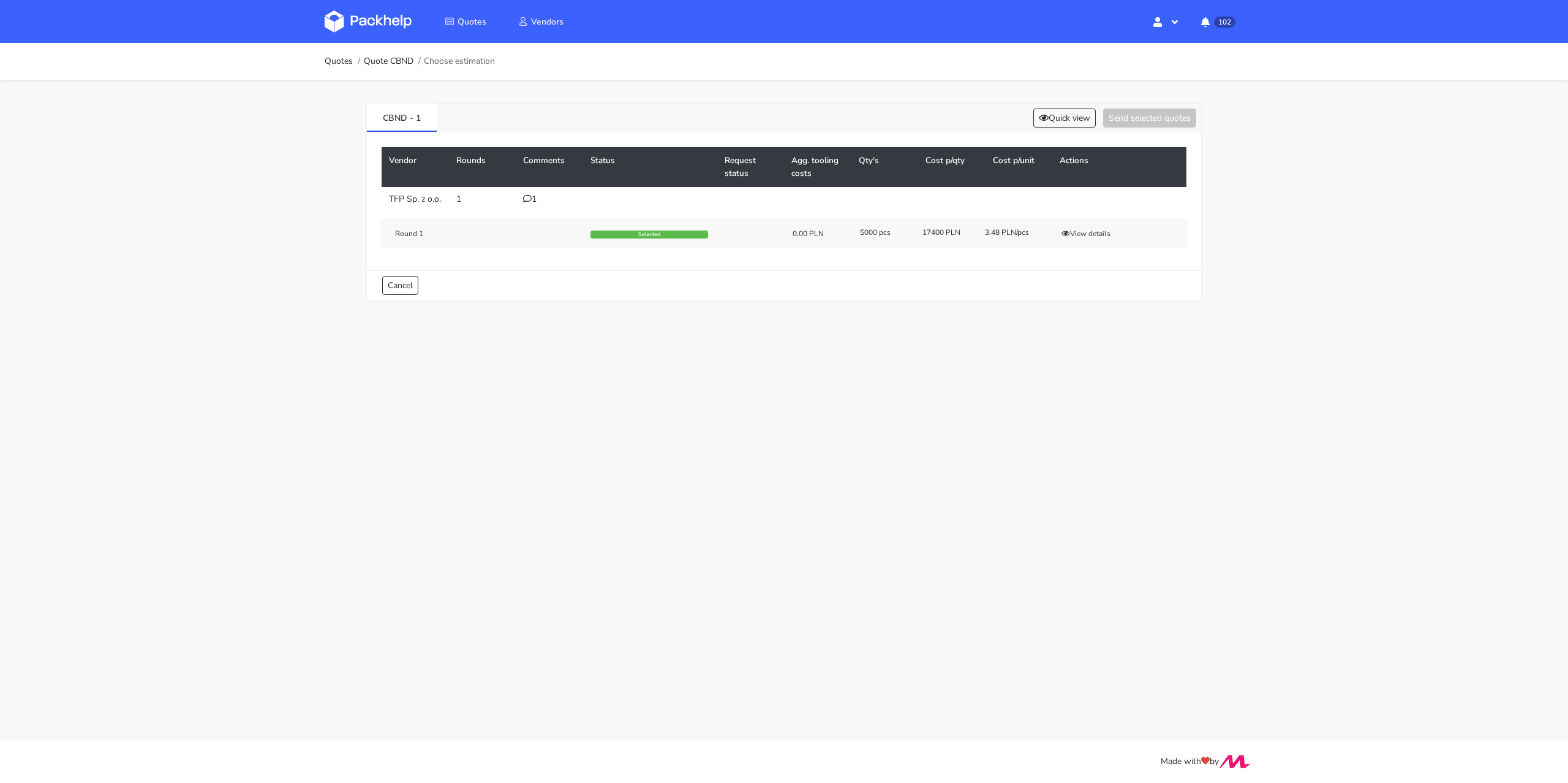
click at [525, 198] on icon at bounding box center [527, 199] width 9 height 9
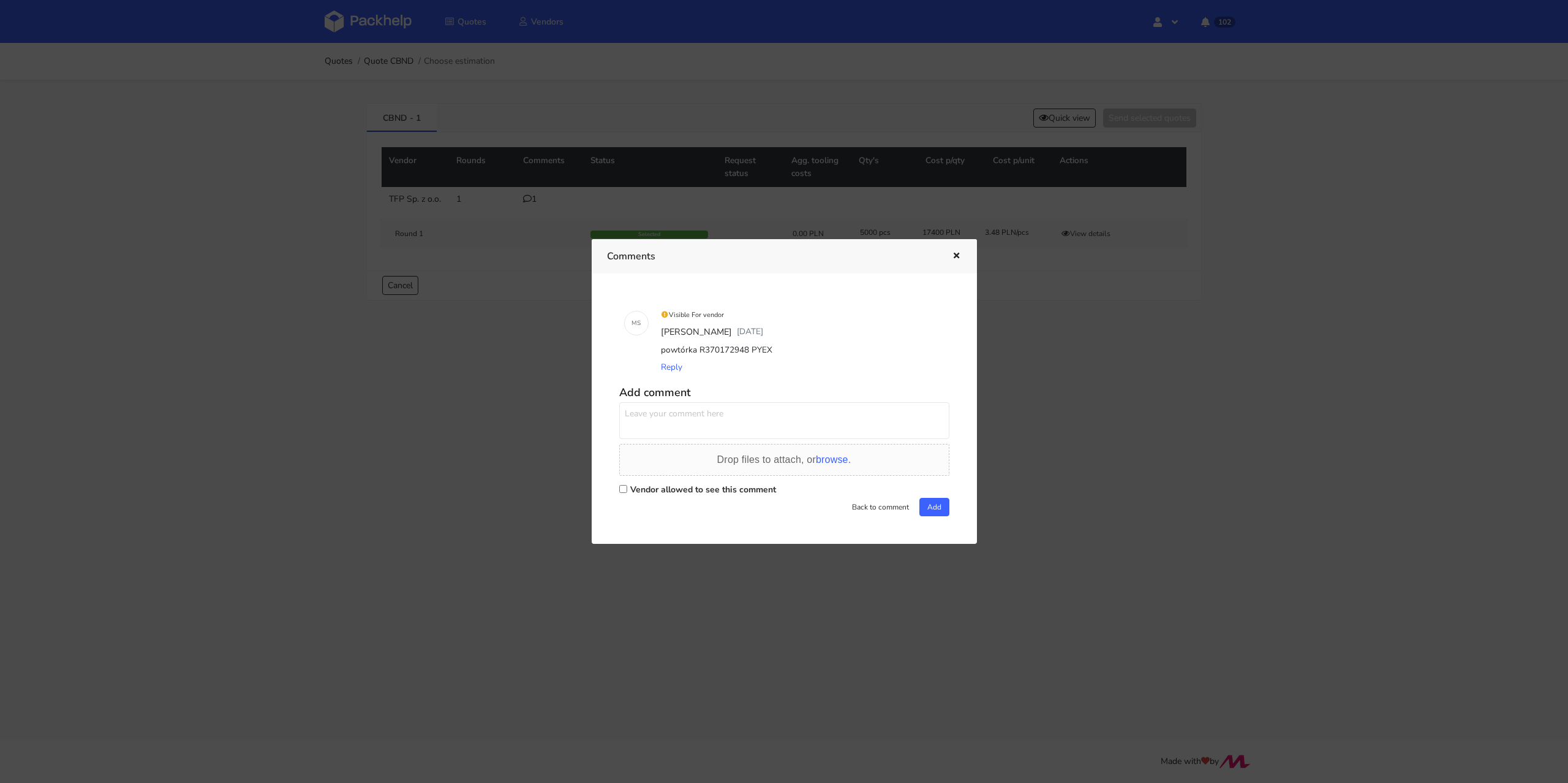
drag, startPoint x: 782, startPoint y: 355, endPoint x: 748, endPoint y: 348, distance: 34.7
click at [748, 348] on div "powtórka R370172948 PYEX" at bounding box center [801, 350] width 286 height 17
copy div "PYEX"
click at [777, 360] on div "Reply" at bounding box center [801, 367] width 286 height 17
drag, startPoint x: 770, startPoint y: 355, endPoint x: 748, endPoint y: 355, distance: 22.0
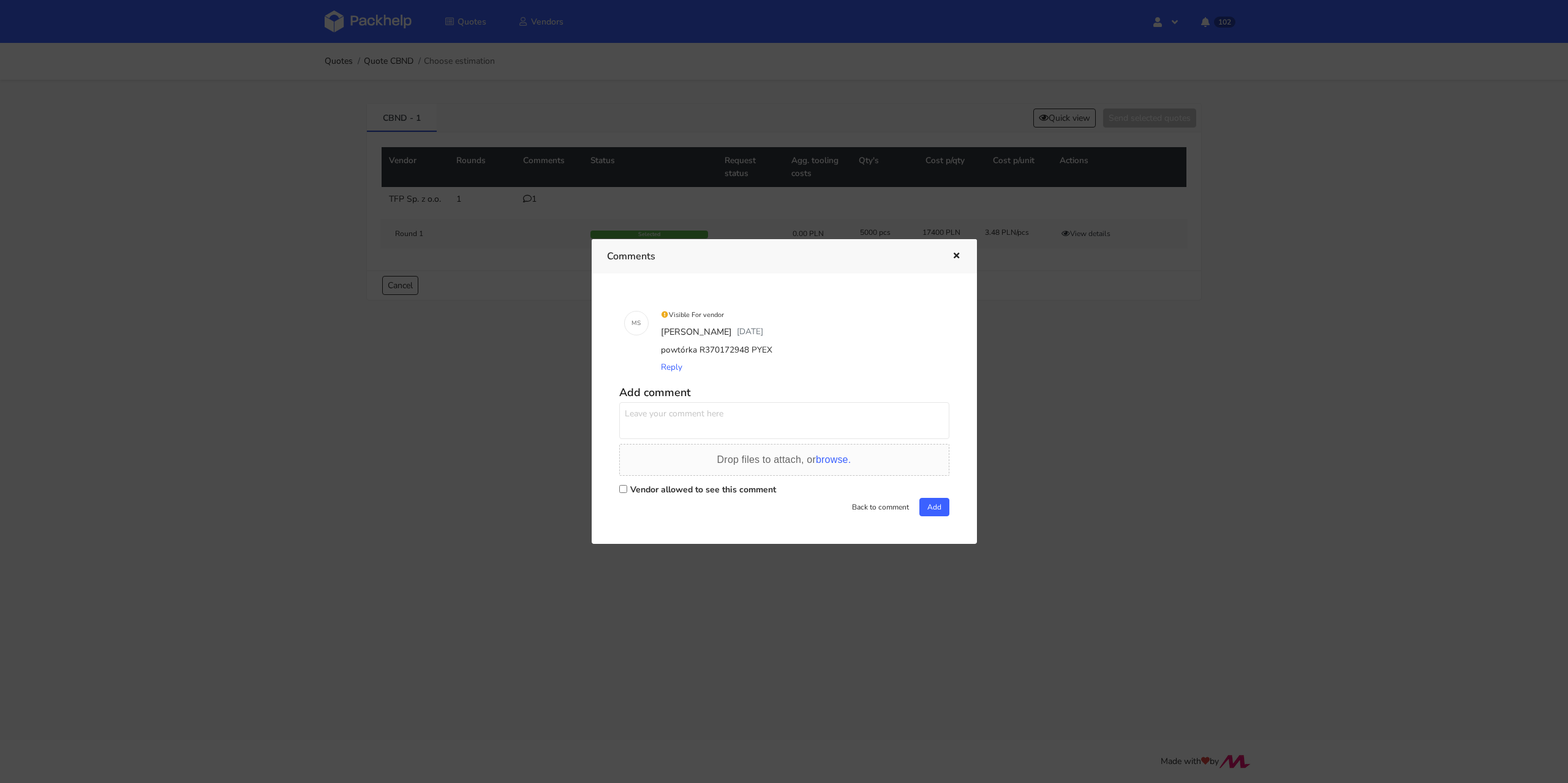
click at [748, 355] on div "powtórka R370172948 PYEX" at bounding box center [801, 350] width 286 height 17
copy div "PYEX"
click at [953, 264] on button "button" at bounding box center [955, 256] width 14 height 16
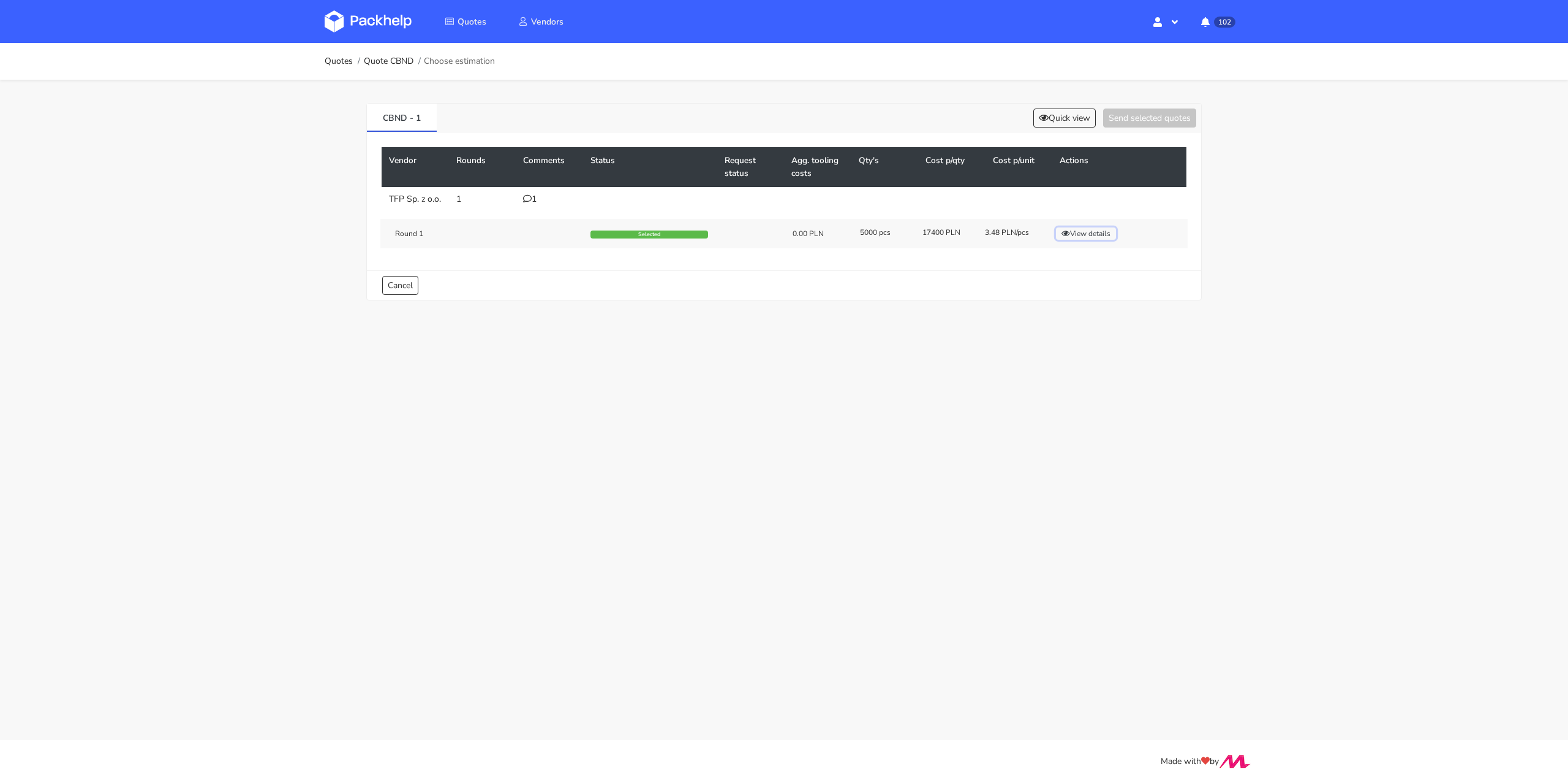
click at [1085, 239] on button "View details" at bounding box center [1086, 234] width 60 height 12
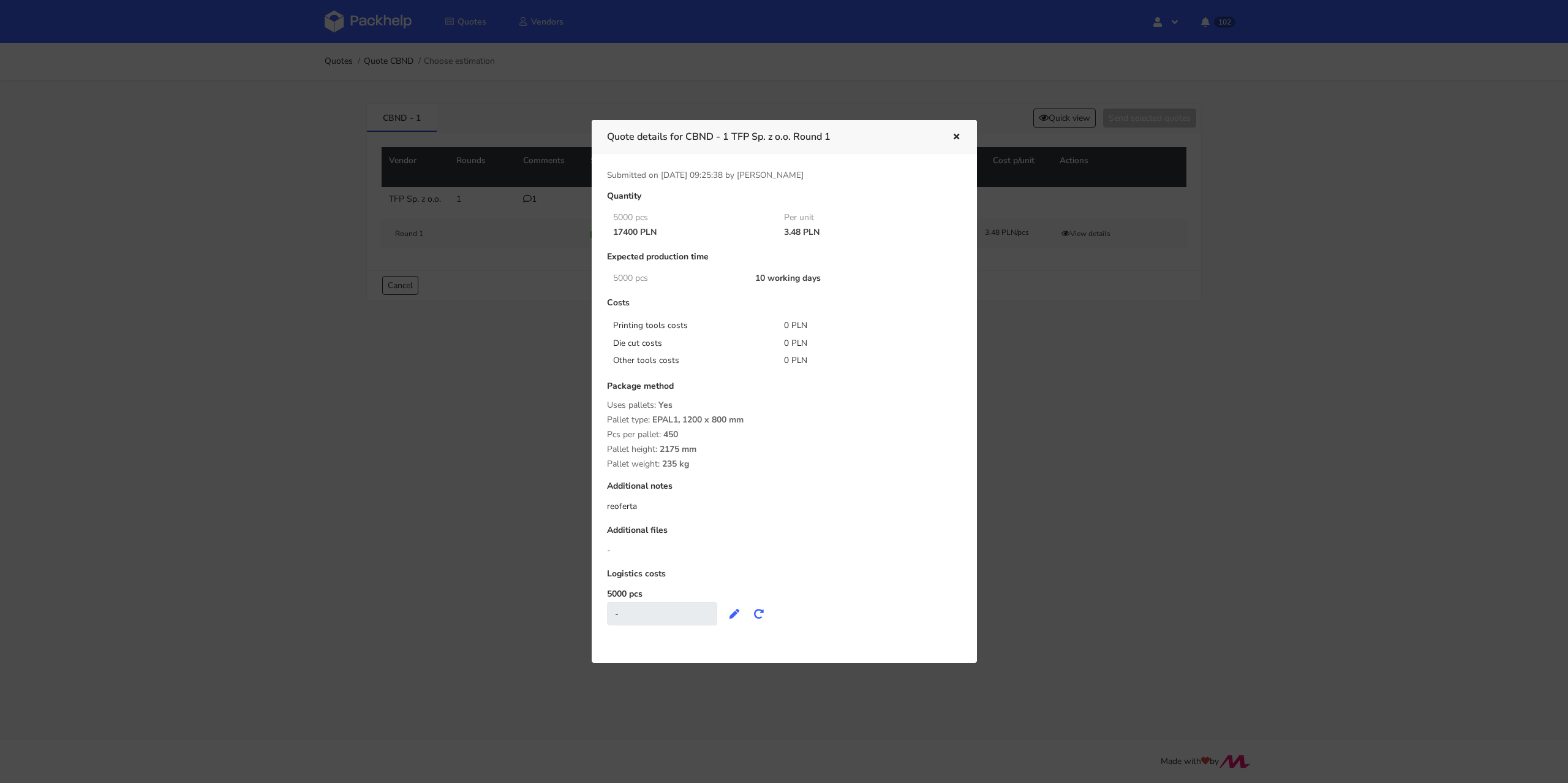
drag, startPoint x: 783, startPoint y: 233, endPoint x: 802, endPoint y: 233, distance: 19.0
click at [802, 233] on div "3.48 PLN" at bounding box center [861, 233] width 172 height 10
copy div "3.48"
drag, startPoint x: 686, startPoint y: 137, endPoint x: 732, endPoint y: 143, distance: 46.4
click at [732, 143] on h3 "Quote details for CBND - 1 TFP Sp. z o.o. Round 1" at bounding box center [770, 136] width 327 height 17
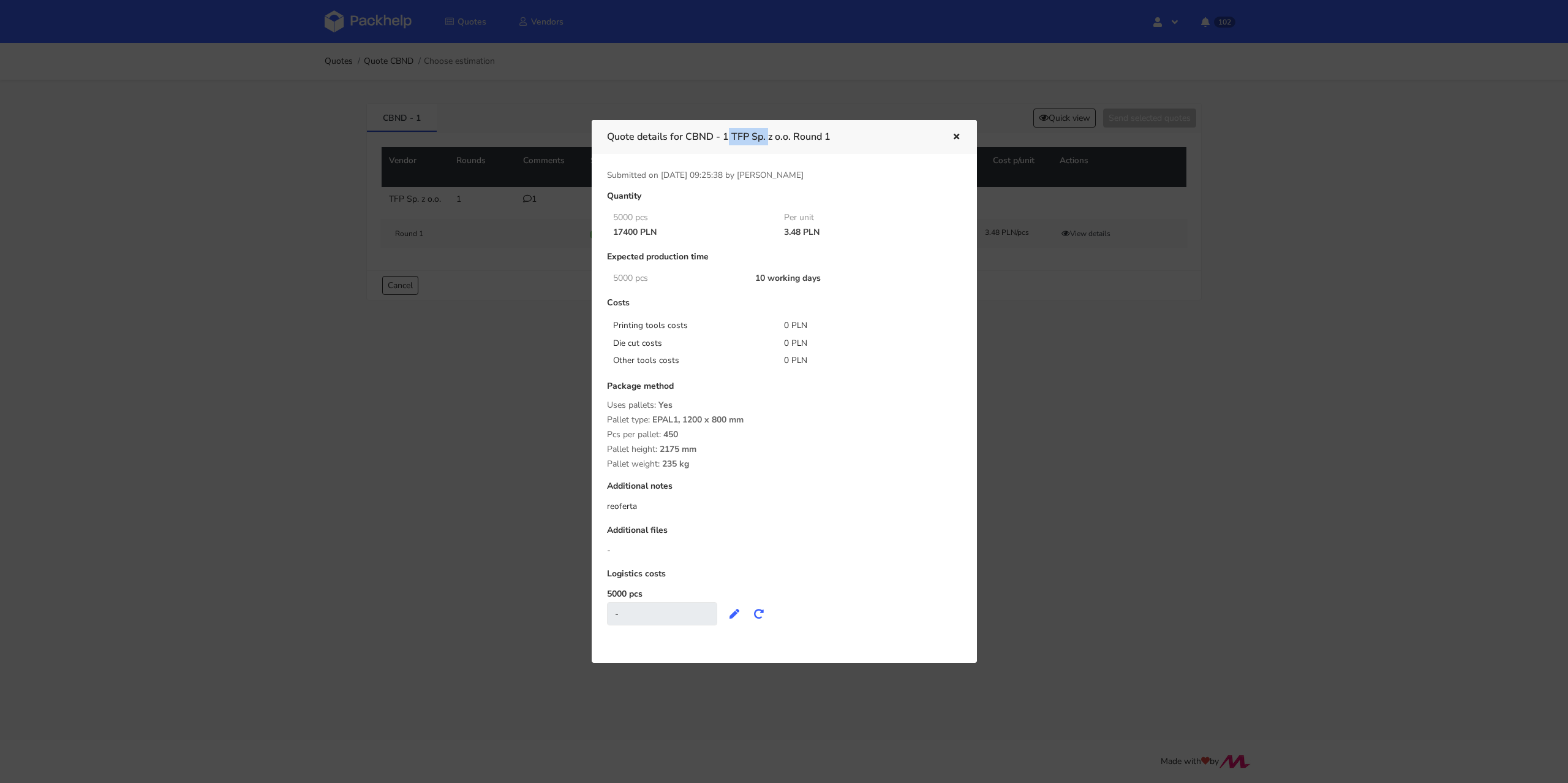
copy h3 "CBND - 1"
click at [753, 356] on div "Other tools costs" at bounding box center [690, 361] width 172 height 12
click at [445, 273] on div at bounding box center [784, 392] width 1568 height 783
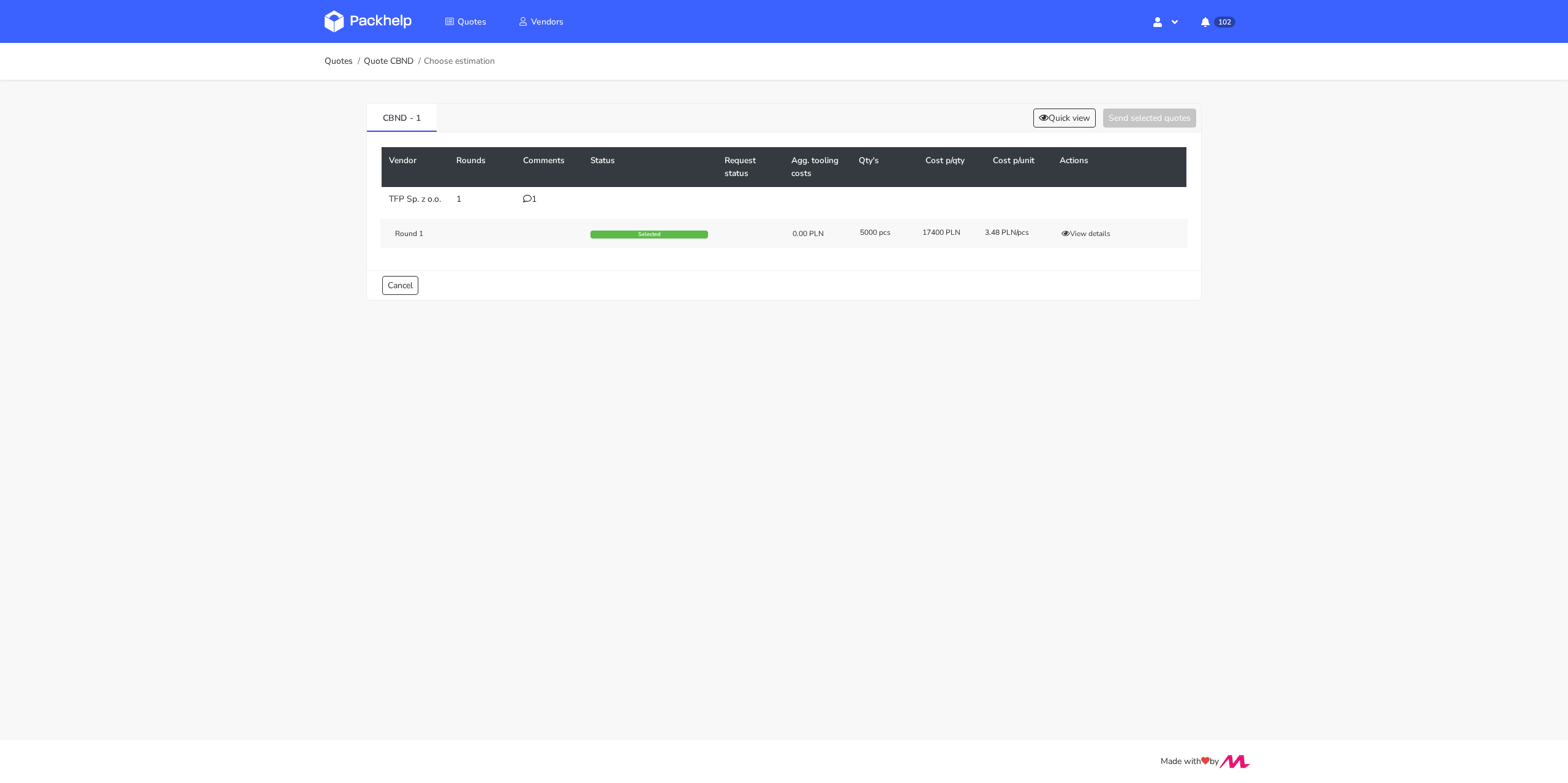
click at [533, 203] on div "1" at bounding box center [549, 200] width 53 height 10
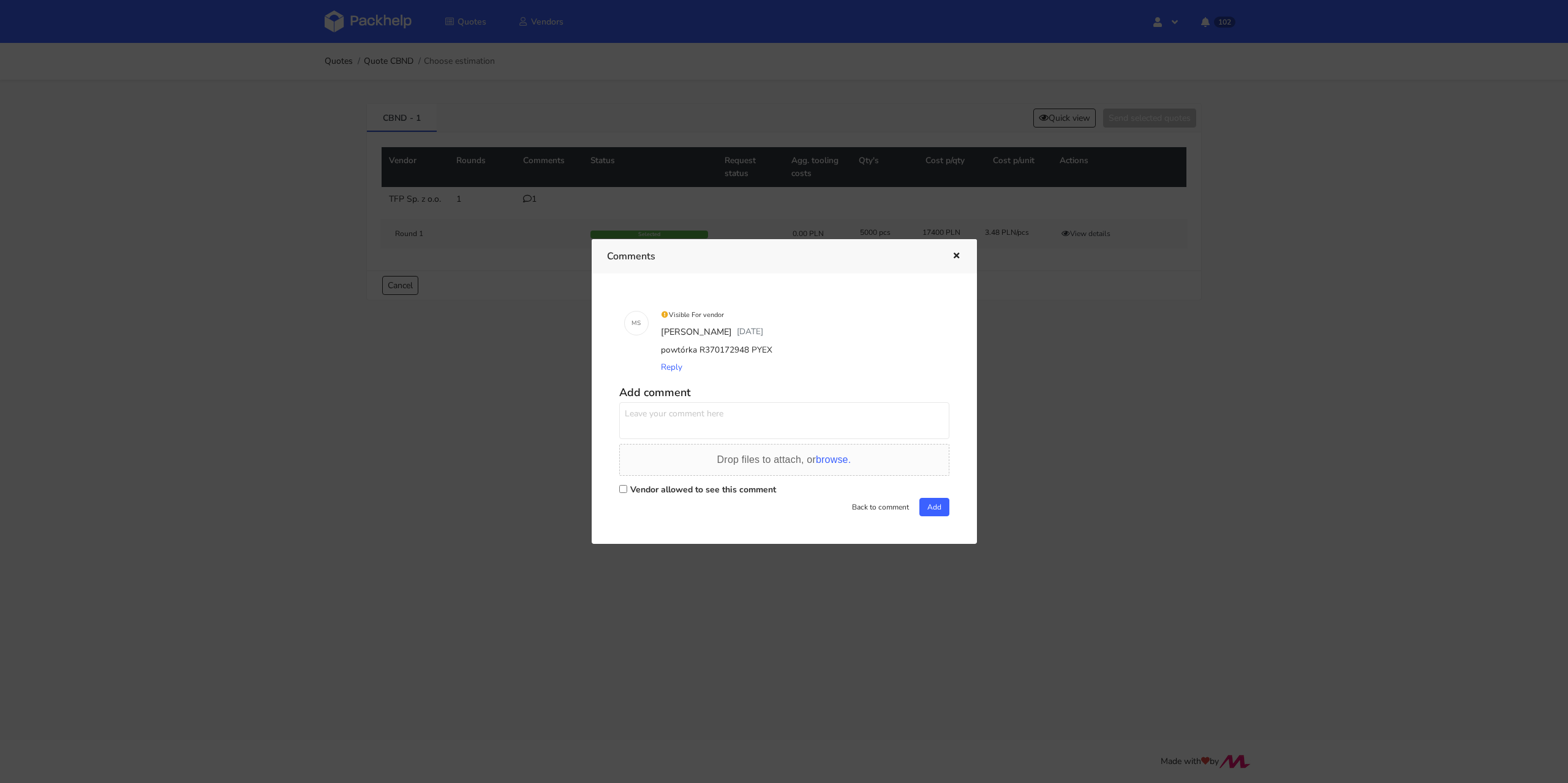
drag, startPoint x: 777, startPoint y: 345, endPoint x: 700, endPoint y: 353, distance: 77.4
click at [700, 353] on div "powtórka R370172948 PYEX" at bounding box center [801, 350] width 286 height 17
copy div "R370172948 PYEX"
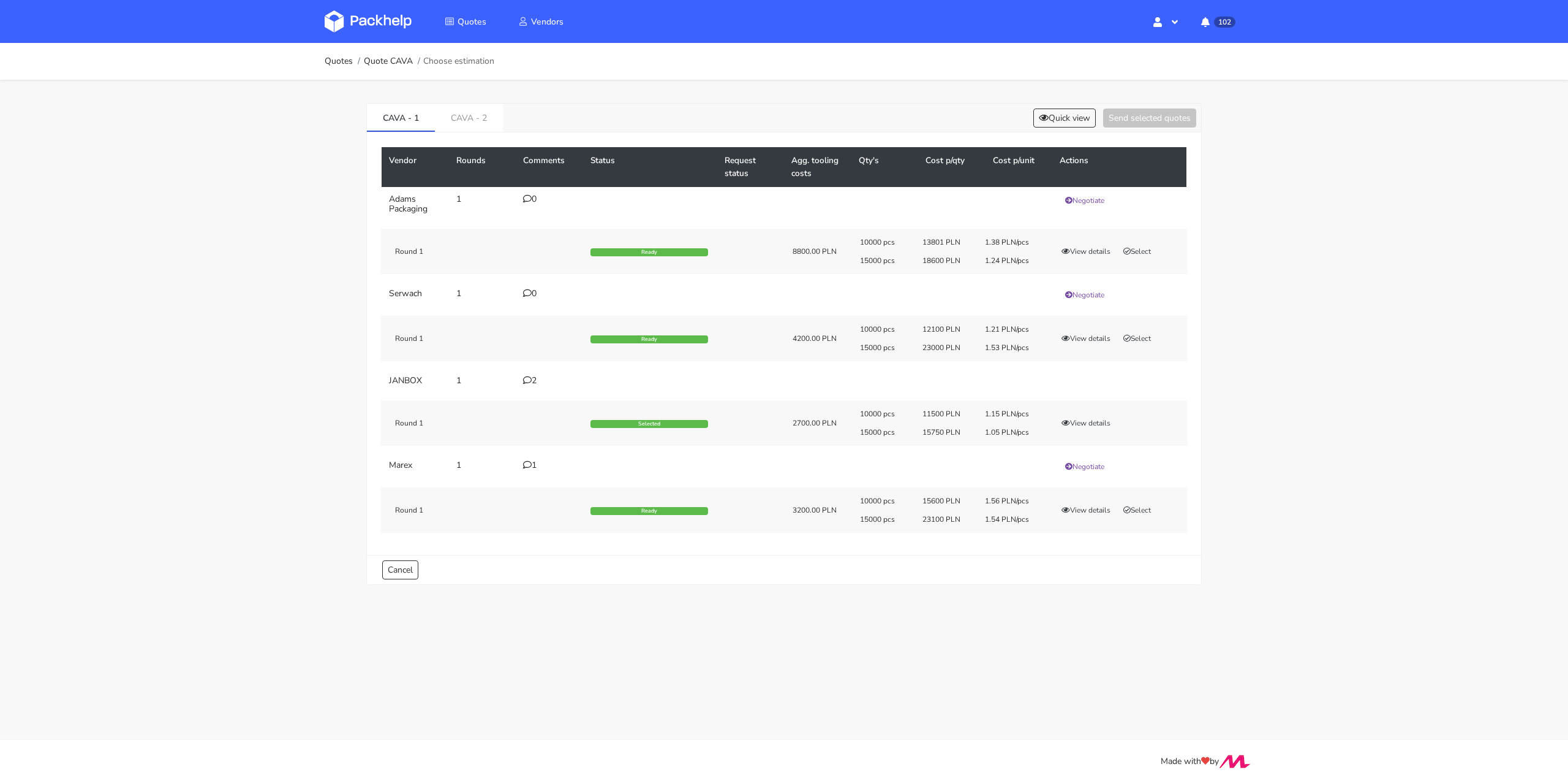
click at [534, 384] on div "2" at bounding box center [549, 381] width 53 height 10
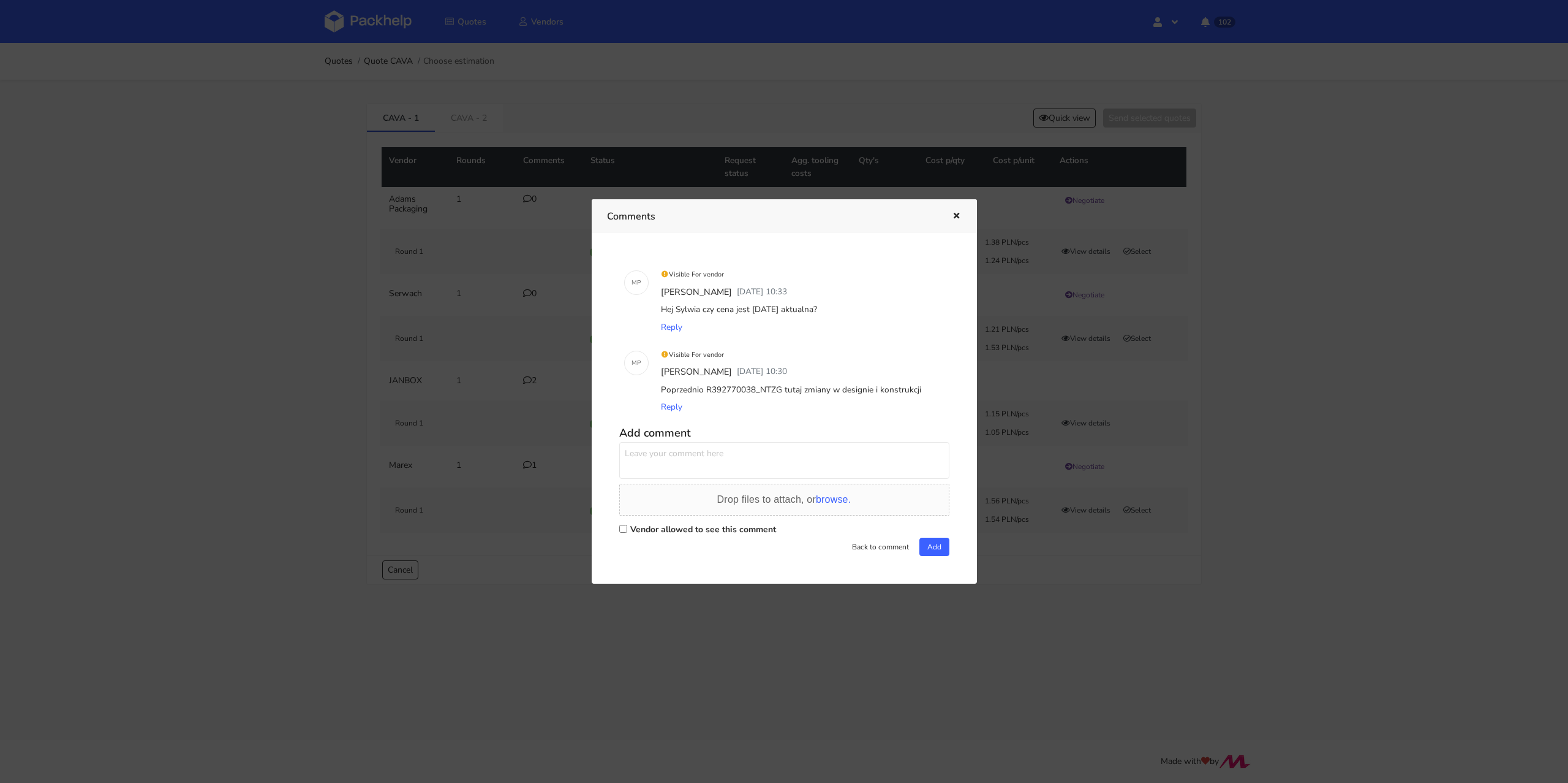
click at [958, 219] on icon "button" at bounding box center [956, 216] width 10 height 9
